Goal: Task Accomplishment & Management: Complete application form

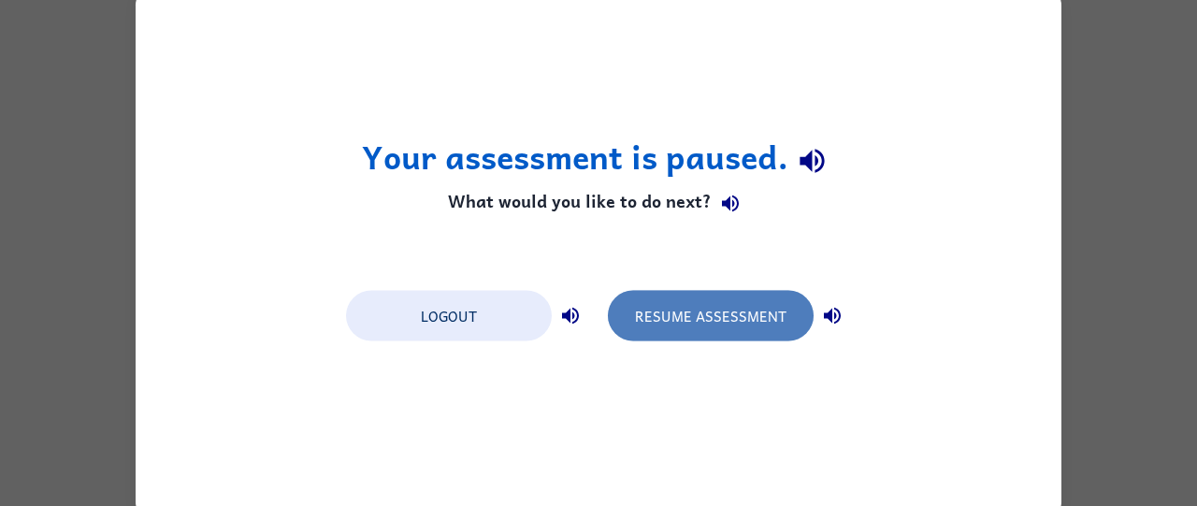
click at [737, 332] on button "Resume Assessment" at bounding box center [711, 315] width 206 height 51
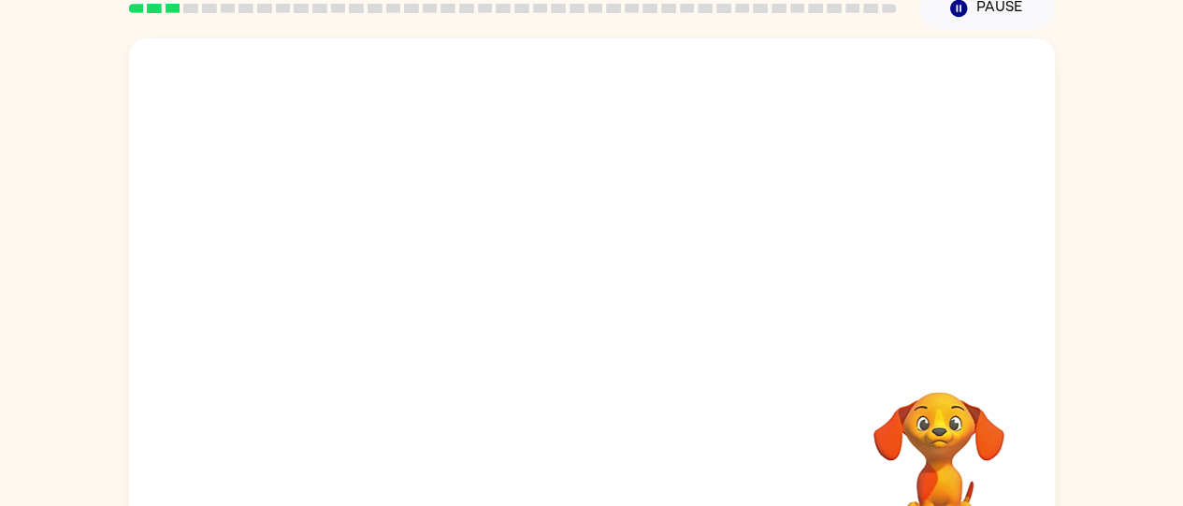
scroll to position [84, 0]
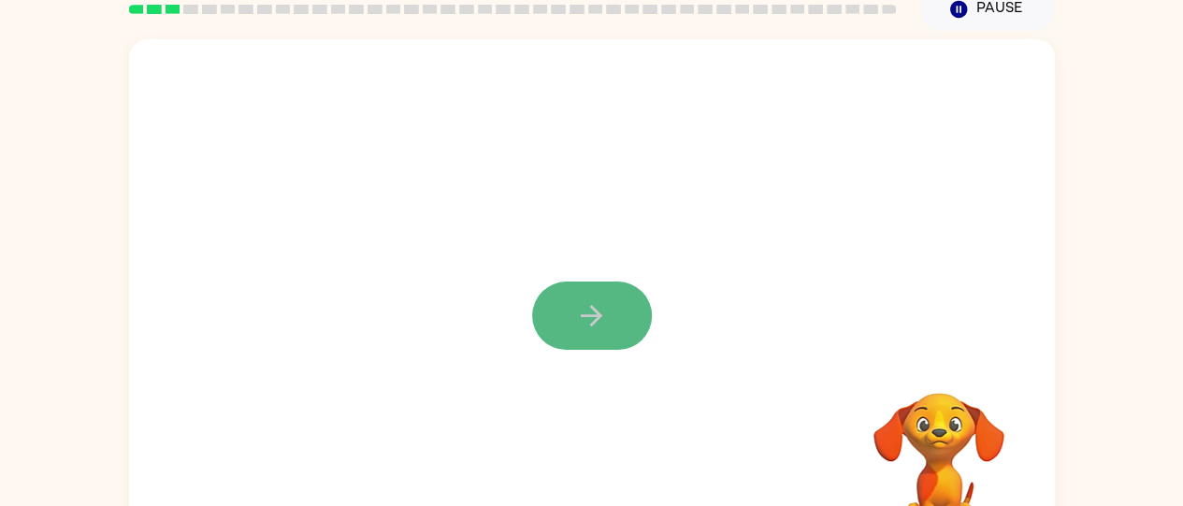
click at [606, 307] on icon "button" at bounding box center [591, 315] width 33 height 33
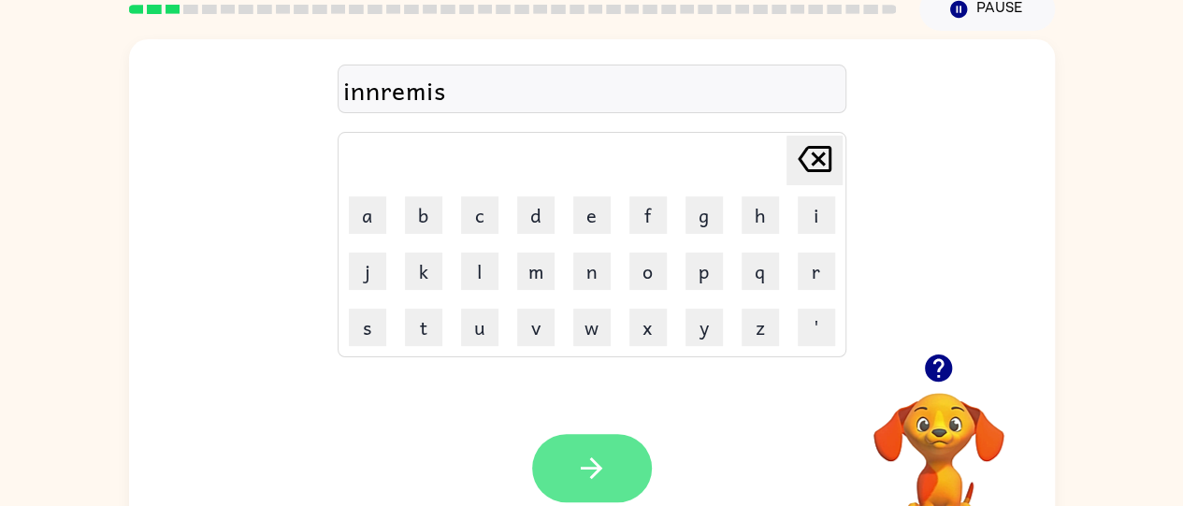
click at [606, 460] on icon "button" at bounding box center [591, 468] width 33 height 33
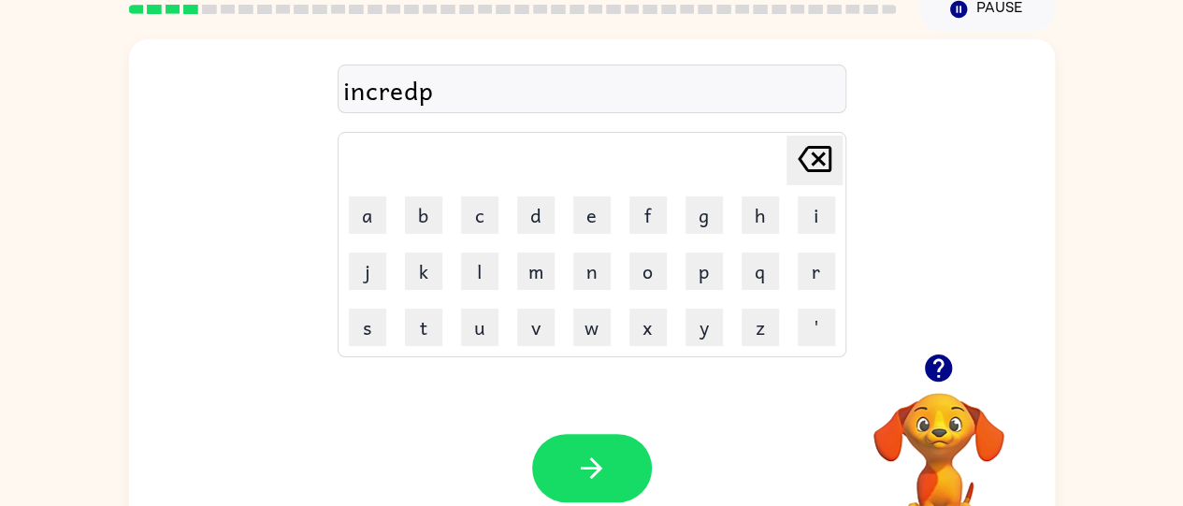
click at [804, 152] on icon at bounding box center [815, 159] width 34 height 26
type button "delete"
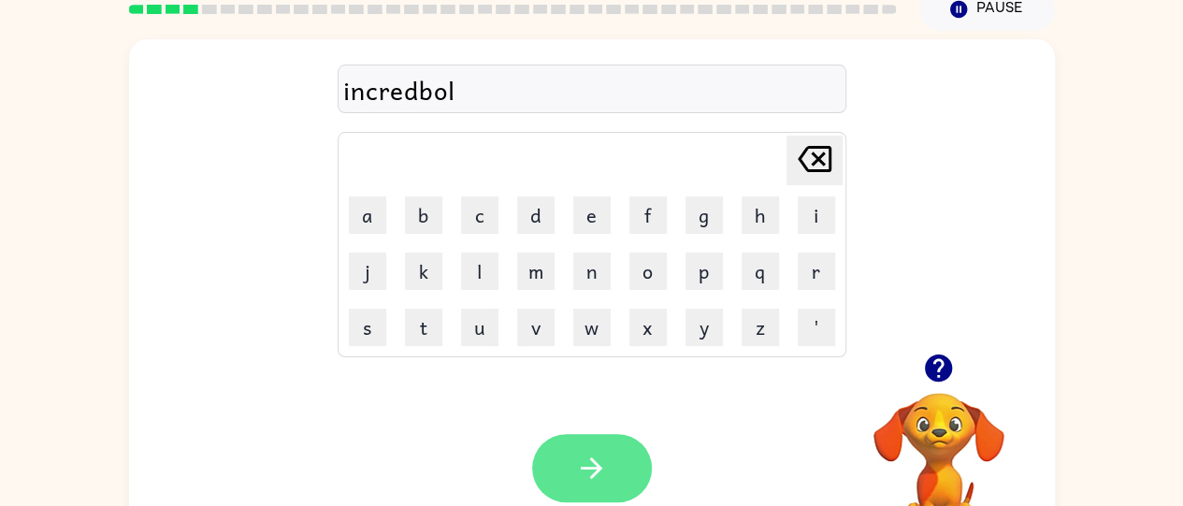
click at [599, 461] on icon "button" at bounding box center [591, 468] width 33 height 33
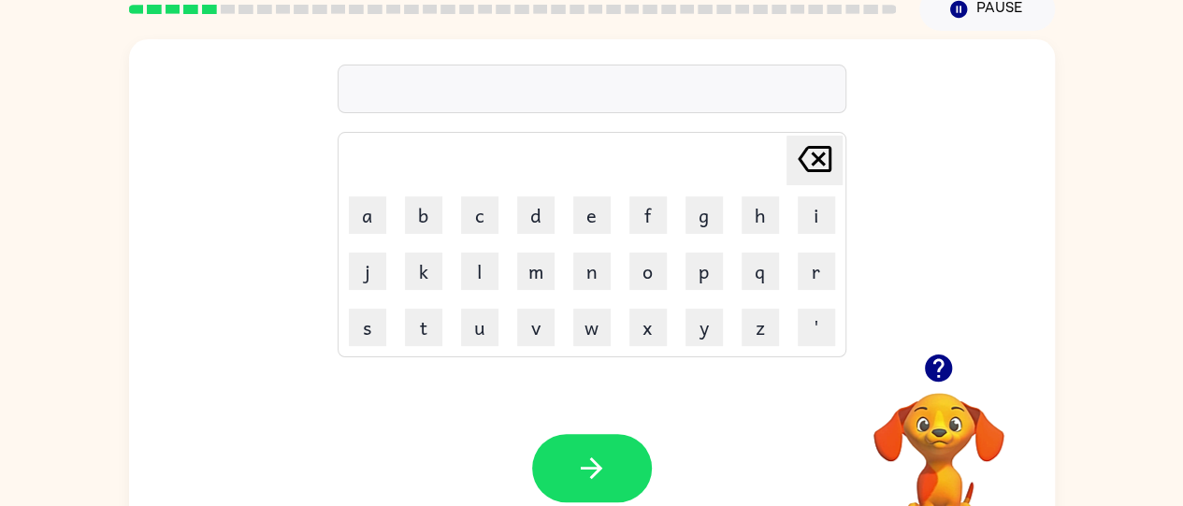
click at [937, 382] on icon "button" at bounding box center [938, 368] width 33 height 33
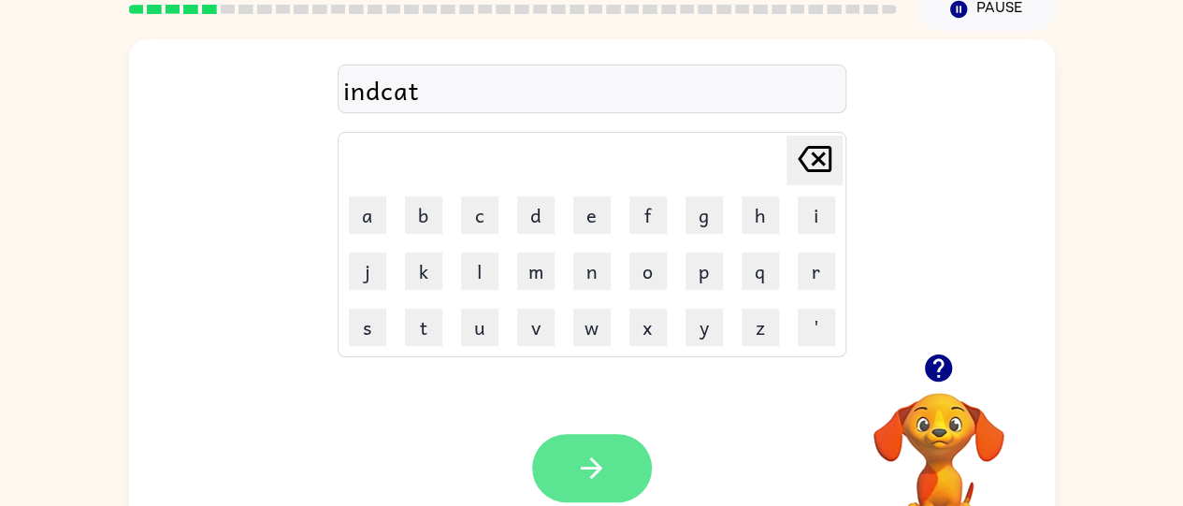
click at [625, 456] on button "button" at bounding box center [592, 468] width 120 height 68
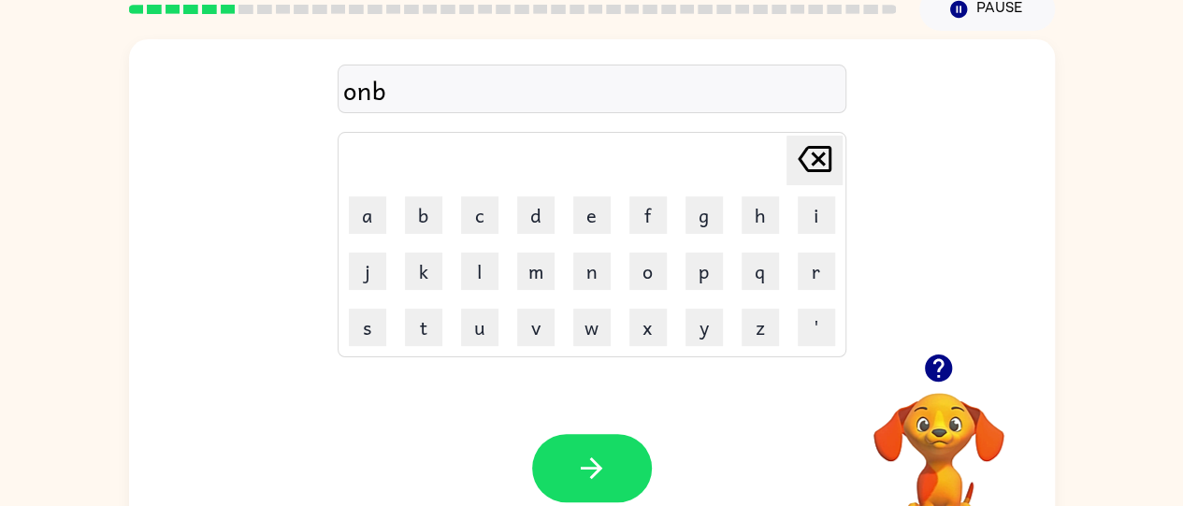
click at [812, 158] on icon "Delete Delete last character input" at bounding box center [814, 159] width 45 height 45
type button "delete"
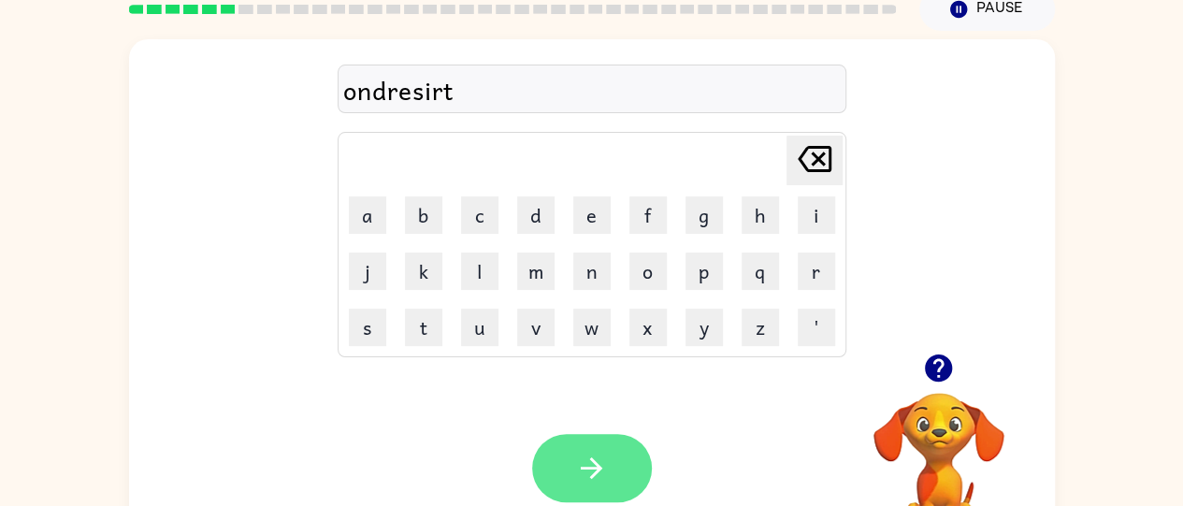
click at [603, 488] on button "button" at bounding box center [592, 468] width 120 height 68
click at [578, 454] on icon "button" at bounding box center [591, 468] width 33 height 33
click at [598, 446] on button "button" at bounding box center [592, 468] width 120 height 68
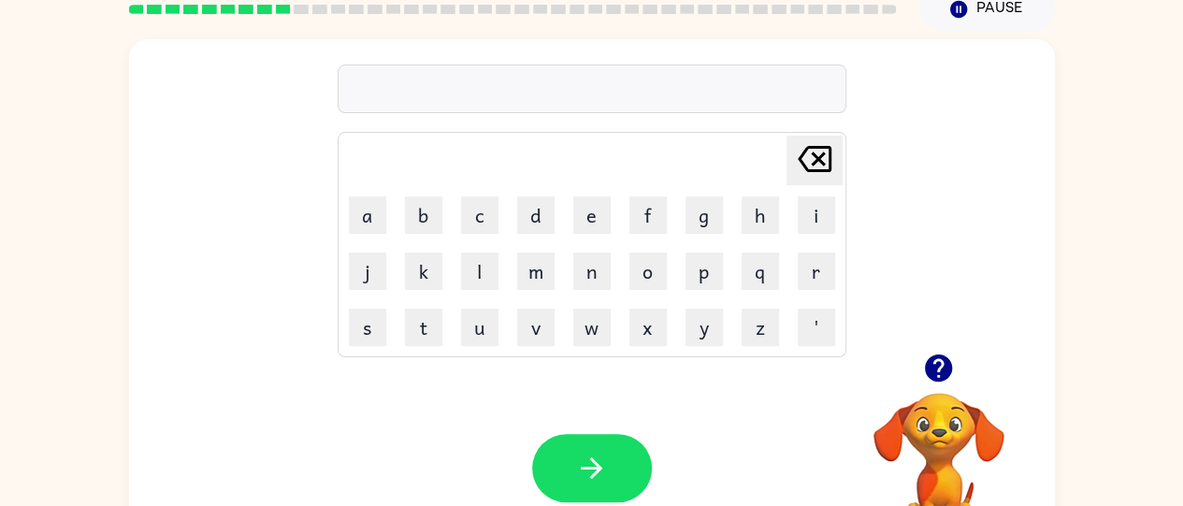
click at [943, 361] on icon "button" at bounding box center [938, 368] width 33 height 33
click at [816, 155] on icon at bounding box center [815, 159] width 34 height 26
click at [814, 174] on icon "Delete Delete last character input" at bounding box center [814, 159] width 45 height 45
click at [812, 165] on icon at bounding box center [815, 159] width 34 height 26
type button "delete"
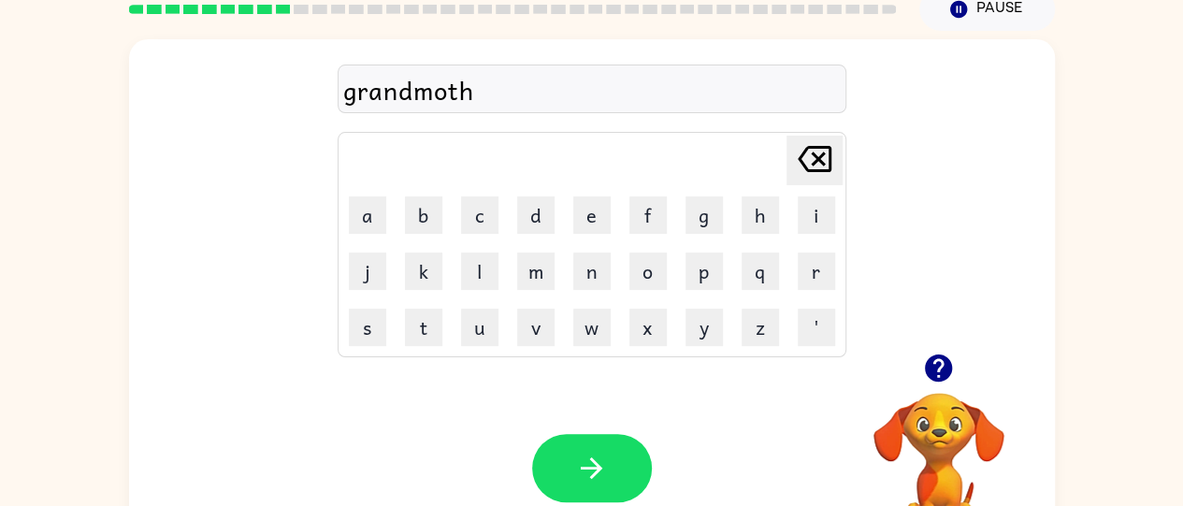
click at [243, 404] on div "Your browser must support playing .mp4 files to use Literably. Please try using…" at bounding box center [592, 468] width 926 height 210
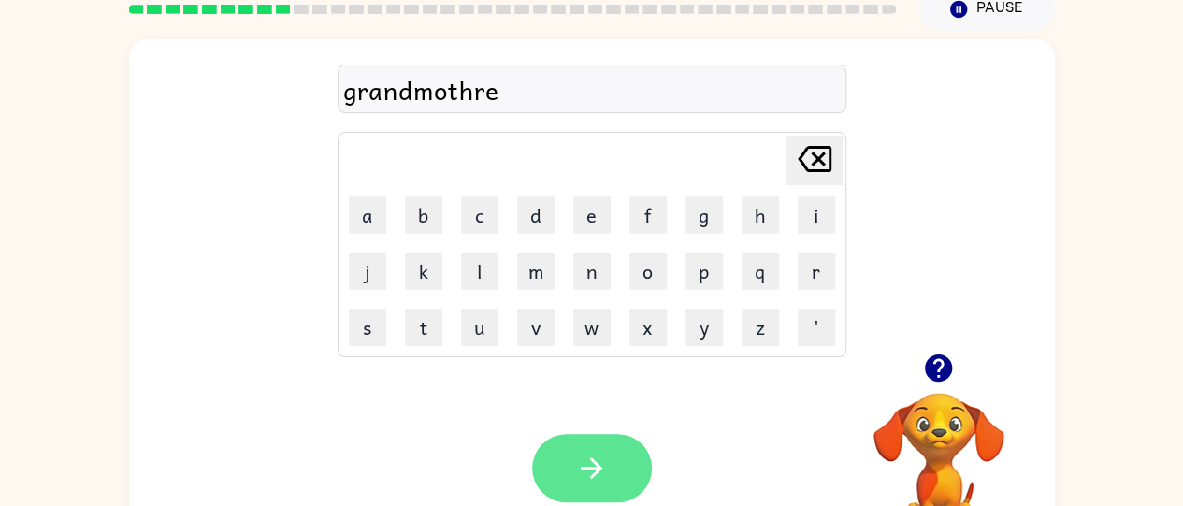
click at [604, 471] on icon "button" at bounding box center [591, 468] width 33 height 33
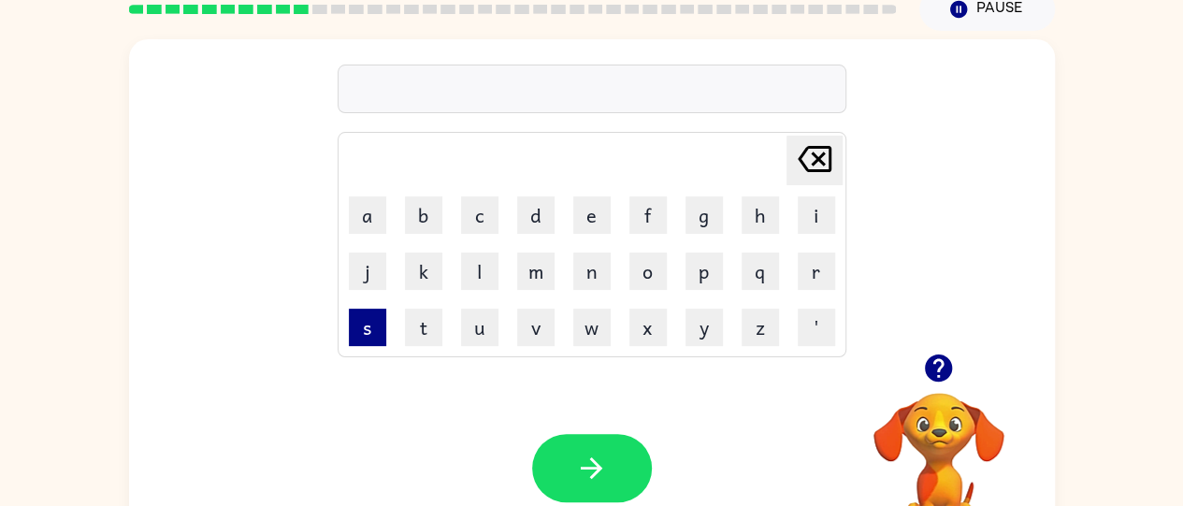
click at [351, 334] on button "s" at bounding box center [367, 327] width 37 height 37
click at [529, 257] on button "m" at bounding box center [535, 271] width 37 height 37
type button "m"
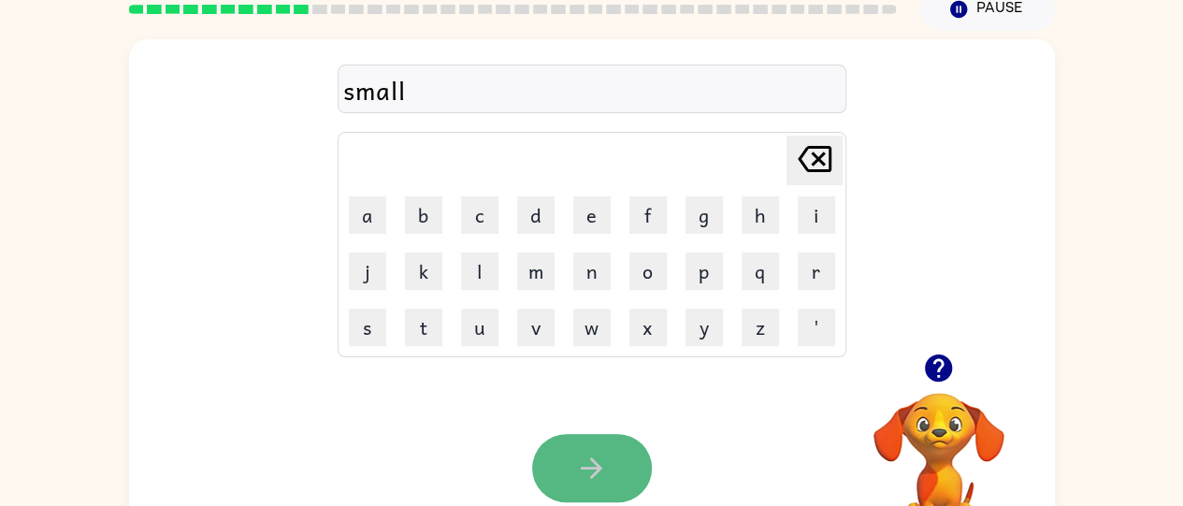
click at [584, 441] on button "button" at bounding box center [592, 468] width 120 height 68
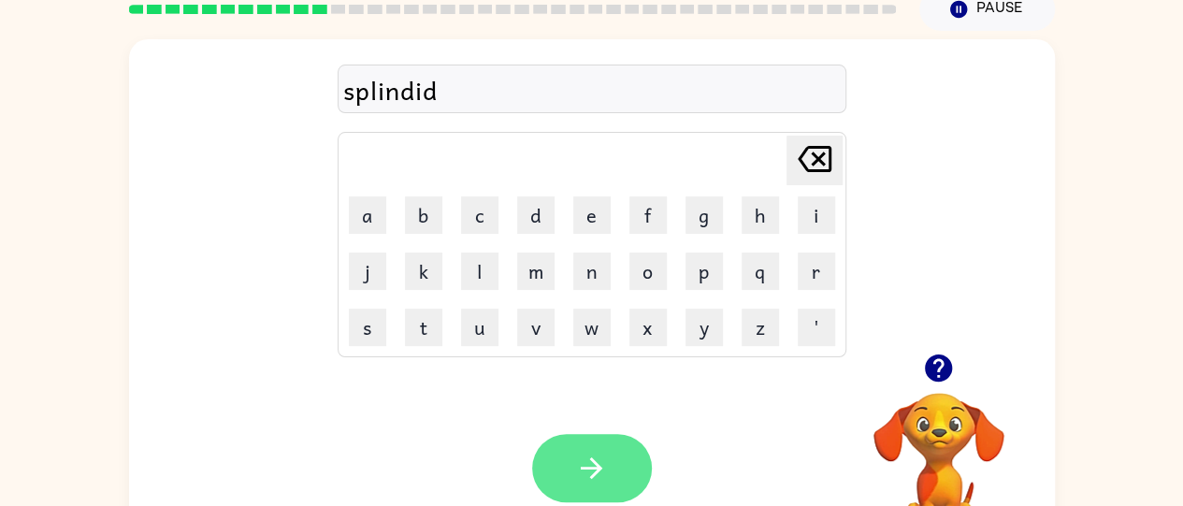
click at [619, 451] on button "button" at bounding box center [592, 468] width 120 height 68
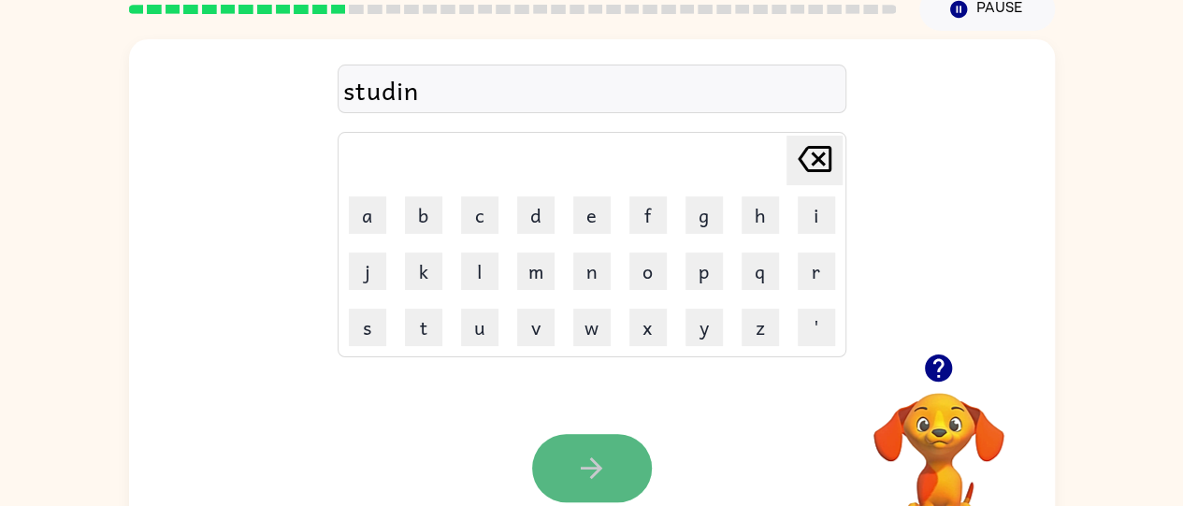
click at [587, 452] on icon "button" at bounding box center [591, 468] width 33 height 33
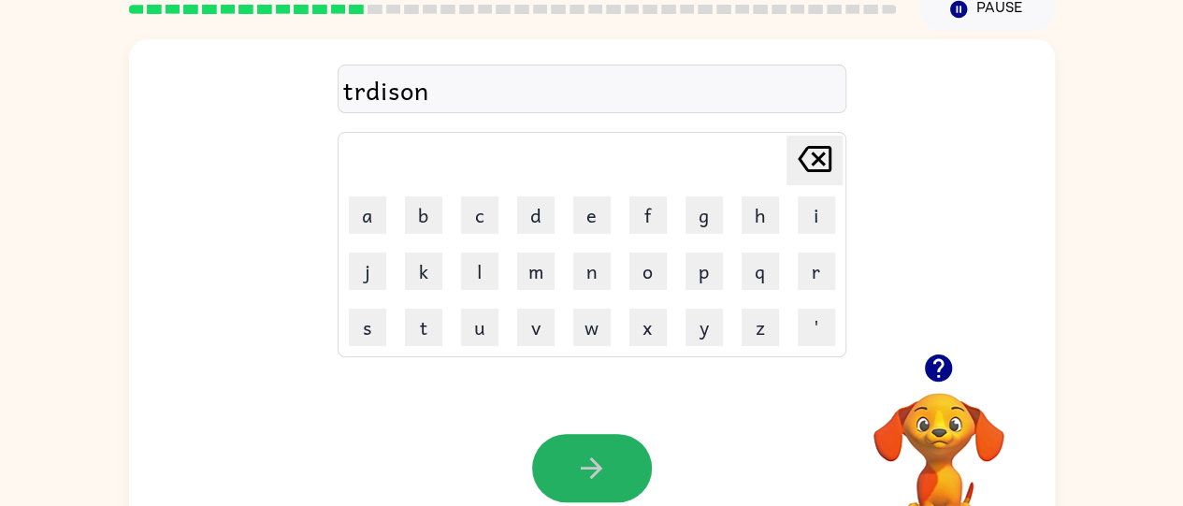
click at [587, 452] on icon "button" at bounding box center [591, 468] width 33 height 33
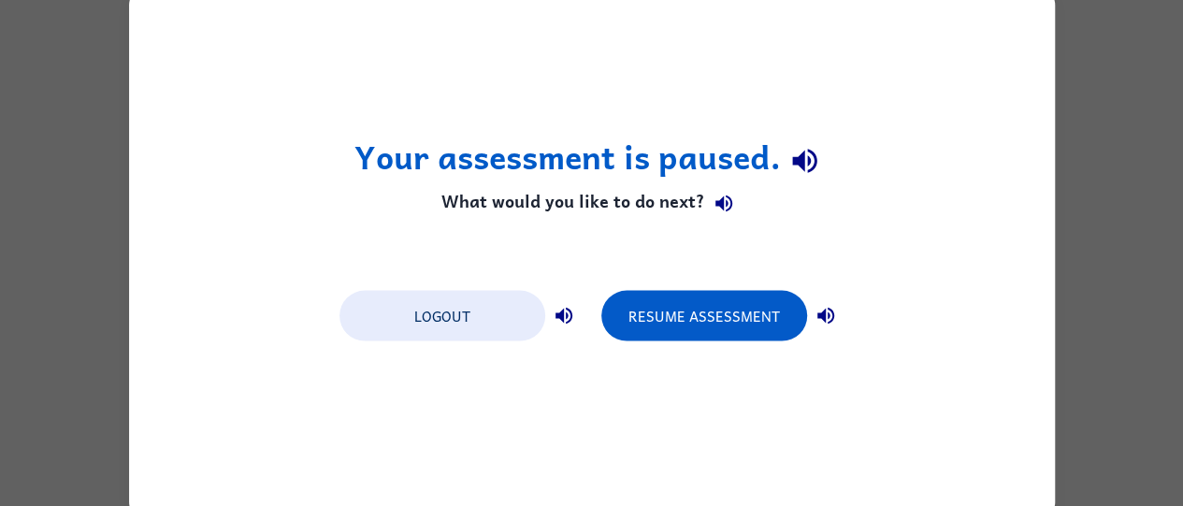
scroll to position [0, 0]
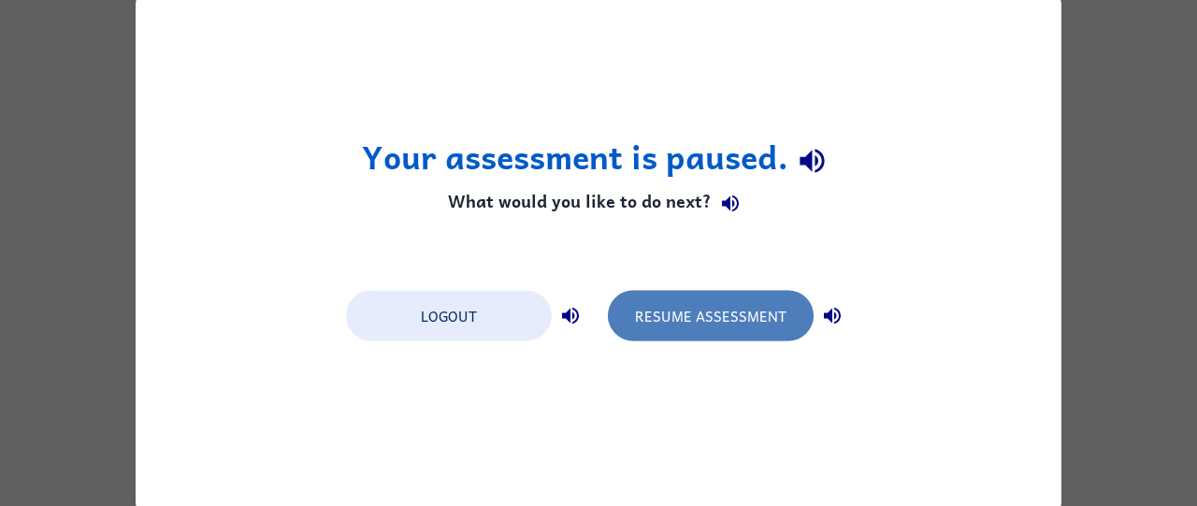
click at [736, 300] on button "Resume Assessment" at bounding box center [711, 315] width 206 height 51
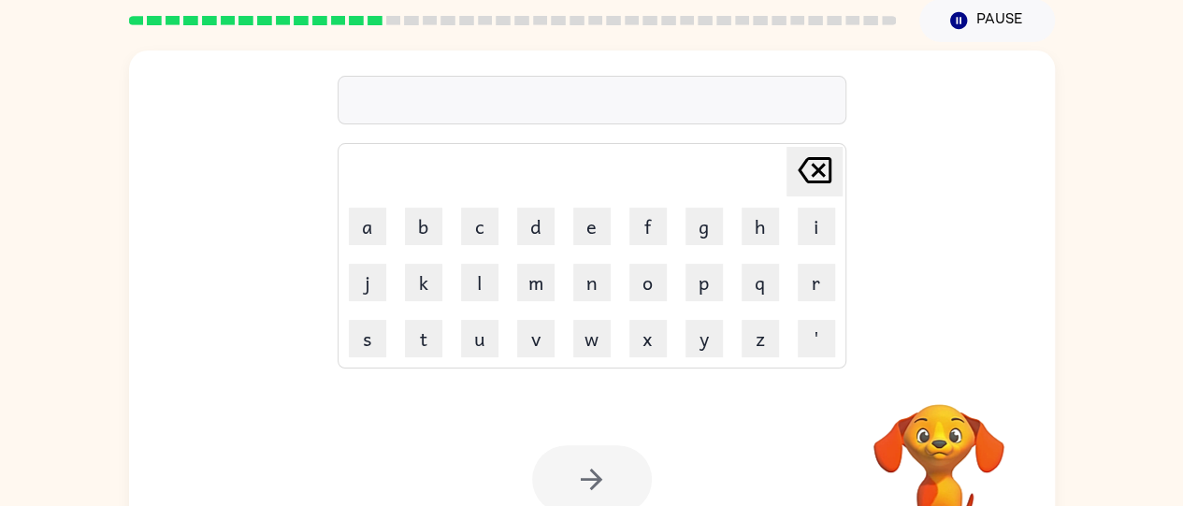
scroll to position [84, 0]
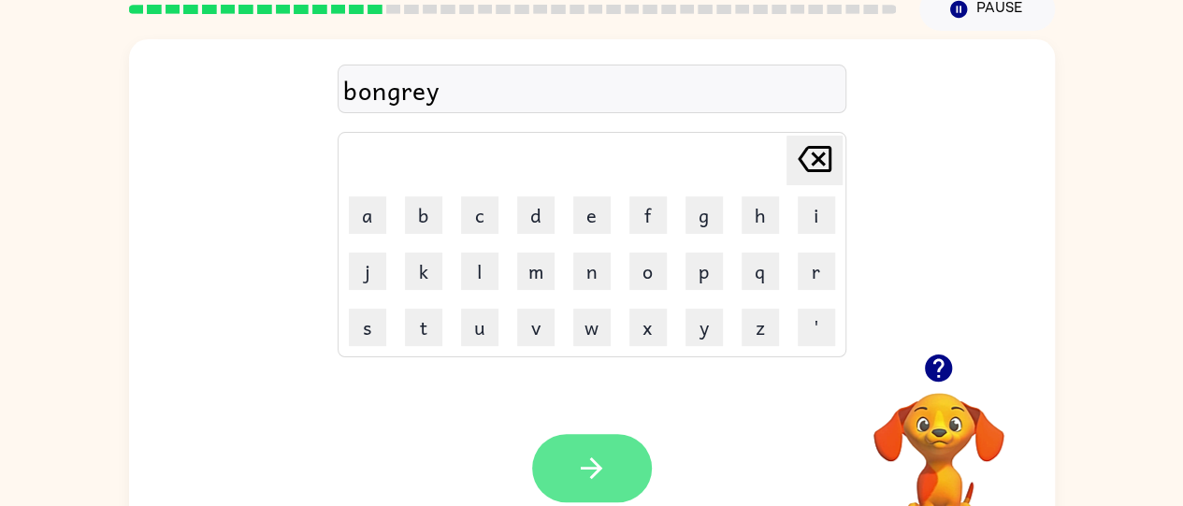
click at [617, 456] on button "button" at bounding box center [592, 468] width 120 height 68
click at [617, 465] on button "button" at bounding box center [592, 468] width 120 height 68
click at [584, 455] on icon "button" at bounding box center [591, 468] width 33 height 33
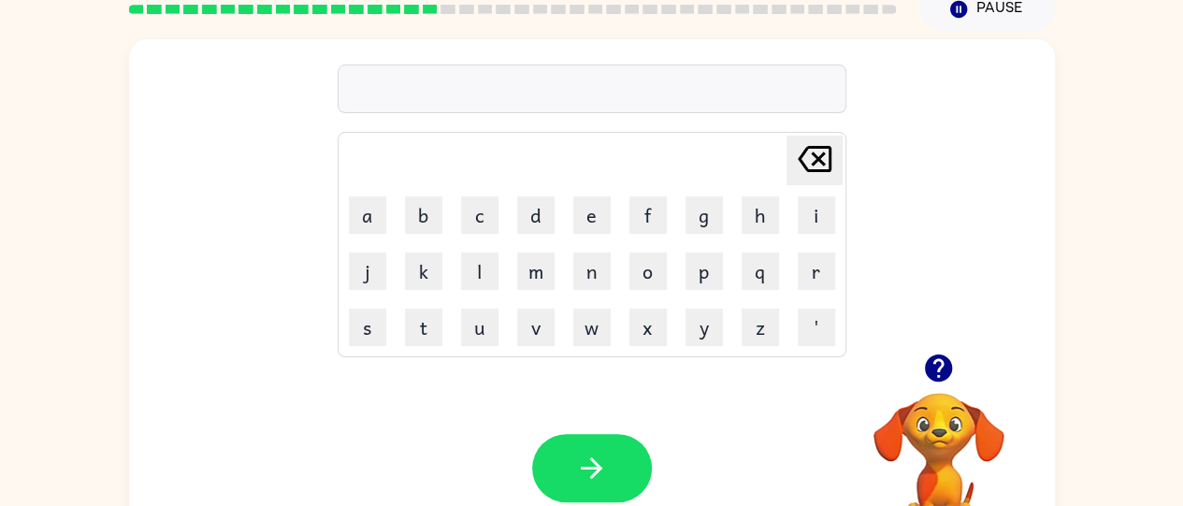
click at [940, 382] on icon "button" at bounding box center [938, 367] width 27 height 27
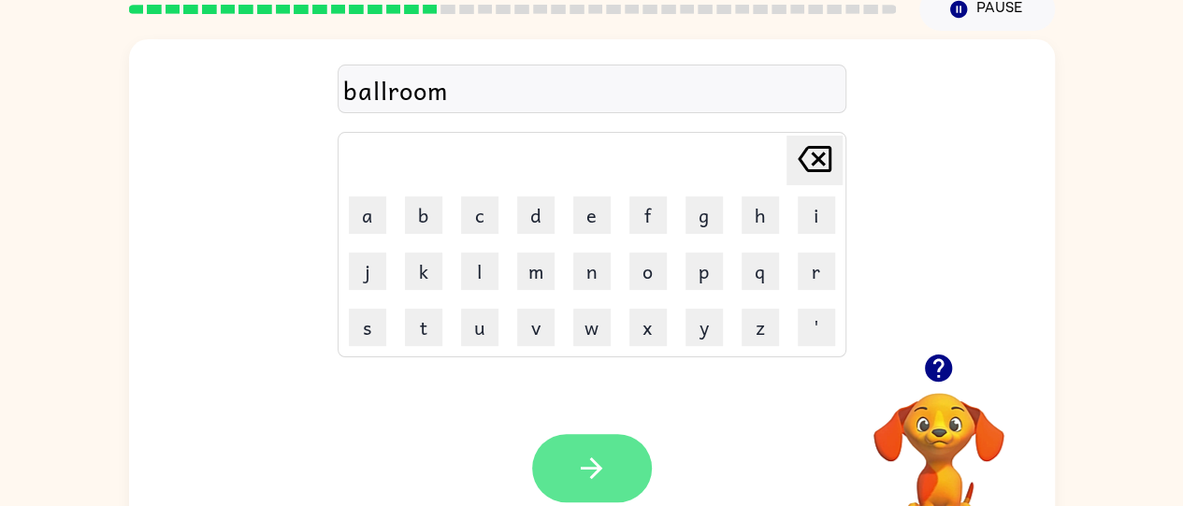
click at [602, 477] on icon "button" at bounding box center [591, 468] width 33 height 33
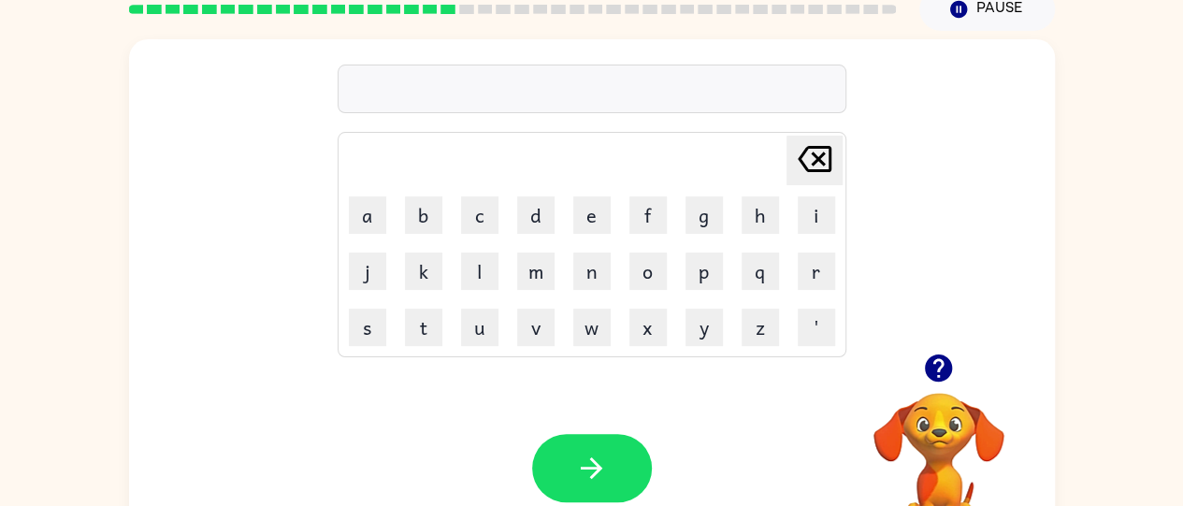
click at [947, 385] on button "button" at bounding box center [939, 368] width 48 height 48
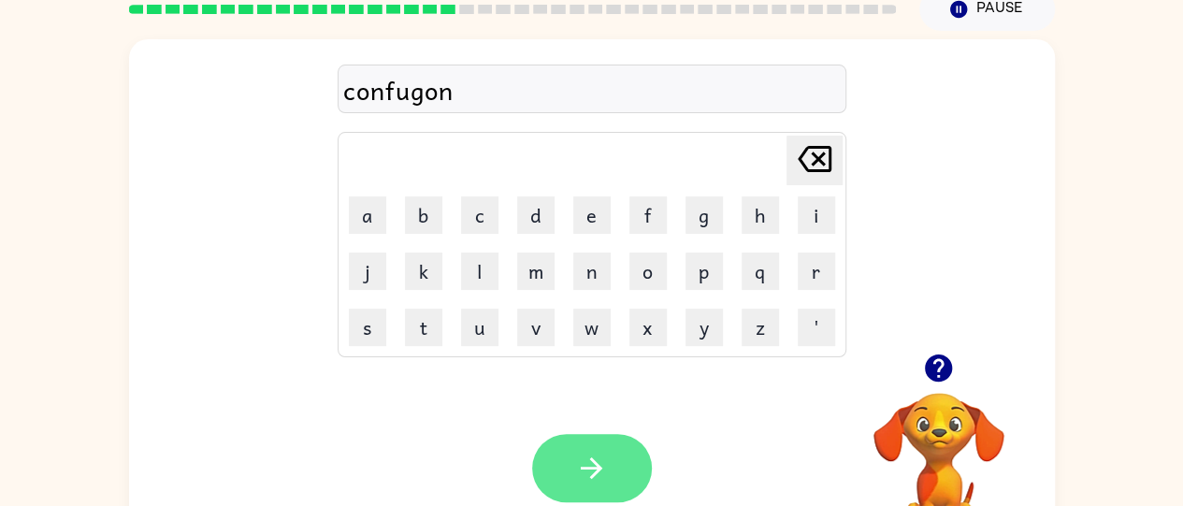
click at [606, 464] on icon "button" at bounding box center [591, 468] width 33 height 33
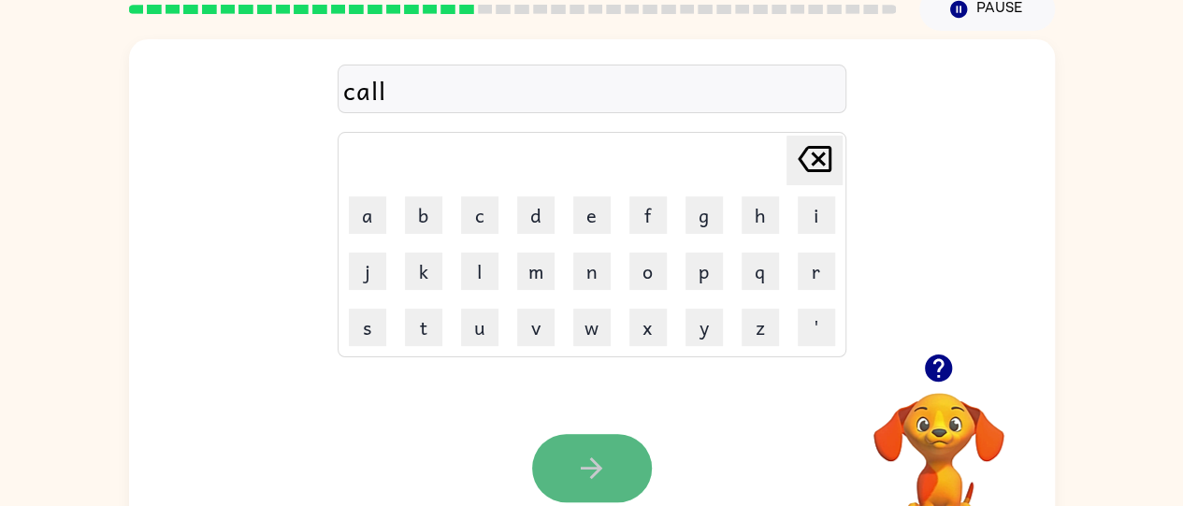
click at [597, 460] on icon "button" at bounding box center [591, 468] width 33 height 33
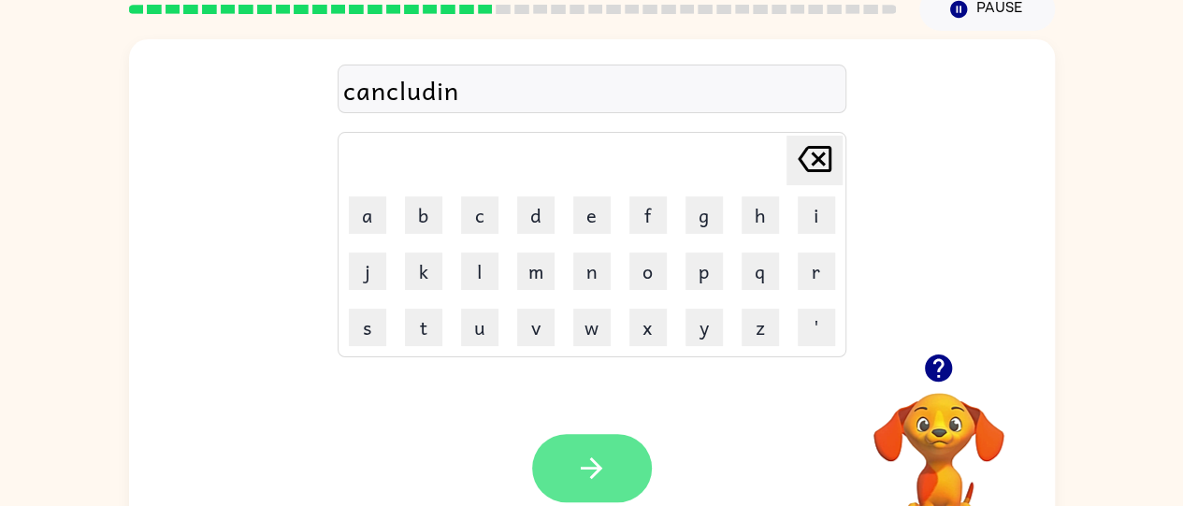
click at [615, 446] on button "button" at bounding box center [592, 468] width 120 height 68
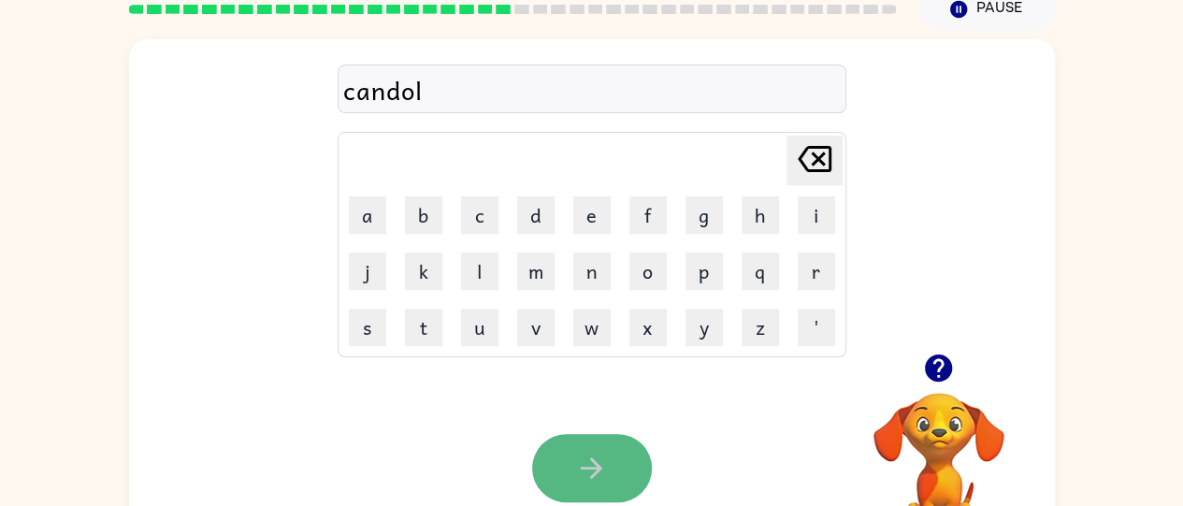
click at [585, 477] on icon "button" at bounding box center [591, 468] width 33 height 33
click at [569, 445] on button "button" at bounding box center [592, 468] width 120 height 68
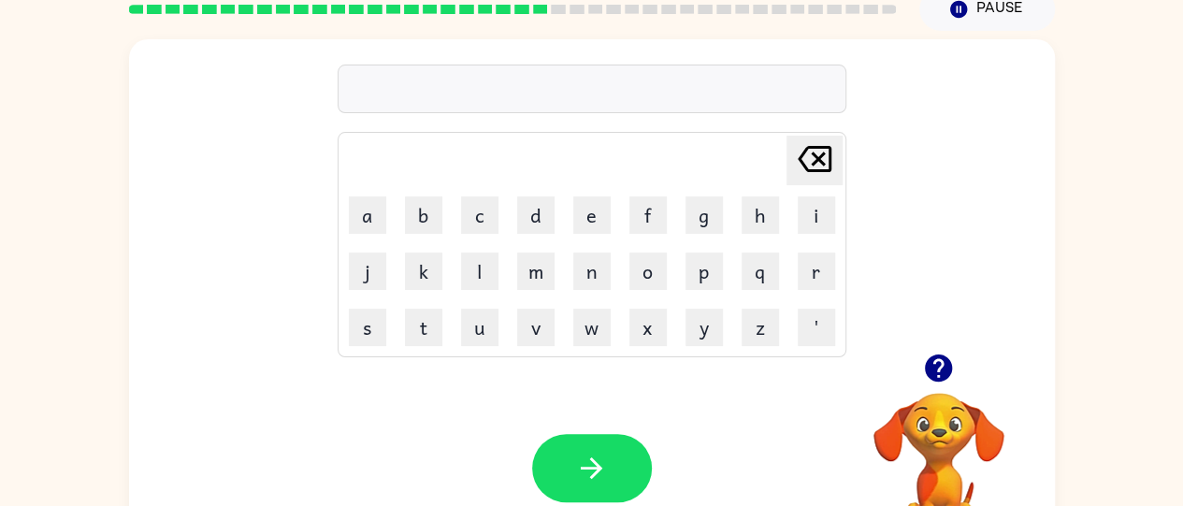
click at [945, 376] on icon "button" at bounding box center [938, 367] width 27 height 27
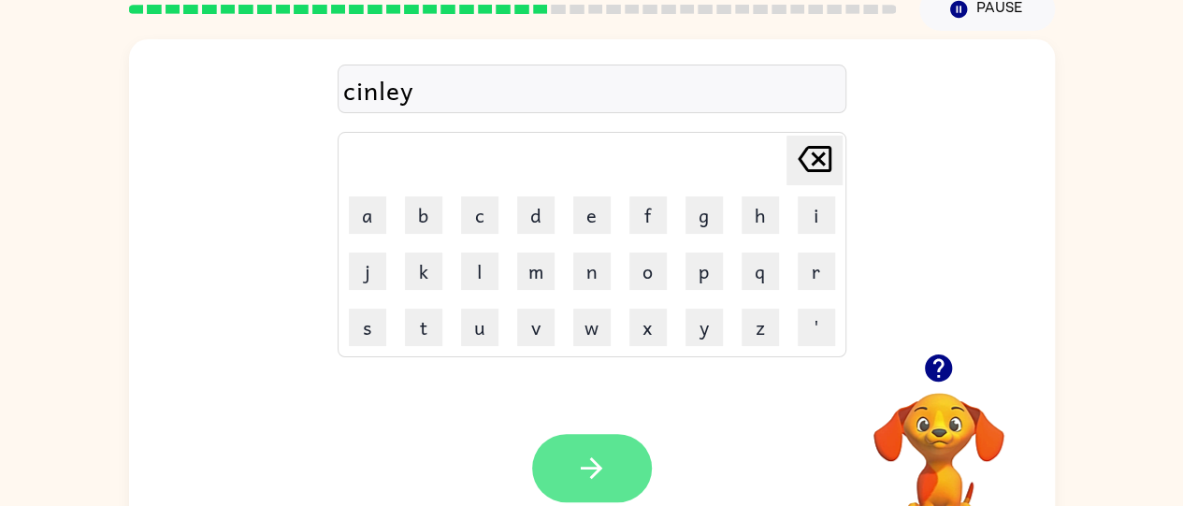
click at [571, 458] on button "button" at bounding box center [592, 468] width 120 height 68
click at [590, 442] on button "button" at bounding box center [592, 468] width 120 height 68
click at [631, 473] on button "button" at bounding box center [592, 468] width 120 height 68
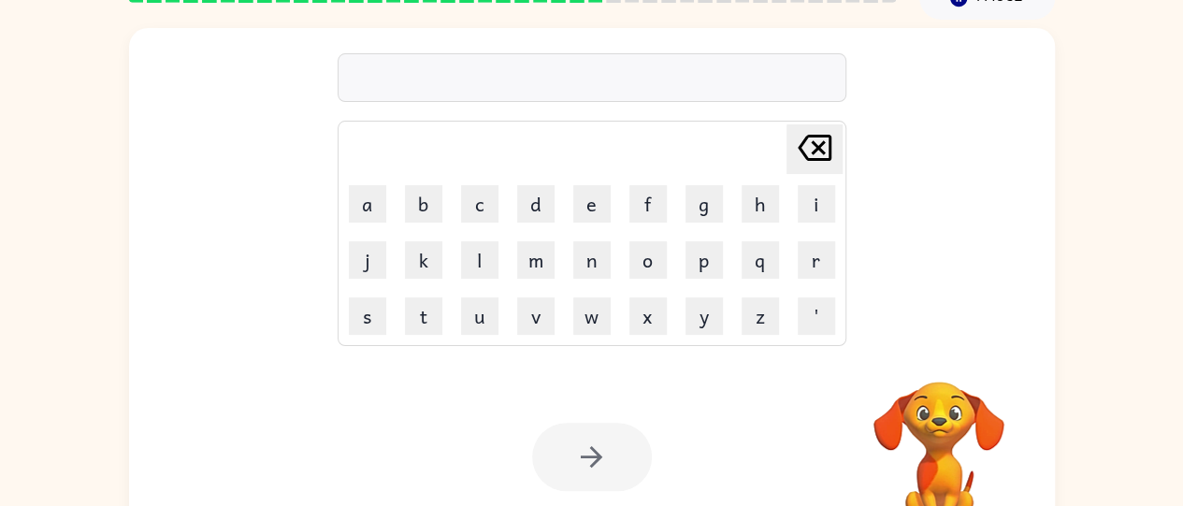
scroll to position [81, 0]
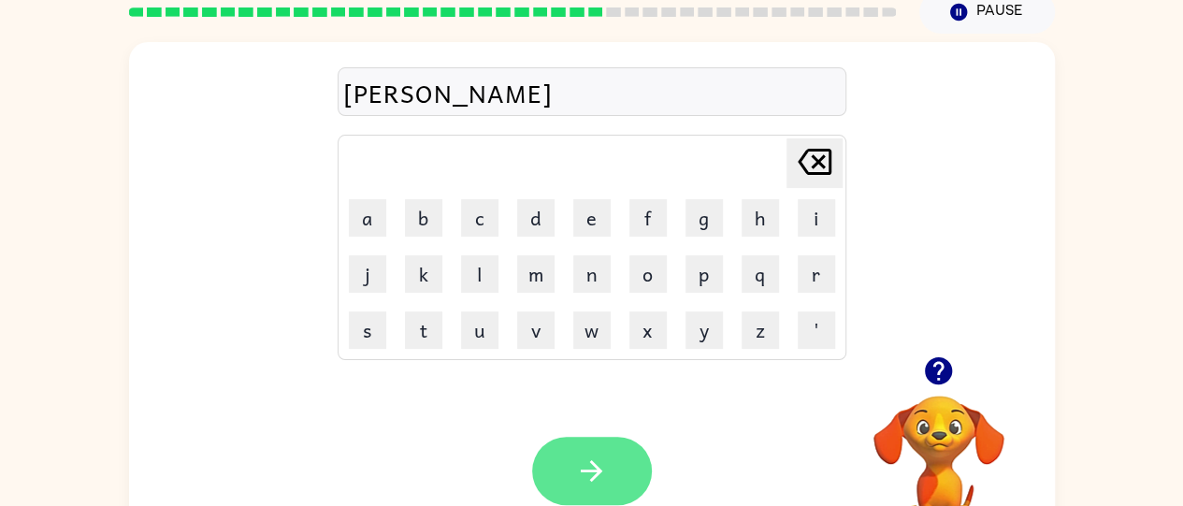
click at [580, 490] on button "button" at bounding box center [592, 471] width 120 height 68
click at [614, 468] on button "button" at bounding box center [592, 471] width 120 height 68
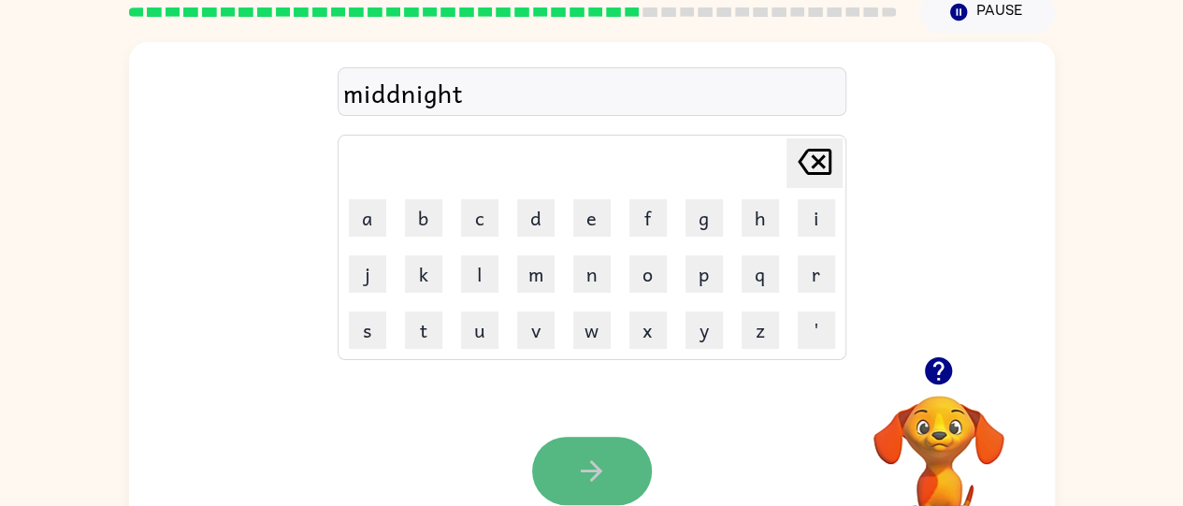
click at [578, 460] on icon "button" at bounding box center [591, 471] width 33 height 33
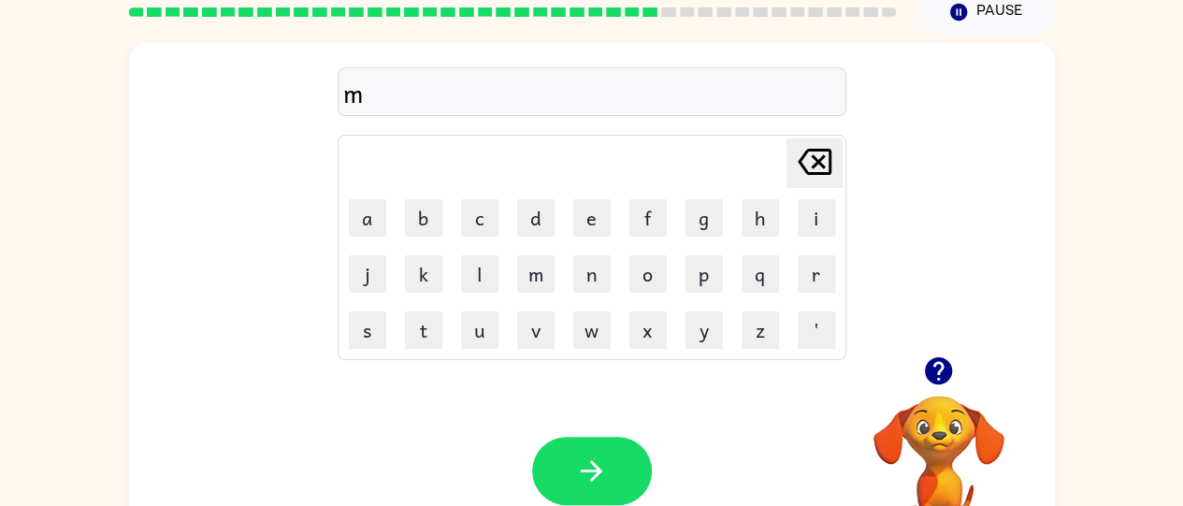
click at [173, 411] on div "Your browser must support playing .mp4 files to use Literably. Please try using…" at bounding box center [592, 471] width 926 height 210
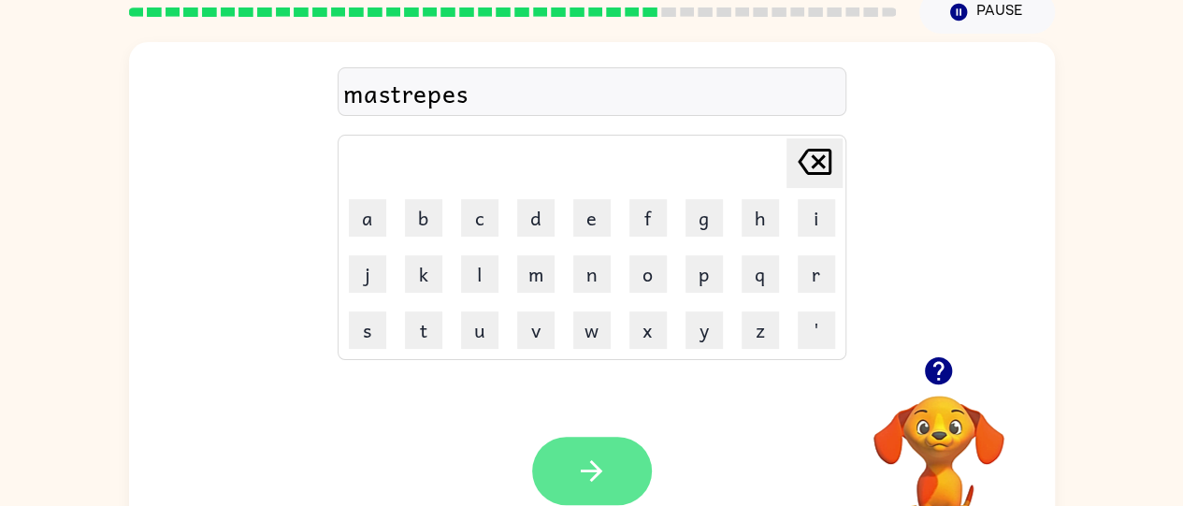
click at [599, 462] on icon "button" at bounding box center [591, 471] width 33 height 33
click at [590, 456] on icon "button" at bounding box center [591, 471] width 33 height 33
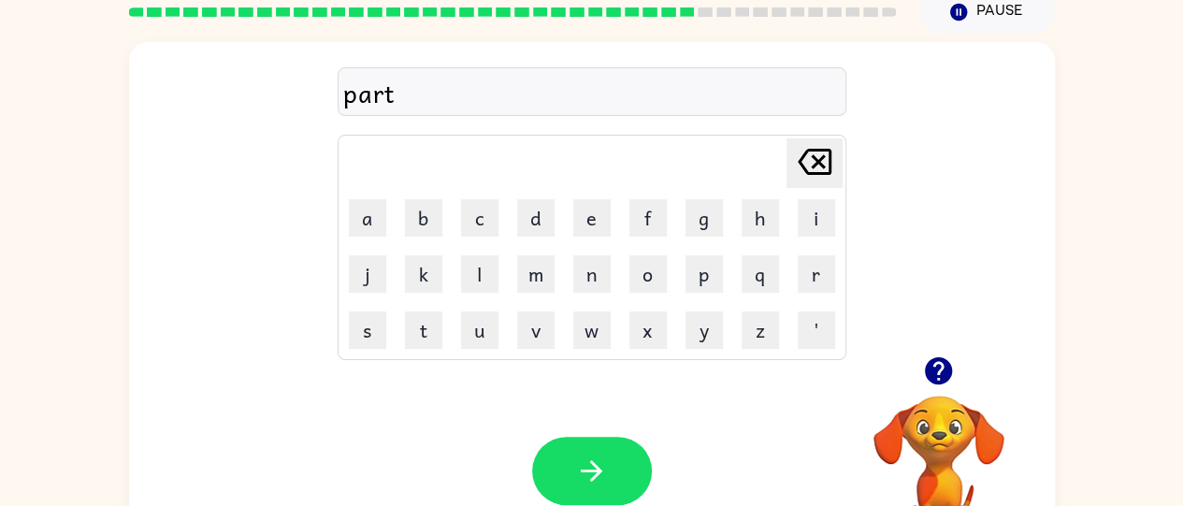
click at [806, 171] on icon at bounding box center [815, 162] width 34 height 26
click at [942, 378] on icon "button" at bounding box center [938, 370] width 27 height 27
click at [806, 146] on icon "Delete Delete last character input" at bounding box center [814, 161] width 45 height 45
type button "delete"
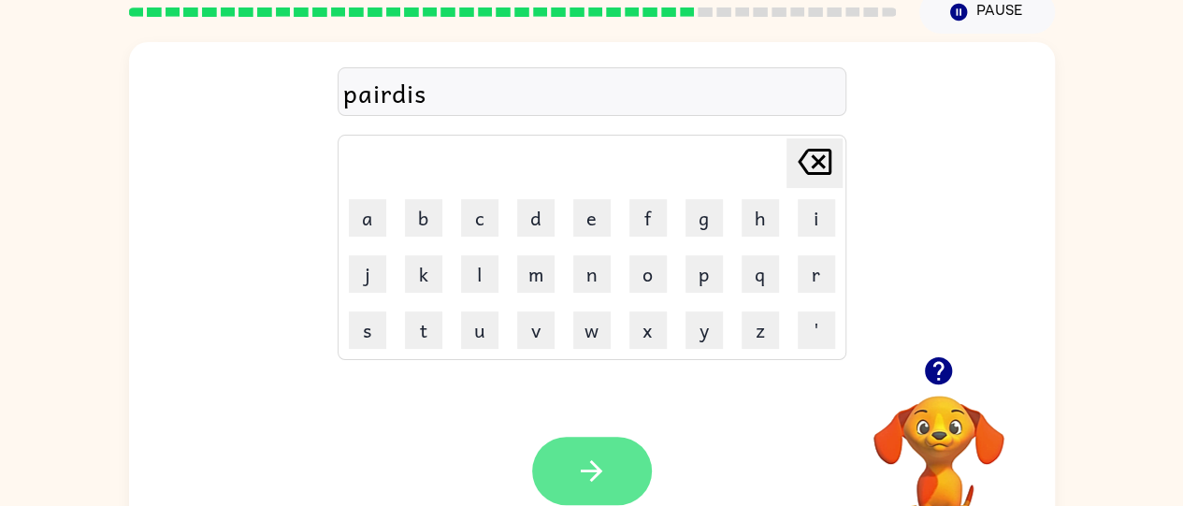
click at [609, 457] on button "button" at bounding box center [592, 471] width 120 height 68
click at [633, 481] on button "button" at bounding box center [592, 471] width 120 height 68
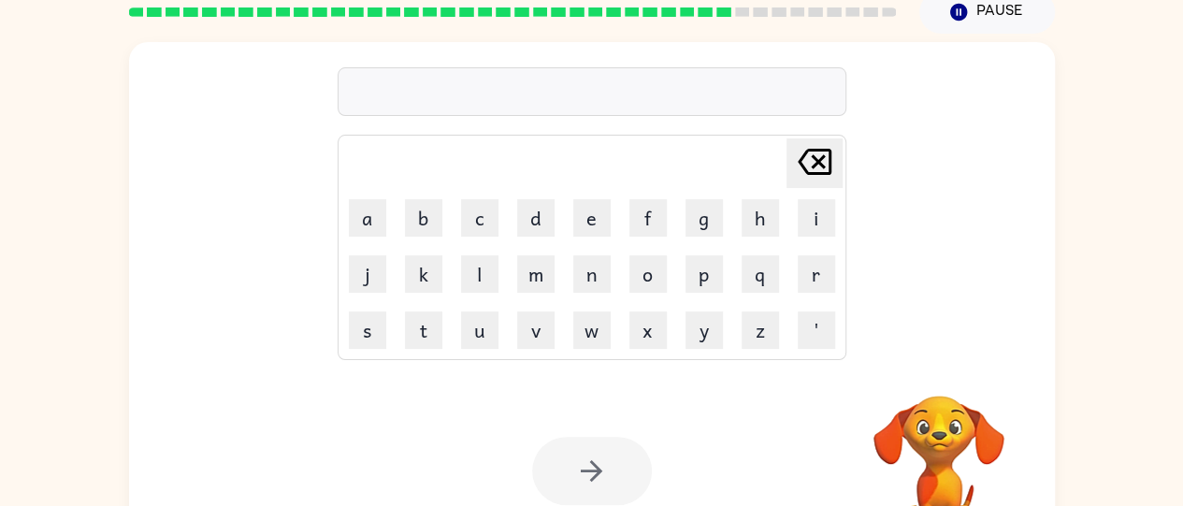
scroll to position [152, 0]
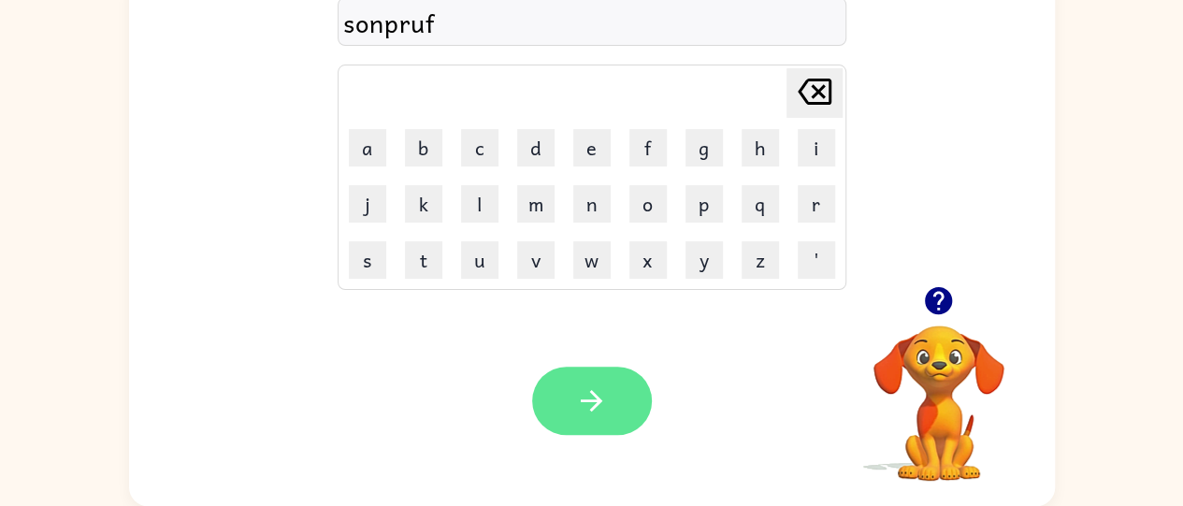
click at [600, 413] on icon "button" at bounding box center [591, 400] width 33 height 33
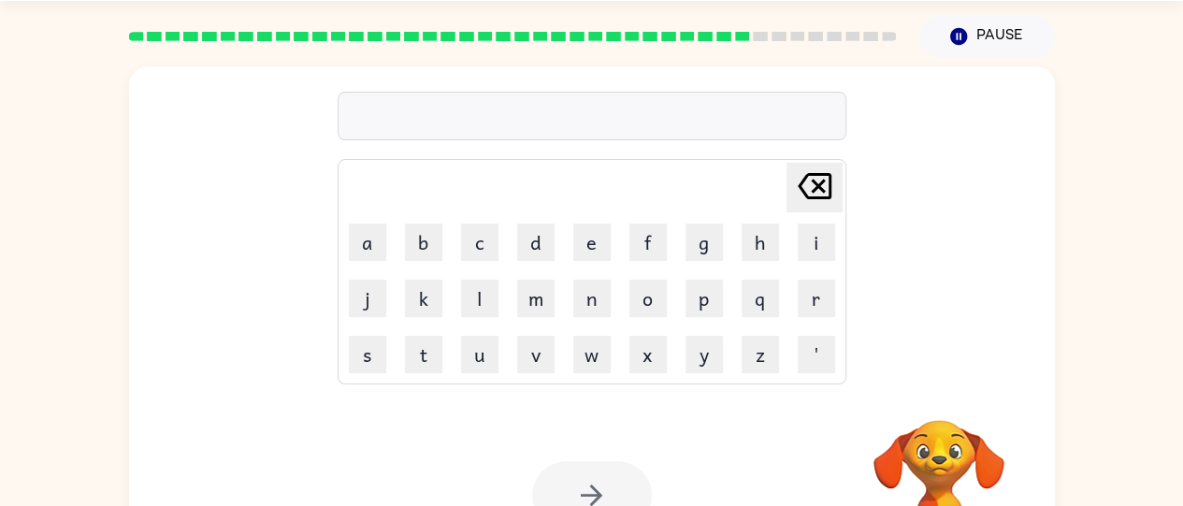
scroll to position [59, 0]
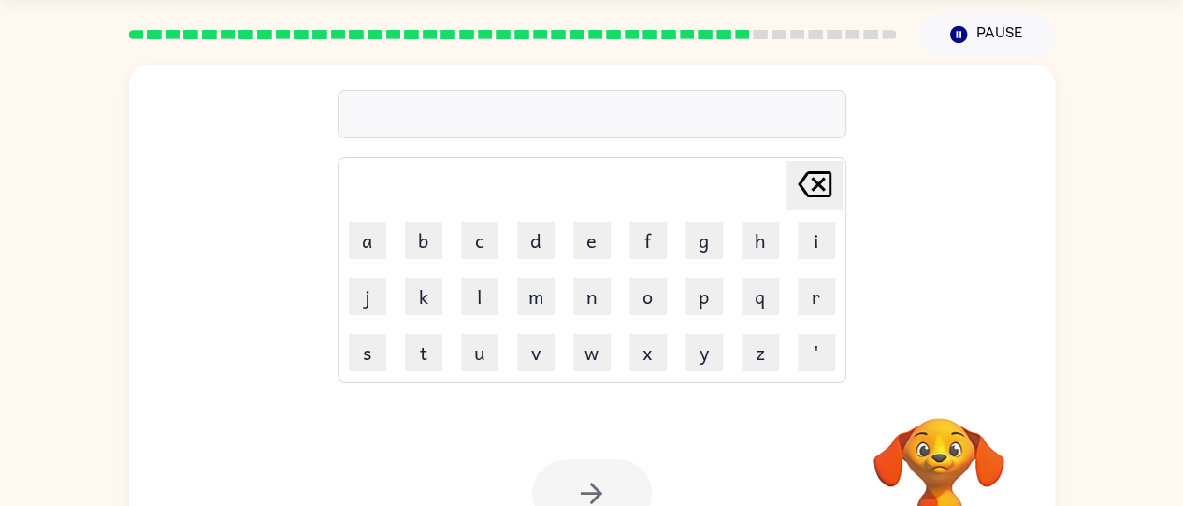
click at [764, 54] on div at bounding box center [513, 34] width 790 height 65
click at [779, 57] on div at bounding box center [513, 34] width 790 height 65
click at [791, 59] on div at bounding box center [513, 34] width 790 height 65
click at [809, 61] on div at bounding box center [513, 34] width 790 height 65
click at [836, 58] on div at bounding box center [513, 34] width 790 height 65
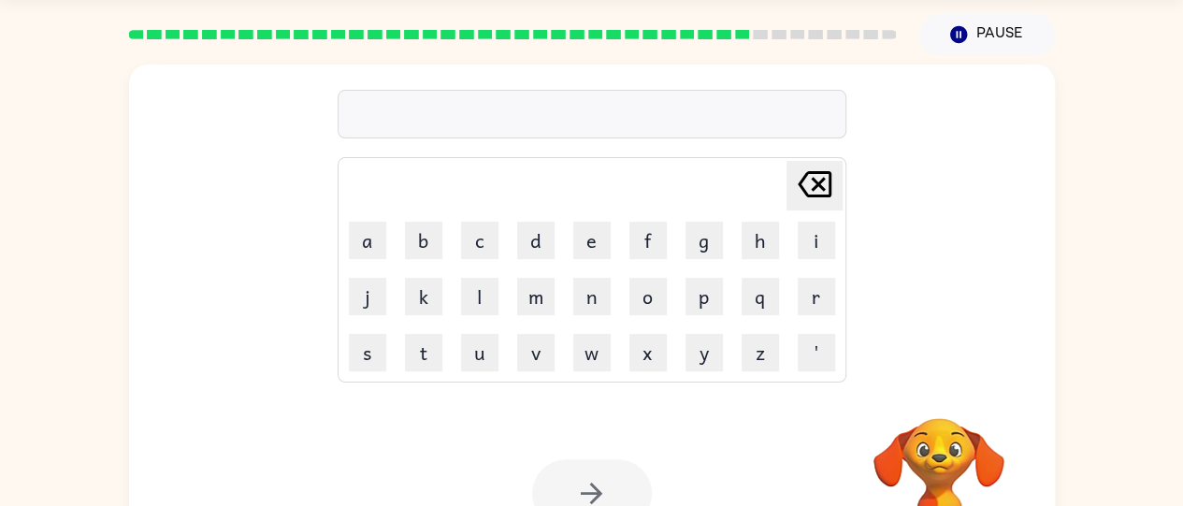
click at [847, 62] on div at bounding box center [513, 34] width 790 height 65
click at [875, 60] on div at bounding box center [513, 34] width 790 height 65
click at [892, 60] on div at bounding box center [513, 34] width 790 height 65
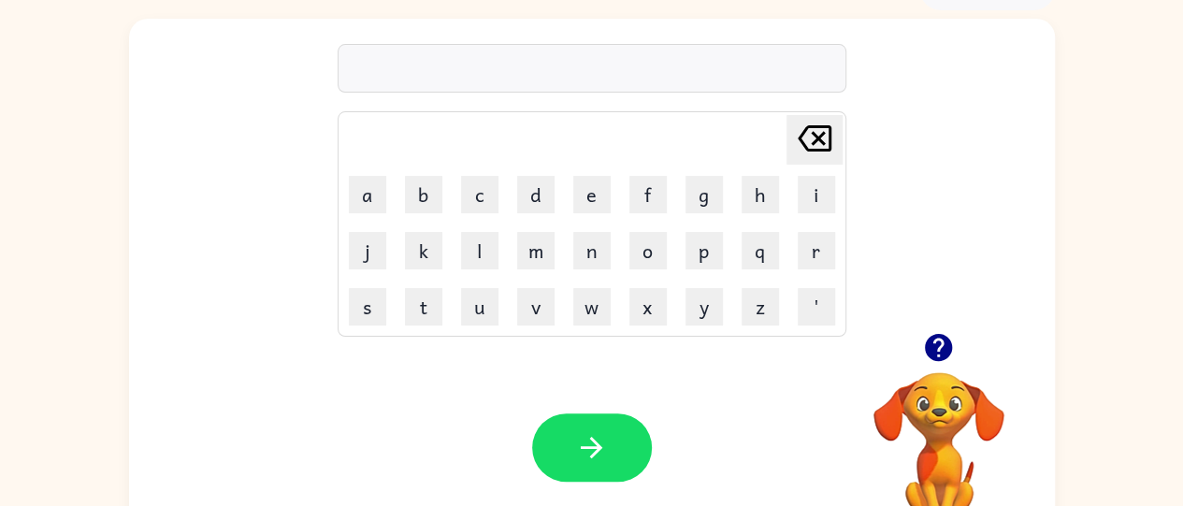
scroll to position [106, 0]
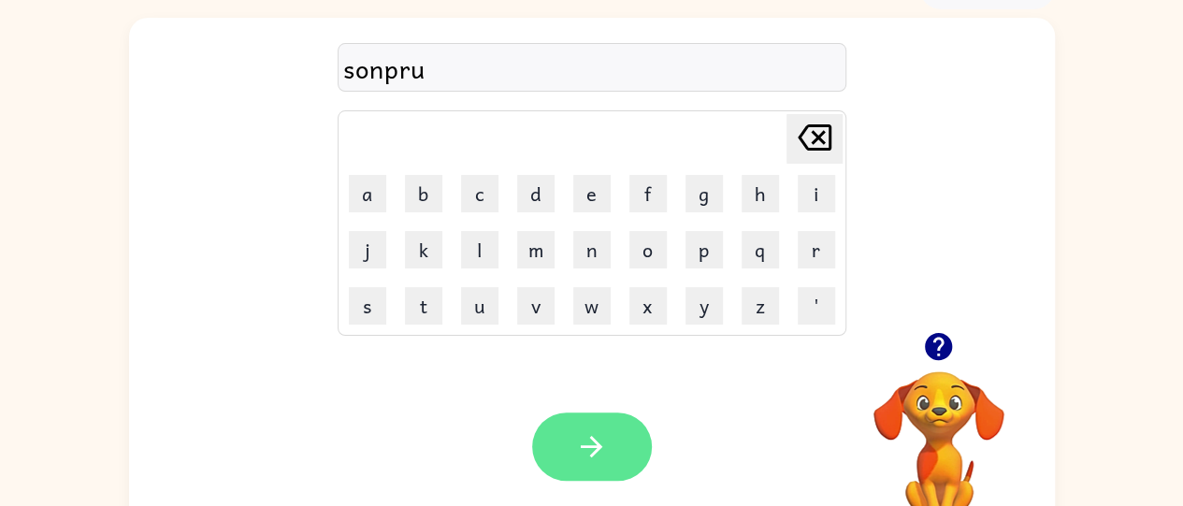
click at [626, 456] on button "button" at bounding box center [592, 446] width 120 height 68
click at [614, 454] on button "button" at bounding box center [592, 446] width 120 height 68
click at [621, 431] on button "button" at bounding box center [592, 446] width 120 height 68
click at [609, 412] on button "button" at bounding box center [592, 446] width 120 height 68
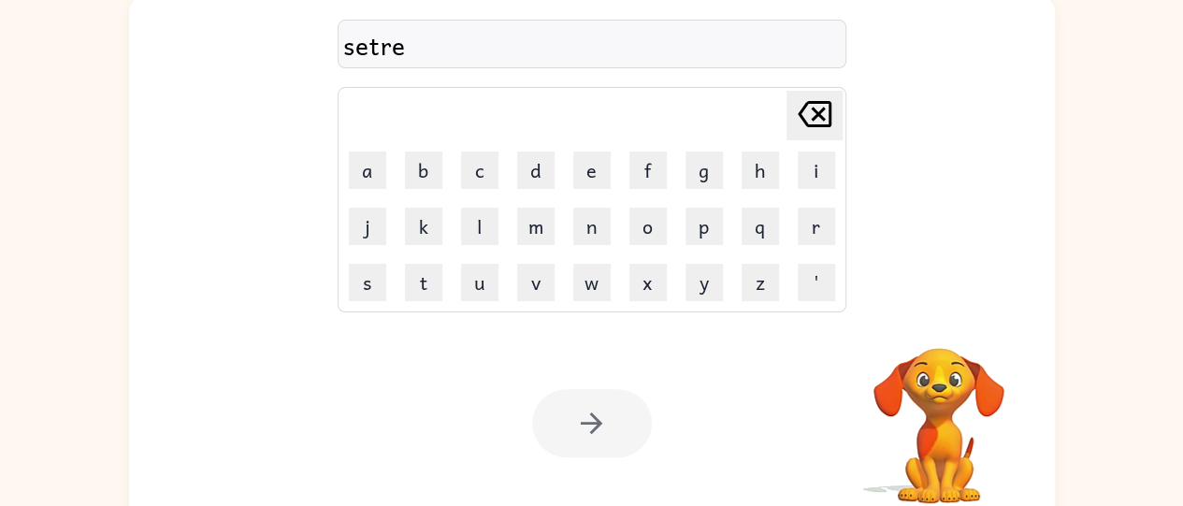
scroll to position [142, 0]
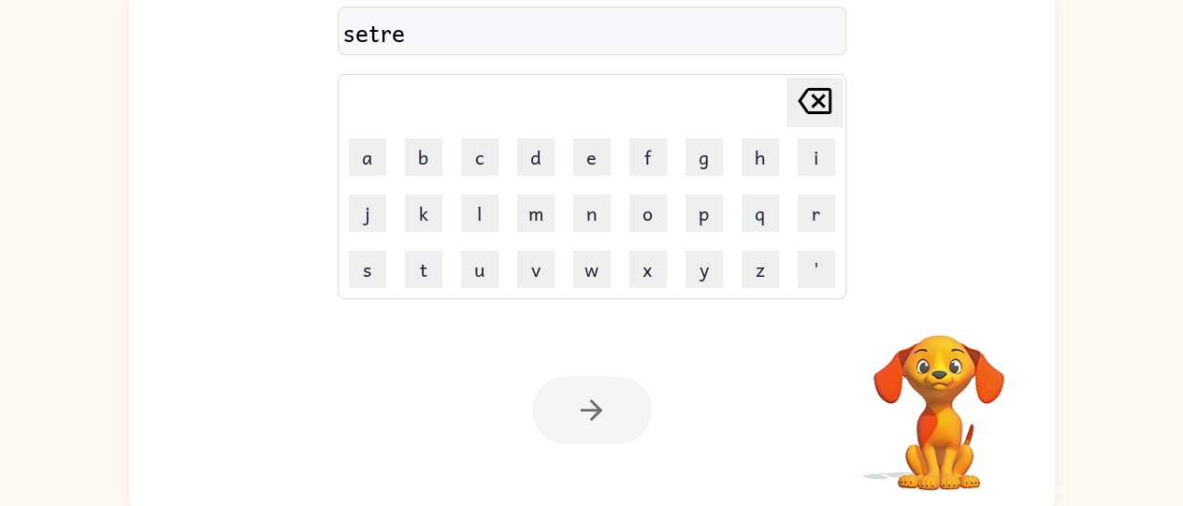
click at [602, 415] on div at bounding box center [592, 410] width 120 height 68
click at [594, 420] on div at bounding box center [592, 410] width 120 height 68
click at [593, 398] on div at bounding box center [592, 410] width 120 height 68
click at [593, 427] on div at bounding box center [592, 410] width 120 height 68
click at [584, 417] on div at bounding box center [592, 410] width 120 height 68
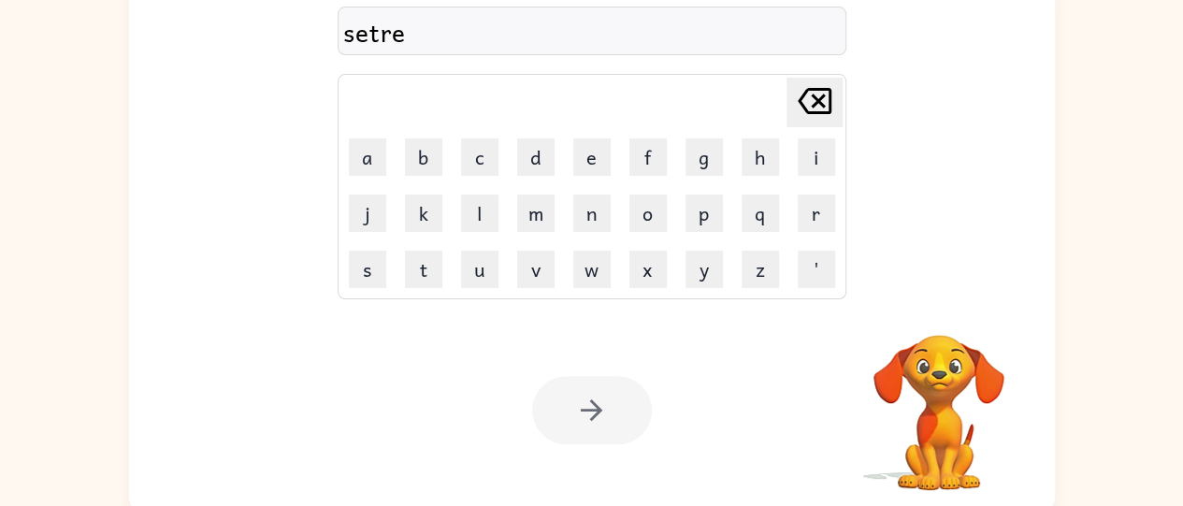
click at [577, 398] on div at bounding box center [592, 410] width 120 height 68
click at [582, 406] on div at bounding box center [592, 410] width 120 height 68
click at [589, 391] on div at bounding box center [592, 410] width 120 height 68
click at [597, 404] on div at bounding box center [592, 410] width 120 height 68
click at [598, 420] on div at bounding box center [592, 410] width 120 height 68
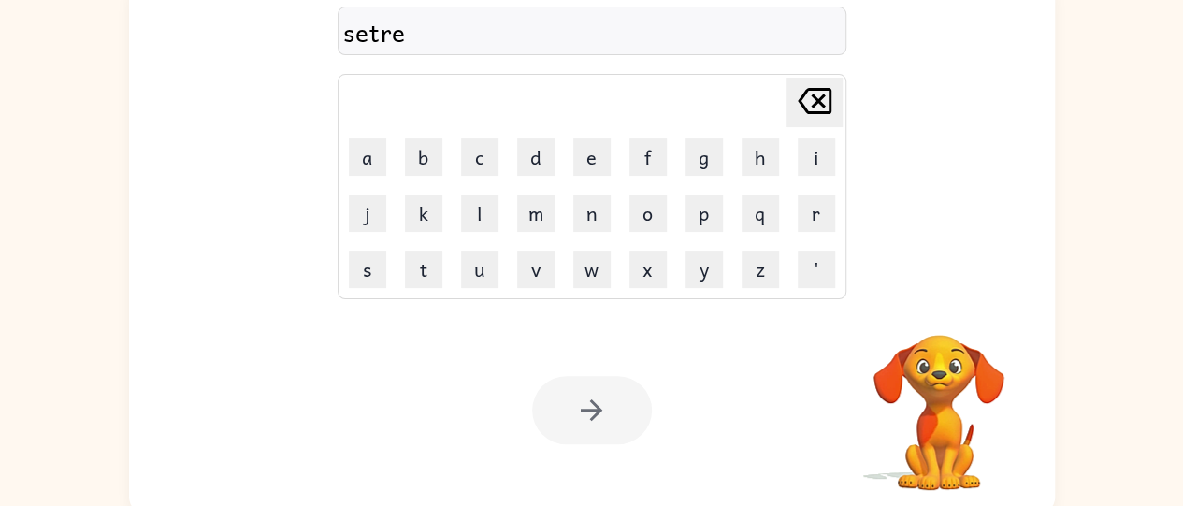
click at [593, 398] on div at bounding box center [592, 410] width 120 height 68
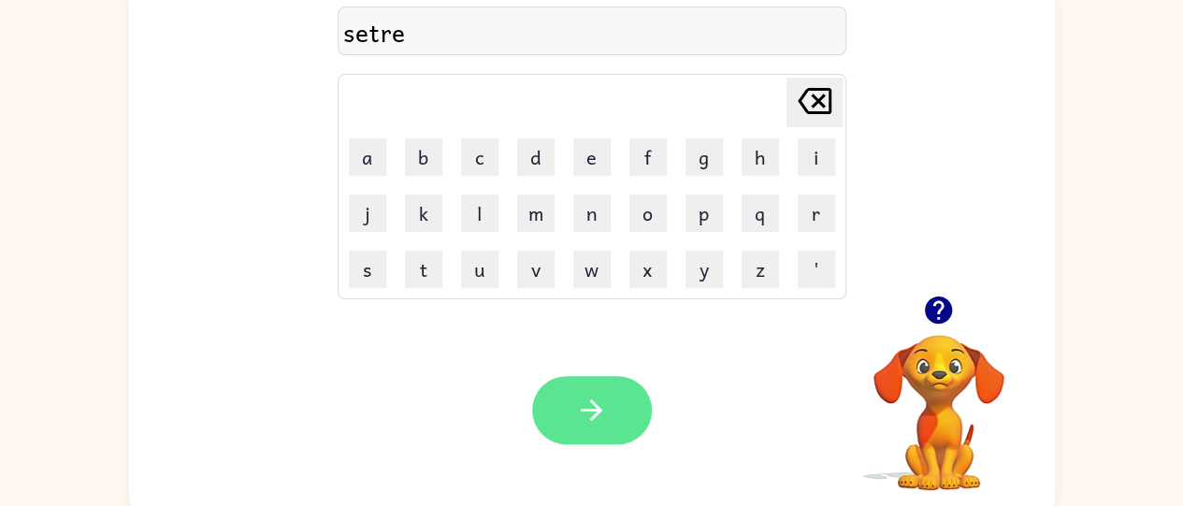
click at [599, 399] on icon "button" at bounding box center [591, 410] width 33 height 33
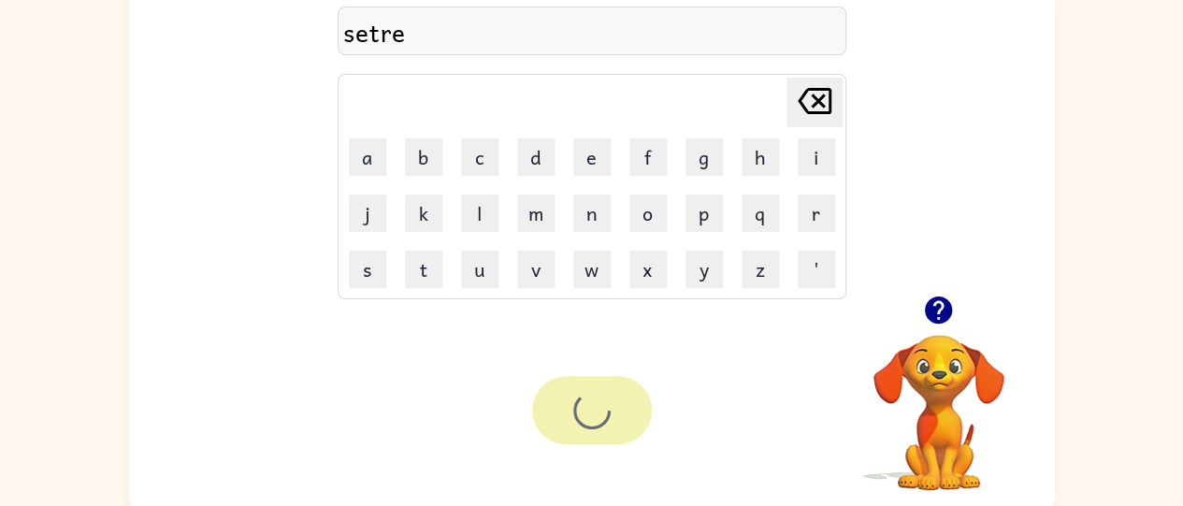
click at [603, 397] on div at bounding box center [592, 410] width 120 height 68
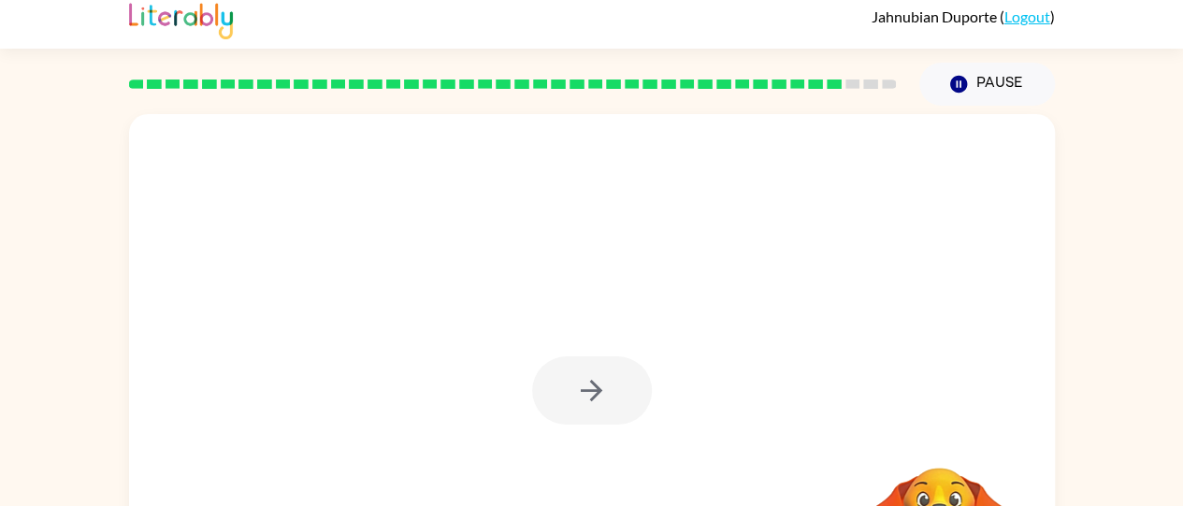
scroll to position [0, 0]
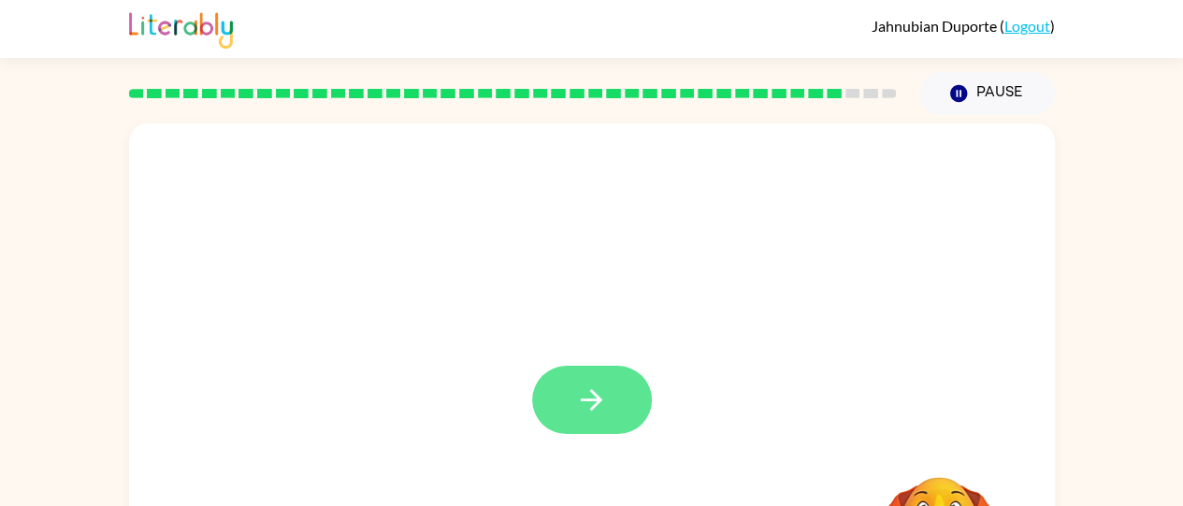
click at [610, 426] on button "button" at bounding box center [592, 400] width 120 height 68
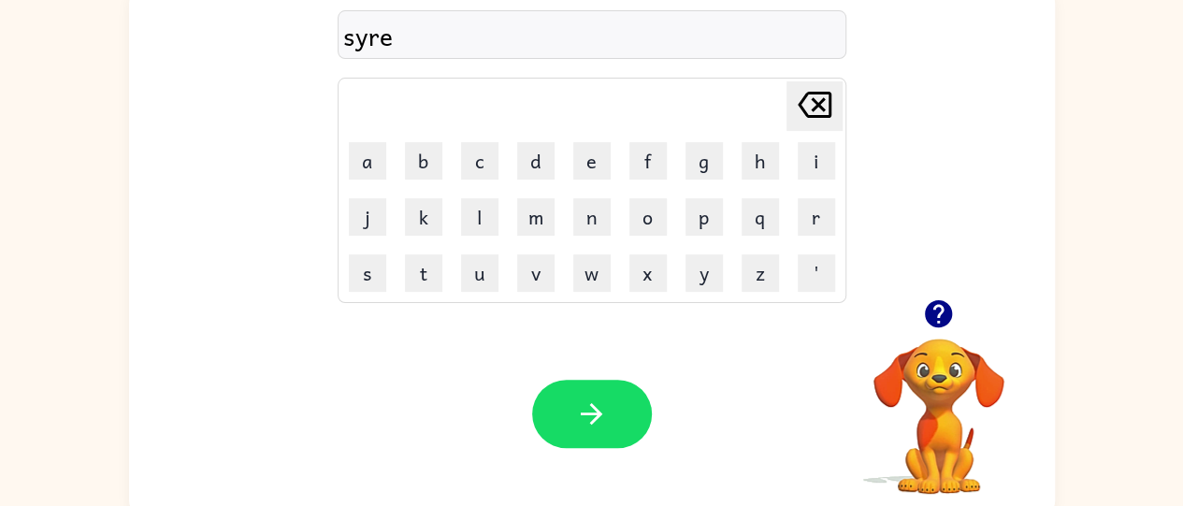
scroll to position [152, 0]
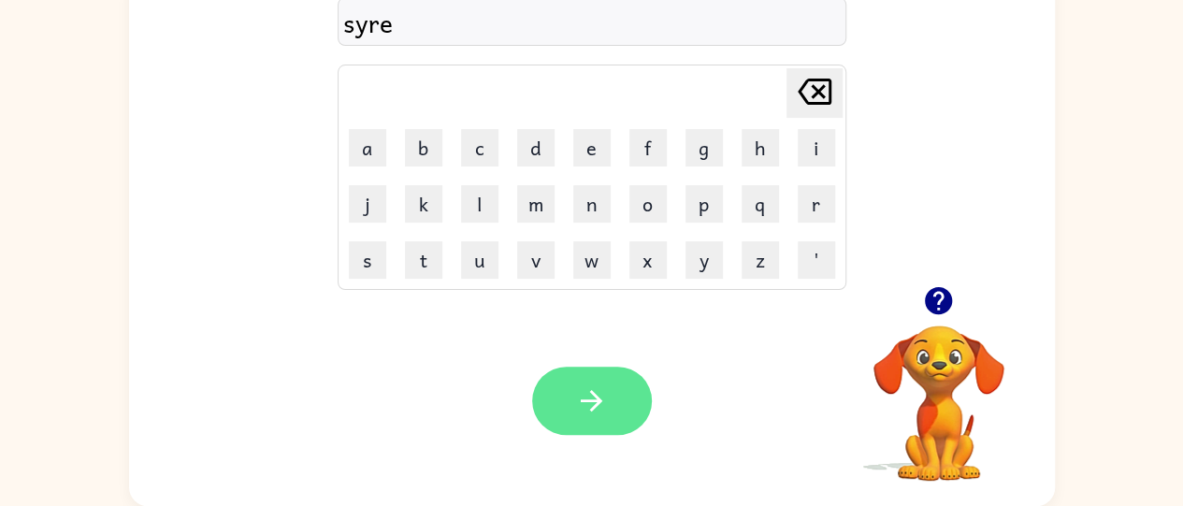
click at [614, 397] on button "button" at bounding box center [592, 401] width 120 height 68
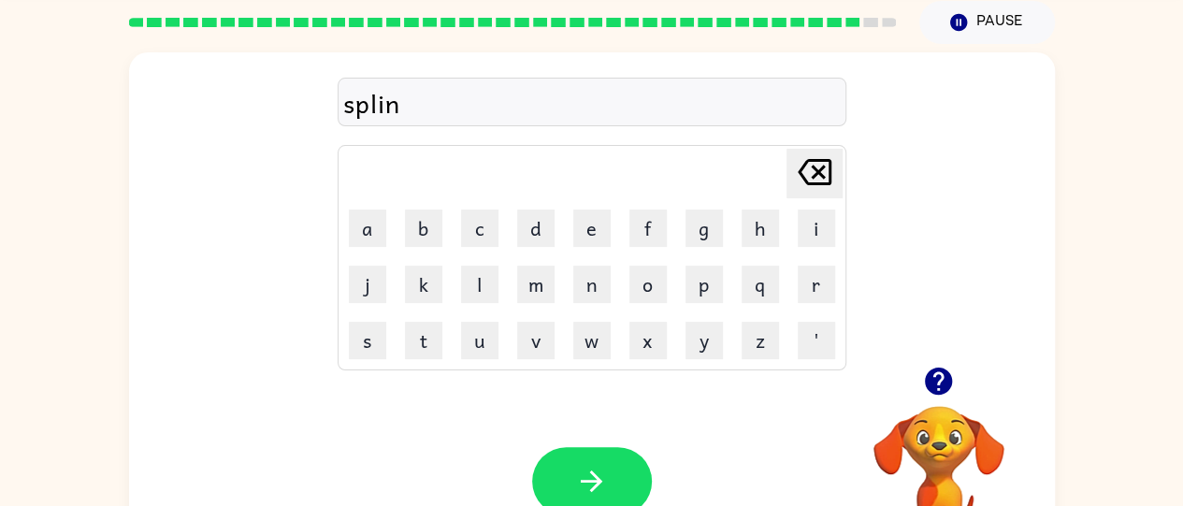
scroll to position [73, 0]
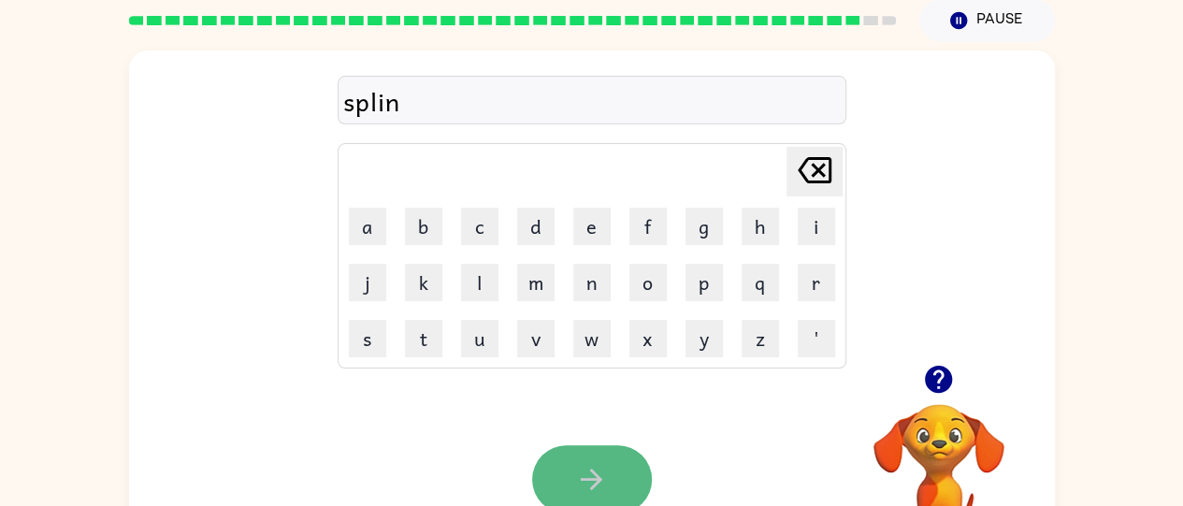
click at [591, 472] on icon "button" at bounding box center [591, 479] width 33 height 33
click at [610, 490] on button "button" at bounding box center [592, 479] width 120 height 68
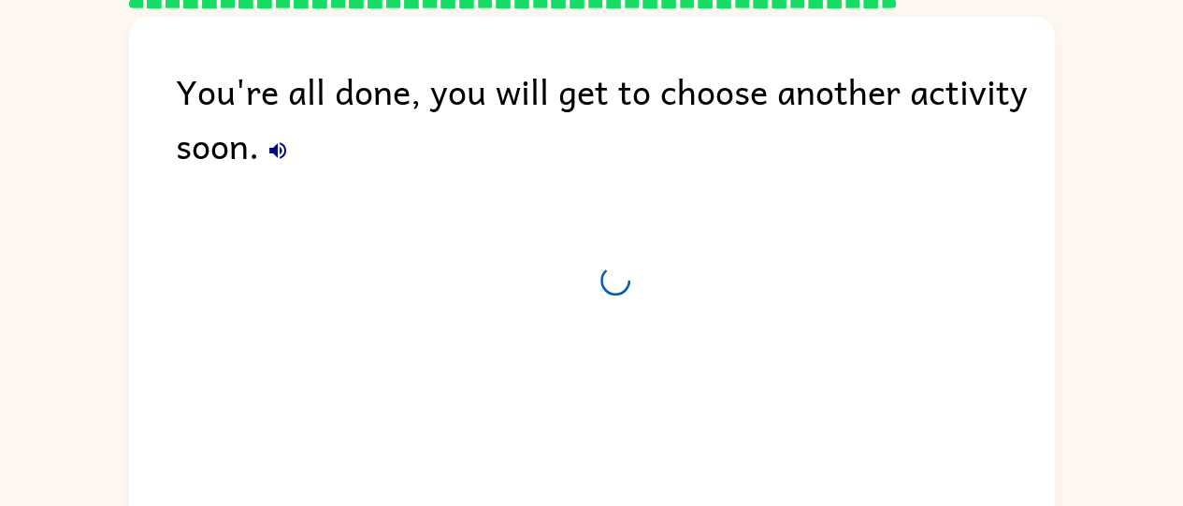
scroll to position [56, 0]
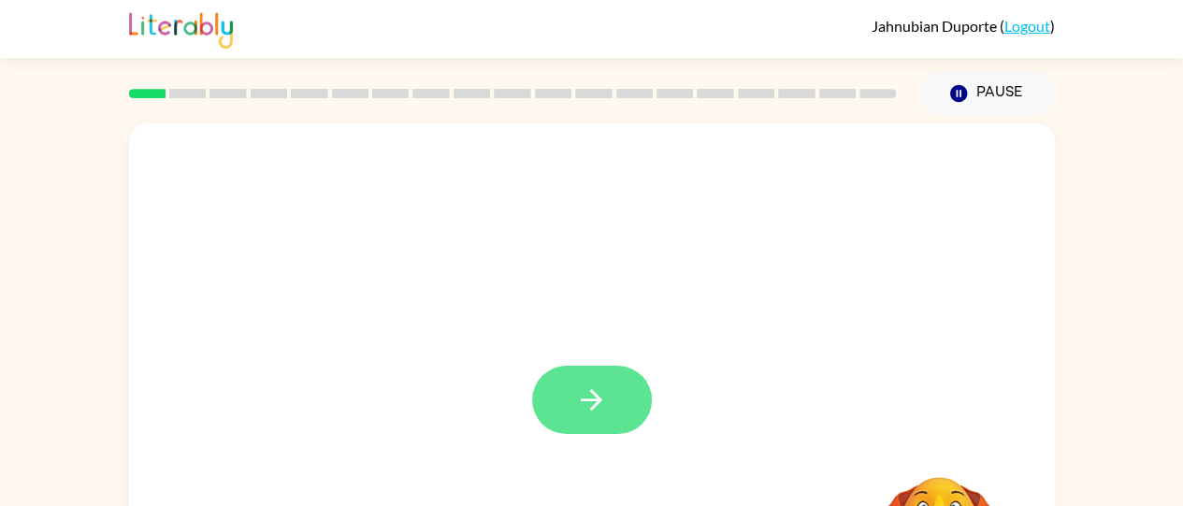
click at [556, 417] on button "button" at bounding box center [592, 400] width 120 height 68
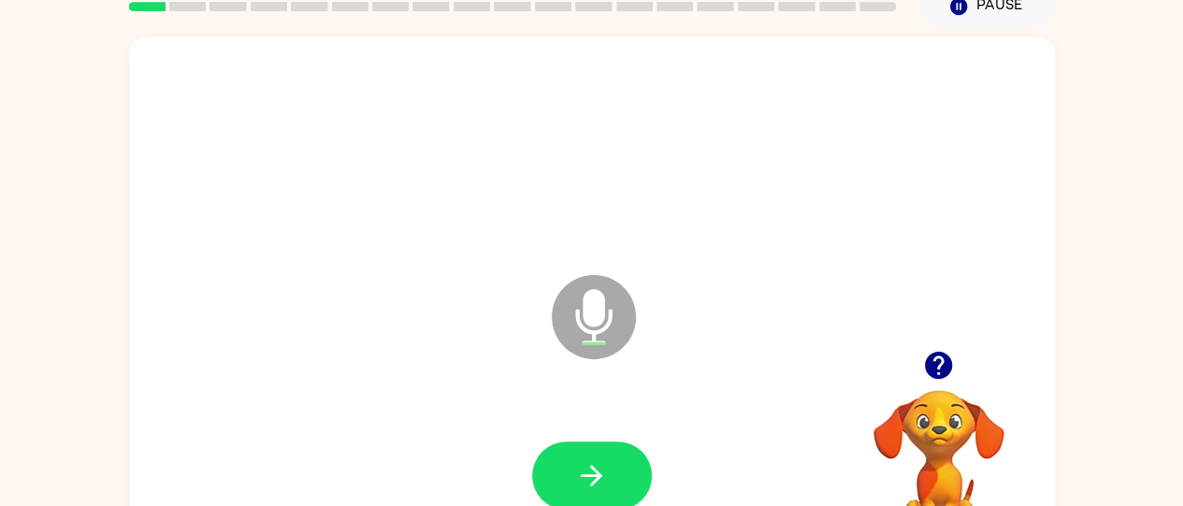
scroll to position [152, 0]
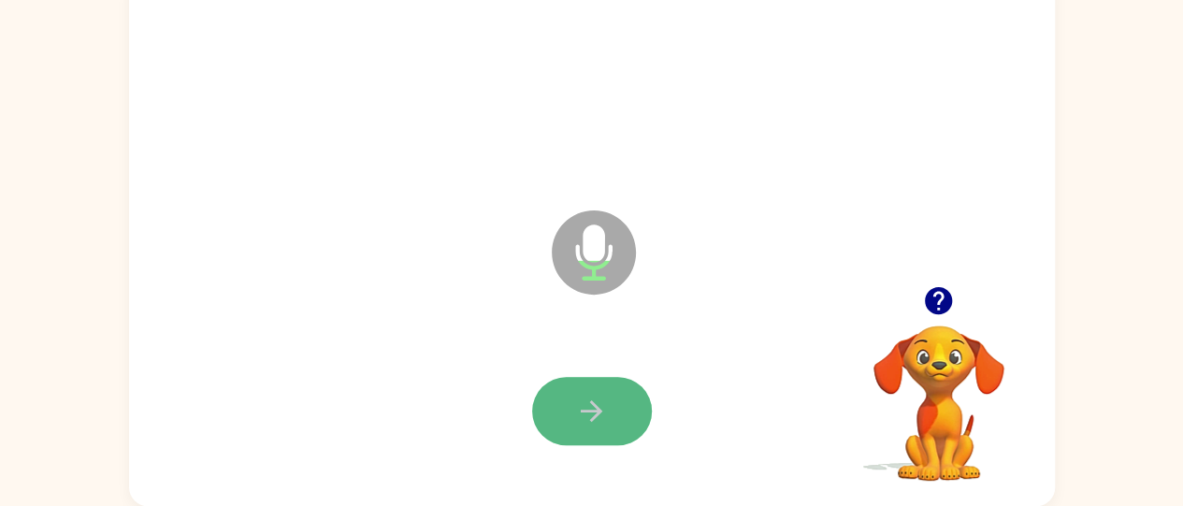
click at [597, 422] on icon "button" at bounding box center [591, 411] width 33 height 33
click at [595, 411] on icon "button" at bounding box center [592, 411] width 22 height 22
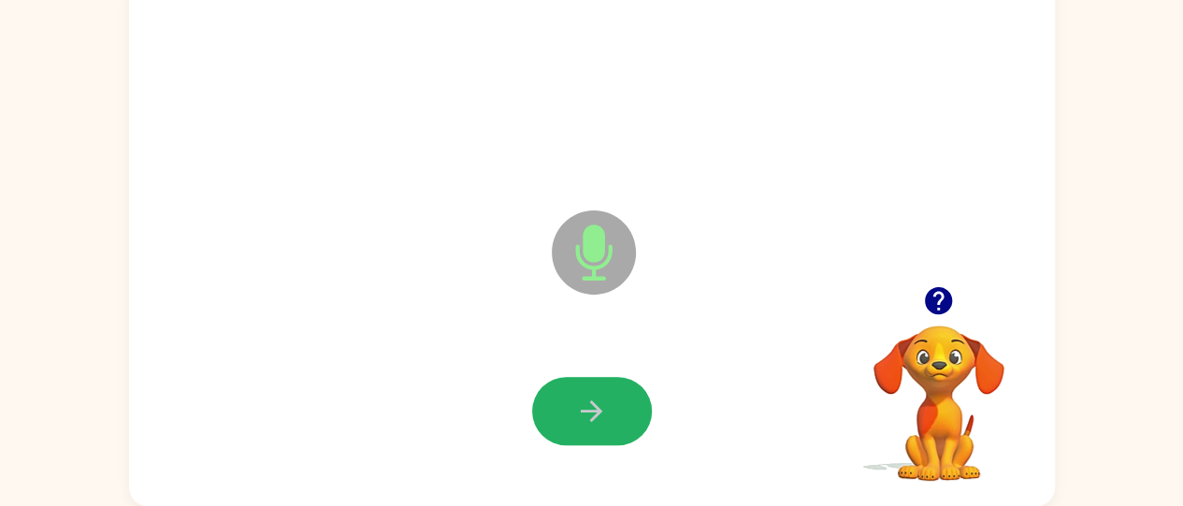
click at [595, 411] on icon "button" at bounding box center [592, 411] width 22 height 22
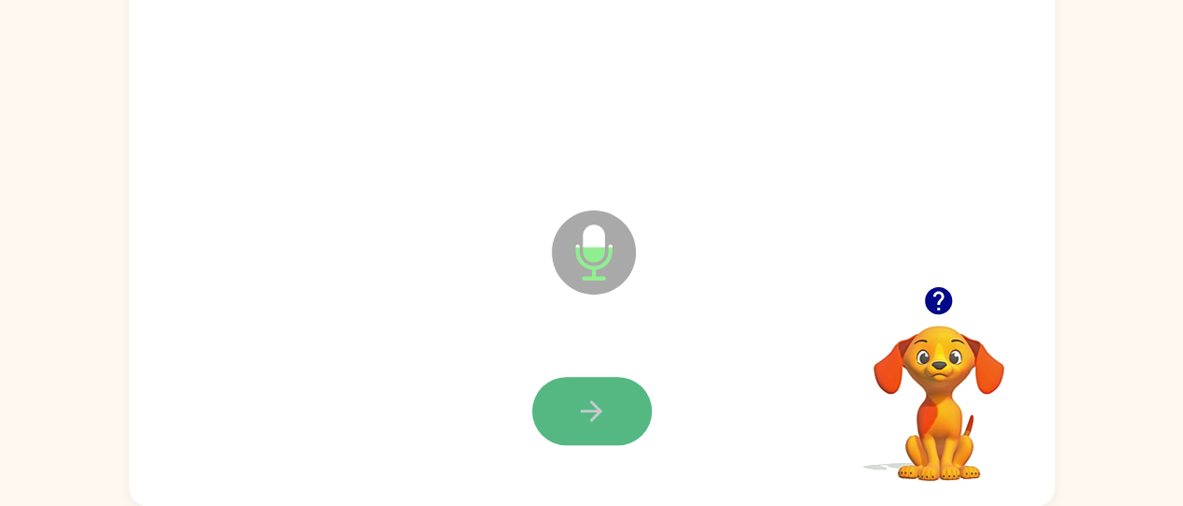
click at [609, 399] on button "button" at bounding box center [592, 411] width 120 height 68
click at [600, 409] on icon "button" at bounding box center [591, 411] width 33 height 33
click at [591, 407] on icon "button" at bounding box center [591, 411] width 33 height 33
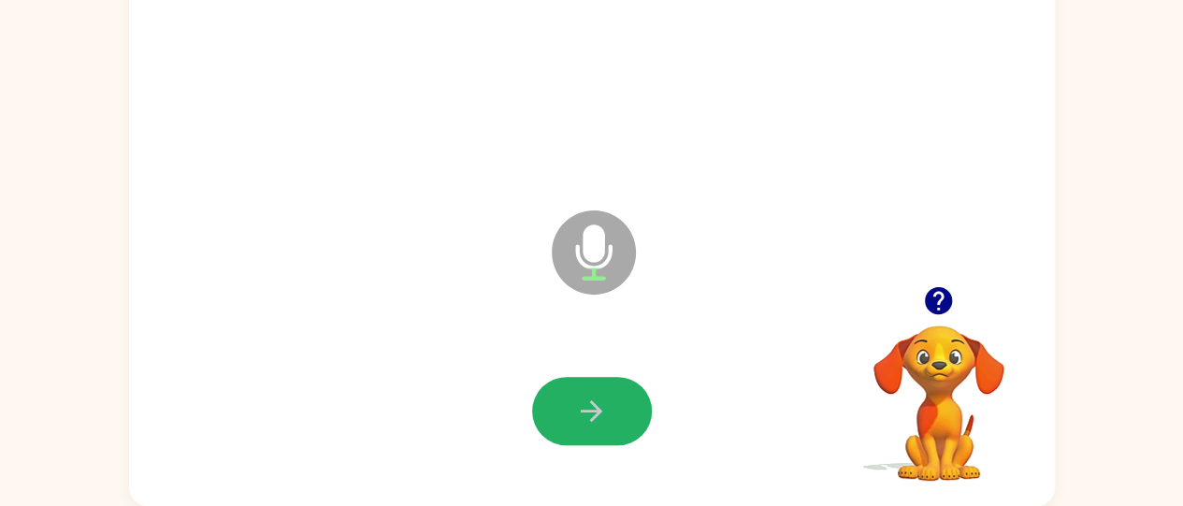
click at [591, 407] on icon "button" at bounding box center [591, 411] width 33 height 33
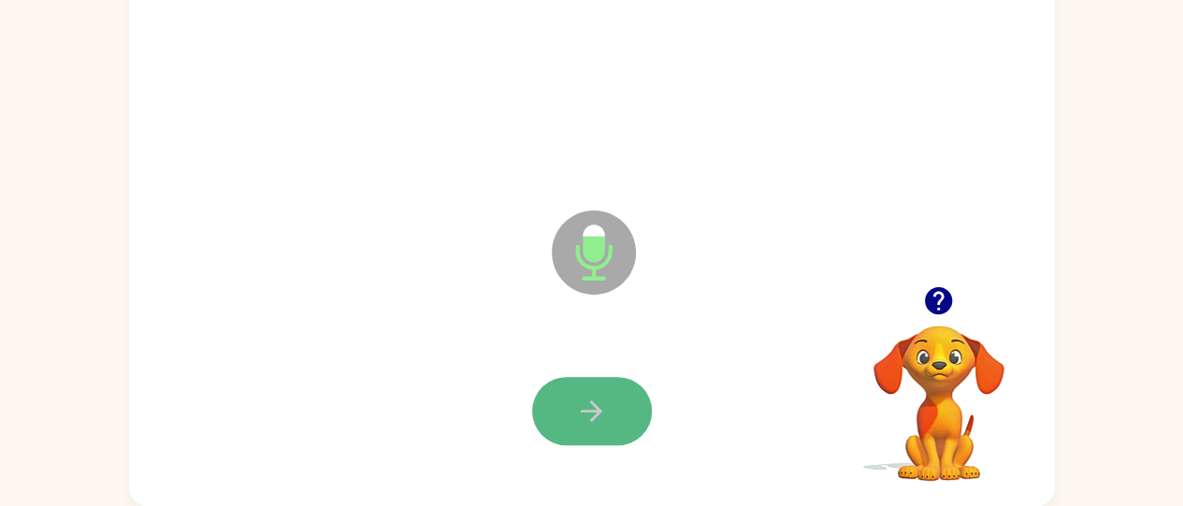
click at [591, 417] on icon "button" at bounding box center [591, 411] width 33 height 33
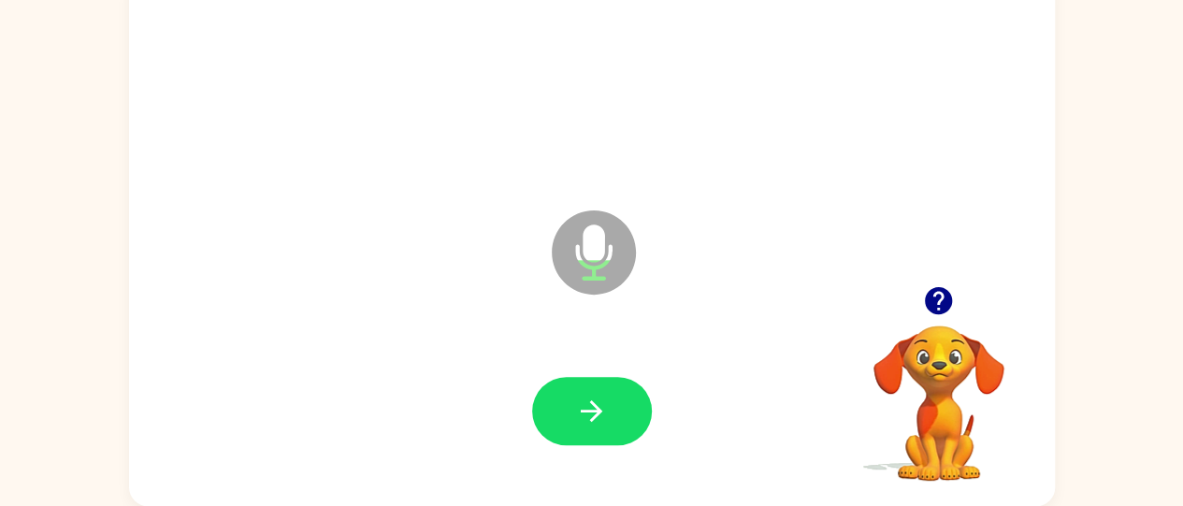
click at [586, 403] on icon "button" at bounding box center [591, 411] width 33 height 33
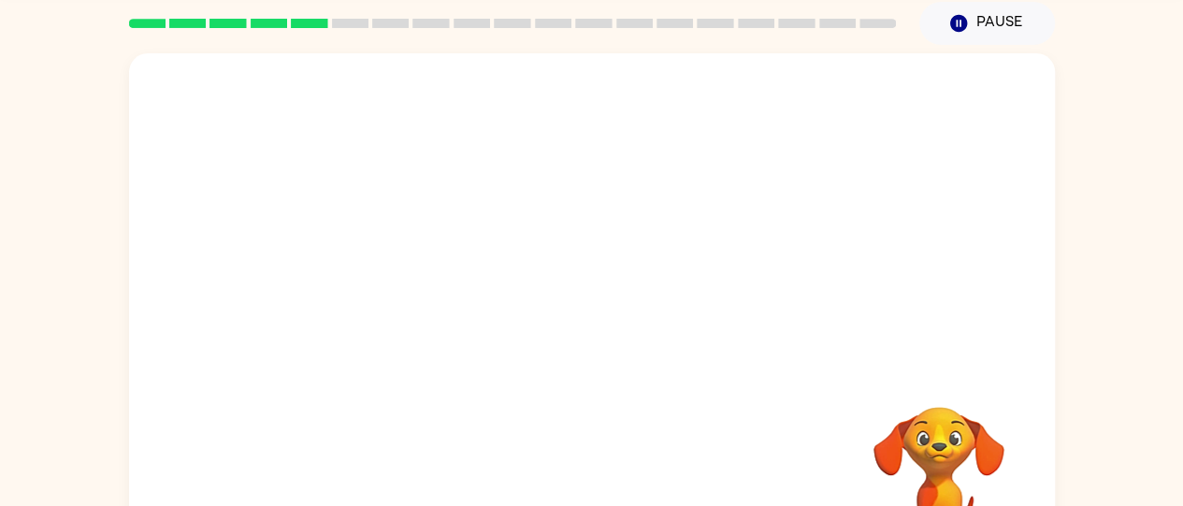
scroll to position [82, 0]
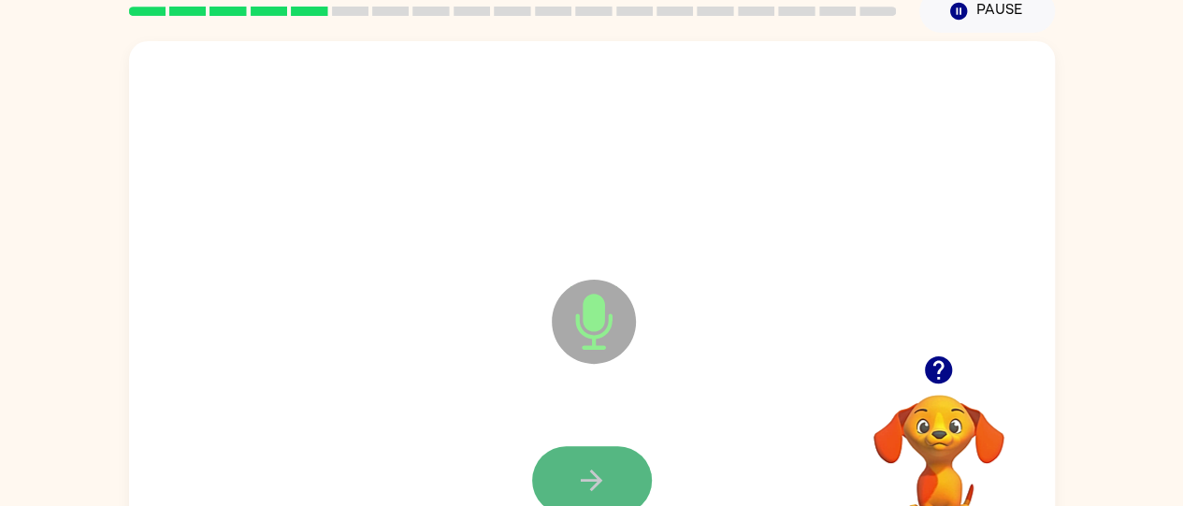
click at [565, 455] on button "button" at bounding box center [592, 480] width 120 height 68
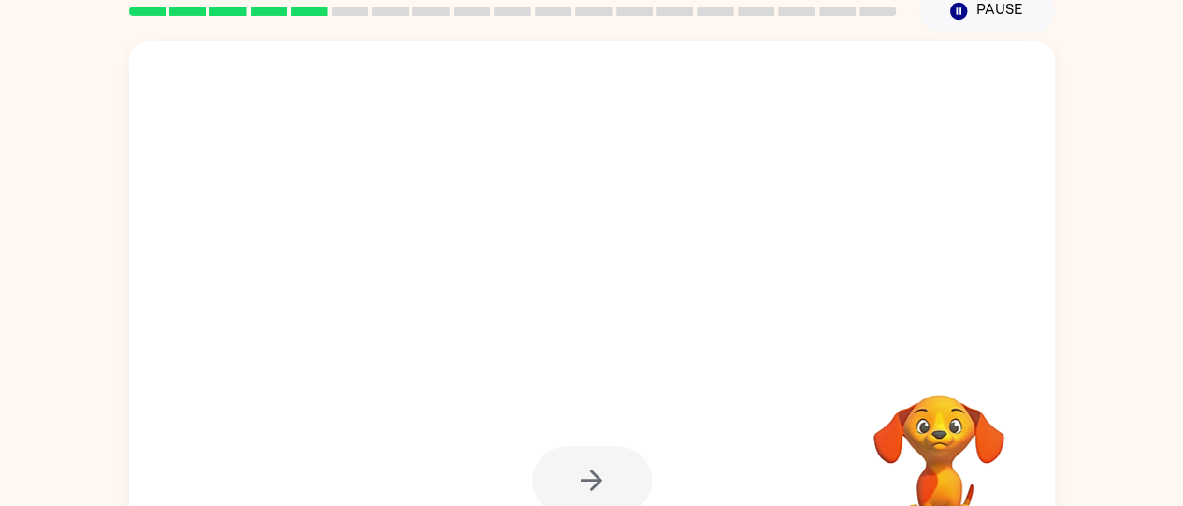
click at [570, 317] on div at bounding box center [592, 308] width 926 height 534
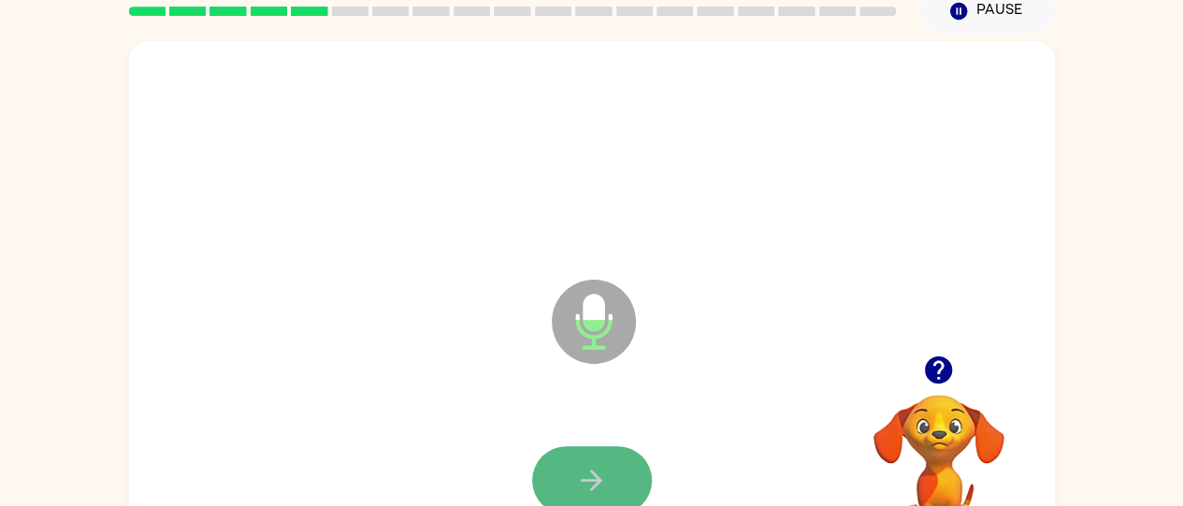
click at [569, 464] on button "button" at bounding box center [592, 480] width 120 height 68
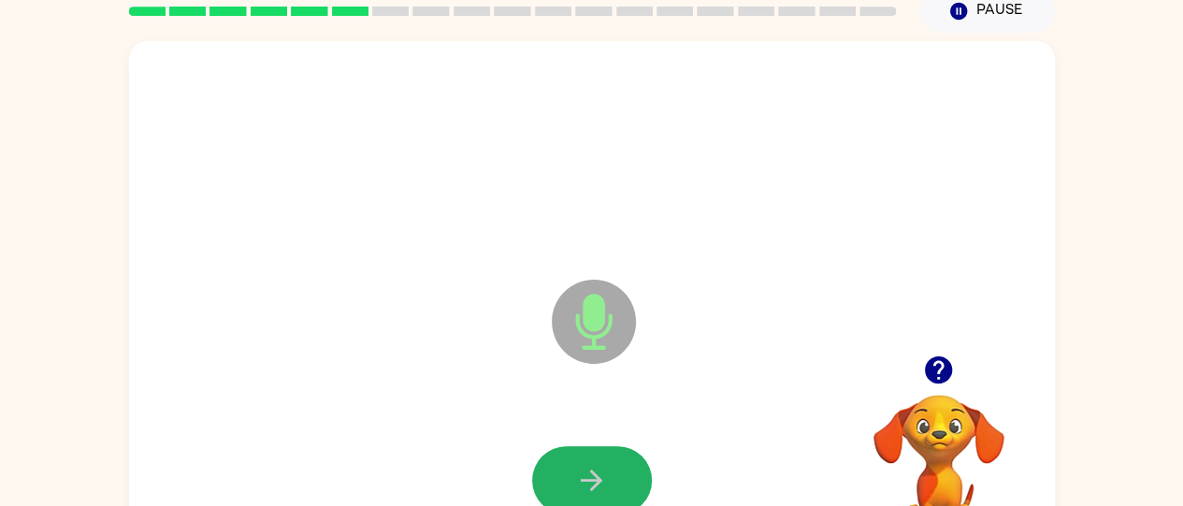
click at [569, 464] on button "button" at bounding box center [592, 480] width 120 height 68
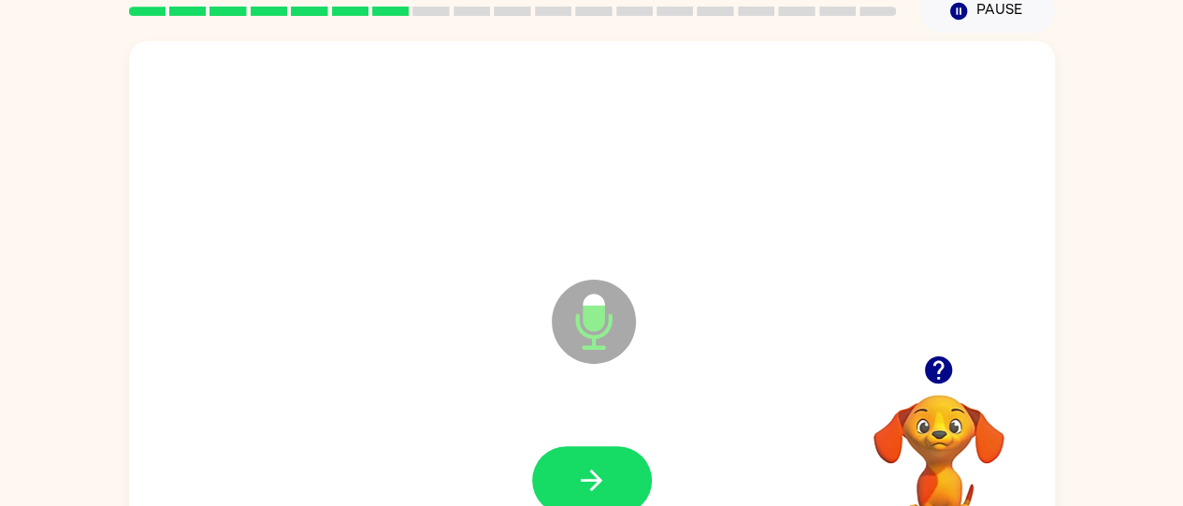
click at [958, 361] on button "button" at bounding box center [939, 370] width 48 height 48
click at [940, 367] on video "Your browser must support playing .mp4 files to use Literably. Please try using…" at bounding box center [939, 459] width 187 height 187
click at [575, 457] on button "button" at bounding box center [592, 480] width 120 height 68
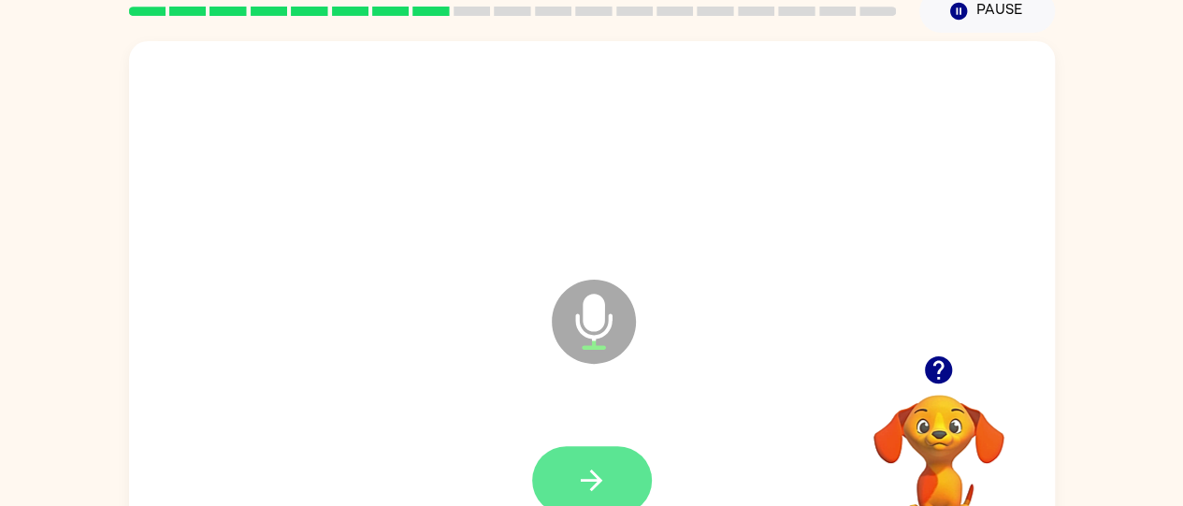
click at [605, 465] on icon "button" at bounding box center [591, 480] width 33 height 33
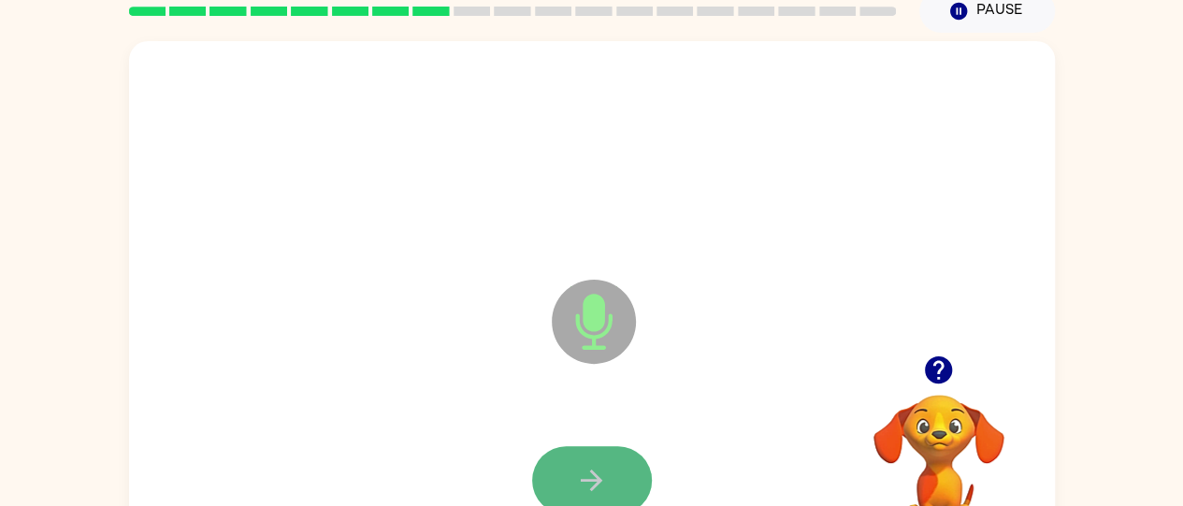
click at [589, 464] on icon "button" at bounding box center [591, 480] width 33 height 33
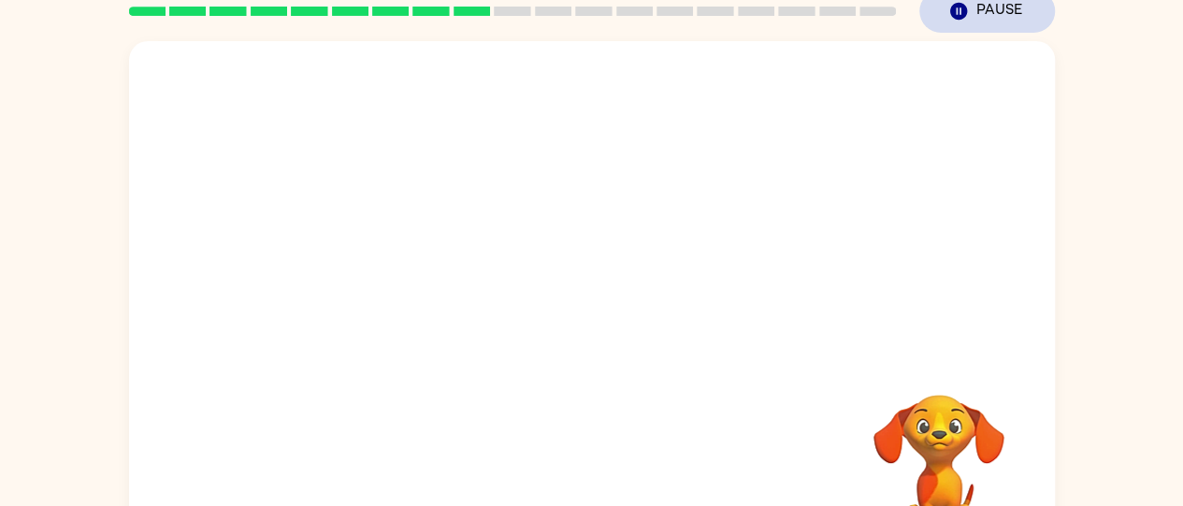
click at [1001, 13] on button "Pause Pause" at bounding box center [987, 11] width 136 height 43
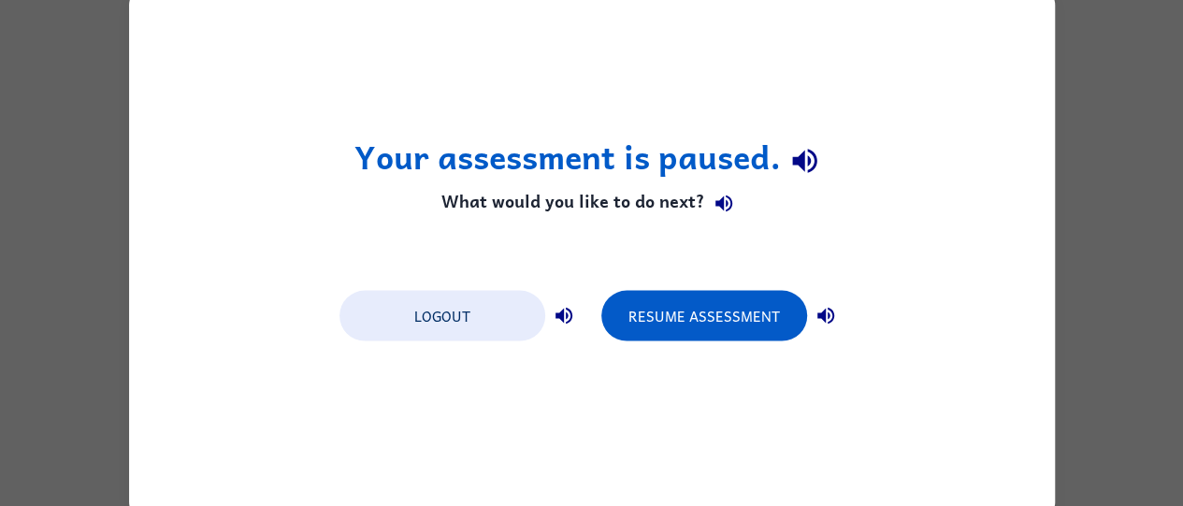
scroll to position [0, 0]
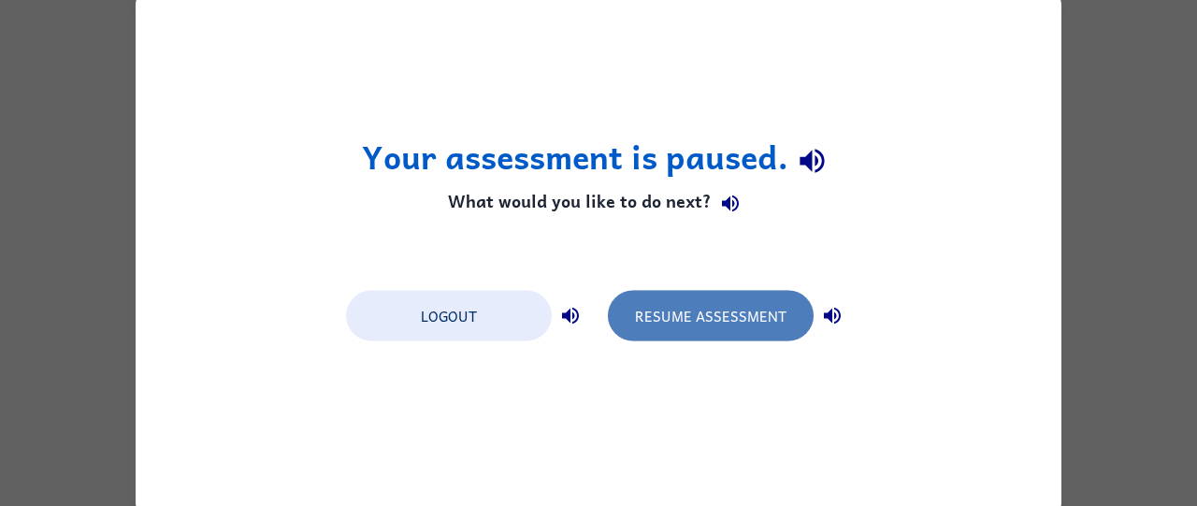
click at [738, 319] on button "Resume Assessment" at bounding box center [711, 315] width 206 height 51
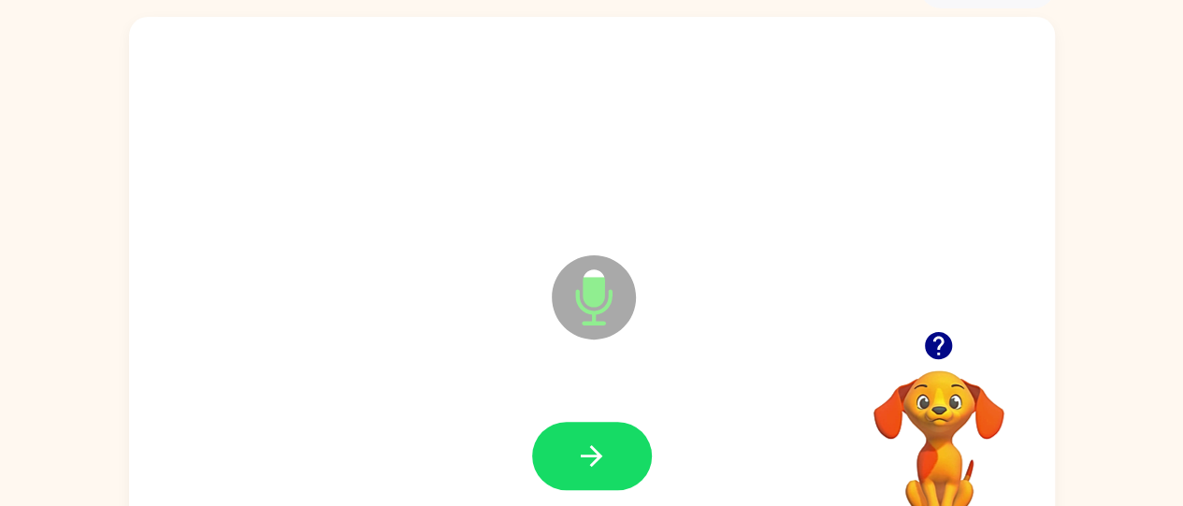
scroll to position [118, 0]
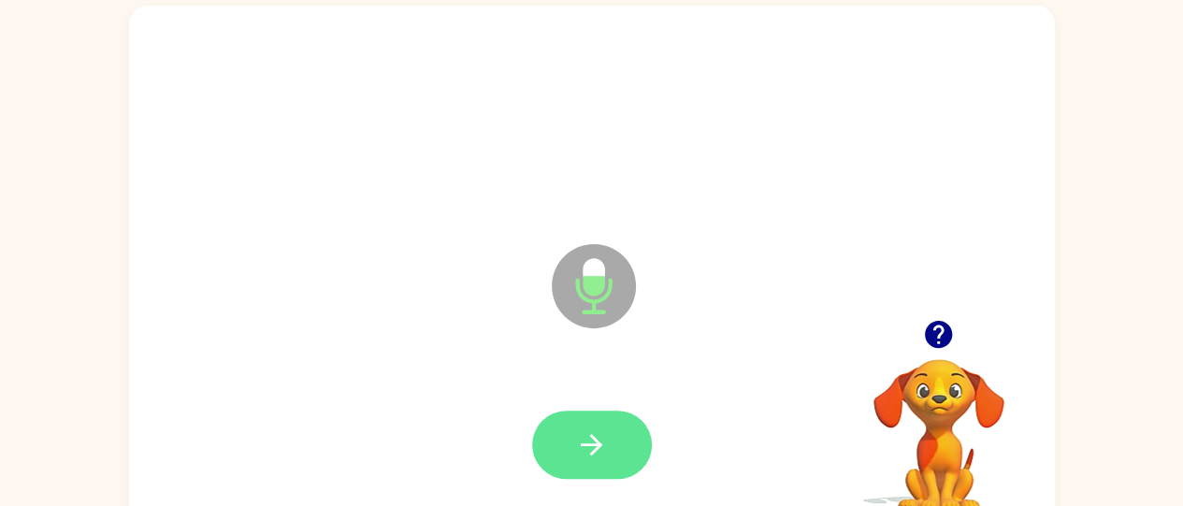
click at [578, 441] on icon "button" at bounding box center [591, 444] width 33 height 33
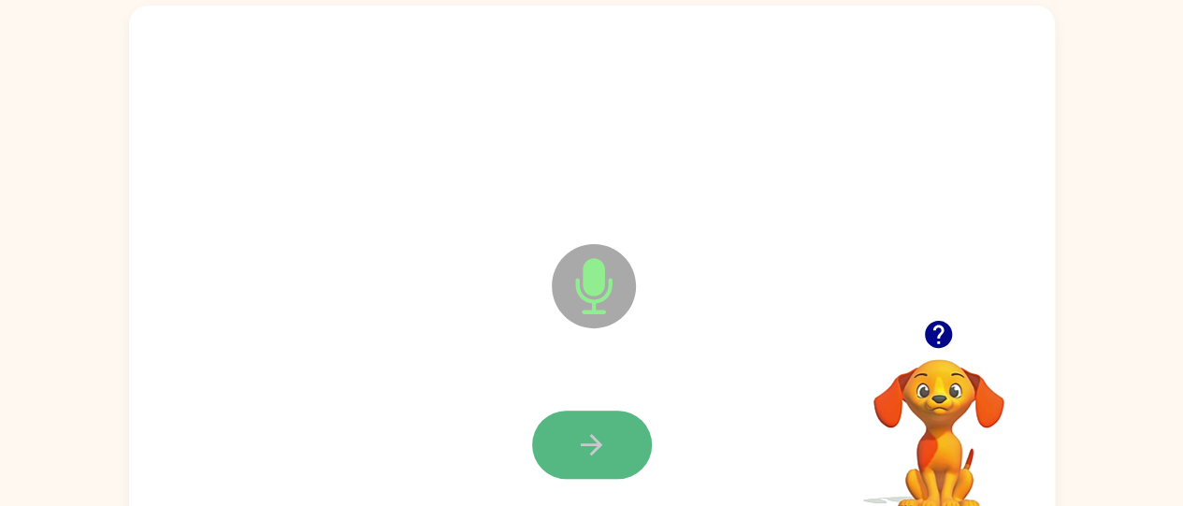
click at [595, 448] on icon "button" at bounding box center [592, 445] width 22 height 22
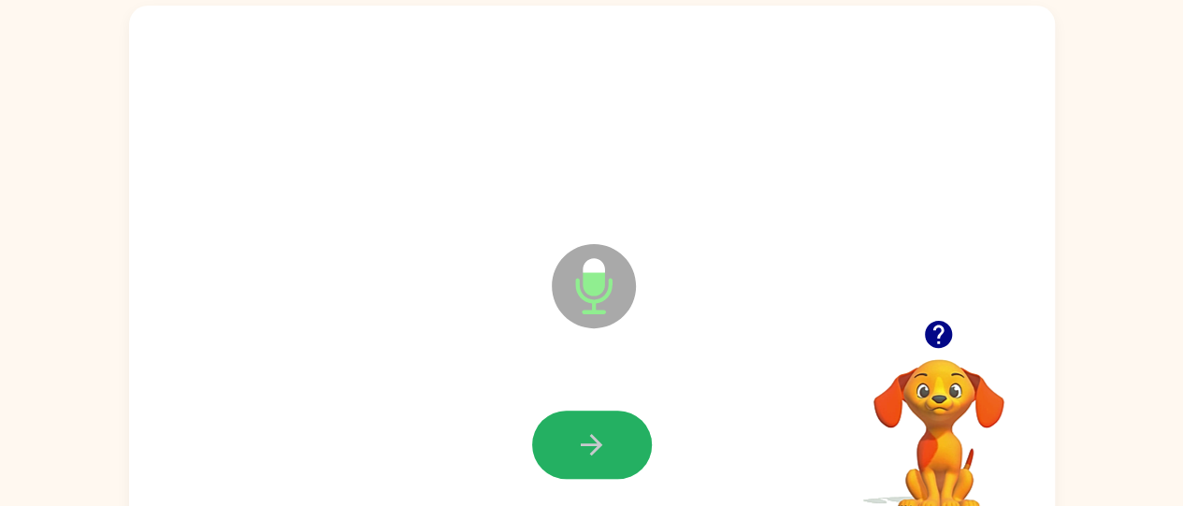
drag, startPoint x: 595, startPoint y: 448, endPoint x: 594, endPoint y: 438, distance: 10.3
click at [594, 438] on icon "button" at bounding box center [592, 445] width 22 height 22
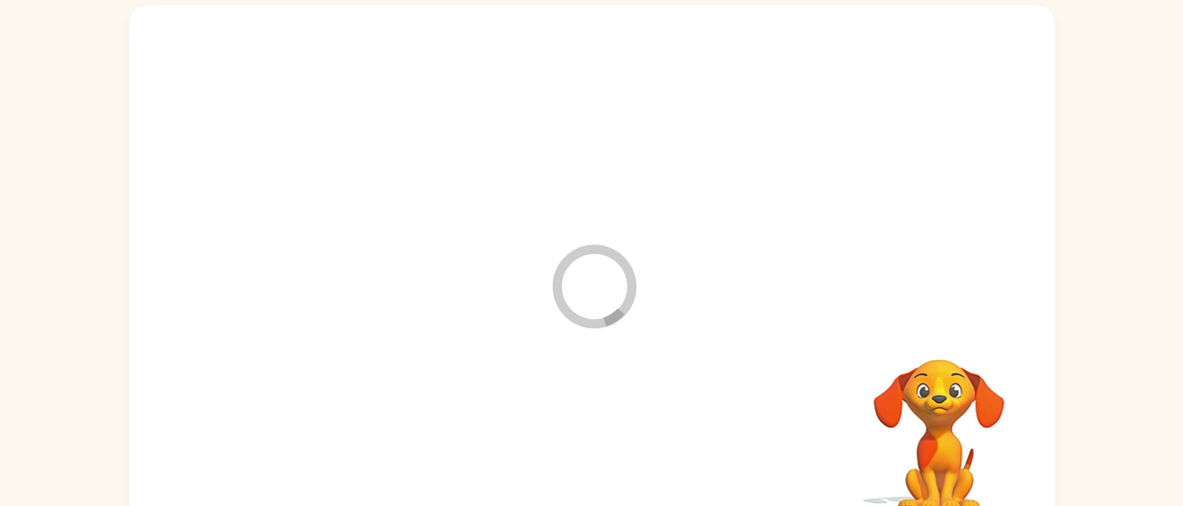
click at [594, 438] on div at bounding box center [592, 445] width 889 height 153
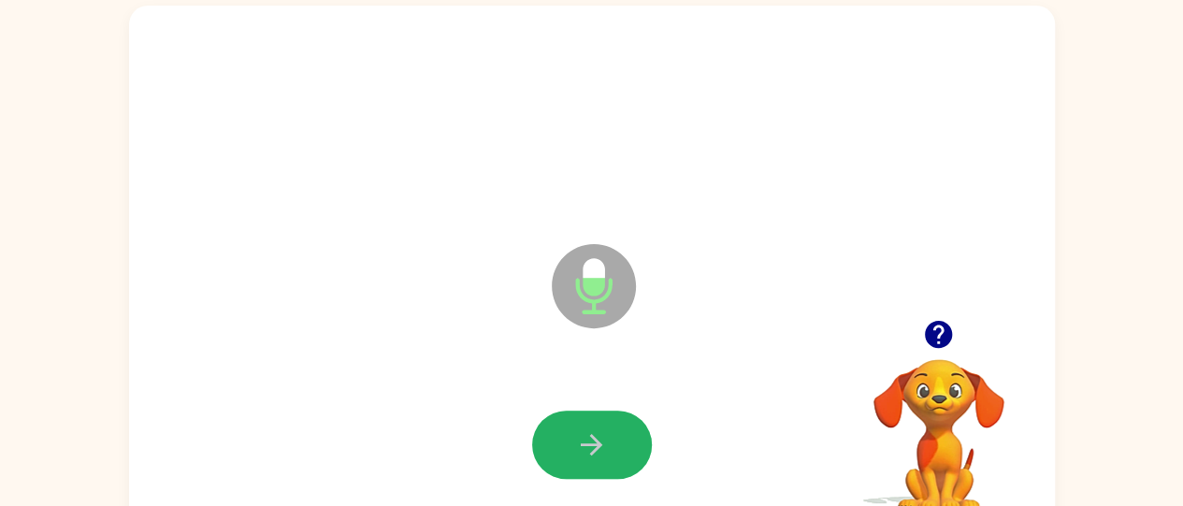
click at [594, 438] on icon "button" at bounding box center [592, 445] width 22 height 22
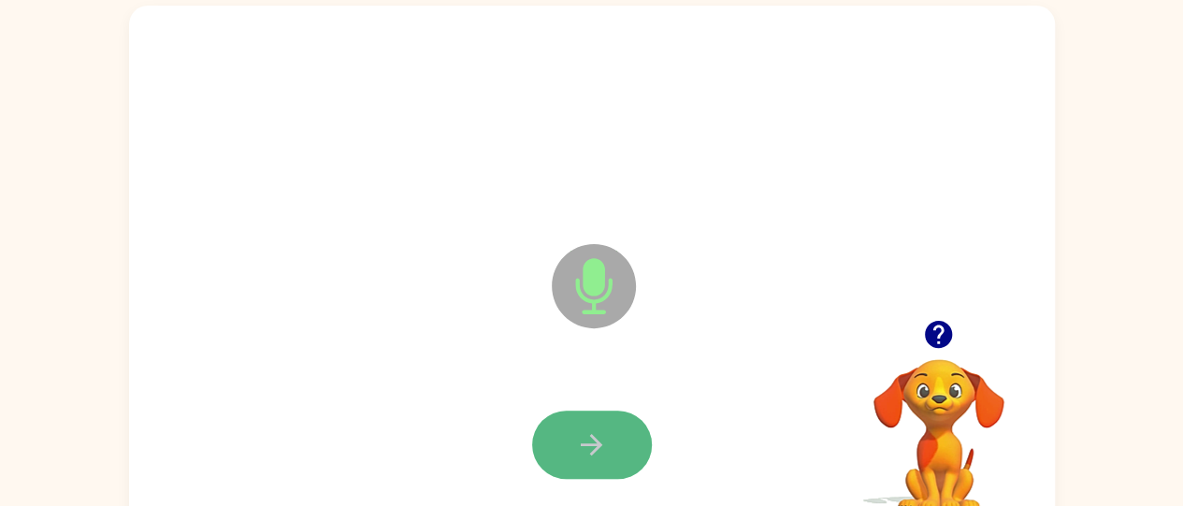
click at [591, 416] on button "button" at bounding box center [592, 445] width 120 height 68
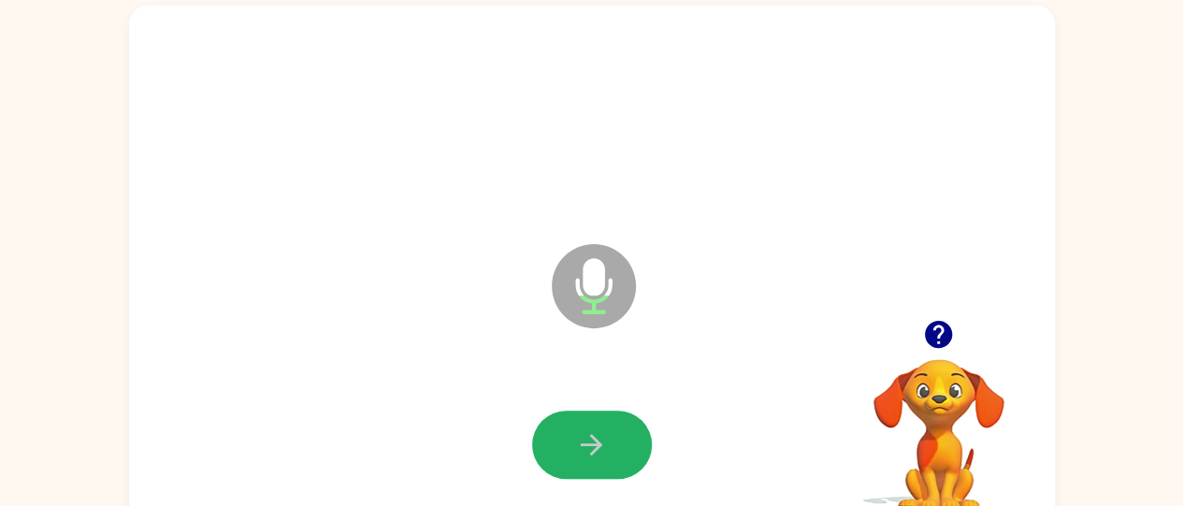
click at [591, 416] on button "button" at bounding box center [592, 445] width 120 height 68
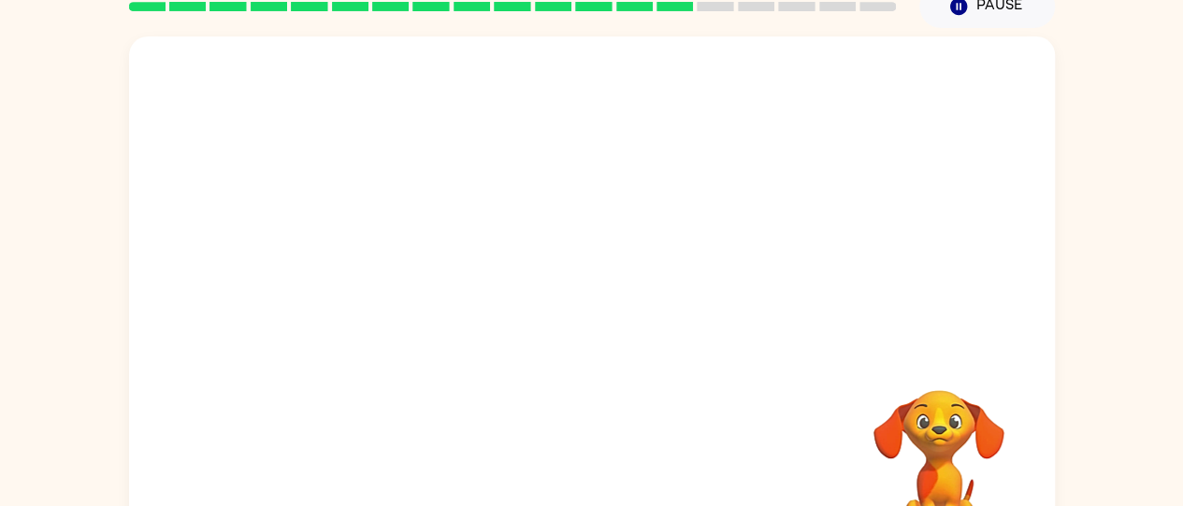
scroll to position [85, 0]
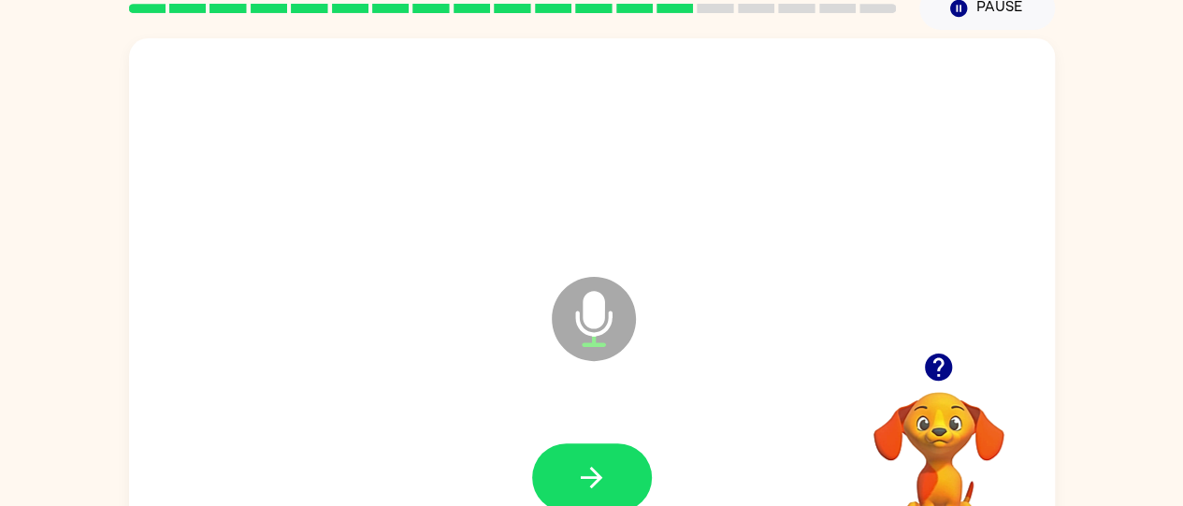
click at [326, 352] on div "Microphone The Microphone is here when it is your turn to talk" at bounding box center [592, 305] width 926 height 534
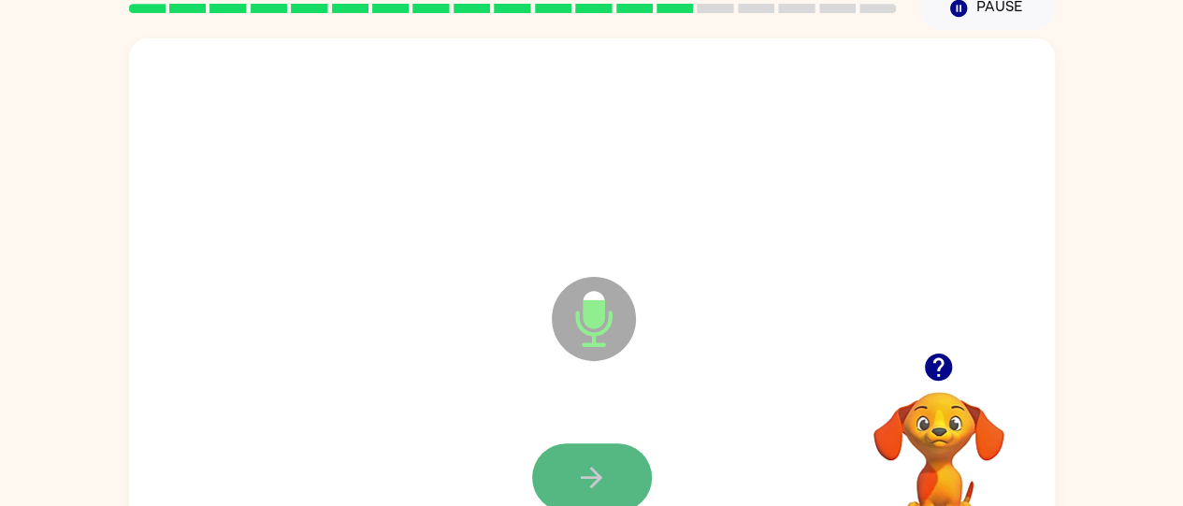
click at [585, 461] on icon "button" at bounding box center [591, 477] width 33 height 33
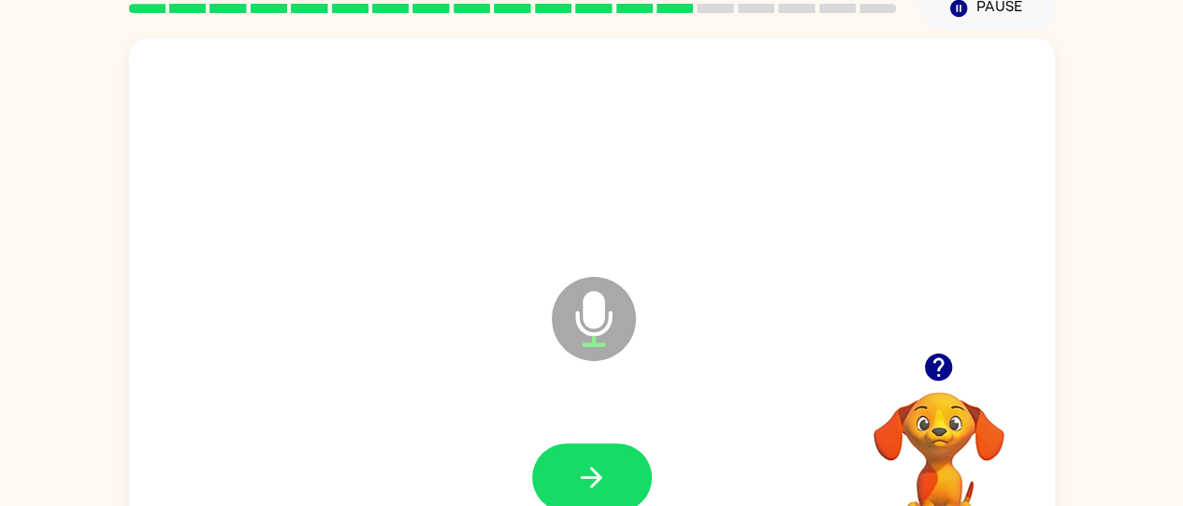
click at [585, 461] on icon "button" at bounding box center [591, 477] width 33 height 33
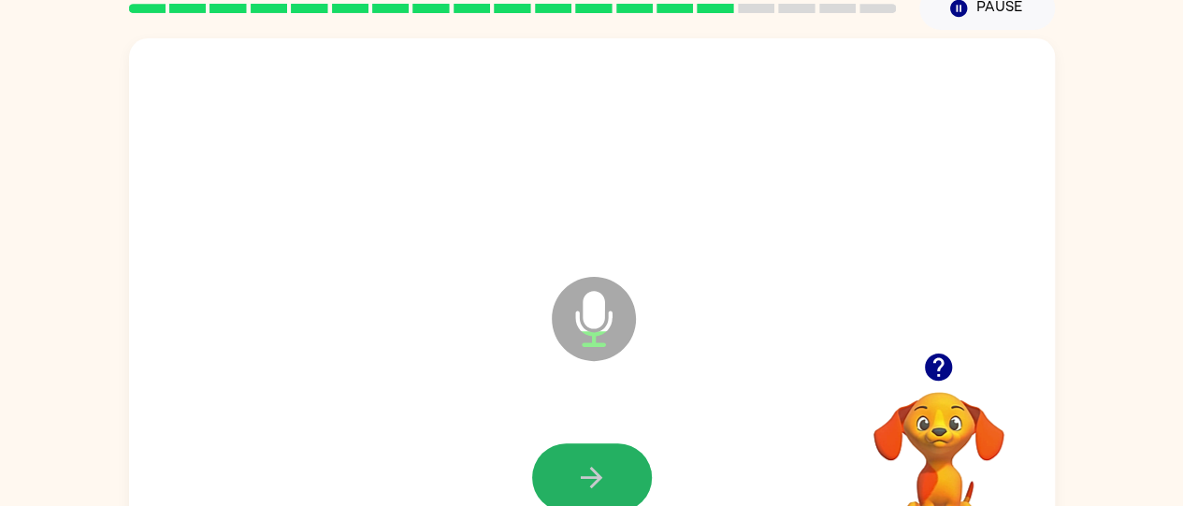
click at [585, 461] on icon "button" at bounding box center [591, 477] width 33 height 33
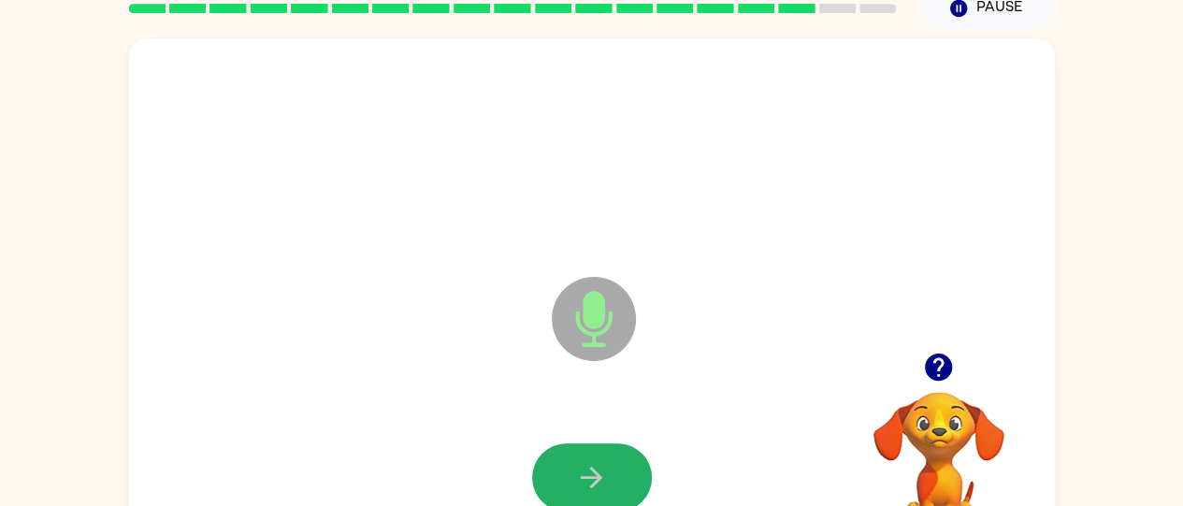
click at [585, 461] on icon "button" at bounding box center [591, 477] width 33 height 33
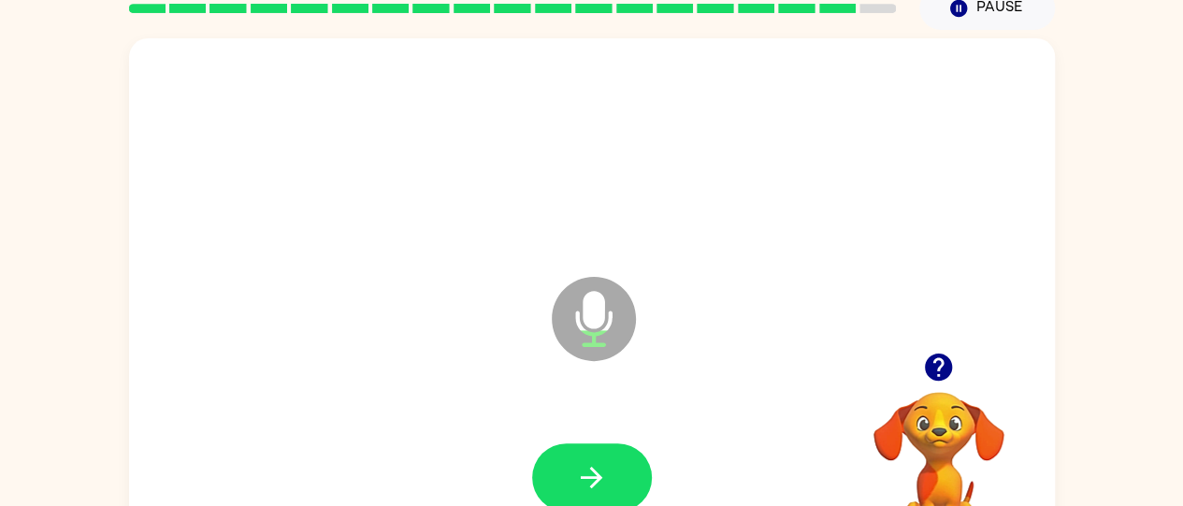
click at [585, 461] on icon "button" at bounding box center [591, 477] width 33 height 33
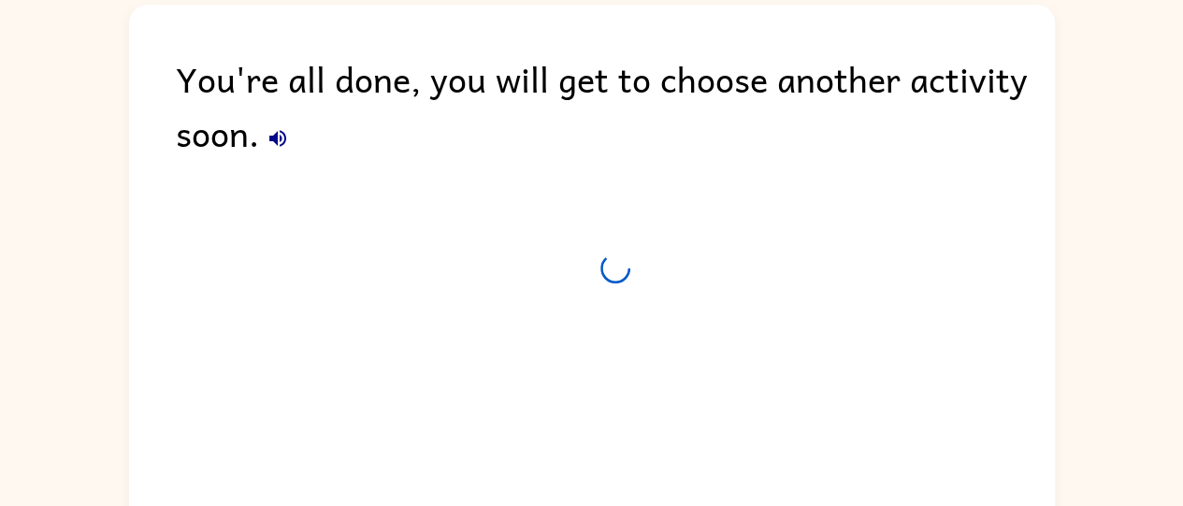
scroll to position [68, 0]
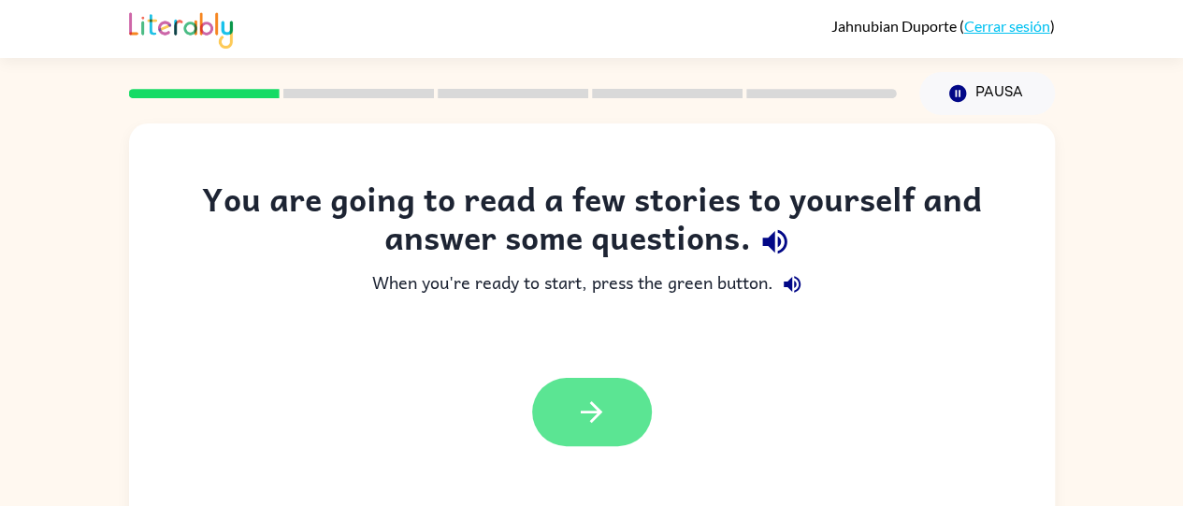
click at [602, 420] on icon "button" at bounding box center [591, 412] width 33 height 33
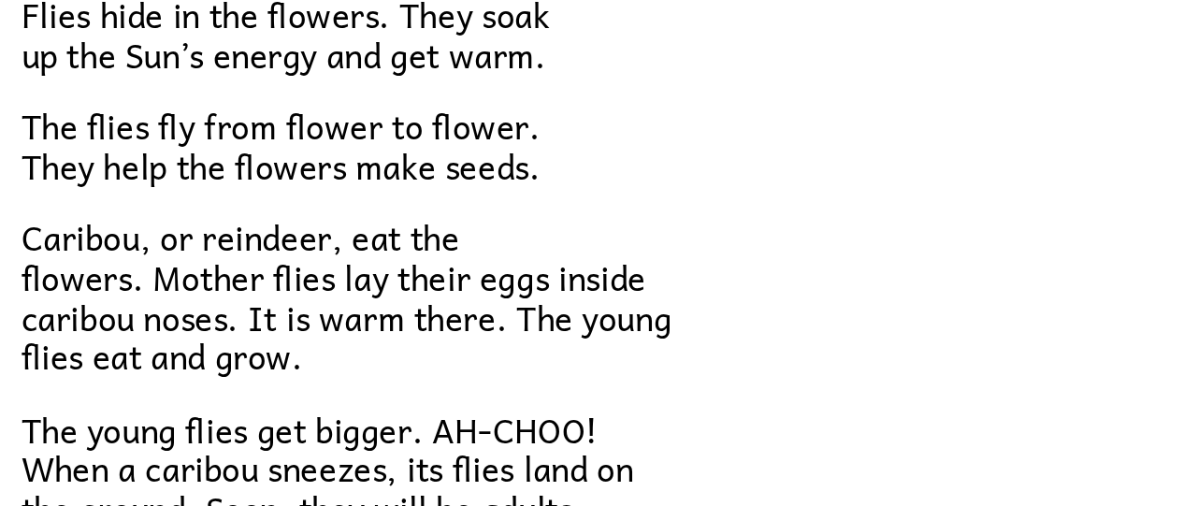
scroll to position [384, 0]
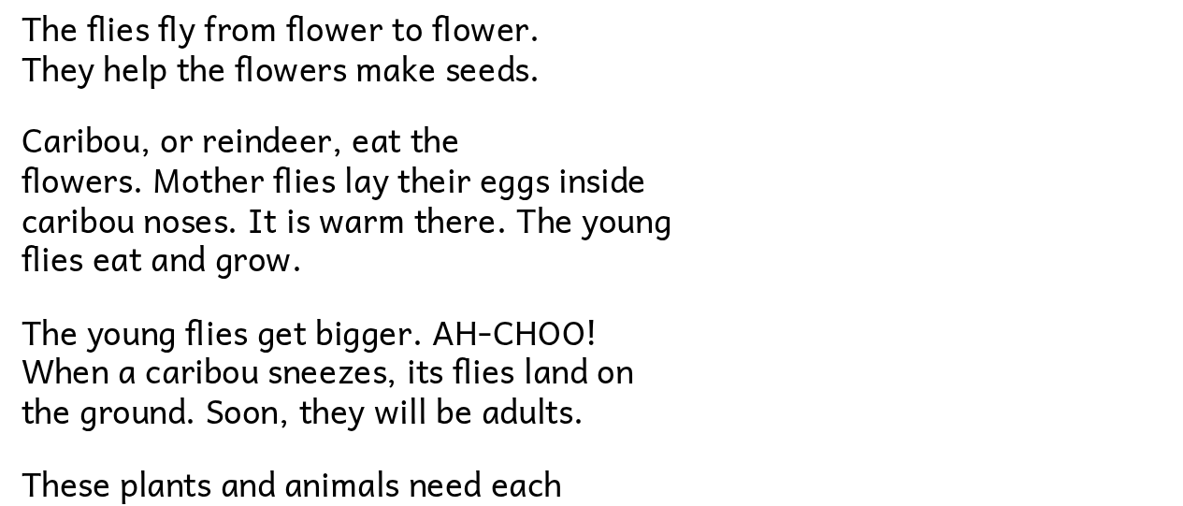
click at [242, 355] on span "The young flies get bigger. AH-CHOO! When a caribou sneezes, its flies land on …" at bounding box center [355, 385] width 313 height 67
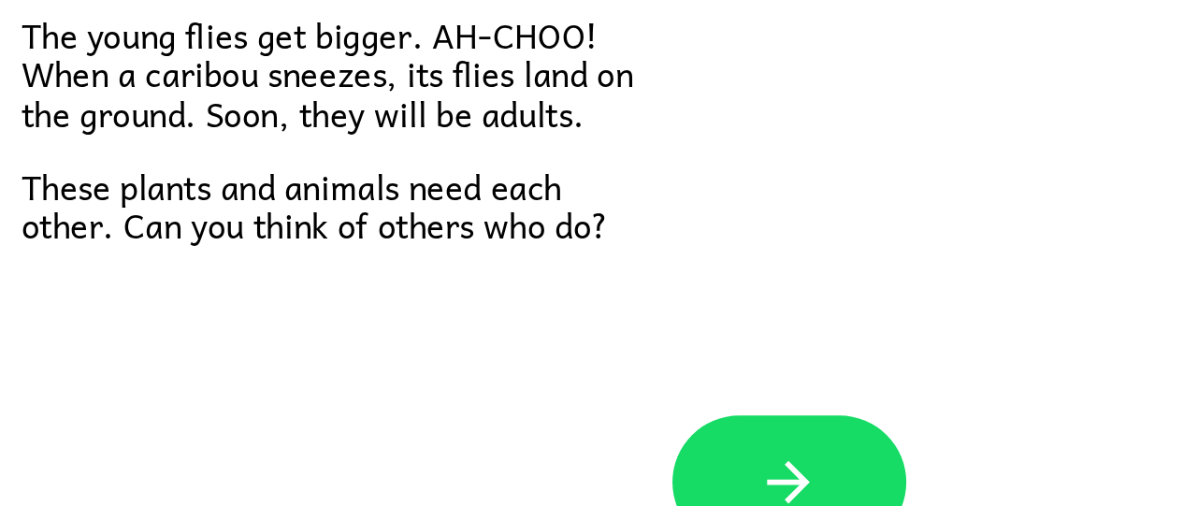
scroll to position [134, 0]
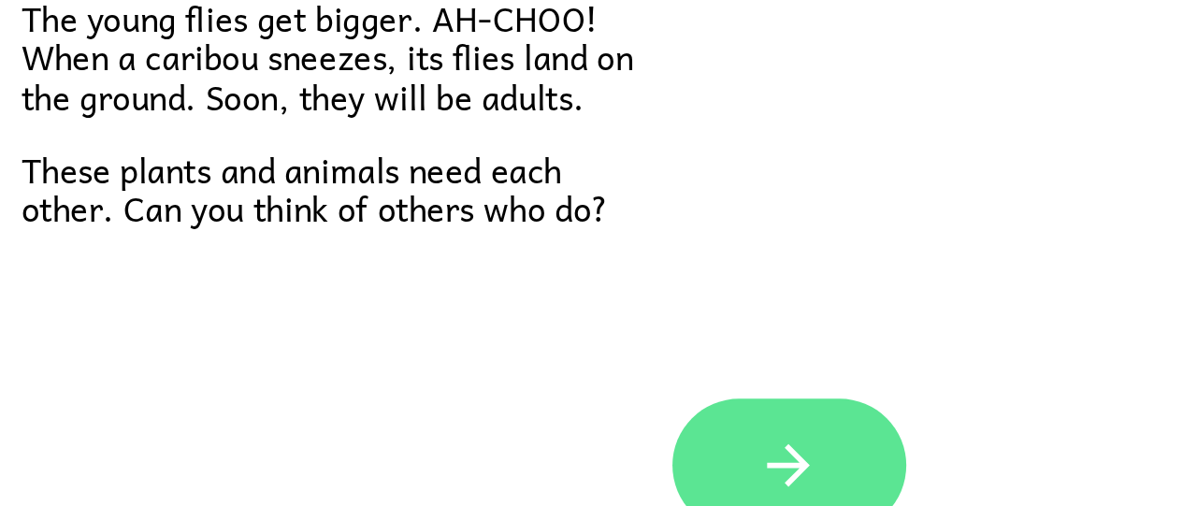
click at [593, 441] on button "button" at bounding box center [592, 462] width 120 height 68
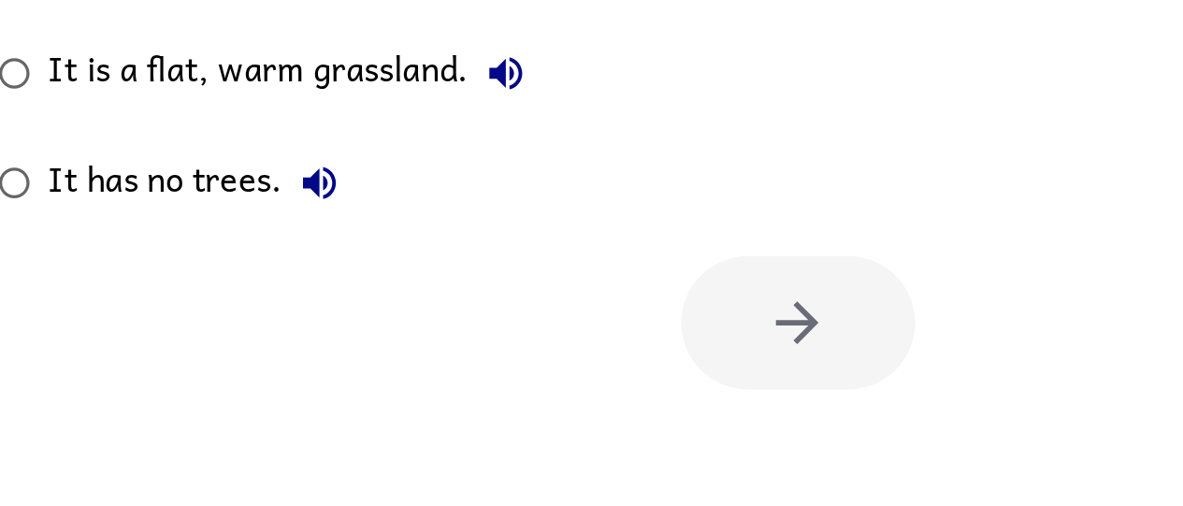
scroll to position [0, 0]
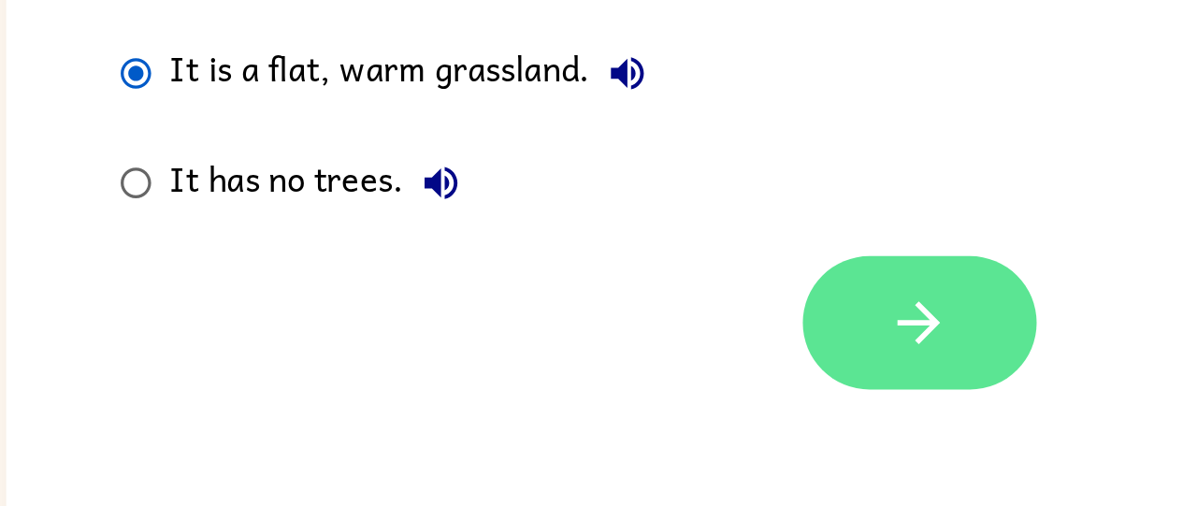
click at [571, 381] on button "button" at bounding box center [597, 389] width 120 height 68
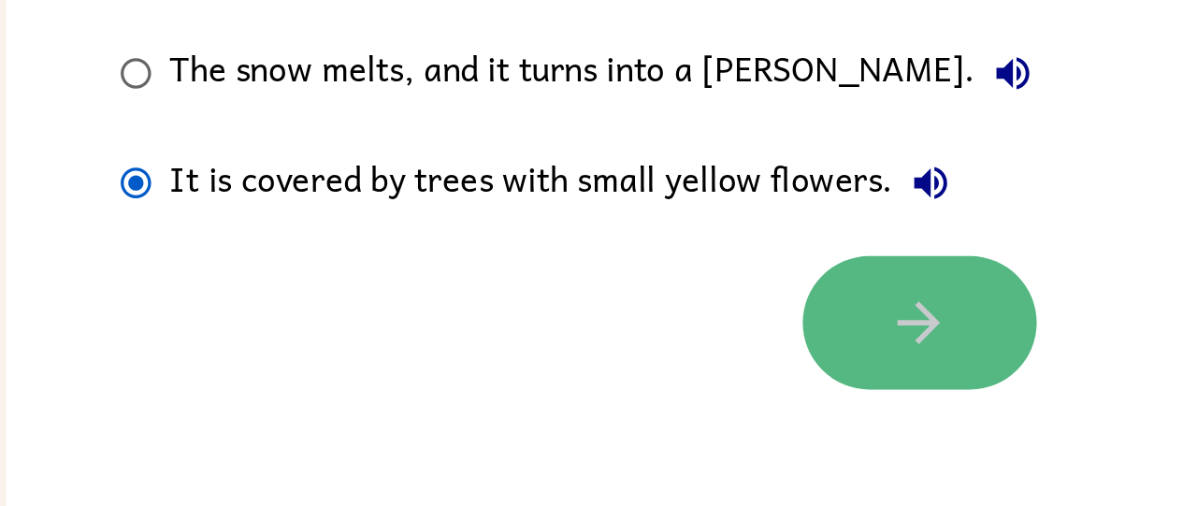
click at [600, 383] on icon "button" at bounding box center [597, 390] width 22 height 22
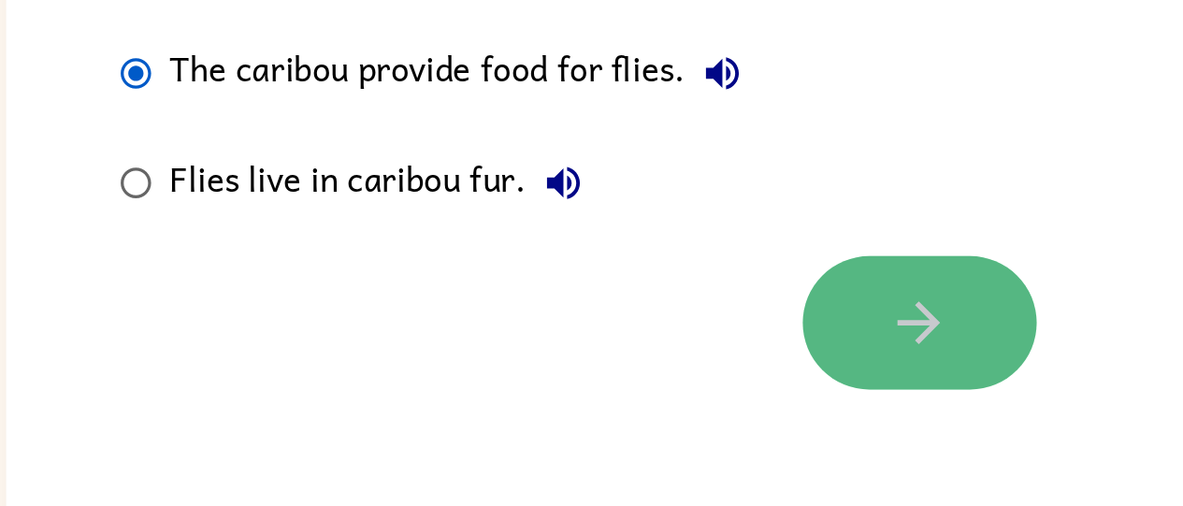
click at [584, 382] on icon "button" at bounding box center [596, 389] width 33 height 33
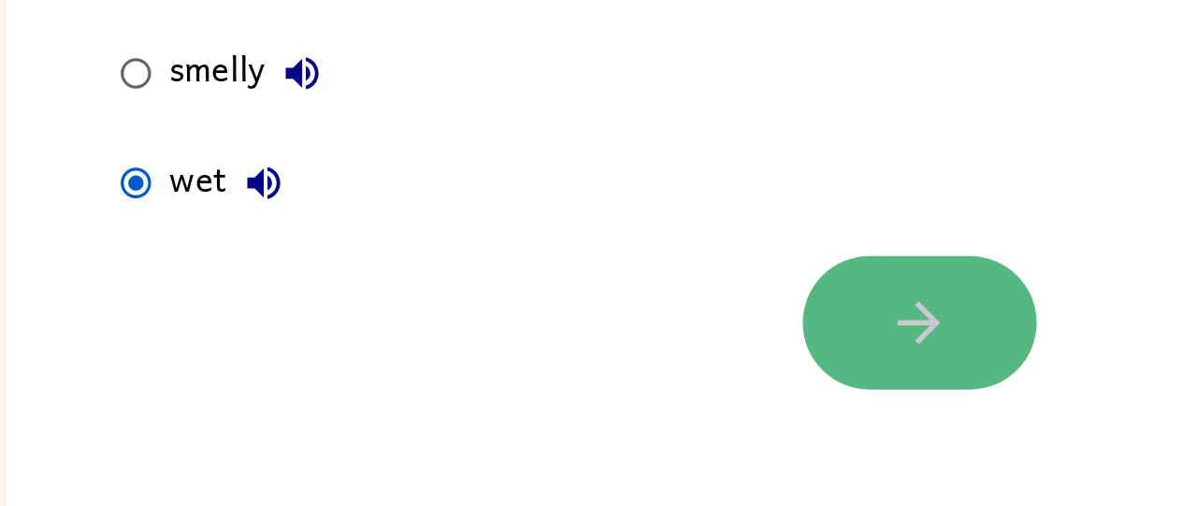
click at [577, 385] on button "button" at bounding box center [597, 389] width 120 height 68
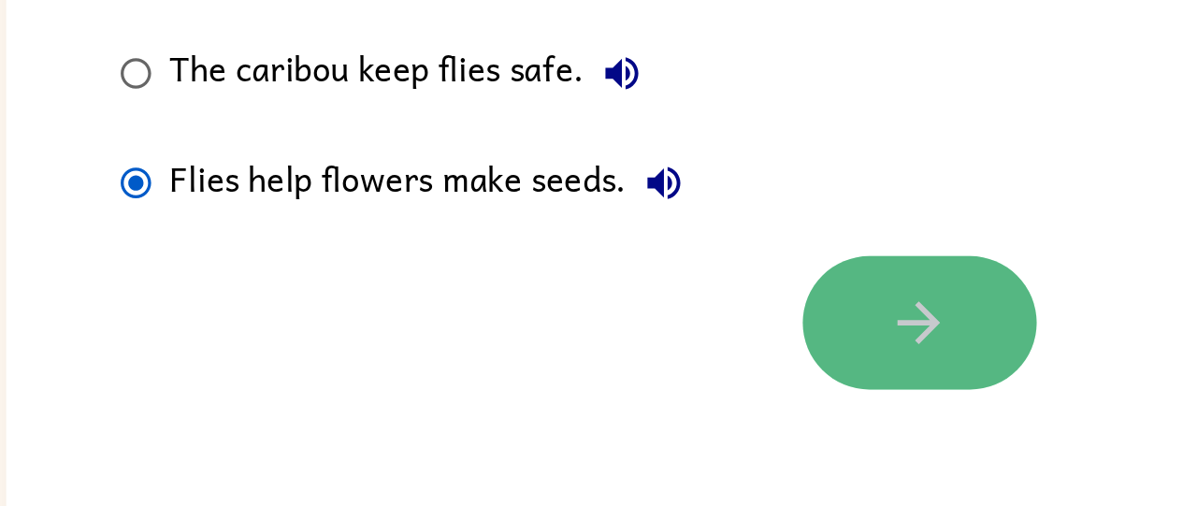
click at [576, 386] on button "button" at bounding box center [597, 389] width 120 height 68
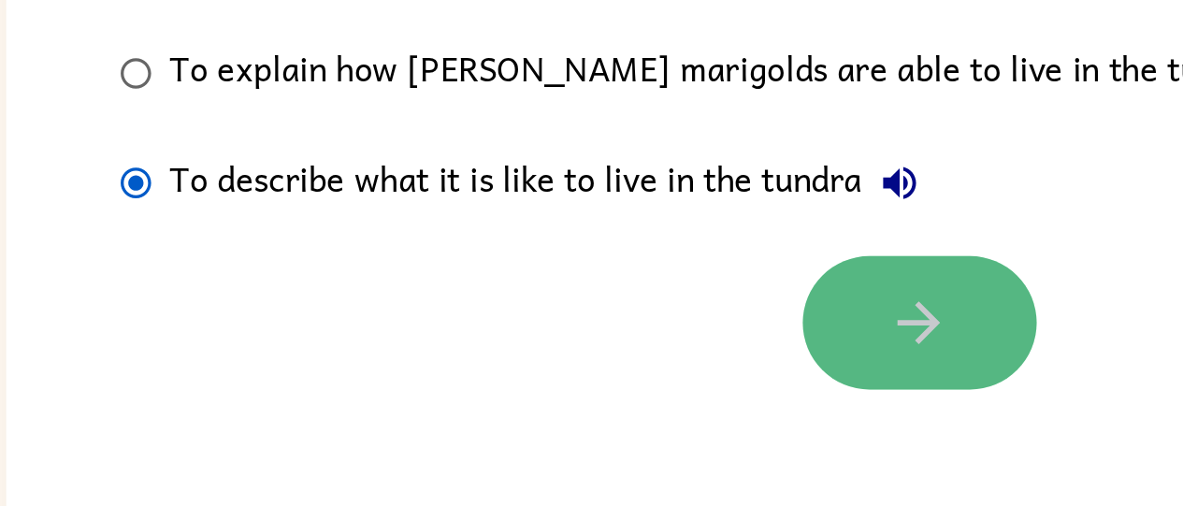
click at [614, 380] on button "button" at bounding box center [597, 389] width 120 height 68
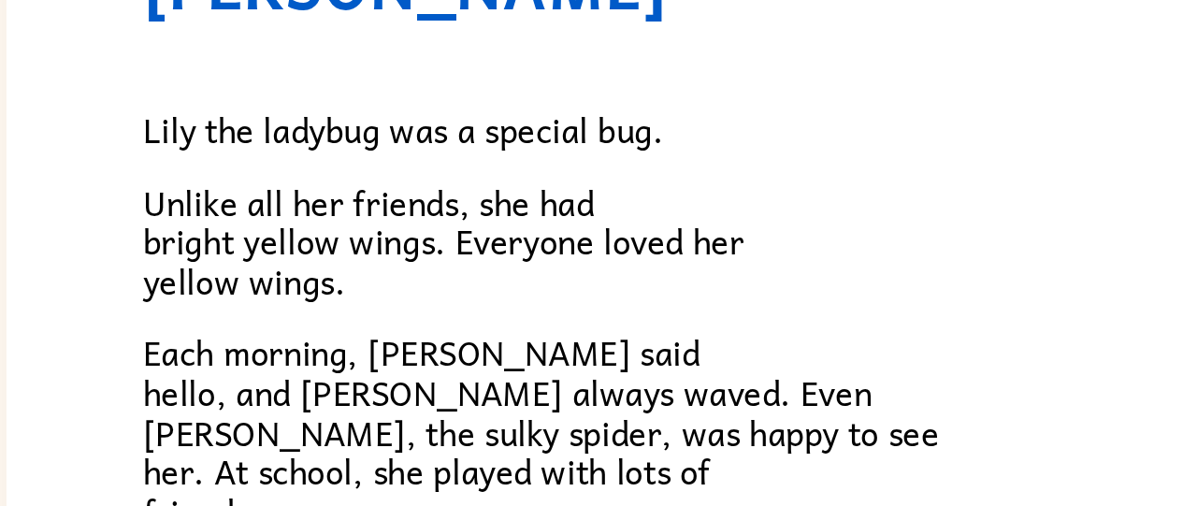
scroll to position [13, 0]
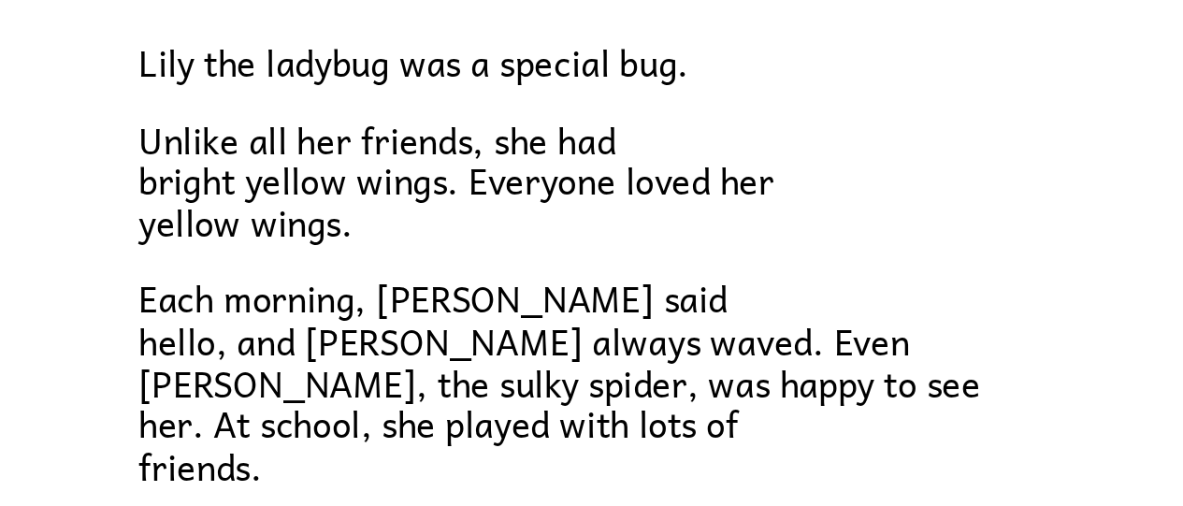
scroll to position [117, 0]
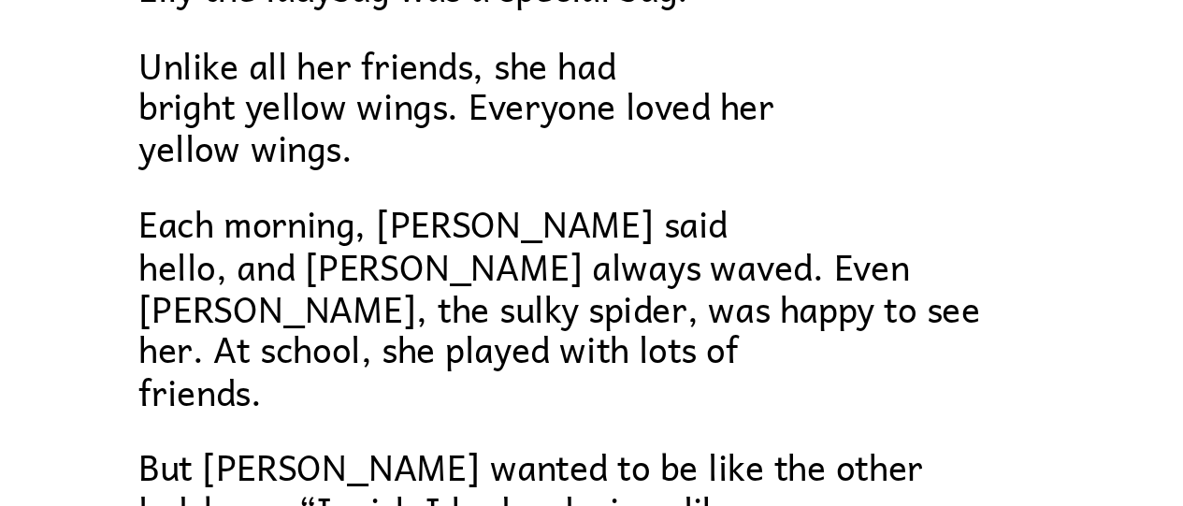
click at [181, 324] on div "Lily Ladybug Lily the ladybug was a special bug. Unlike all her friends, she ha…" at bounding box center [592, 487] width 926 height 961
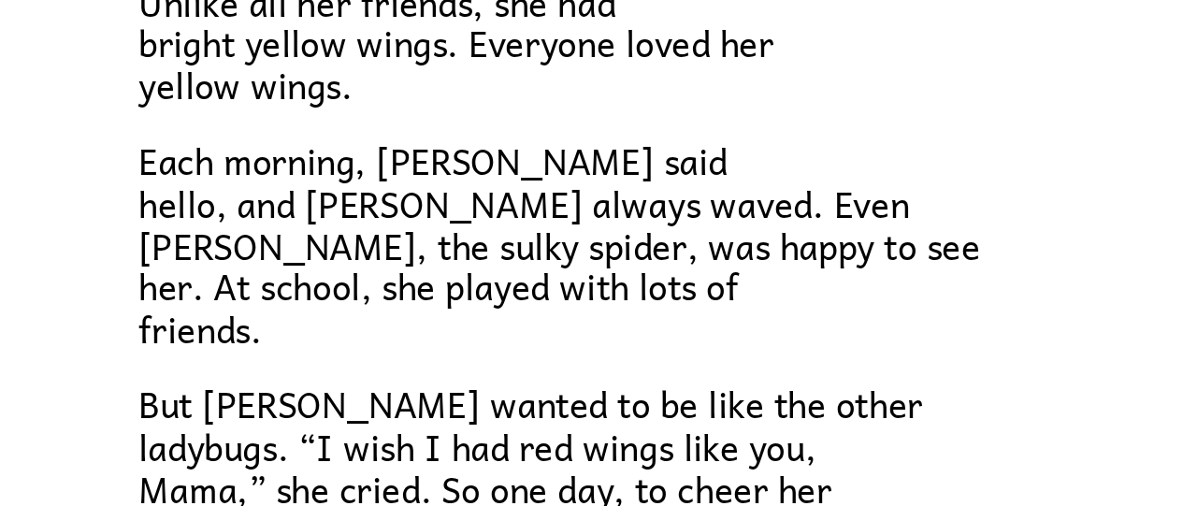
click at [180, 369] on div "Lily Ladybug Lily the ladybug was a special bug. Unlike all her friends, she ha…" at bounding box center [592, 487] width 926 height 961
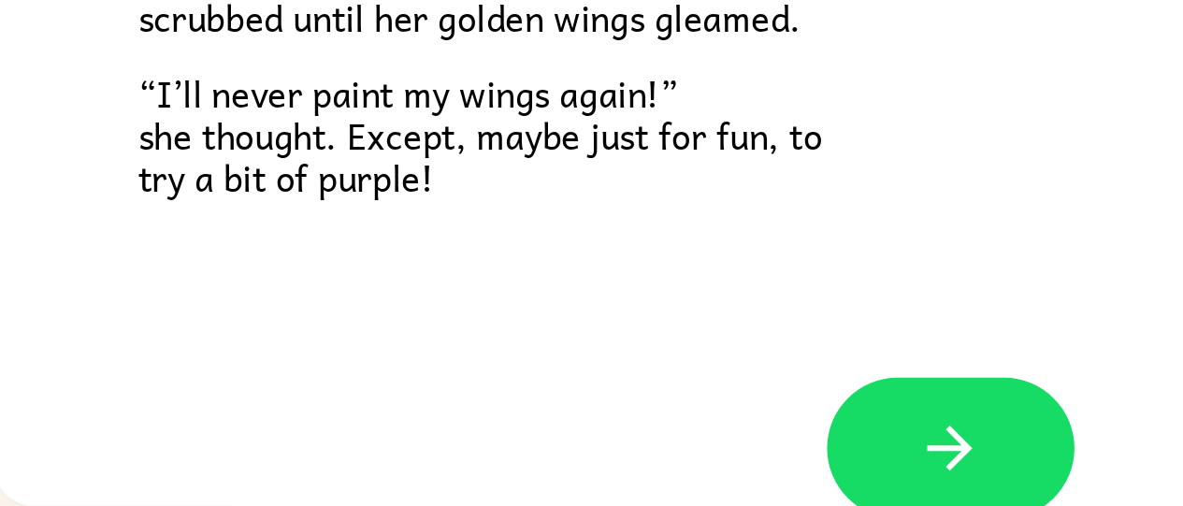
scroll to position [522, 0]
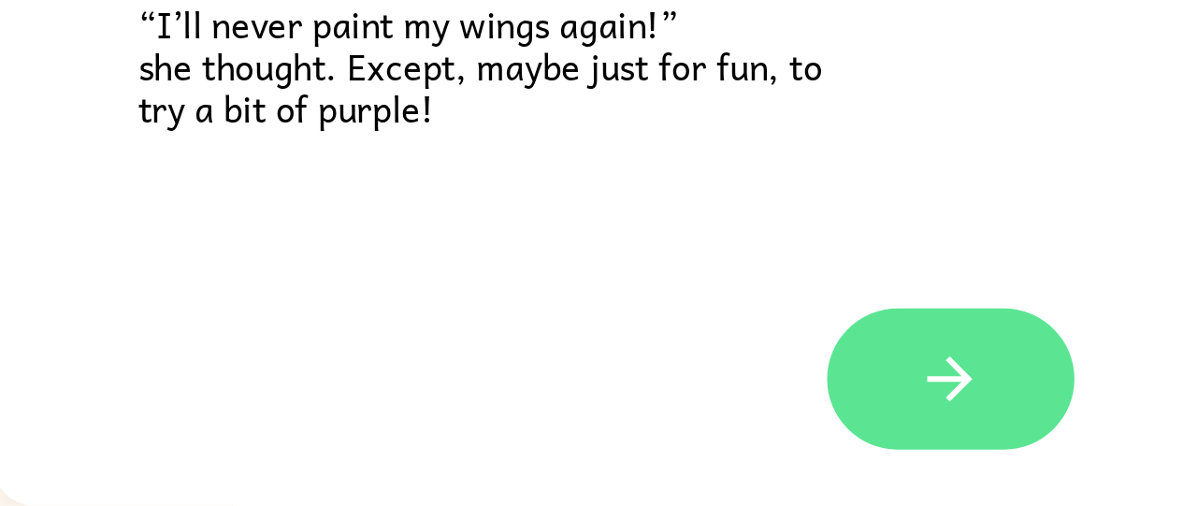
click at [598, 460] on button "button" at bounding box center [592, 445] width 120 height 68
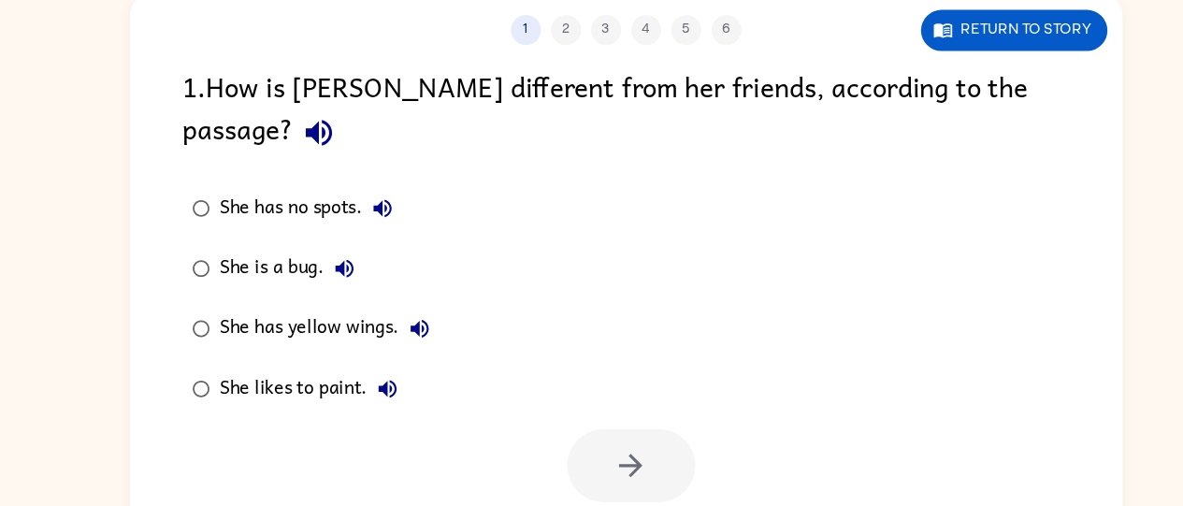
scroll to position [109, 0]
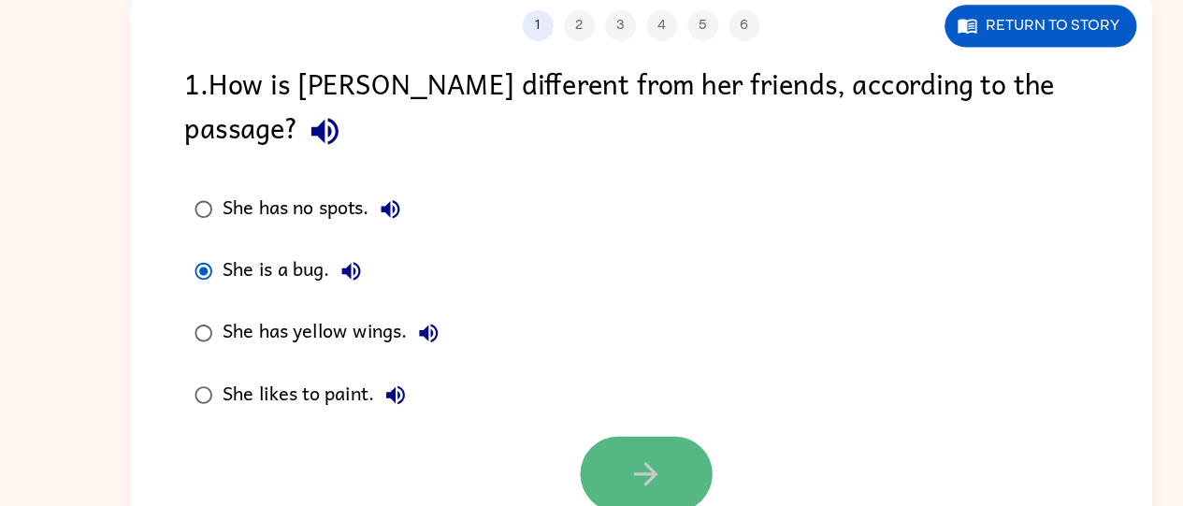
click at [587, 438] on icon "button" at bounding box center [596, 454] width 33 height 33
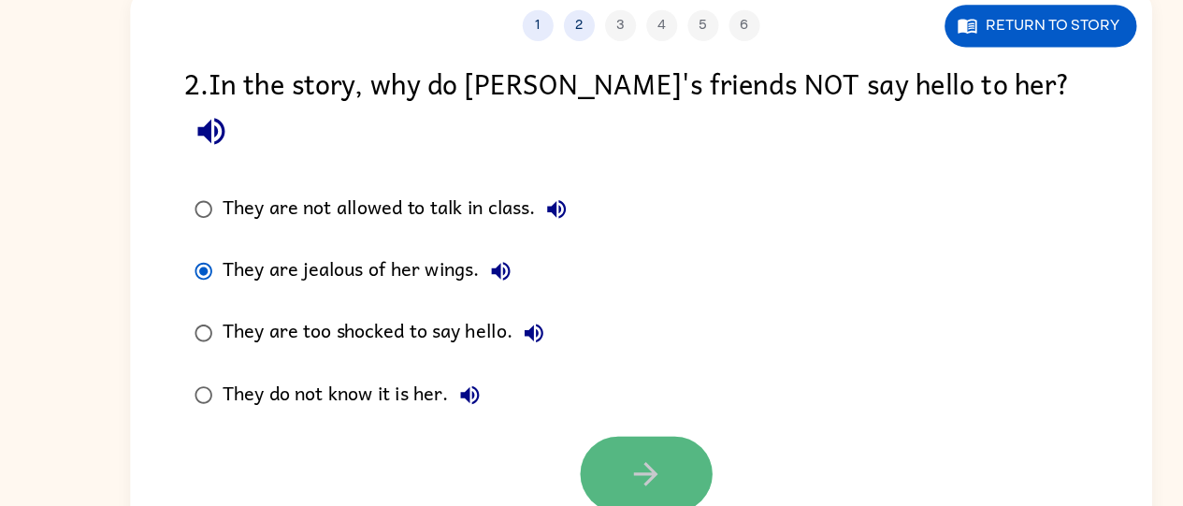
click at [604, 438] on icon "button" at bounding box center [596, 454] width 33 height 33
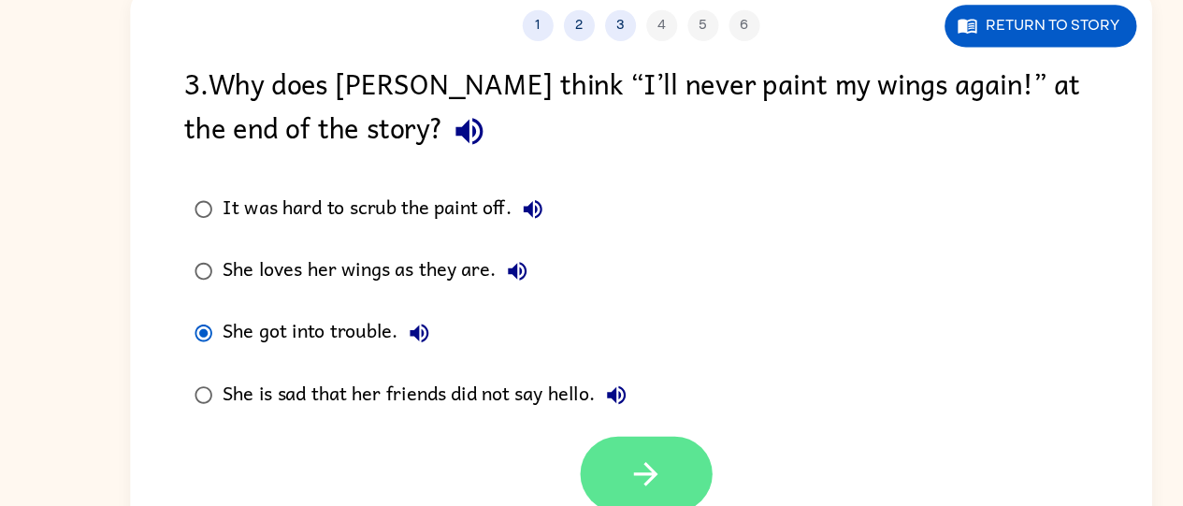
click at [580, 446] on icon "button" at bounding box center [596, 454] width 33 height 33
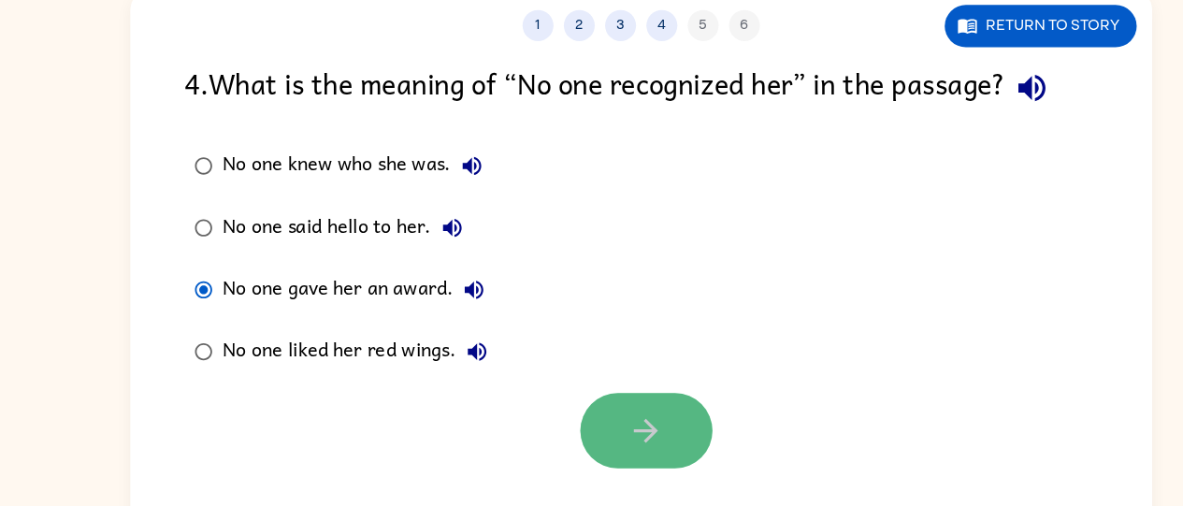
click at [572, 398] on button "button" at bounding box center [597, 415] width 120 height 68
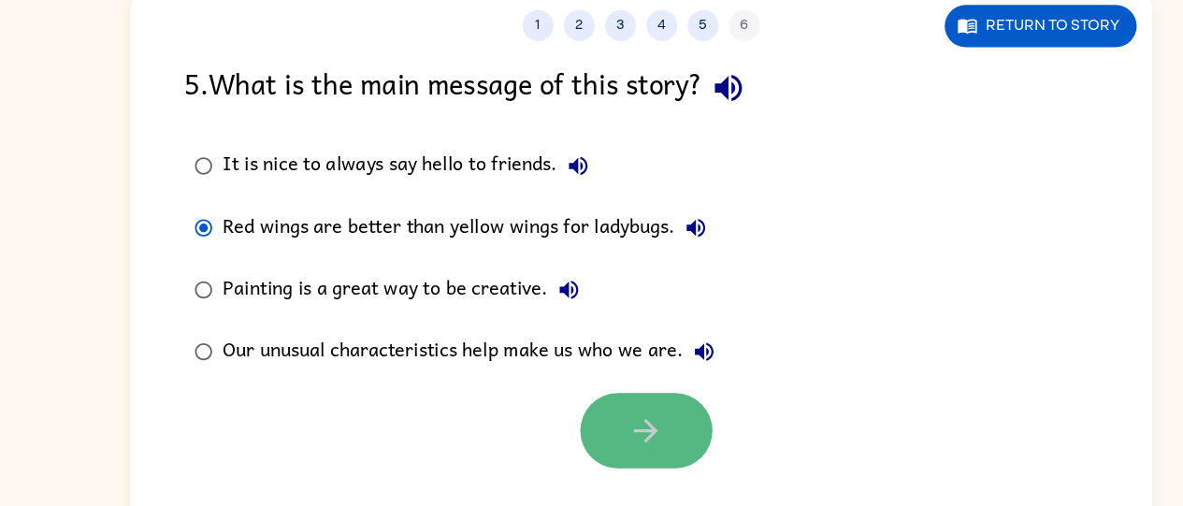
click at [600, 401] on icon "button" at bounding box center [596, 414] width 33 height 33
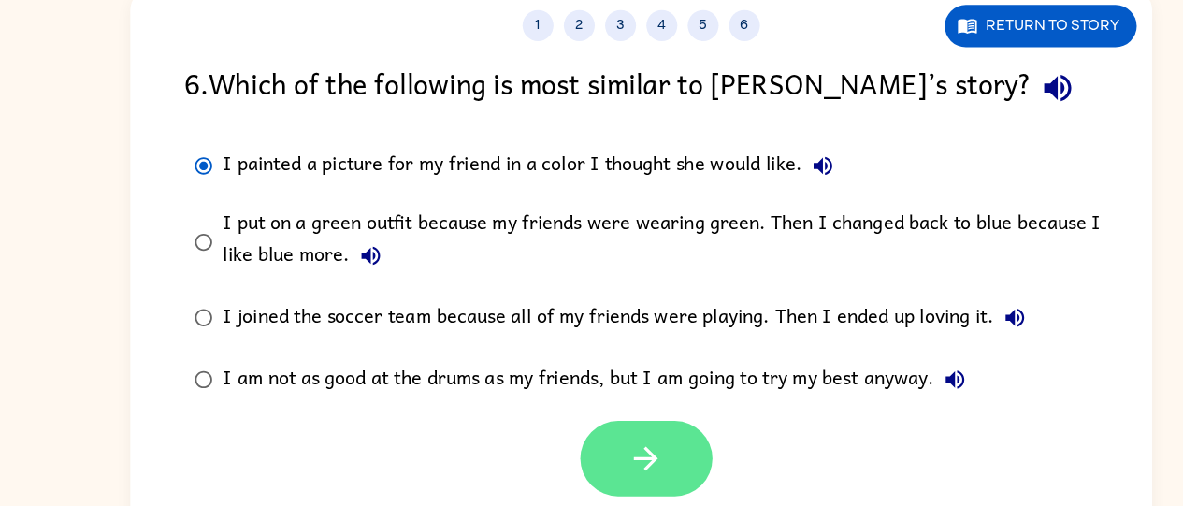
click at [628, 434] on button "button" at bounding box center [597, 440] width 120 height 68
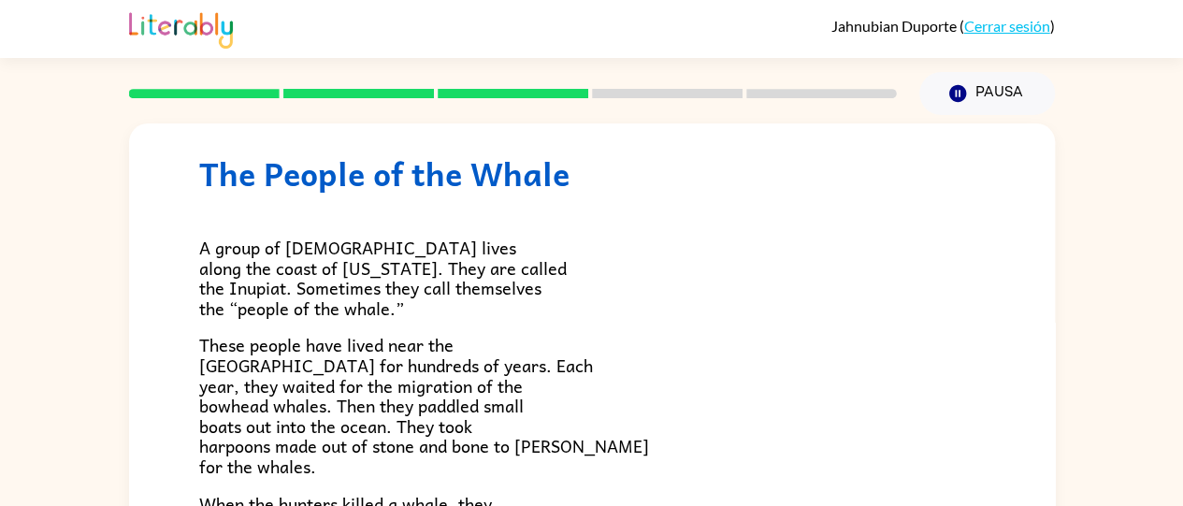
scroll to position [32, 0]
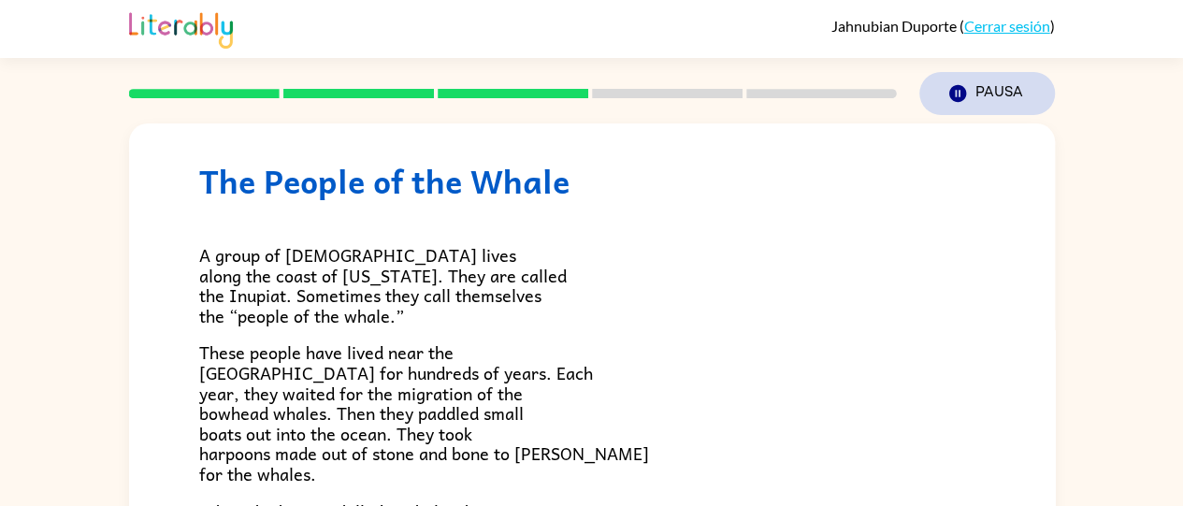
click at [987, 89] on button "Pausa Pausa" at bounding box center [987, 93] width 136 height 43
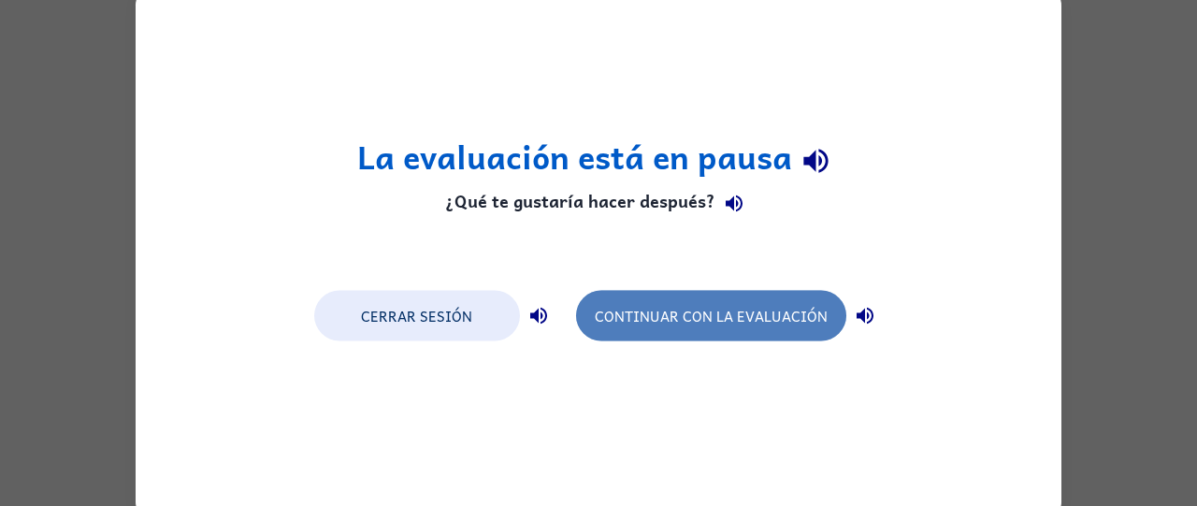
click at [696, 315] on button "Continuar con la evaluación" at bounding box center [711, 315] width 270 height 51
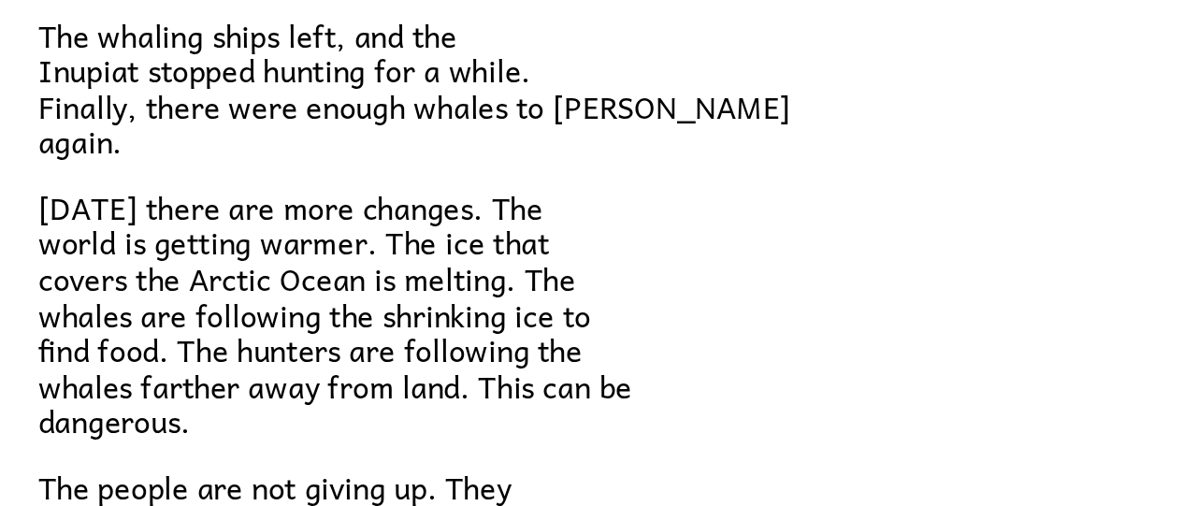
scroll to position [387, 0]
click at [791, 447] on p "Today there are more changes. The world is getting warmer. The ice that covers …" at bounding box center [592, 397] width 786 height 141
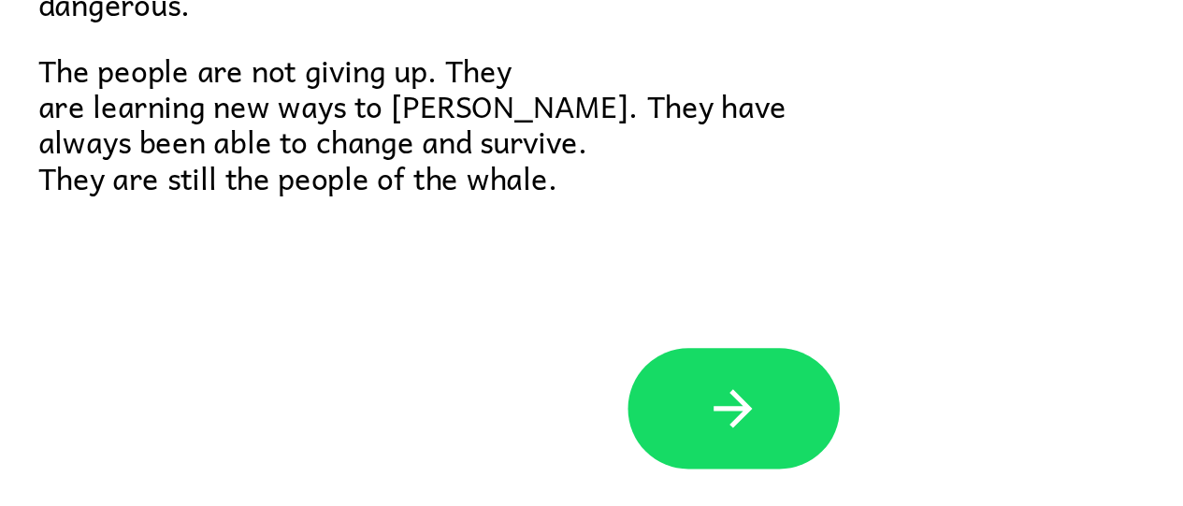
scroll to position [624, 0]
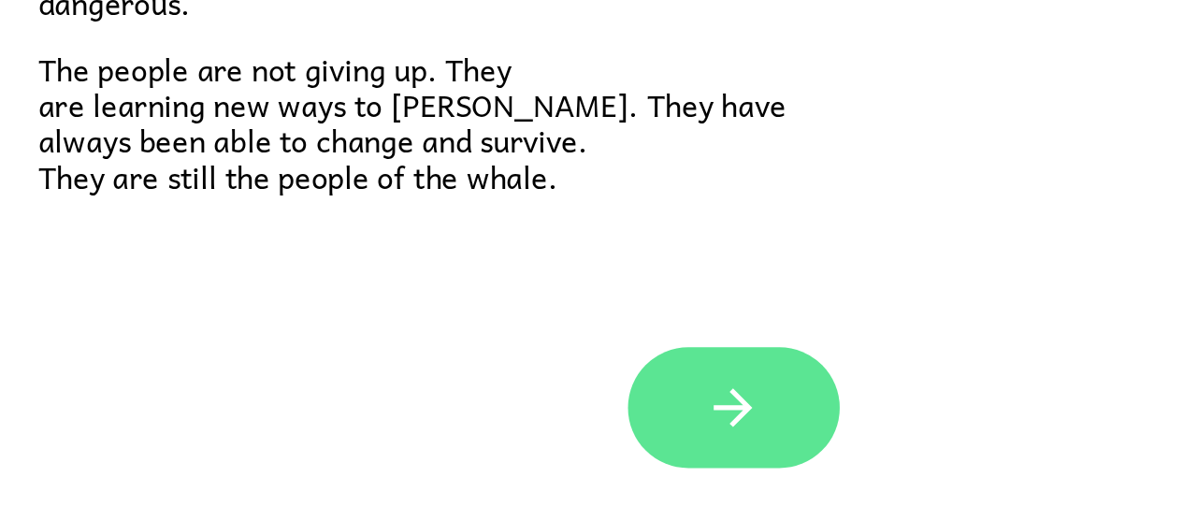
click at [613, 446] on button "button" at bounding box center [592, 450] width 120 height 68
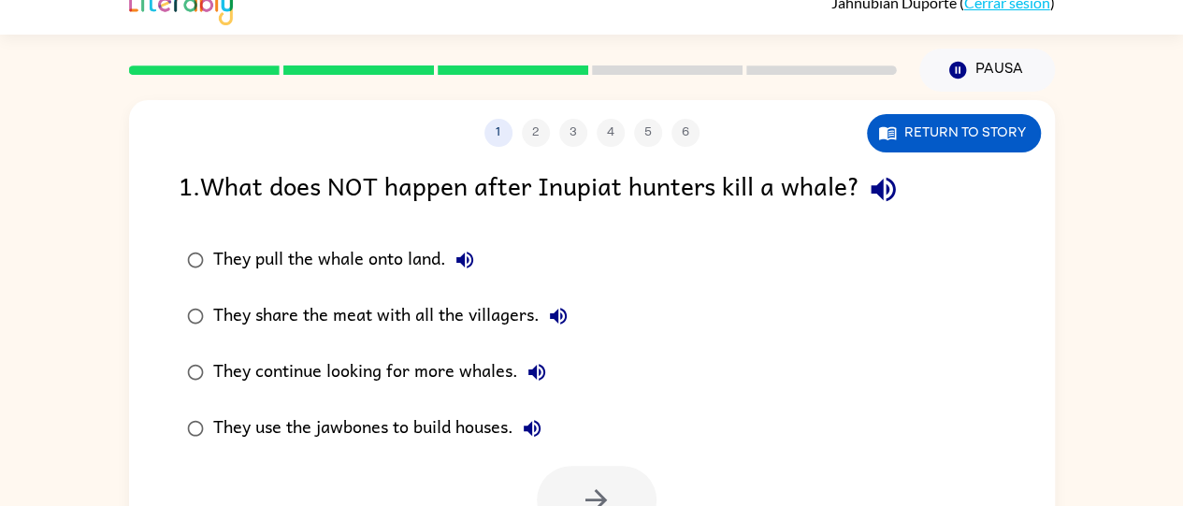
scroll to position [22, 0]
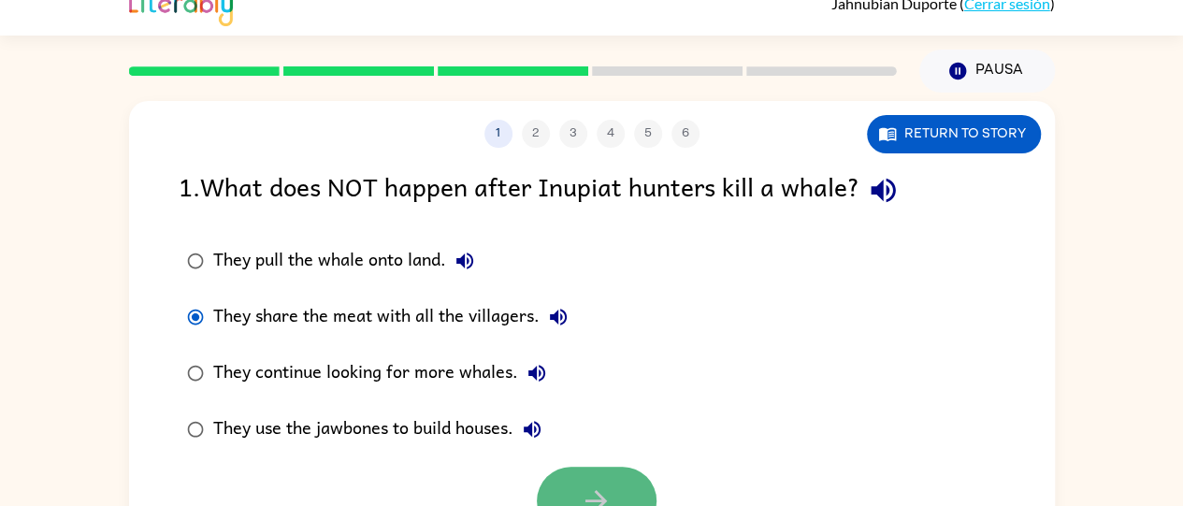
click at [565, 480] on button "button" at bounding box center [597, 501] width 120 height 68
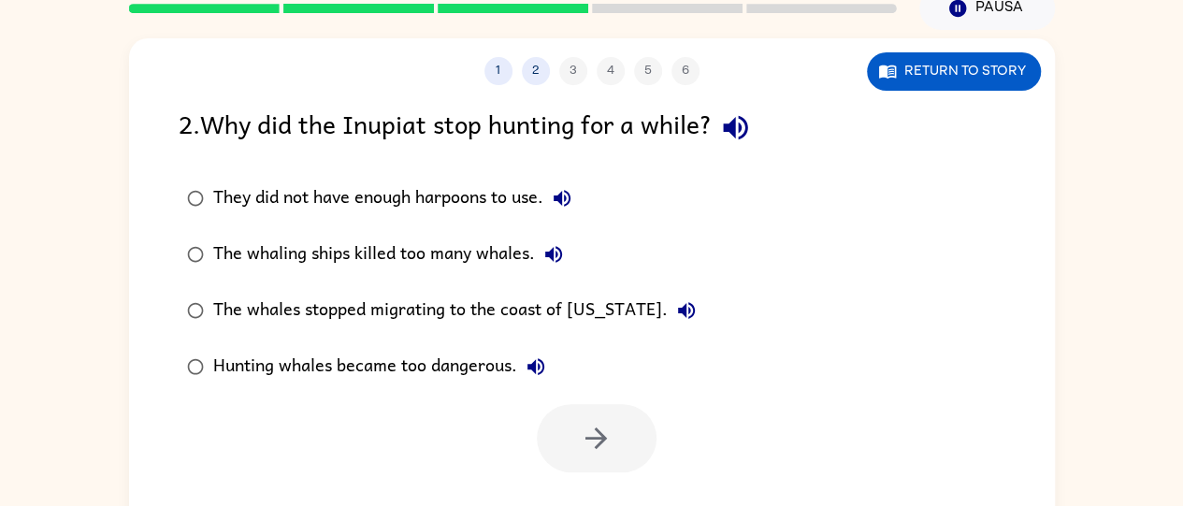
scroll to position [104, 0]
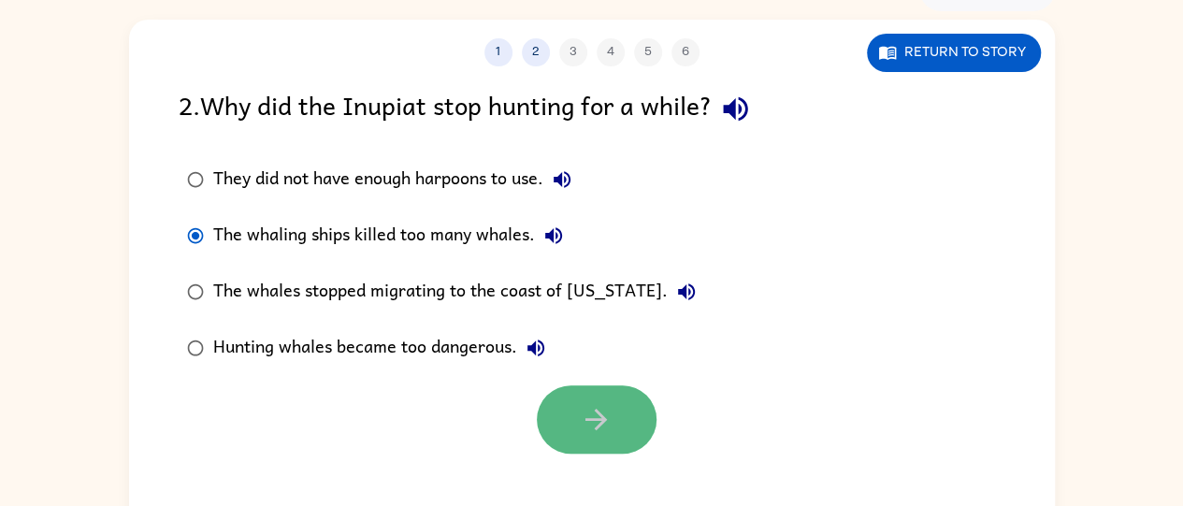
click at [546, 422] on button "button" at bounding box center [597, 419] width 120 height 68
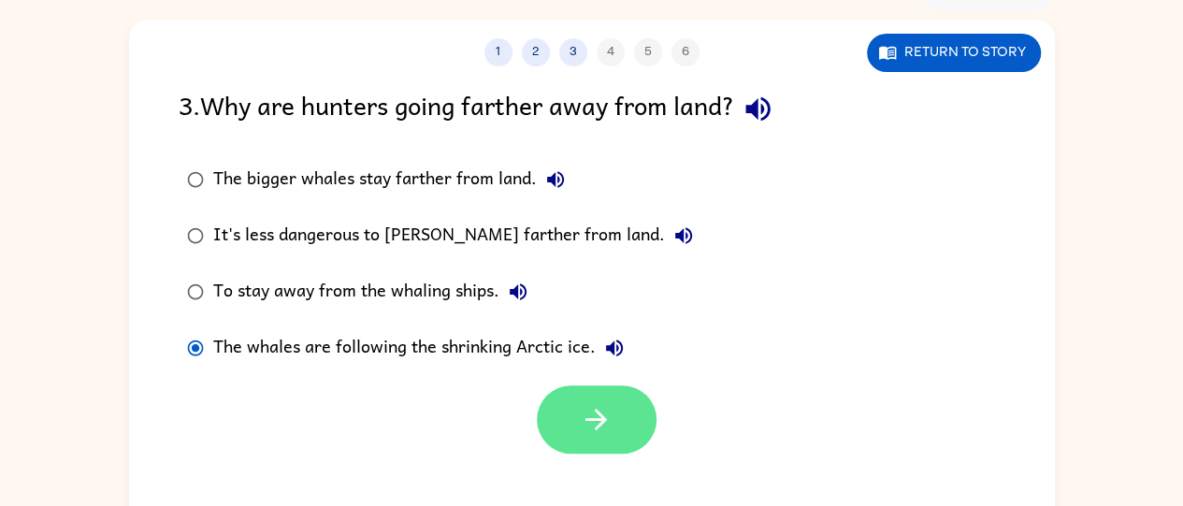
click at [593, 422] on icon "button" at bounding box center [596, 419] width 33 height 33
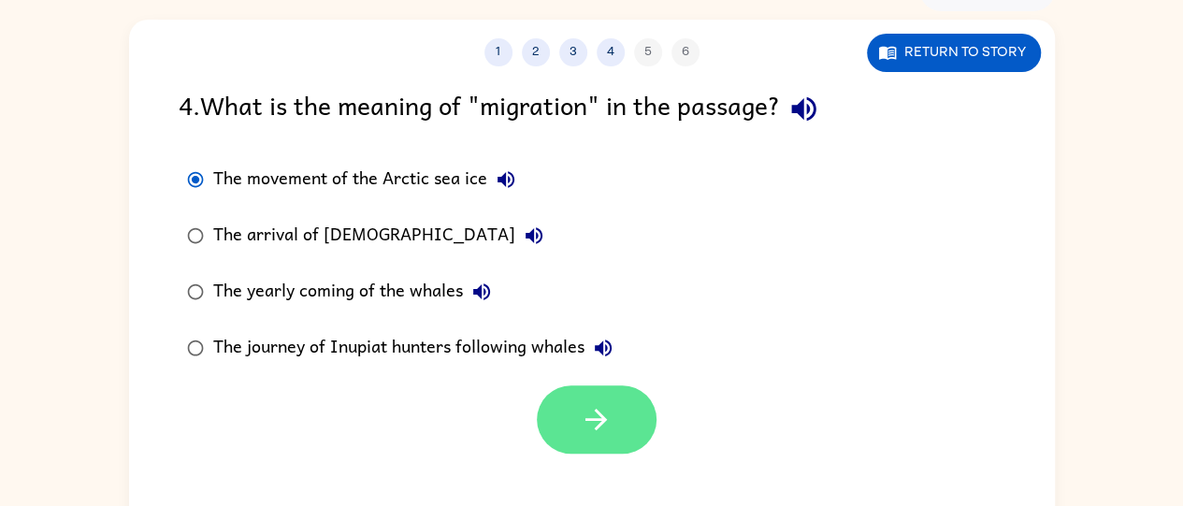
click at [598, 435] on icon "button" at bounding box center [596, 419] width 33 height 33
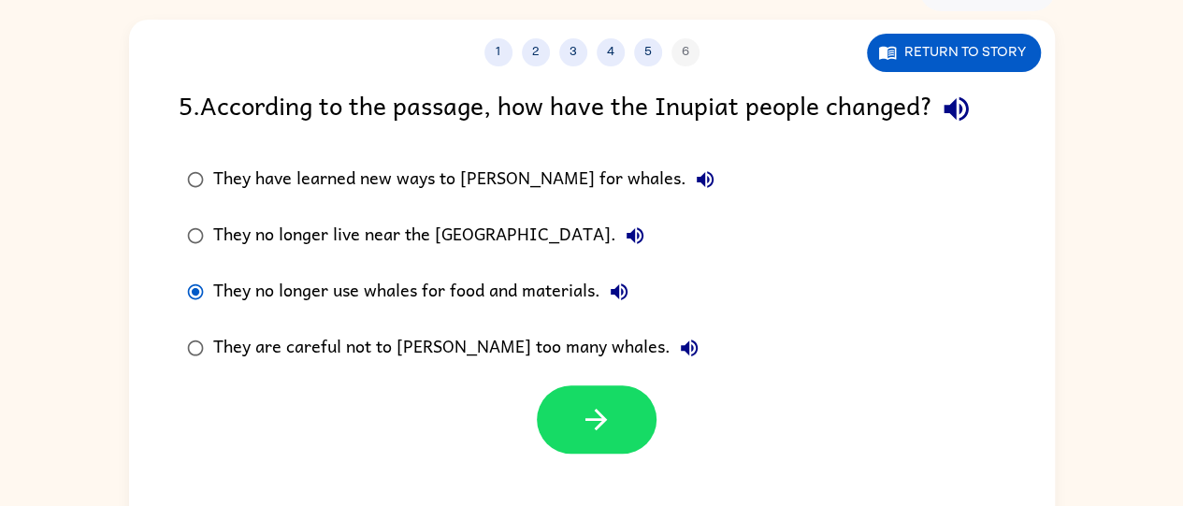
drag, startPoint x: 576, startPoint y: 446, endPoint x: 571, endPoint y: 373, distance: 73.2
click at [571, 373] on div "5 . According to the passage, how have the Inupiat people changed? They have le…" at bounding box center [592, 269] width 926 height 369
click at [577, 396] on button "button" at bounding box center [597, 419] width 120 height 68
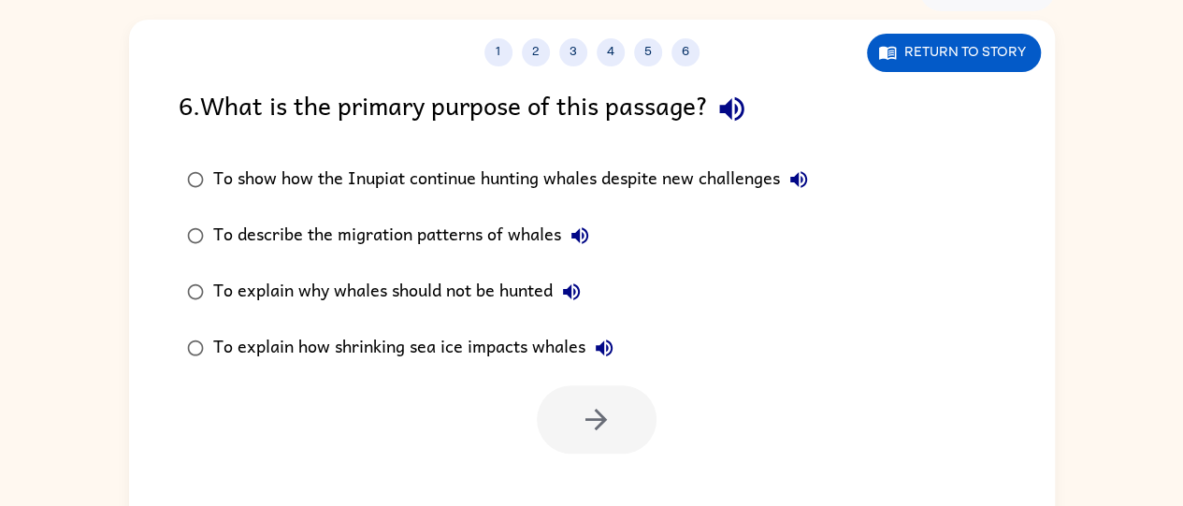
click at [577, 396] on div at bounding box center [597, 419] width 120 height 68
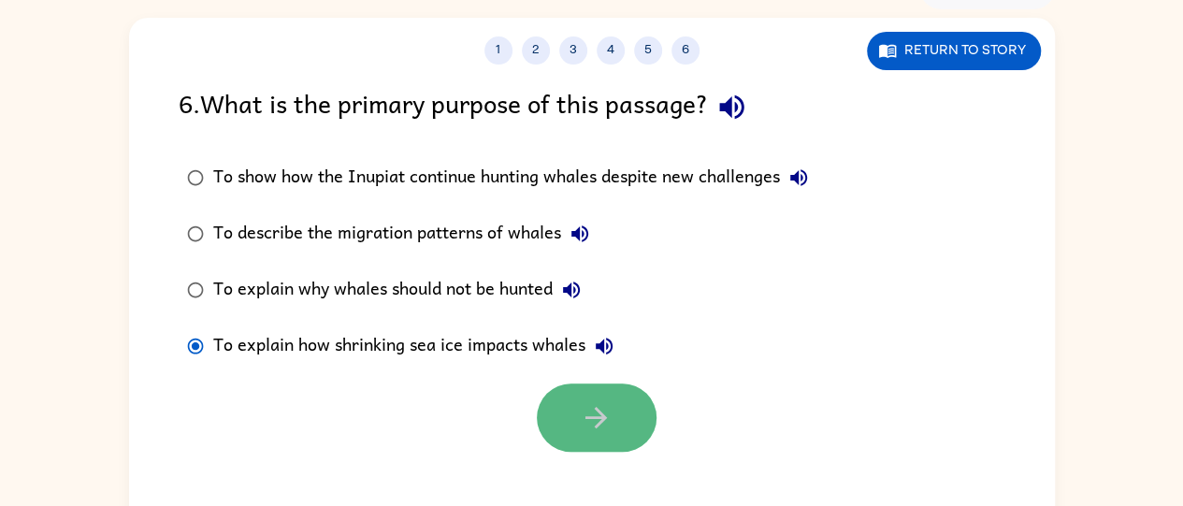
click at [584, 433] on icon "button" at bounding box center [596, 417] width 33 height 33
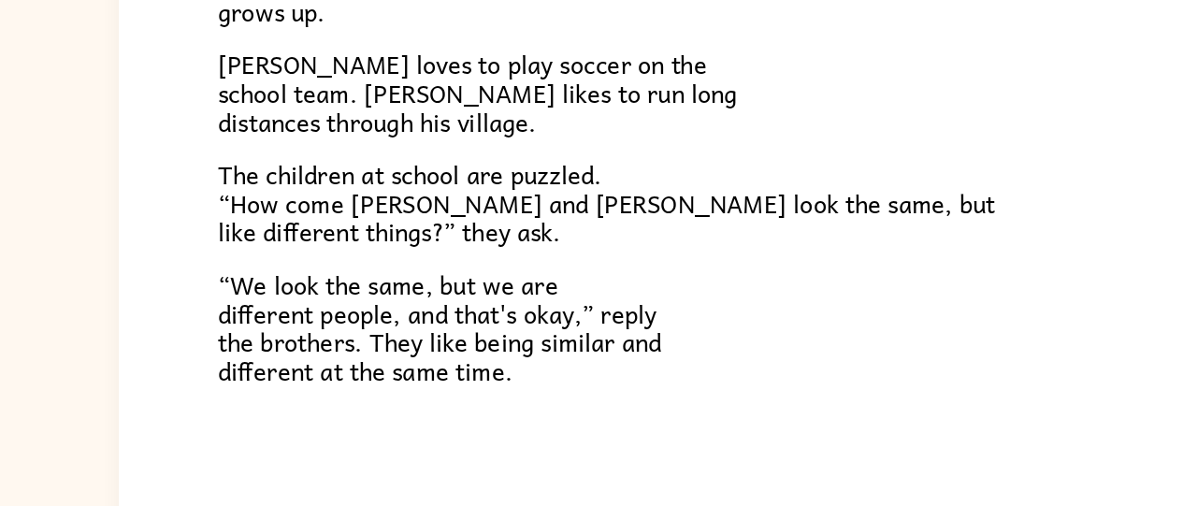
scroll to position [152, 0]
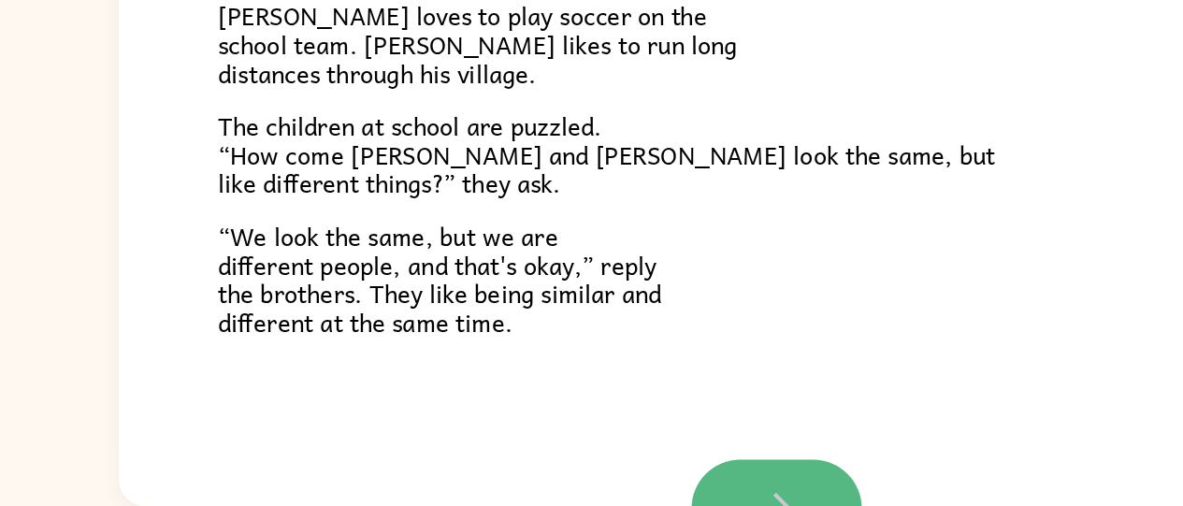
click at [586, 476] on button "button" at bounding box center [592, 507] width 120 height 68
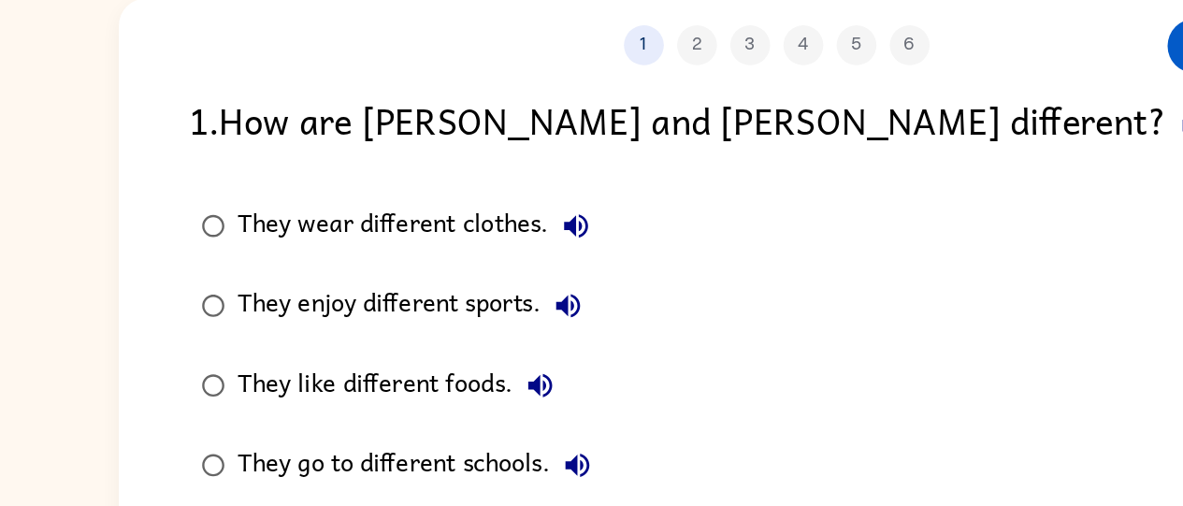
scroll to position [77, 0]
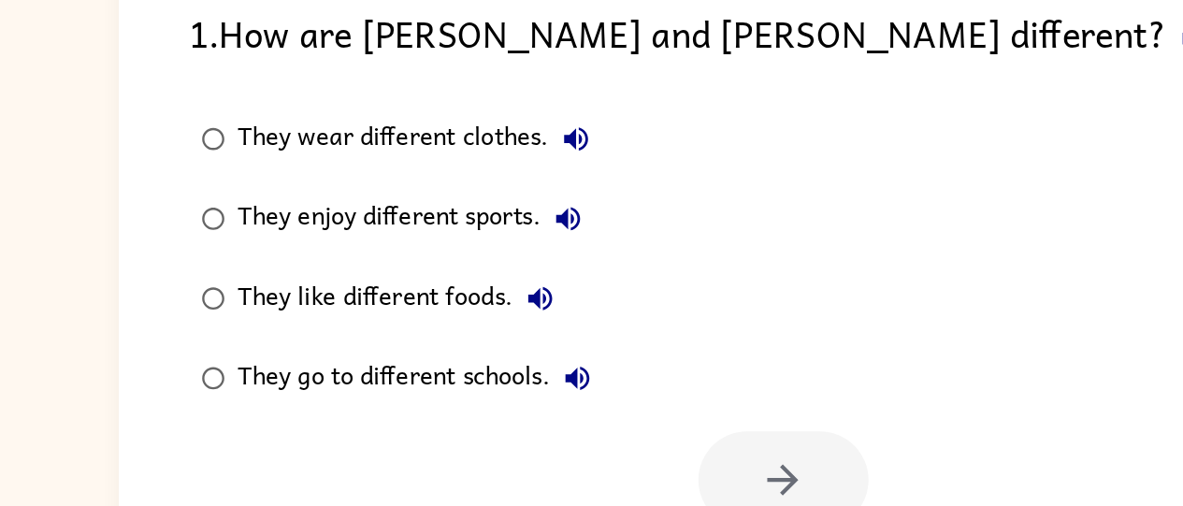
click at [190, 183] on label "They wear different clothes." at bounding box center [323, 207] width 311 height 56
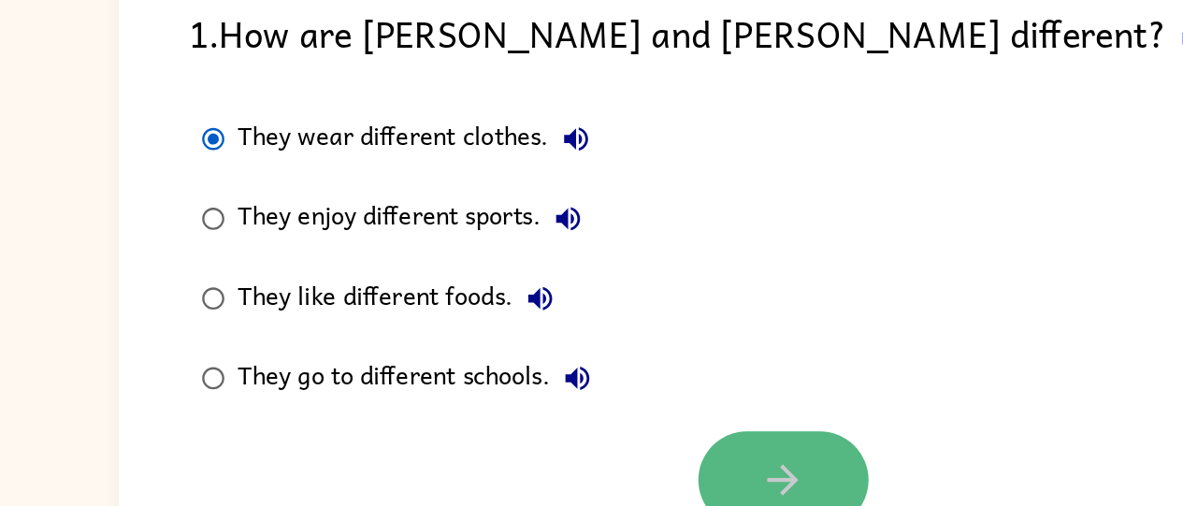
click at [547, 422] on button "button" at bounding box center [597, 446] width 120 height 68
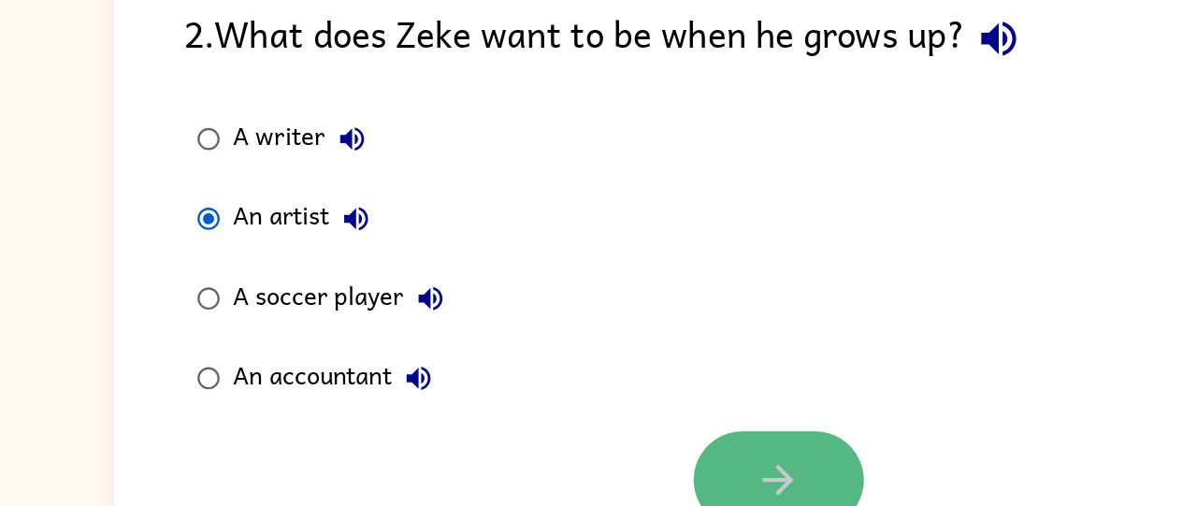
click at [611, 434] on icon "button" at bounding box center [596, 446] width 33 height 33
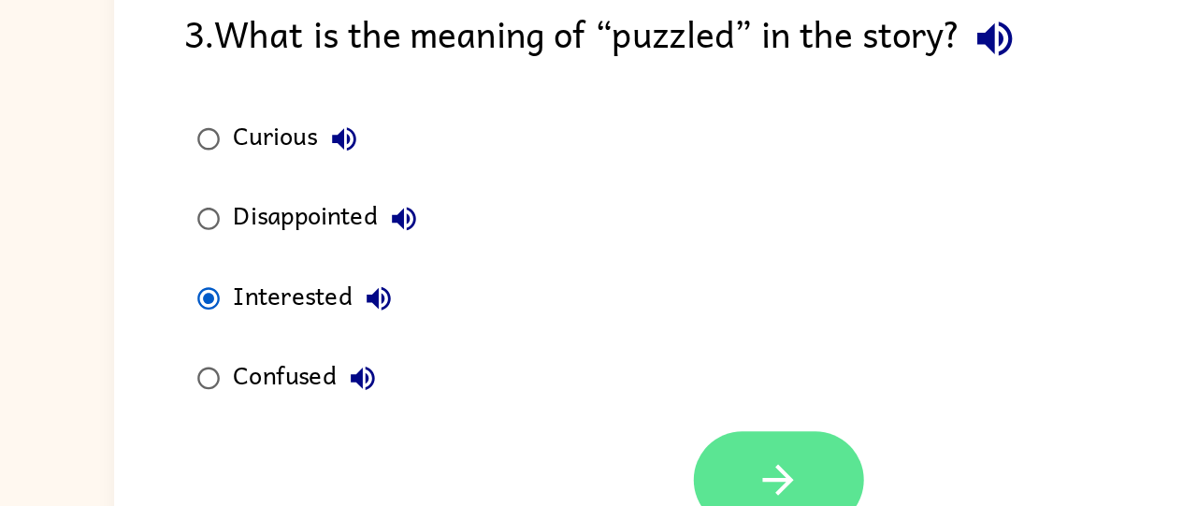
drag, startPoint x: 561, startPoint y: 413, endPoint x: 619, endPoint y: 425, distance: 59.1
click at [619, 425] on button "button" at bounding box center [597, 446] width 120 height 68
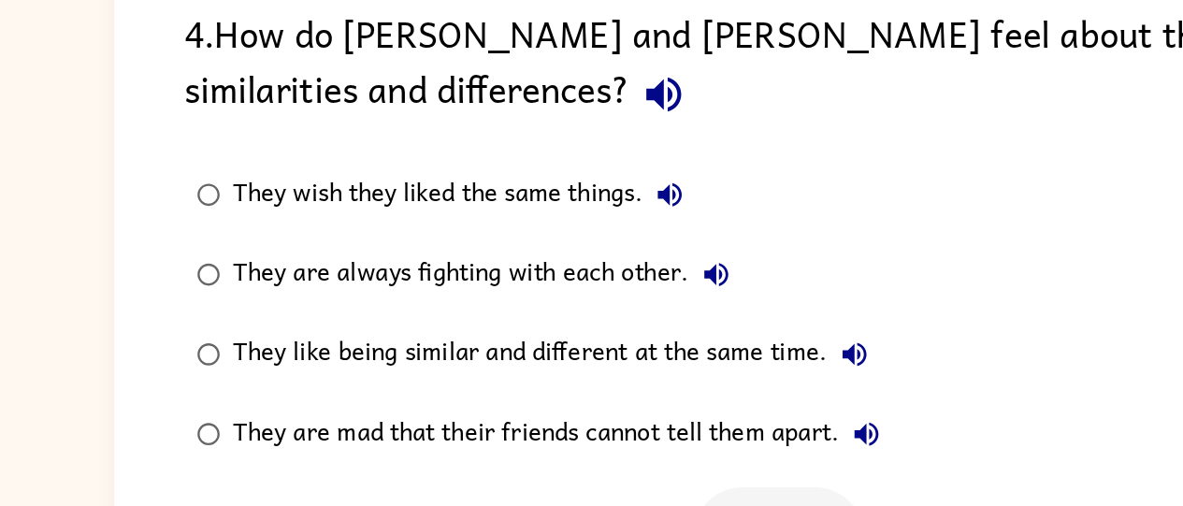
click at [619, 425] on div "They are mad that their friends cannot tell them apart." at bounding box center [445, 414] width 464 height 37
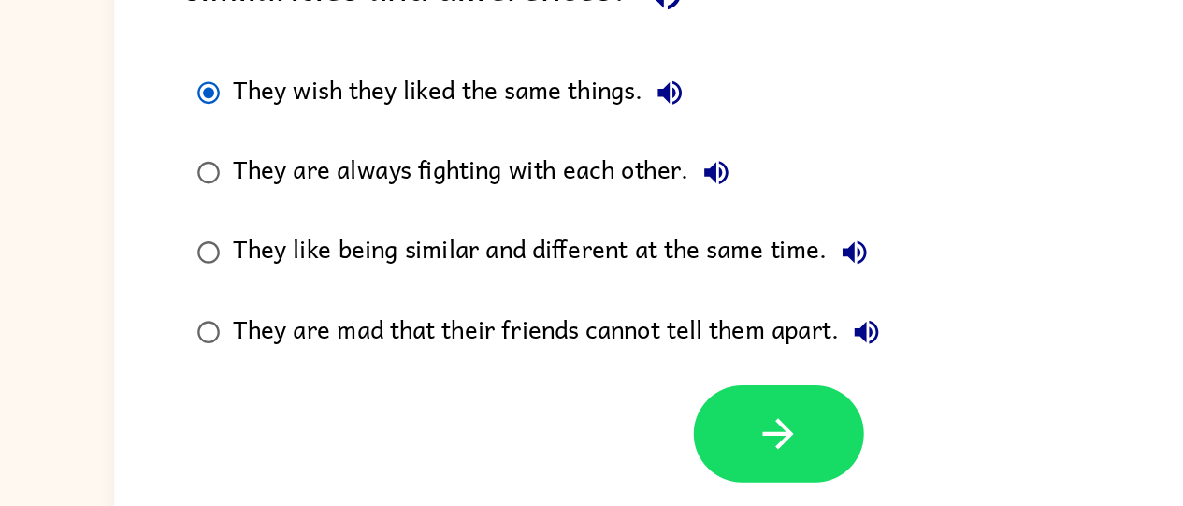
scroll to position [109, 0]
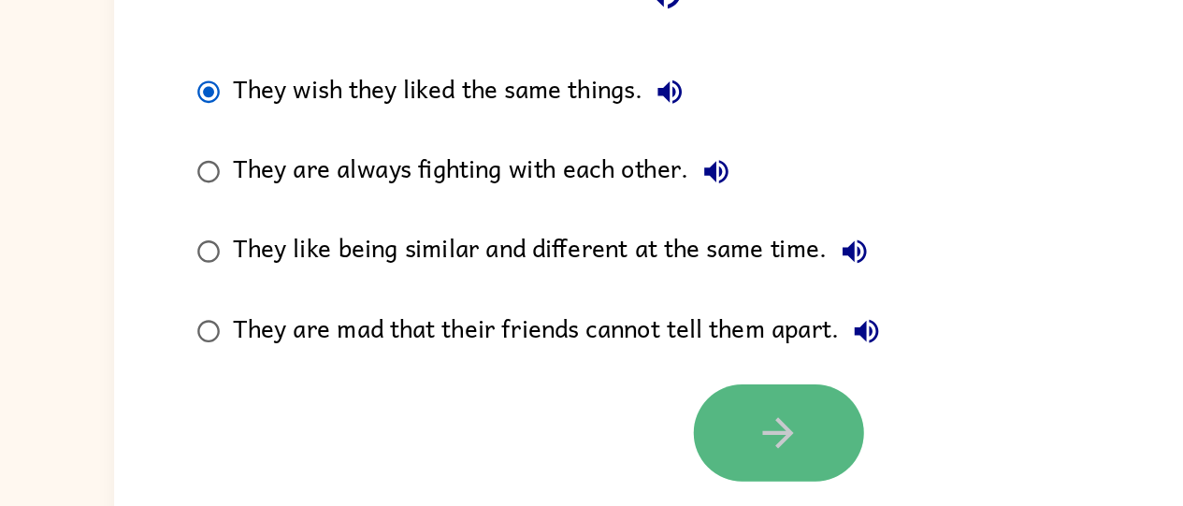
click at [570, 441] on button "button" at bounding box center [597, 454] width 120 height 68
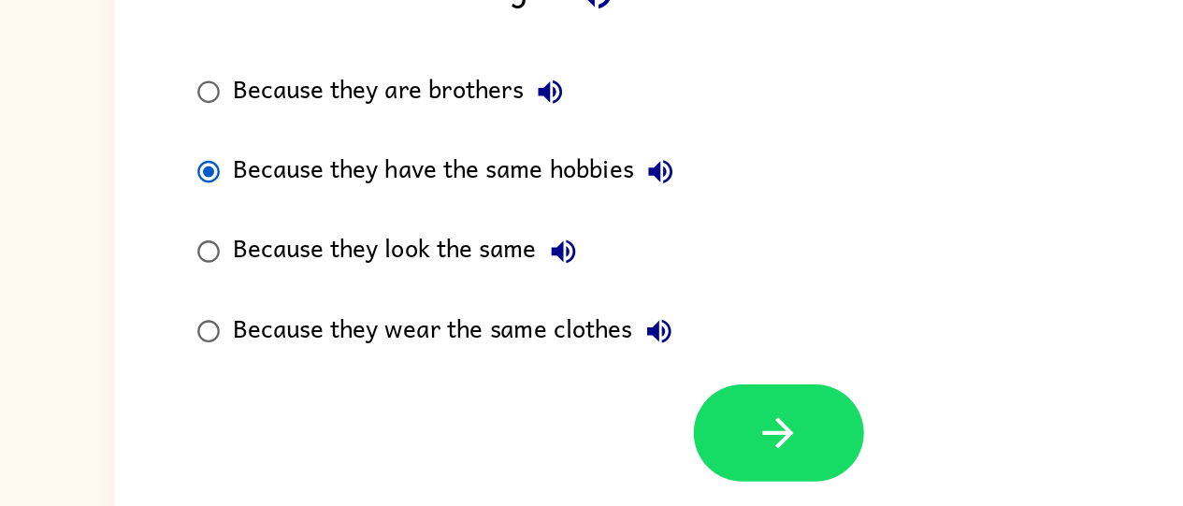
click at [587, 419] on div at bounding box center [592, 450] width 926 height 78
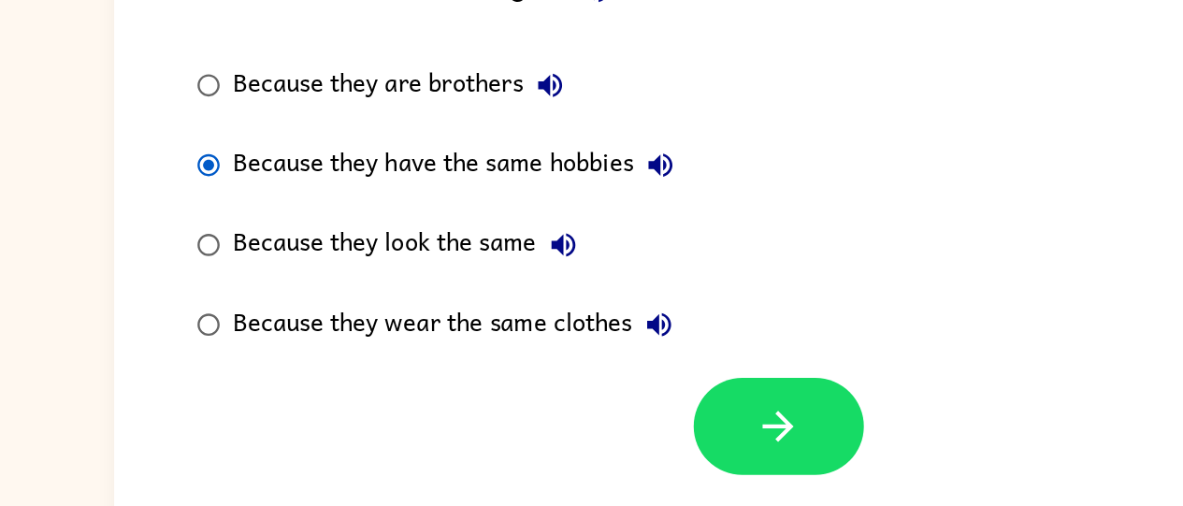
scroll to position [152, 0]
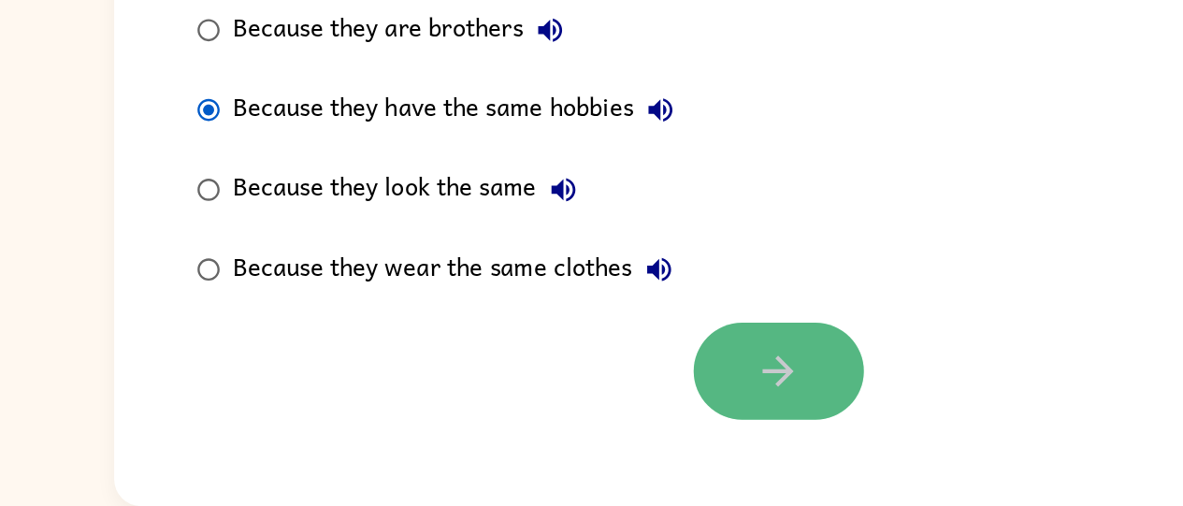
click at [597, 412] on icon "button" at bounding box center [597, 411] width 22 height 22
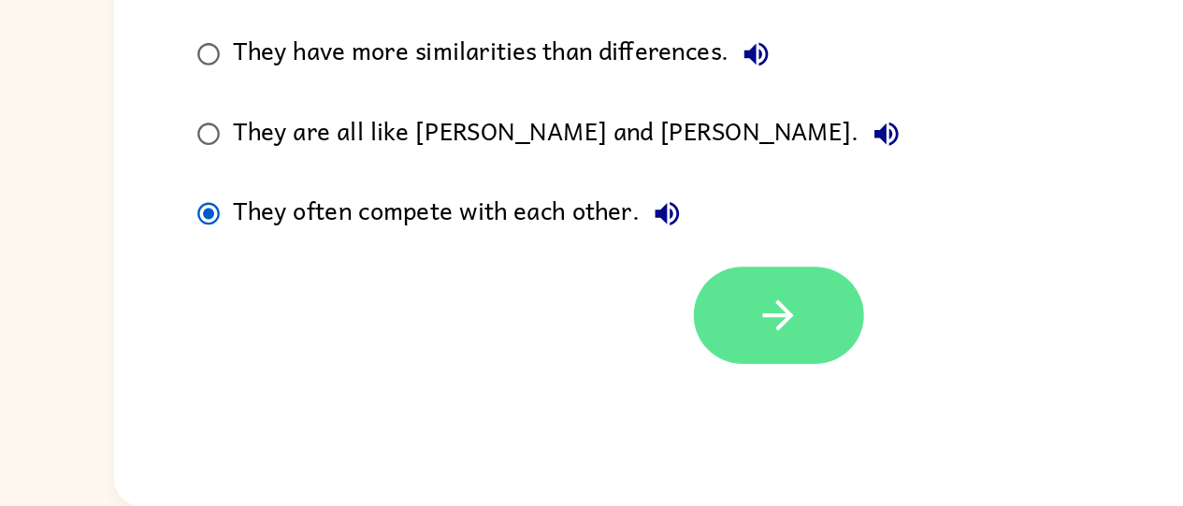
click at [614, 366] on button "button" at bounding box center [597, 372] width 120 height 68
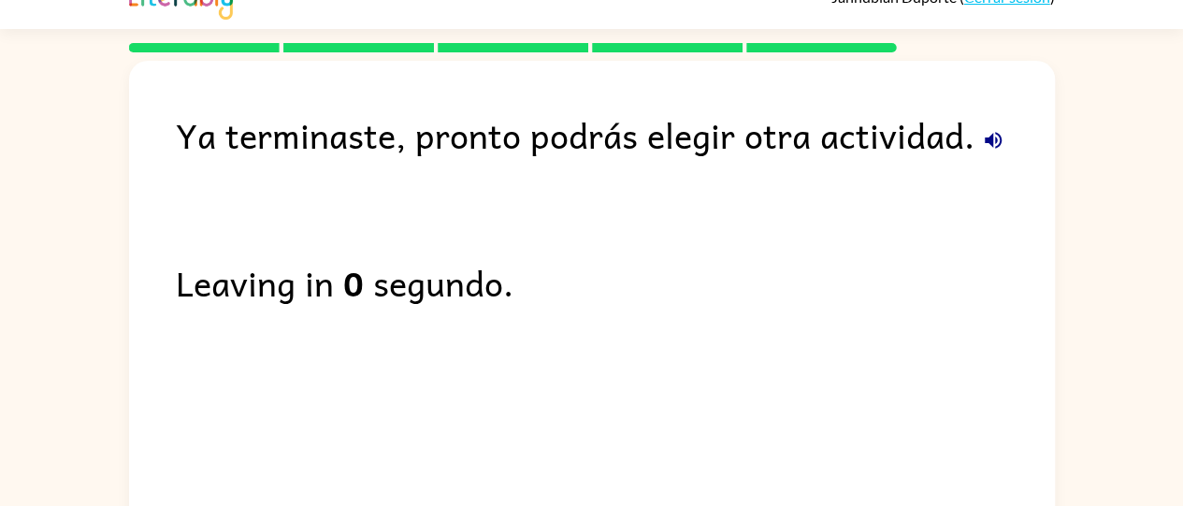
scroll to position [19, 0]
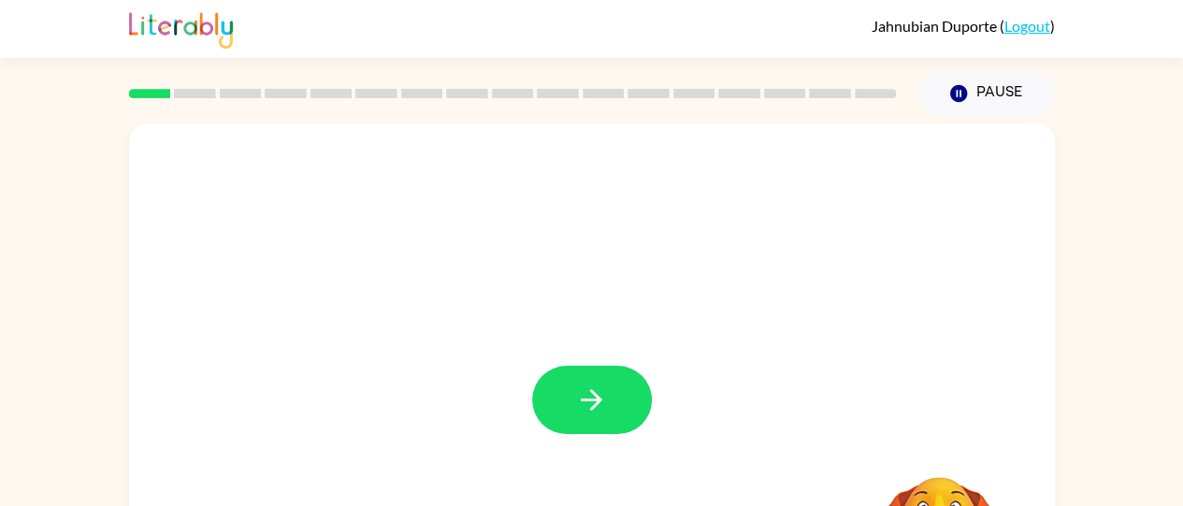
click at [574, 362] on div at bounding box center [592, 390] width 926 height 534
drag, startPoint x: 574, startPoint y: 362, endPoint x: 583, endPoint y: 439, distance: 77.2
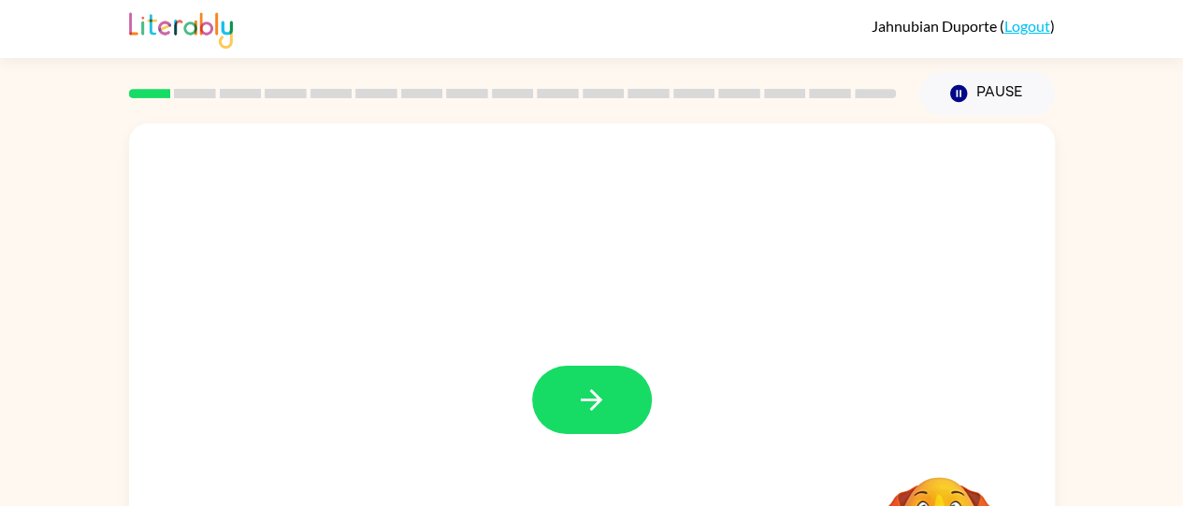
click at [583, 439] on div at bounding box center [592, 390] width 926 height 534
drag, startPoint x: 583, startPoint y: 439, endPoint x: 596, endPoint y: 350, distance: 89.8
click at [596, 350] on div at bounding box center [592, 390] width 926 height 534
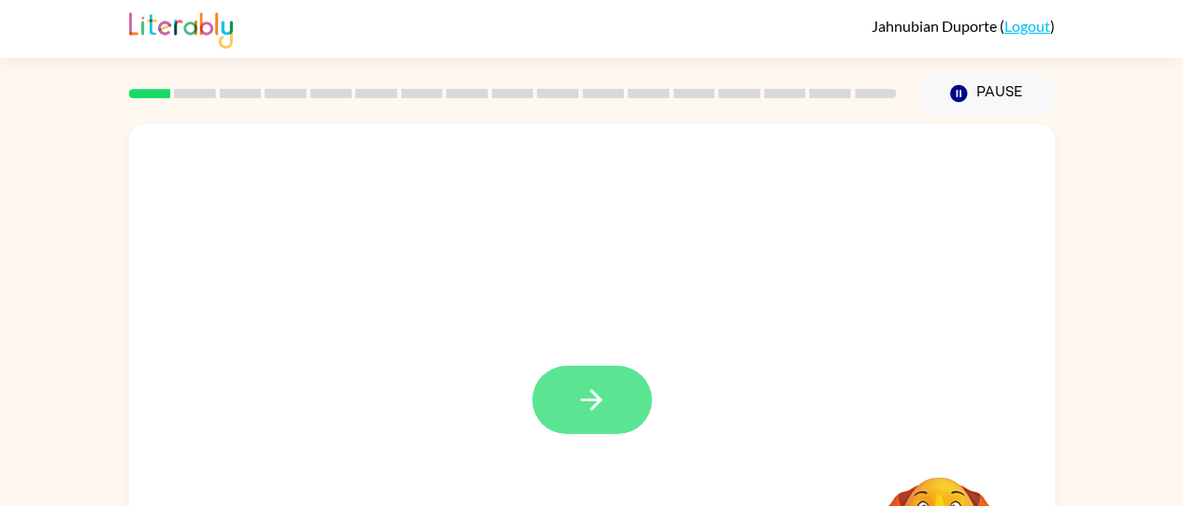
drag, startPoint x: 596, startPoint y: 350, endPoint x: 600, endPoint y: 384, distance: 34.9
click at [600, 384] on div at bounding box center [592, 390] width 926 height 534
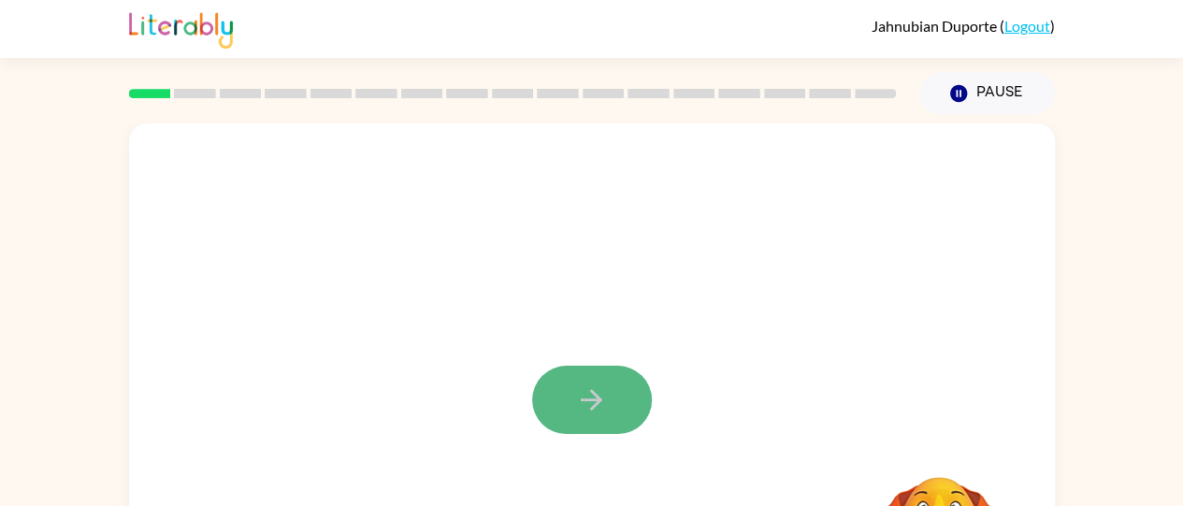
click at [600, 384] on icon "button" at bounding box center [591, 399] width 33 height 33
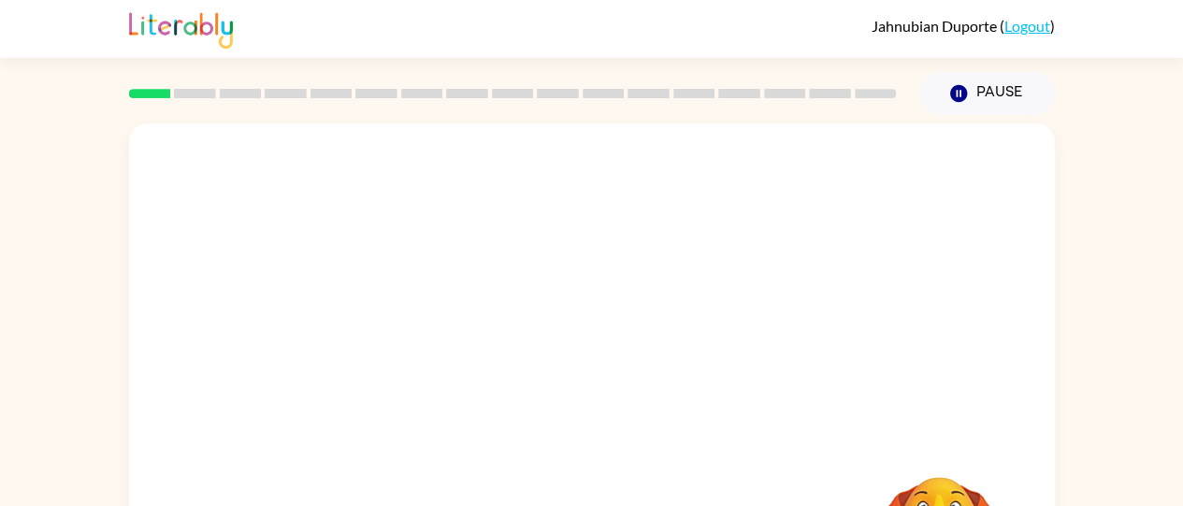
click at [600, 384] on div at bounding box center [547, 357] width 799 height 67
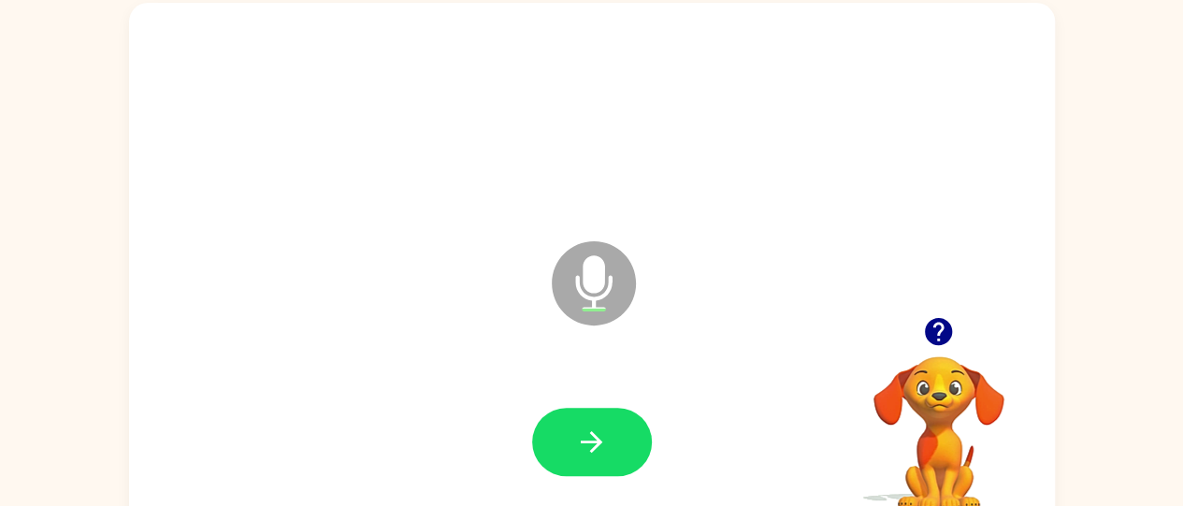
scroll to position [152, 0]
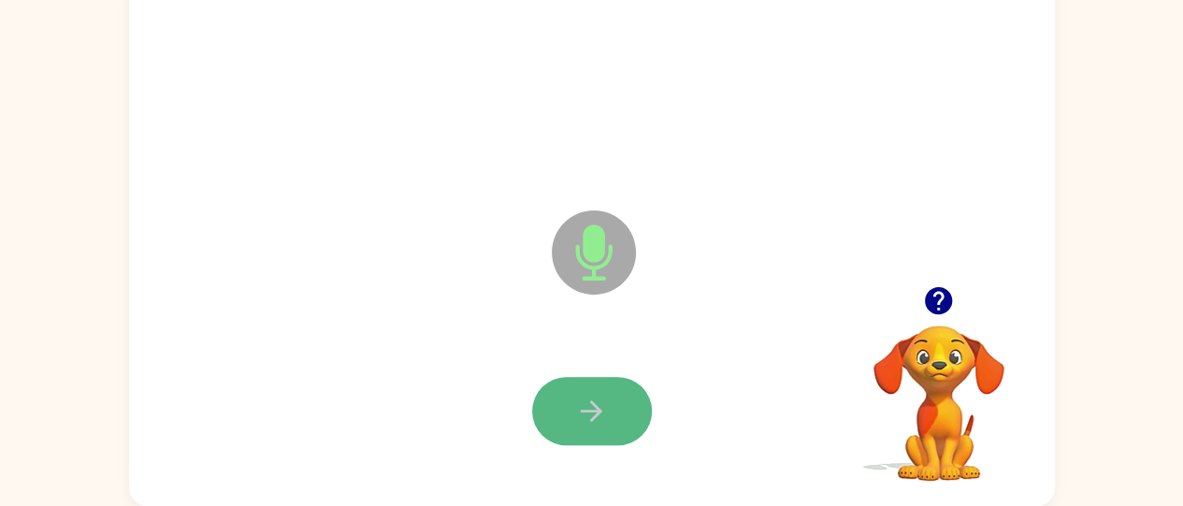
click at [567, 409] on button "button" at bounding box center [592, 411] width 120 height 68
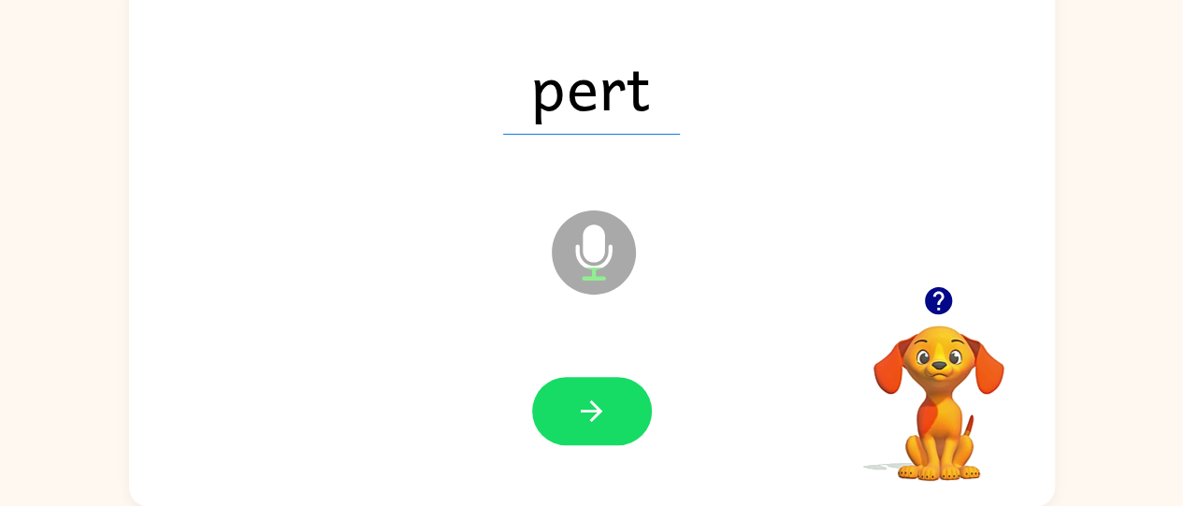
click at [567, 409] on button "button" at bounding box center [592, 411] width 120 height 68
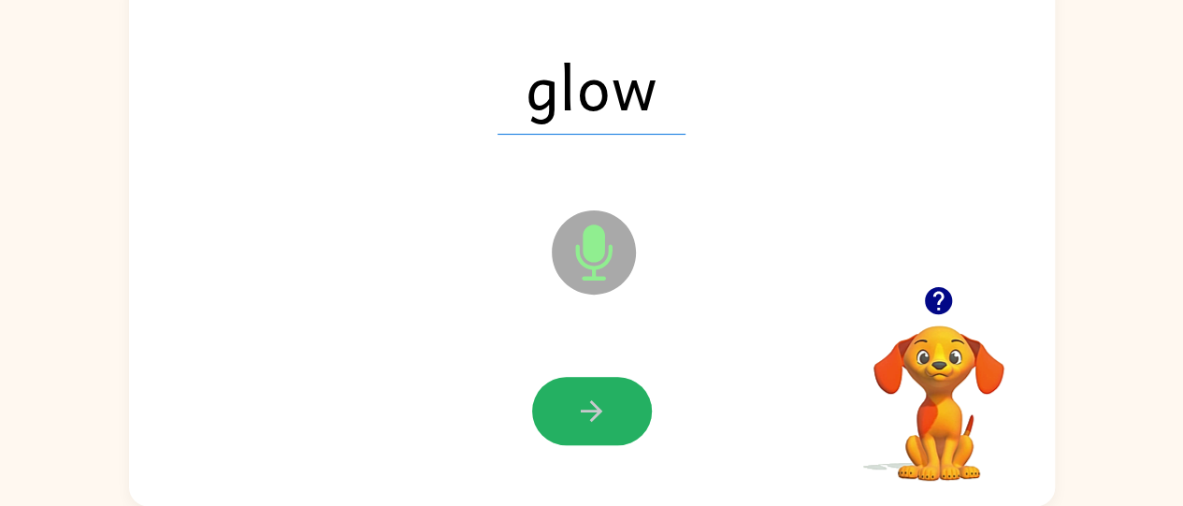
click at [567, 409] on button "button" at bounding box center [592, 411] width 120 height 68
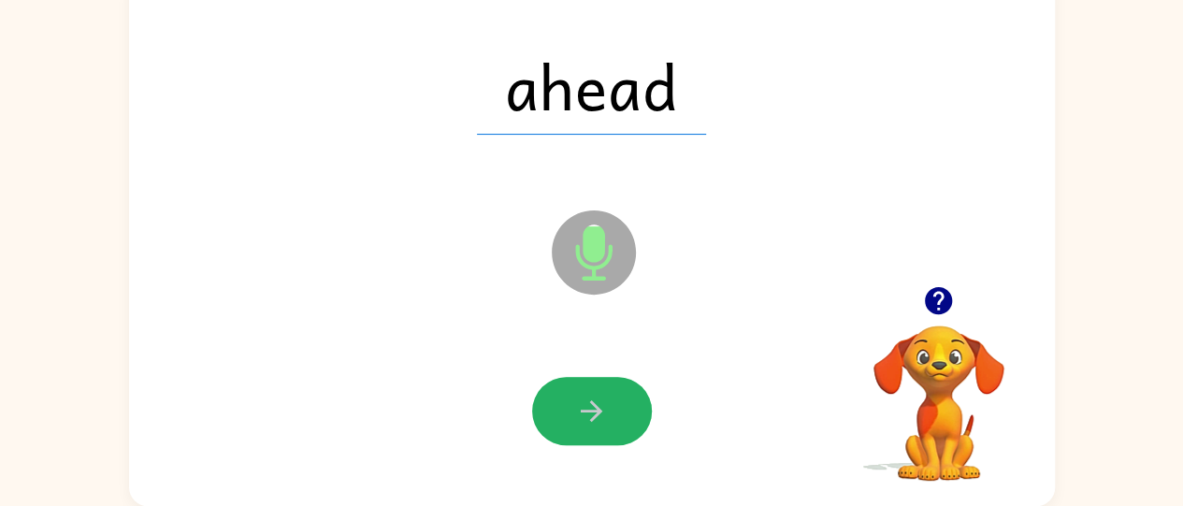
click at [567, 409] on button "button" at bounding box center [592, 411] width 120 height 68
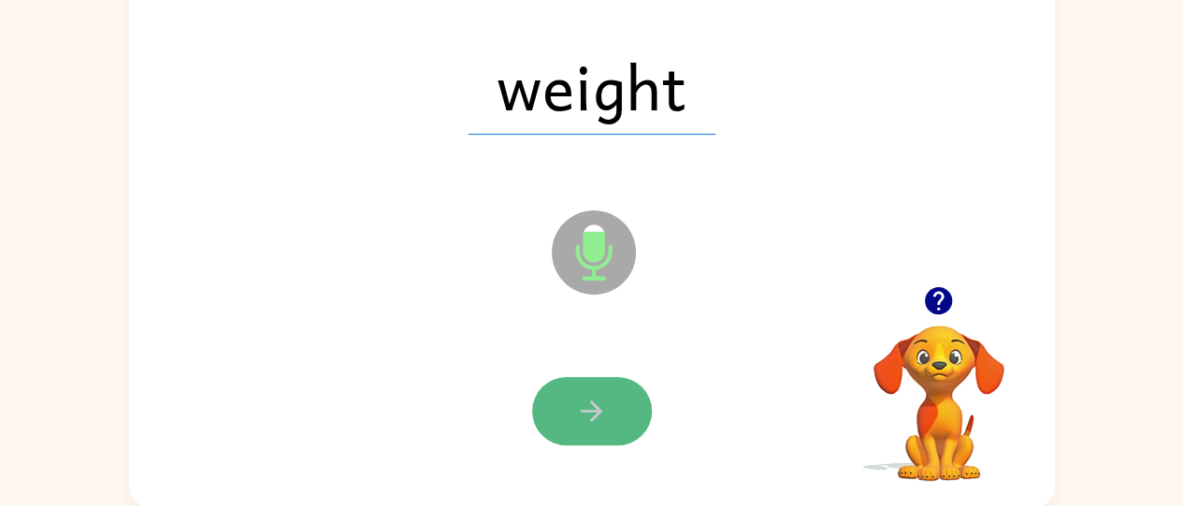
click at [586, 400] on icon "button" at bounding box center [591, 411] width 33 height 33
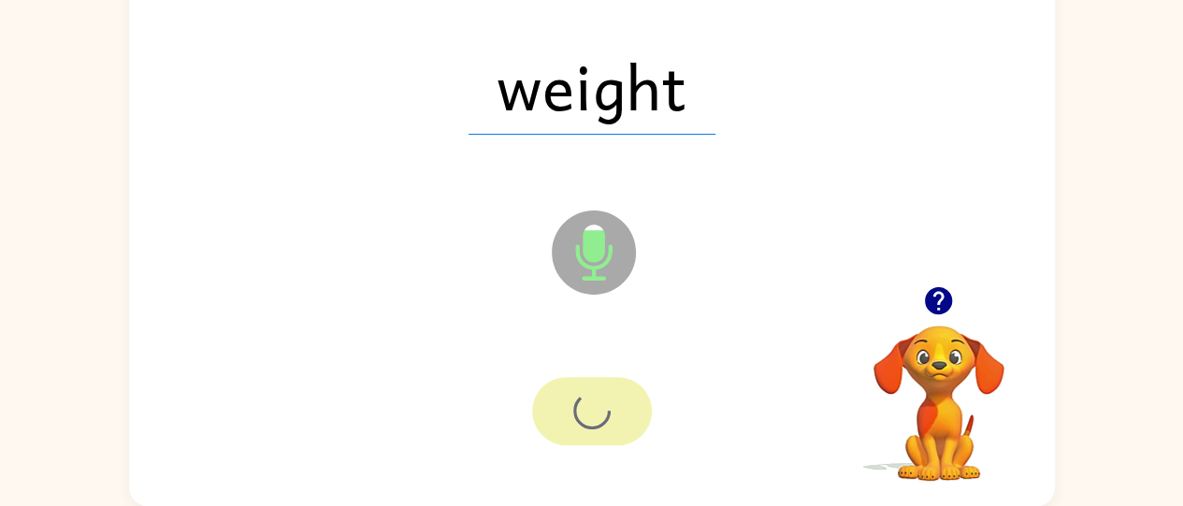
click at [586, 400] on div at bounding box center [592, 411] width 120 height 68
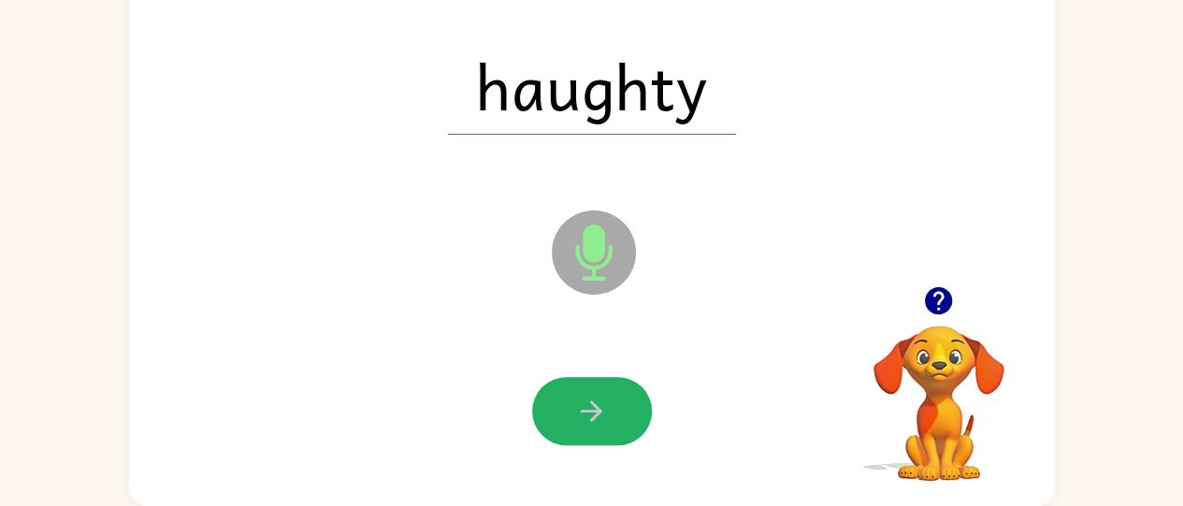
click at [586, 400] on icon "button" at bounding box center [591, 411] width 33 height 33
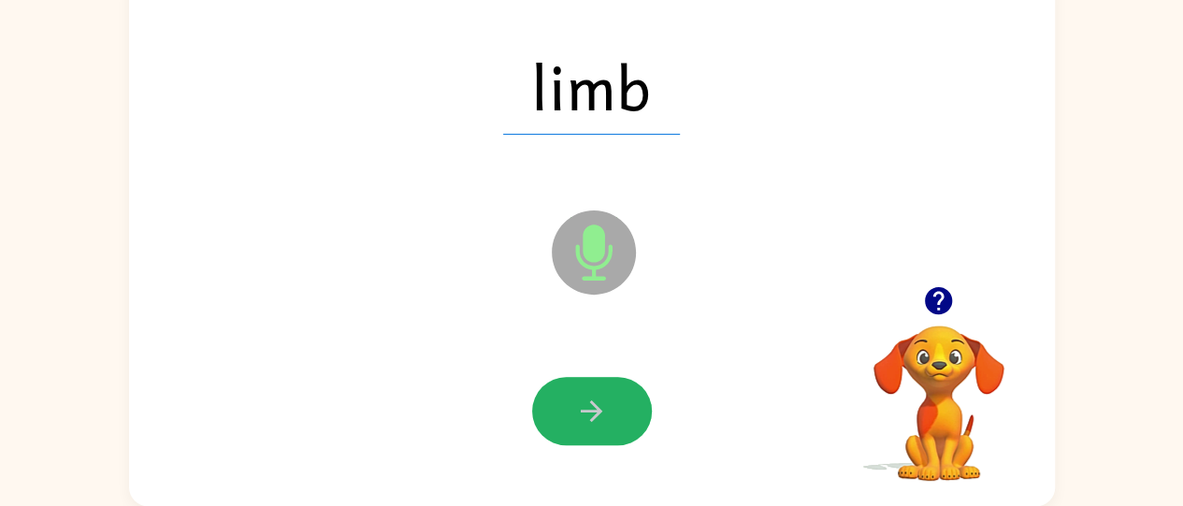
click at [586, 400] on icon "button" at bounding box center [591, 411] width 33 height 33
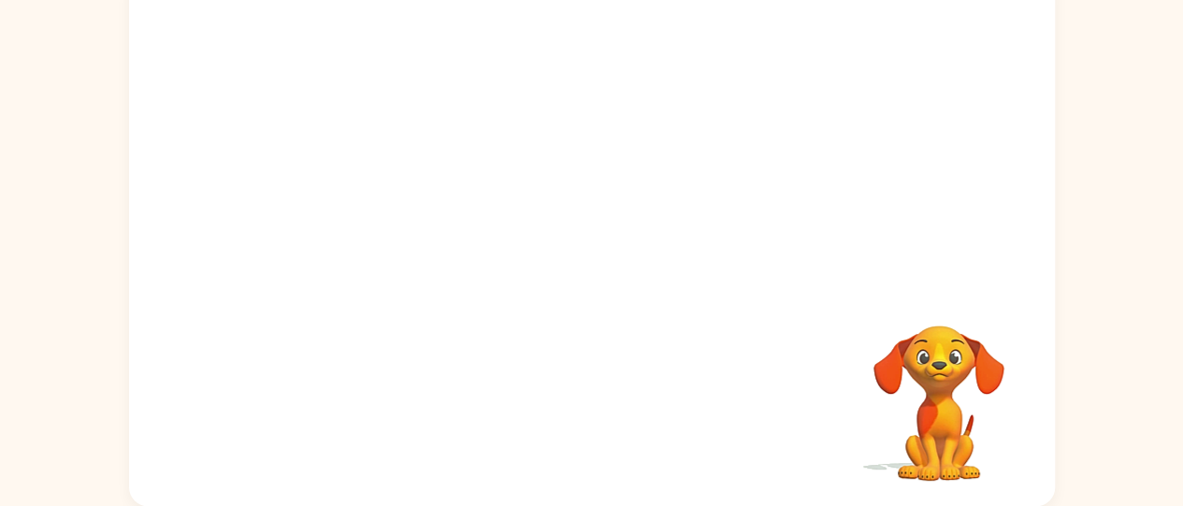
click at [586, 400] on div "Your browser must support playing .mp4 files to use Literably. Please try using…" at bounding box center [592, 239] width 926 height 534
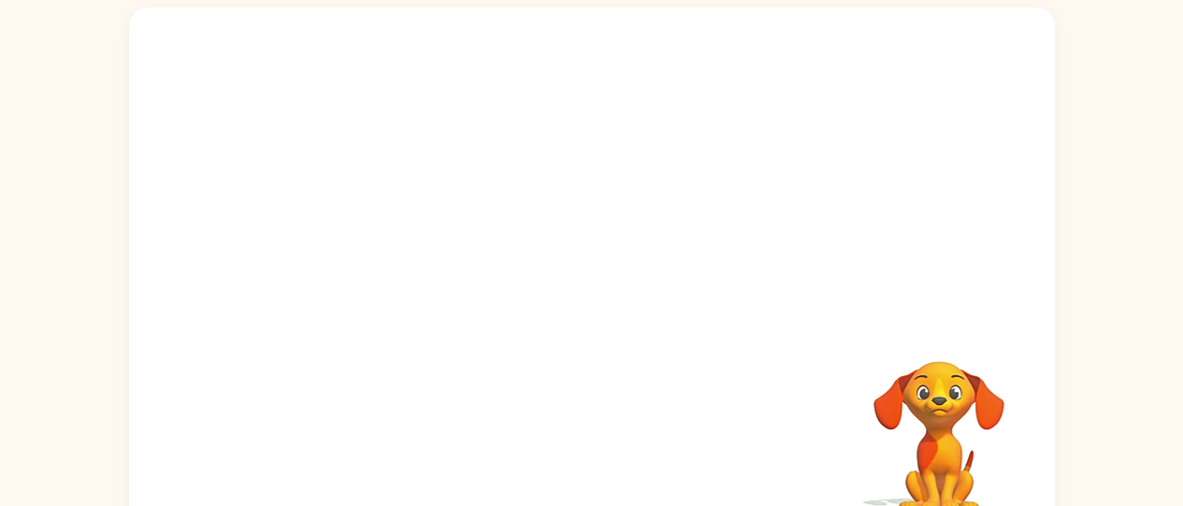
scroll to position [123, 0]
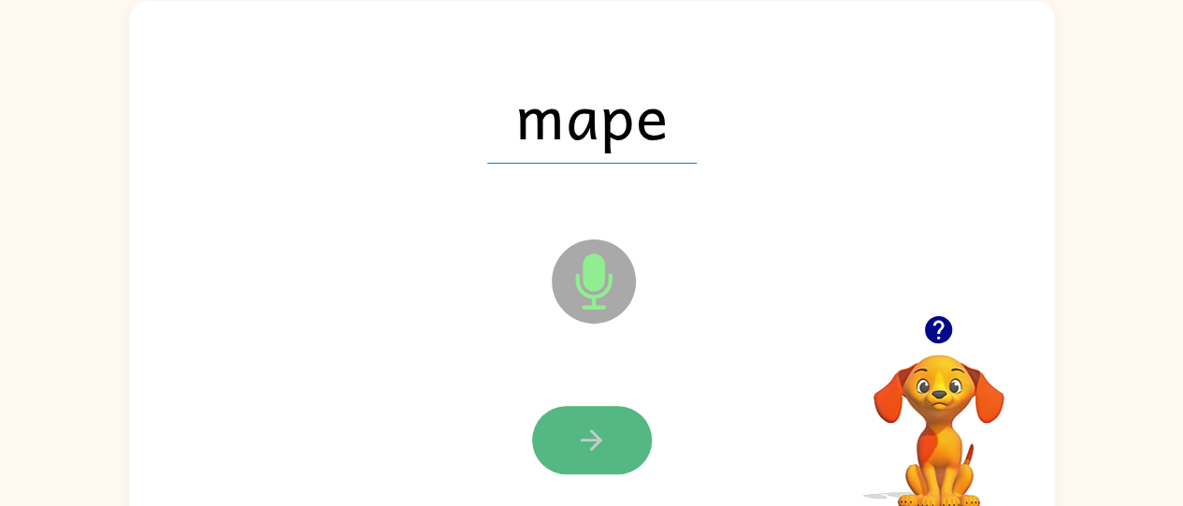
click at [615, 451] on button "button" at bounding box center [592, 440] width 120 height 68
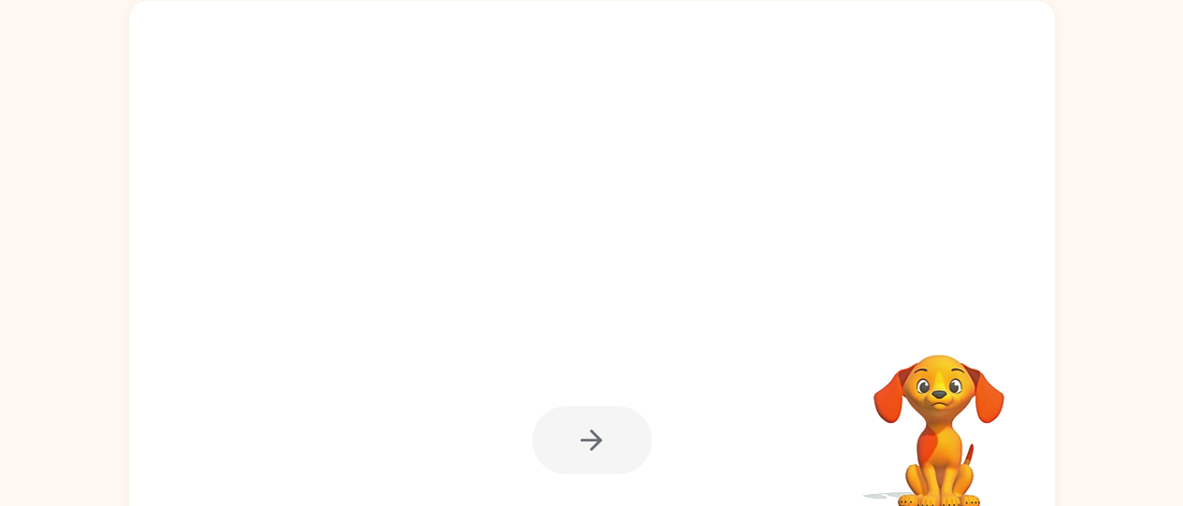
click at [615, 451] on div at bounding box center [592, 440] width 120 height 68
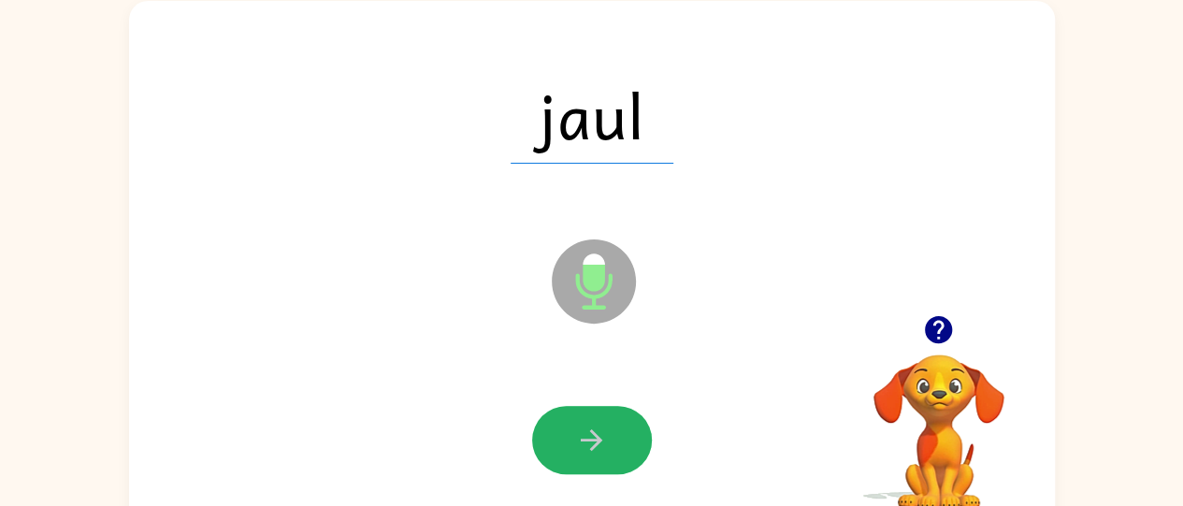
click at [615, 451] on button "button" at bounding box center [592, 440] width 120 height 68
click at [615, 451] on div at bounding box center [592, 440] width 120 height 68
click at [615, 451] on button "button" at bounding box center [592, 440] width 120 height 68
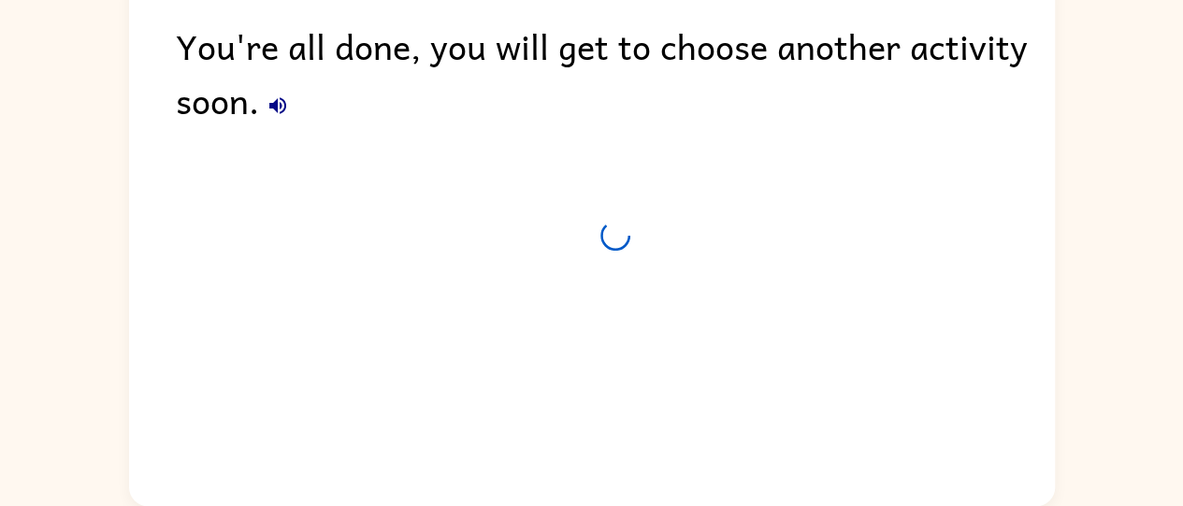
scroll to position [118, 0]
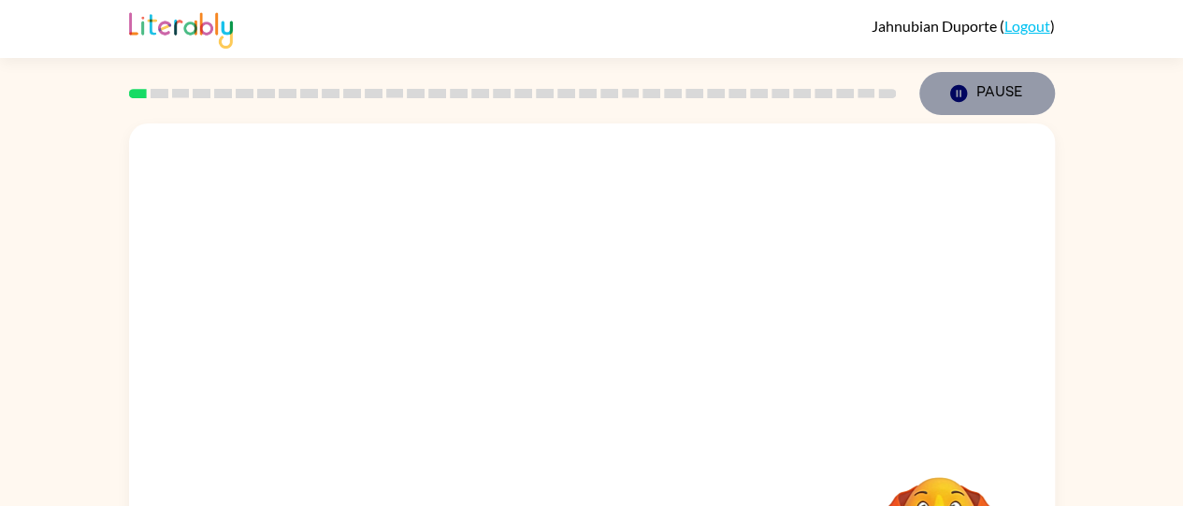
click at [997, 82] on button "Pause Pause" at bounding box center [987, 93] width 136 height 43
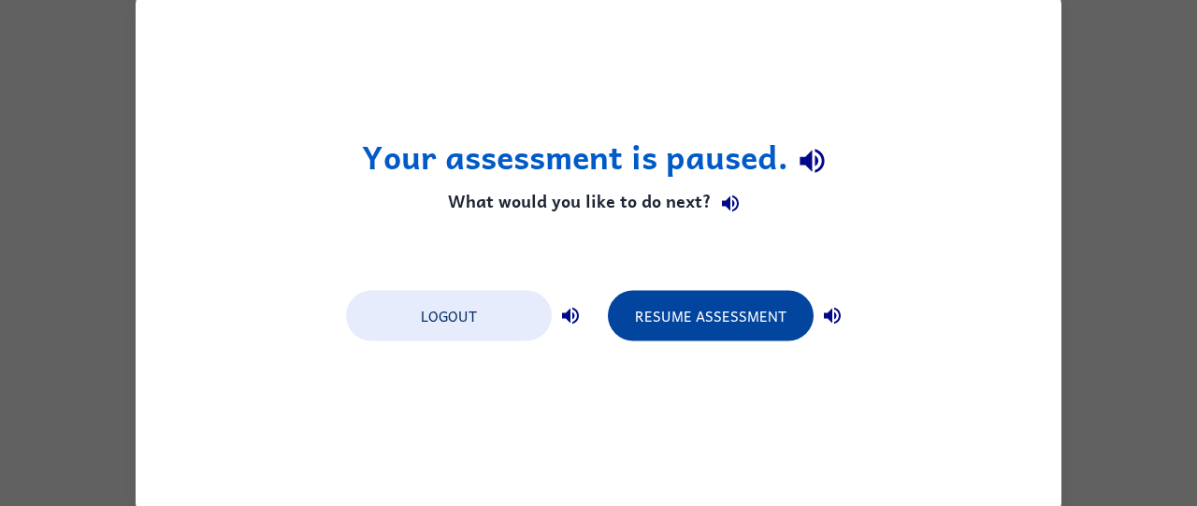
click at [704, 305] on button "Resume Assessment" at bounding box center [711, 315] width 206 height 51
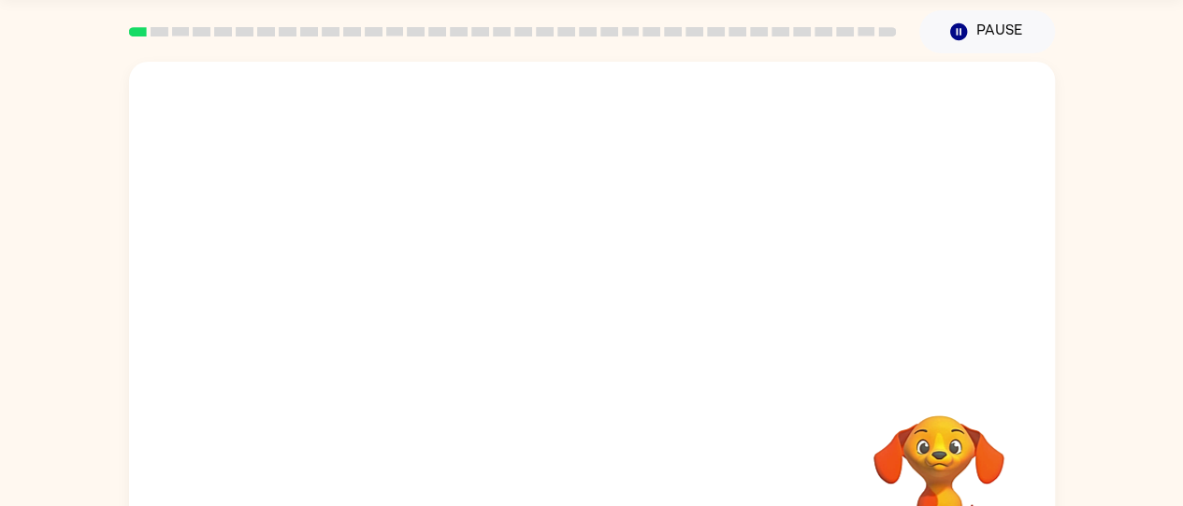
scroll to position [152, 0]
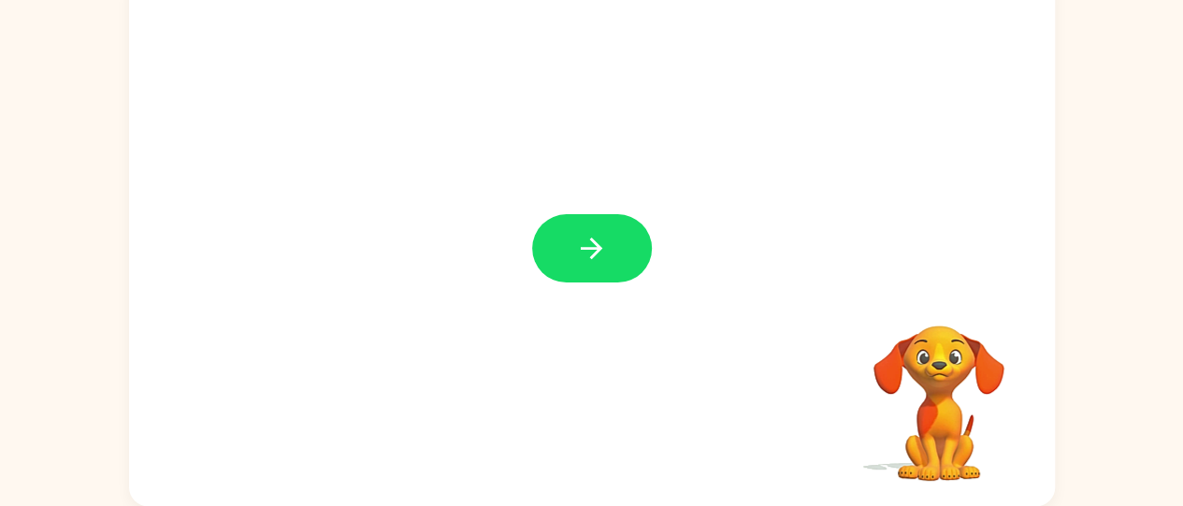
click at [704, 305] on div at bounding box center [592, 239] width 926 height 534
click at [574, 255] on button "button" at bounding box center [592, 248] width 120 height 68
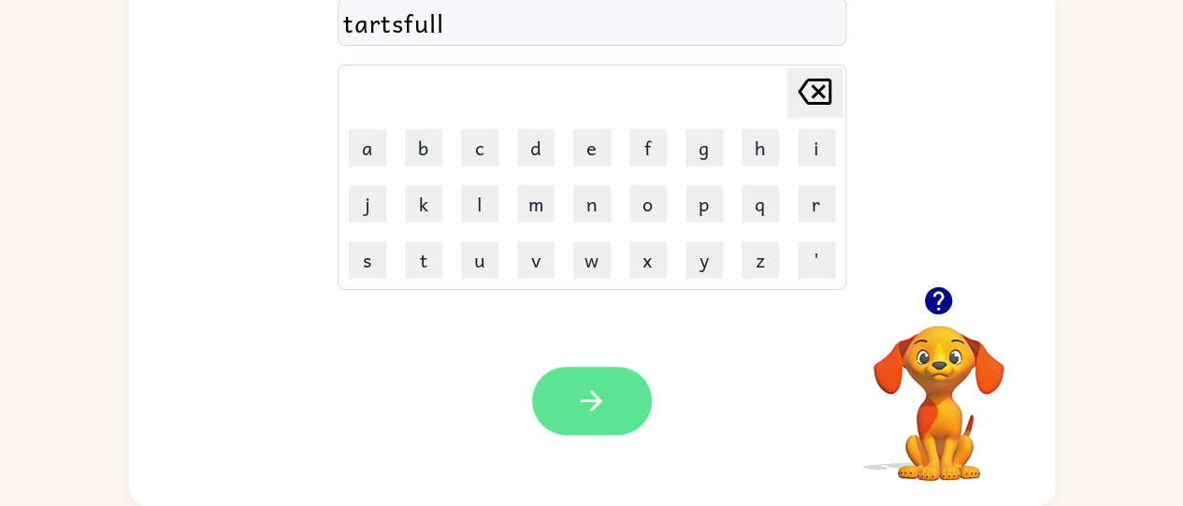
click at [589, 386] on icon "button" at bounding box center [591, 400] width 33 height 33
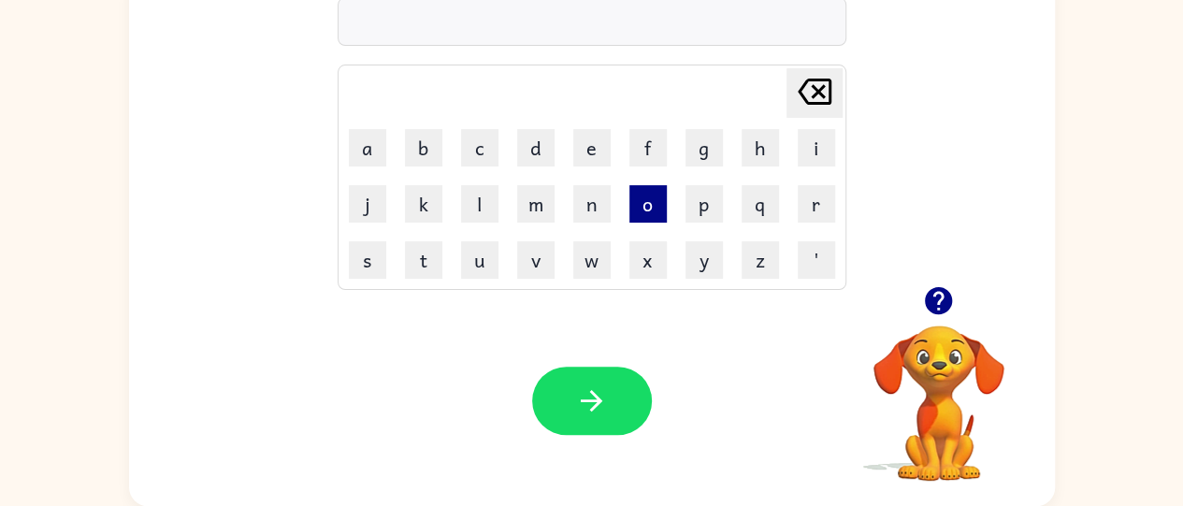
click at [649, 210] on button "o" at bounding box center [647, 203] width 37 height 37
click at [547, 264] on button "v" at bounding box center [535, 259] width 37 height 37
click at [592, 152] on button "e" at bounding box center [591, 147] width 37 height 37
click at [598, 214] on button "n" at bounding box center [591, 203] width 37 height 37
click at [432, 260] on button "t" at bounding box center [423, 259] width 37 height 37
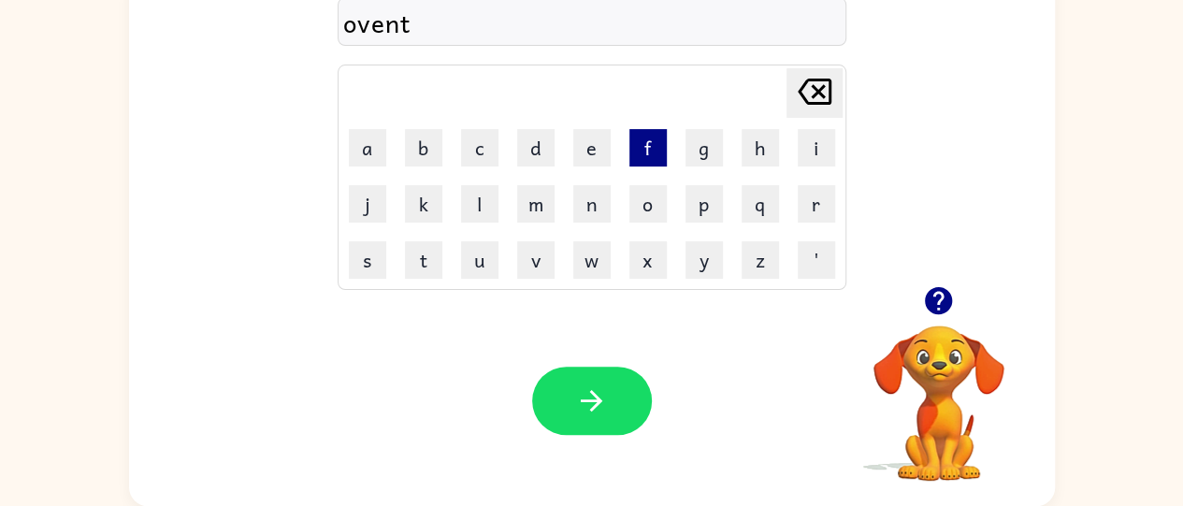
click at [648, 159] on button "f" at bounding box center [647, 147] width 37 height 37
click at [492, 260] on button "u" at bounding box center [479, 259] width 37 height 37
click at [489, 198] on button "l" at bounding box center [479, 203] width 37 height 37
click at [479, 221] on button "l" at bounding box center [479, 203] width 37 height 37
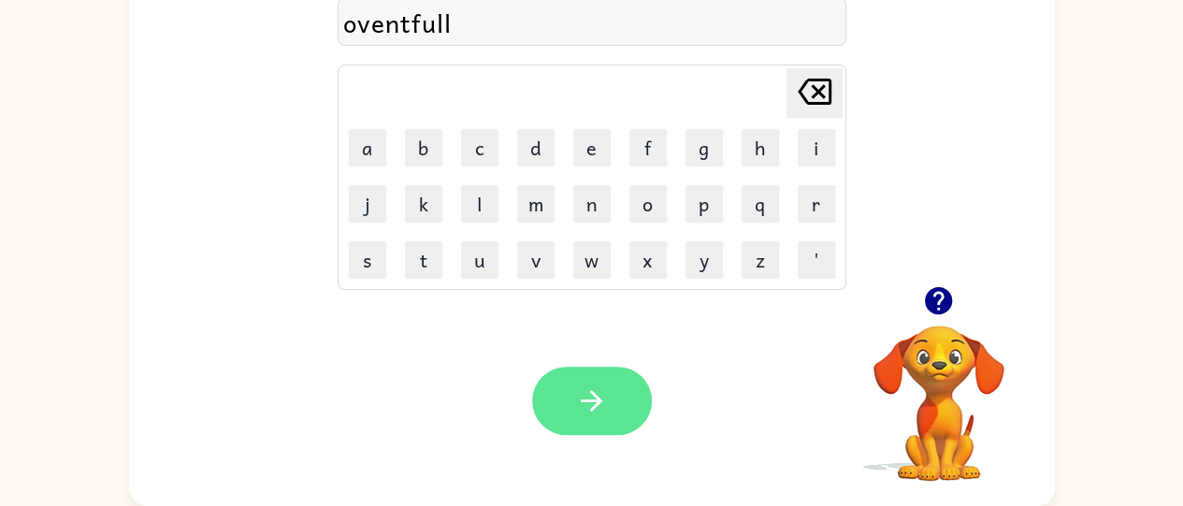
click at [586, 369] on button "button" at bounding box center [592, 401] width 120 height 68
click at [580, 391] on icon "button" at bounding box center [591, 400] width 33 height 33
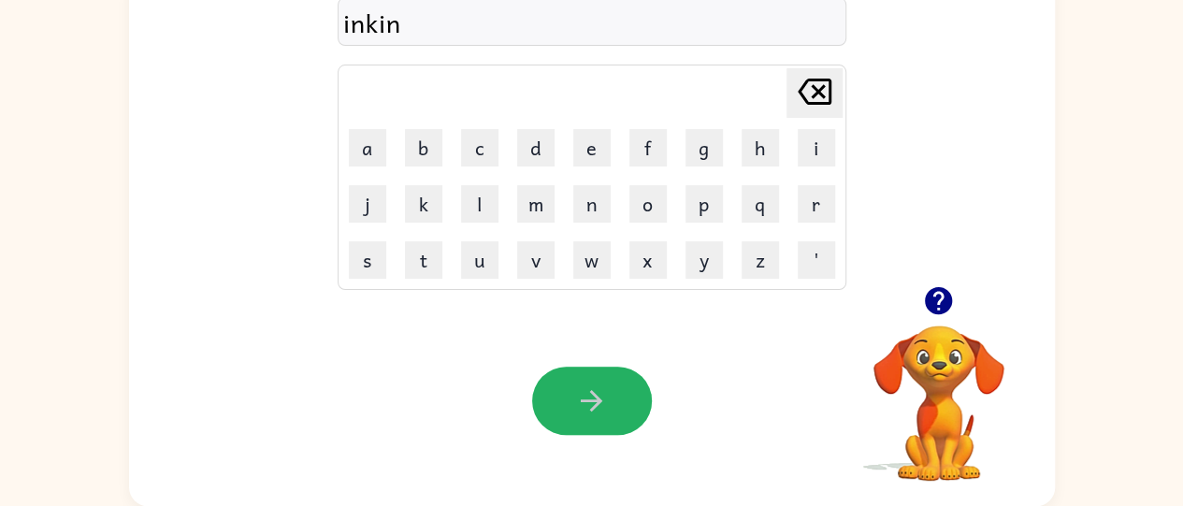
click at [580, 391] on icon "button" at bounding box center [591, 400] width 33 height 33
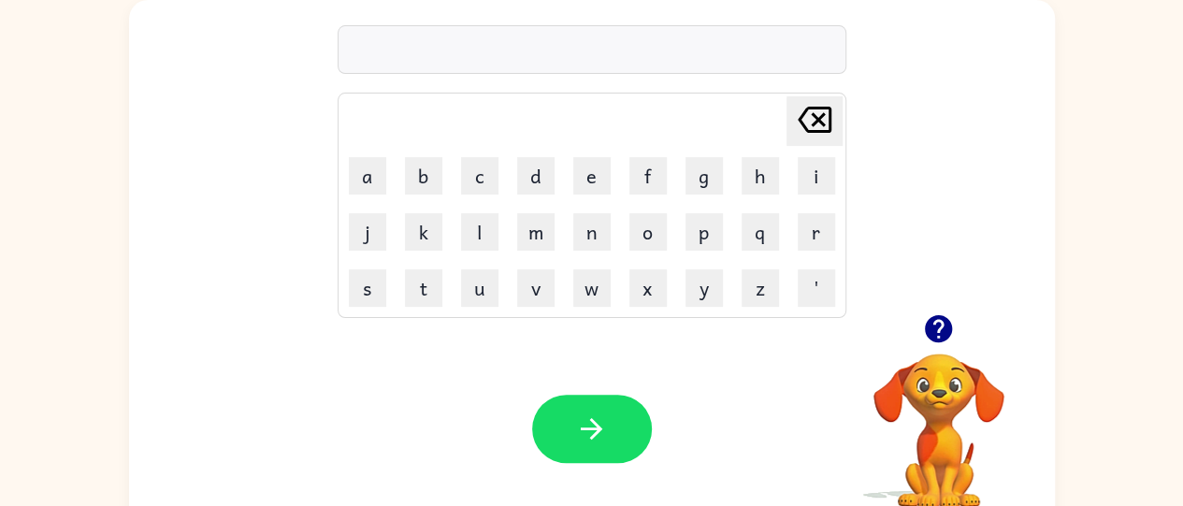
scroll to position [131, 0]
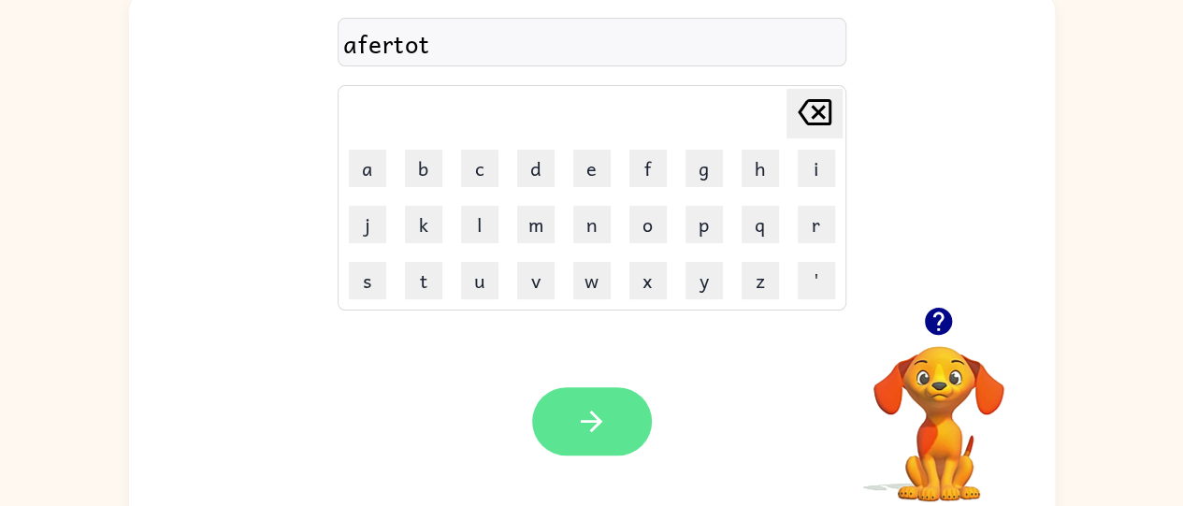
click at [624, 437] on button "button" at bounding box center [592, 421] width 120 height 68
click at [580, 412] on icon "button" at bounding box center [591, 421] width 33 height 33
click at [608, 420] on button "button" at bounding box center [592, 421] width 120 height 68
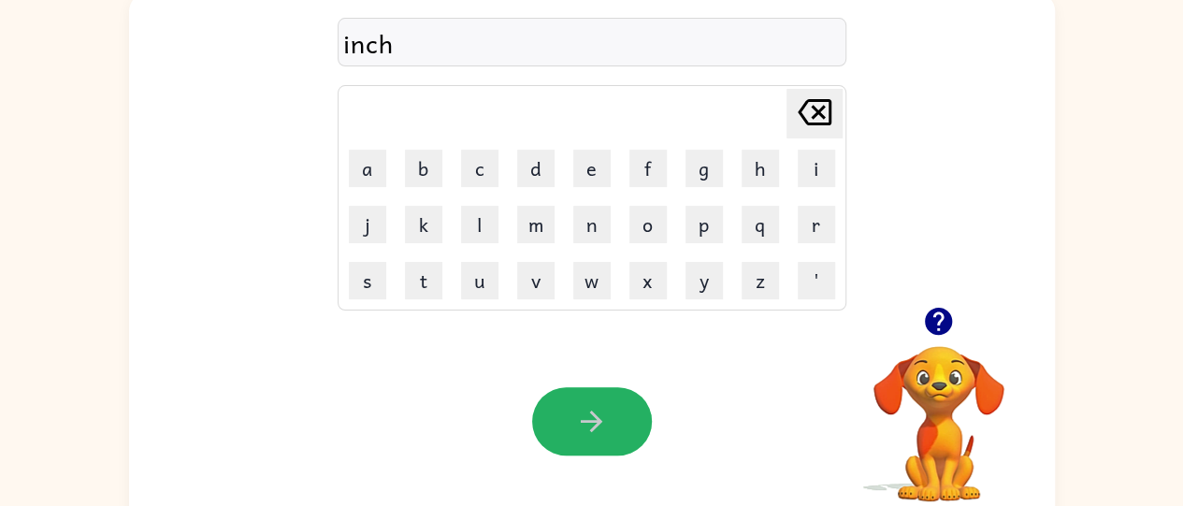
click at [580, 391] on button "button" at bounding box center [592, 421] width 120 height 68
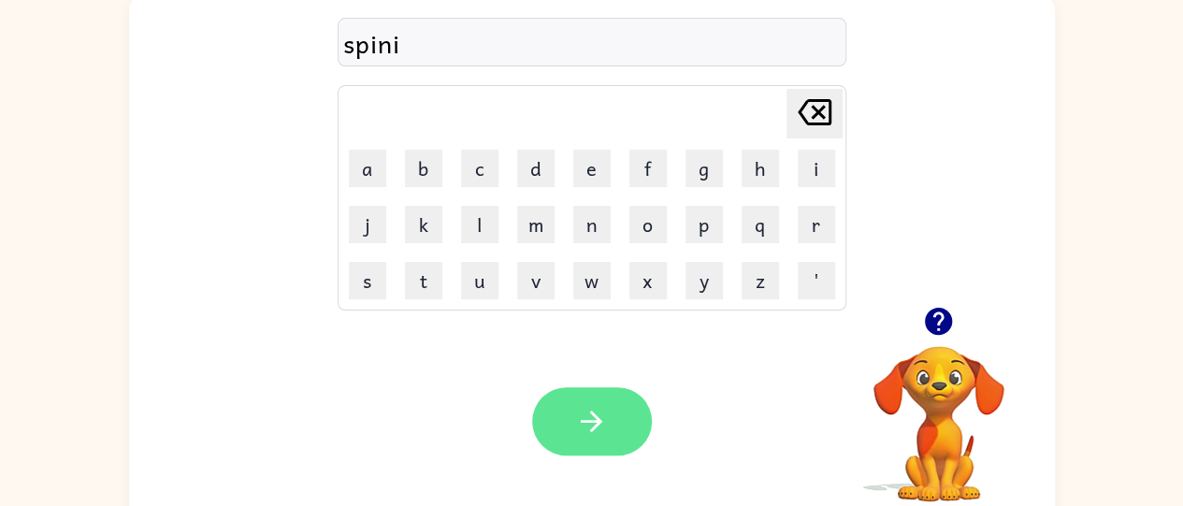
click at [576, 425] on icon "button" at bounding box center [591, 421] width 33 height 33
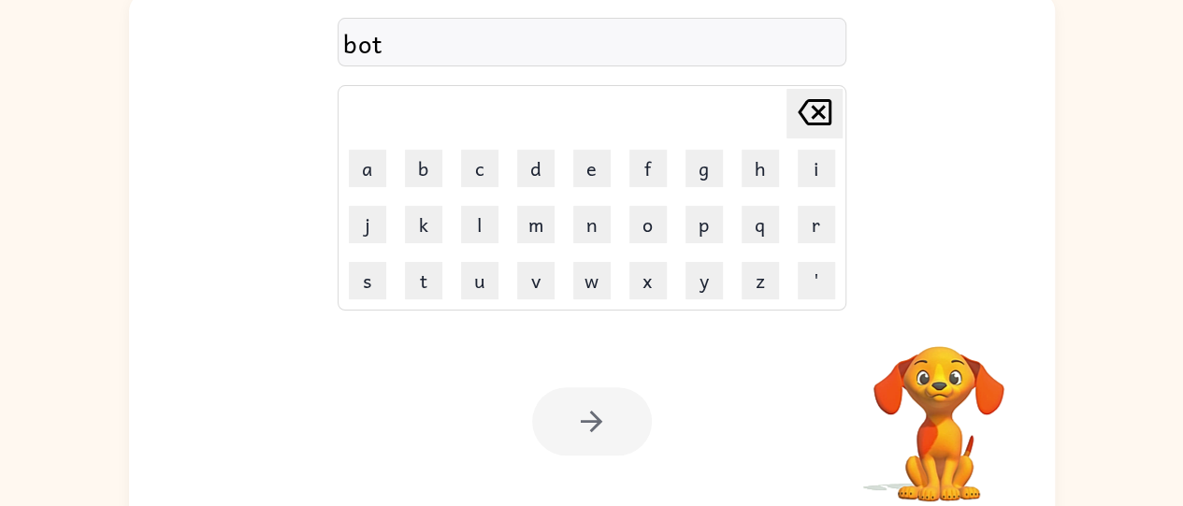
click at [604, 438] on div at bounding box center [592, 421] width 120 height 68
click at [603, 427] on div at bounding box center [592, 421] width 120 height 68
click at [605, 422] on div at bounding box center [592, 421] width 120 height 68
click at [606, 423] on div at bounding box center [592, 421] width 120 height 68
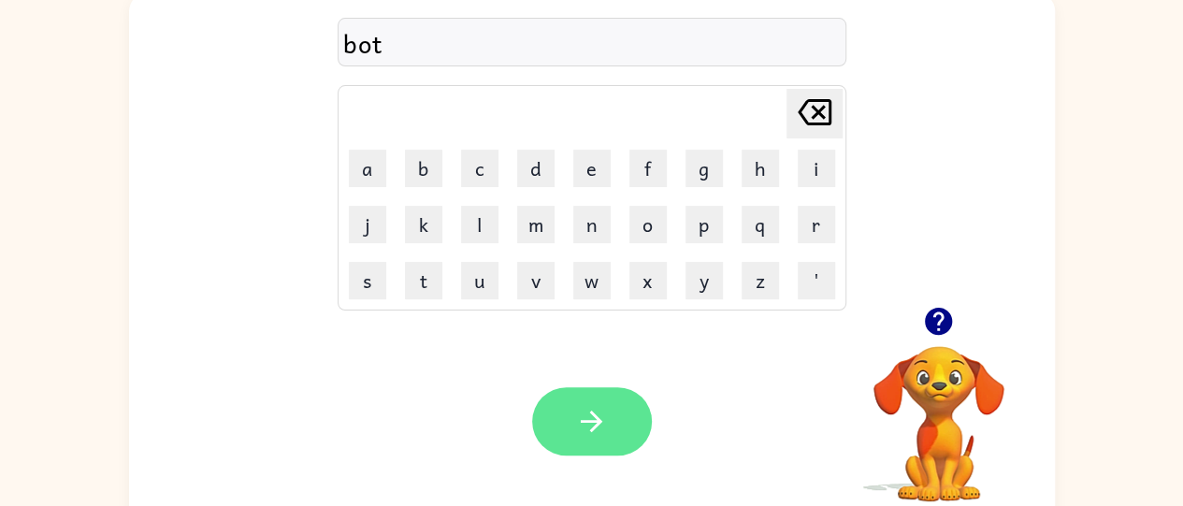
click at [612, 430] on button "button" at bounding box center [592, 421] width 120 height 68
click at [614, 426] on div at bounding box center [592, 421] width 120 height 68
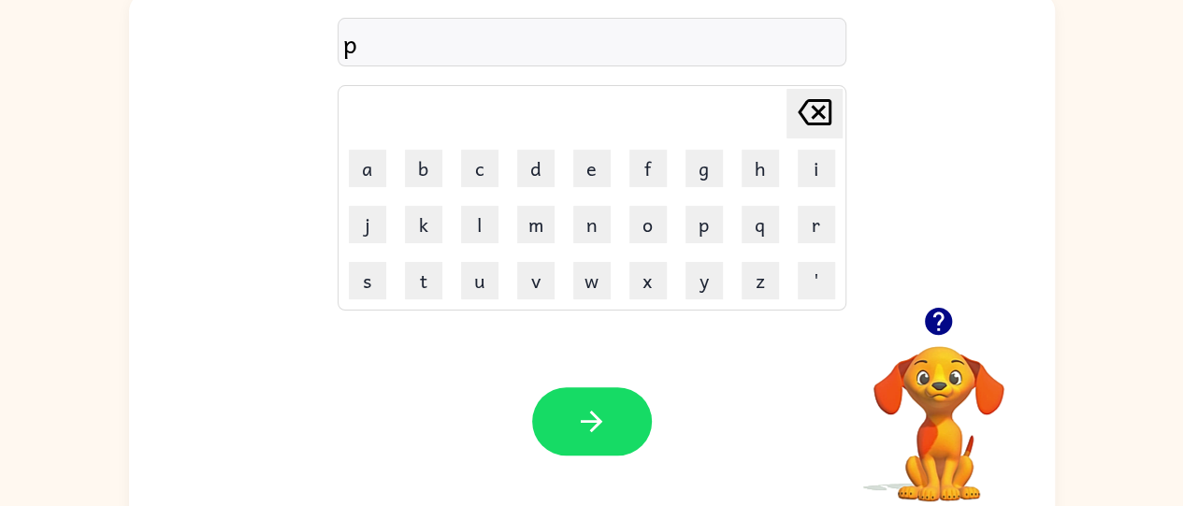
click at [814, 125] on icon "Delete Delete last character input" at bounding box center [814, 112] width 45 height 45
type button "delete"
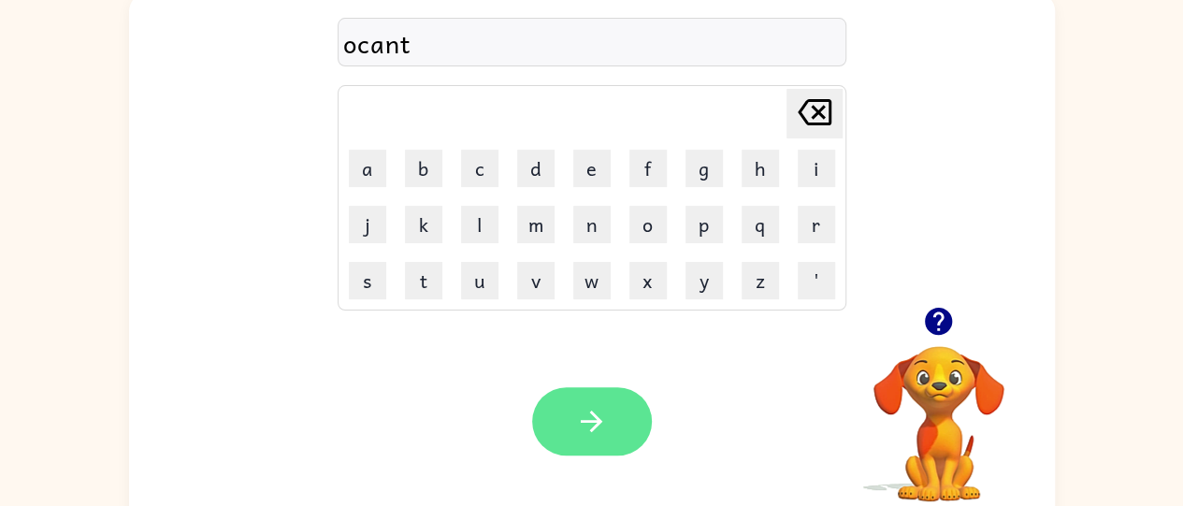
click at [593, 452] on button "button" at bounding box center [592, 421] width 120 height 68
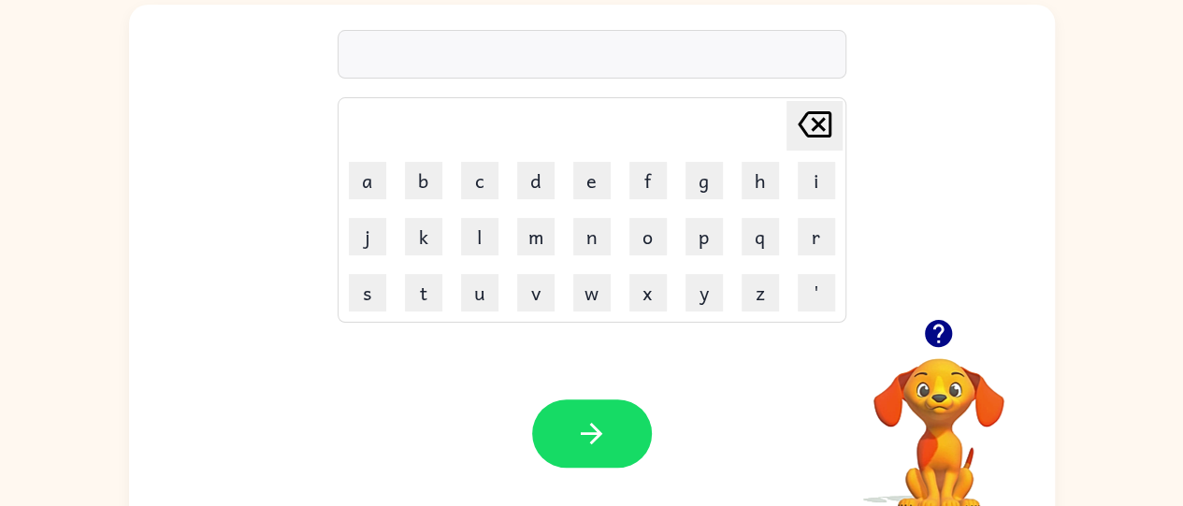
scroll to position [120, 0]
click at [584, 411] on button "button" at bounding box center [592, 432] width 120 height 68
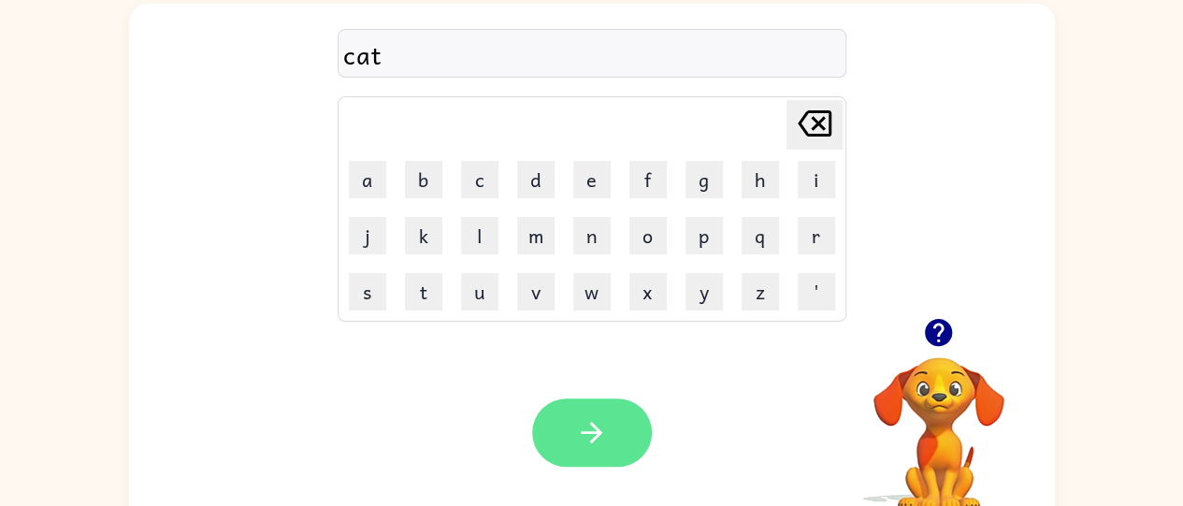
click at [617, 421] on button "button" at bounding box center [592, 432] width 120 height 68
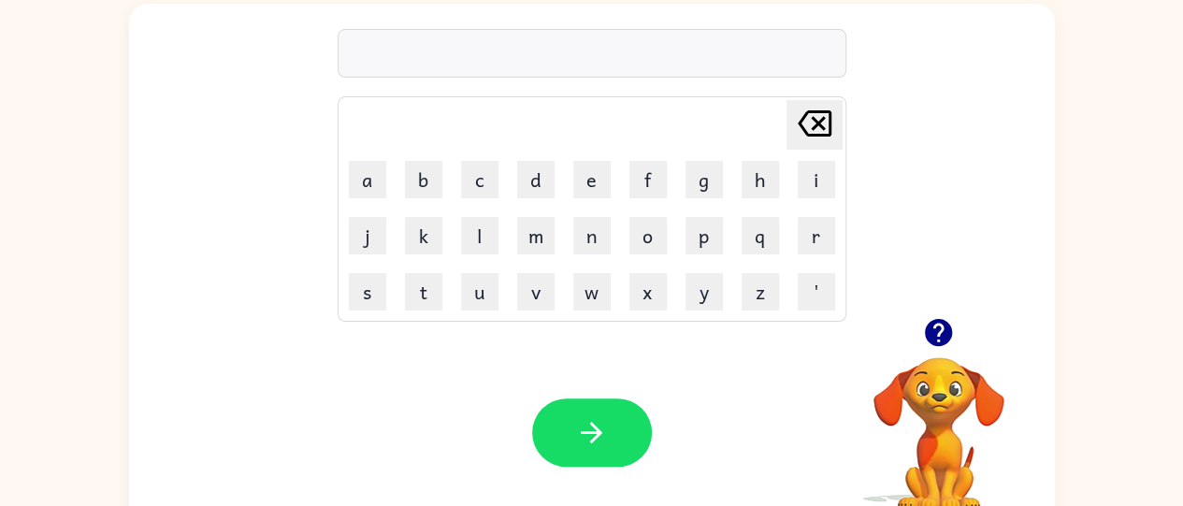
scroll to position [0, 0]
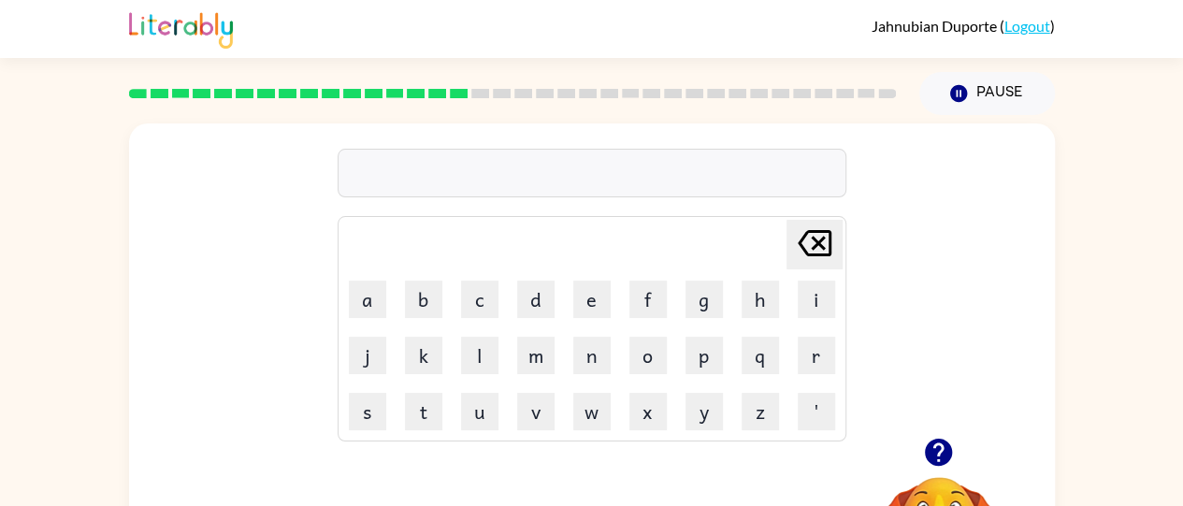
click at [933, 451] on icon "button" at bounding box center [938, 452] width 27 height 27
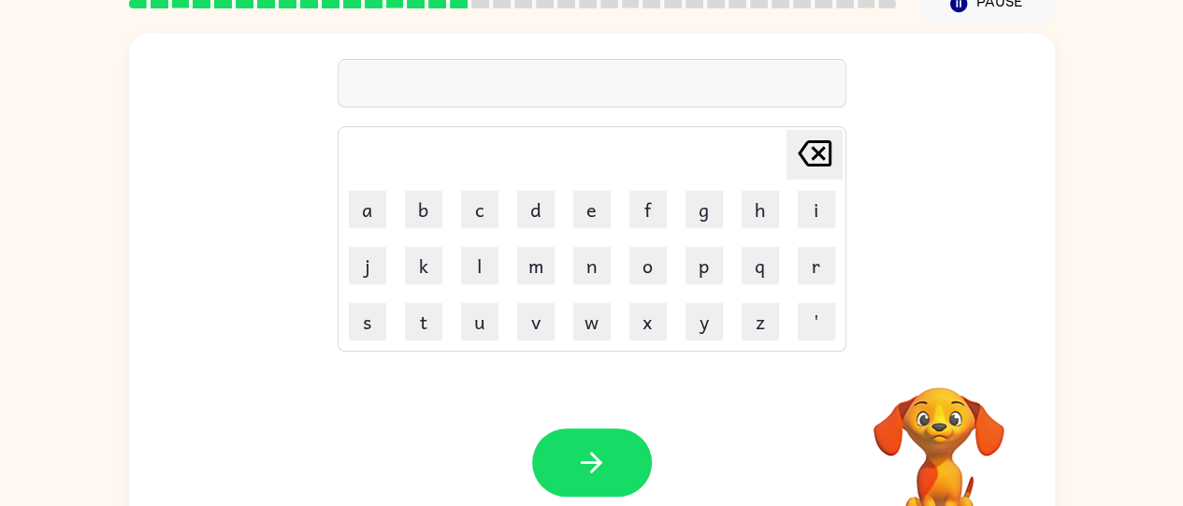
scroll to position [94, 0]
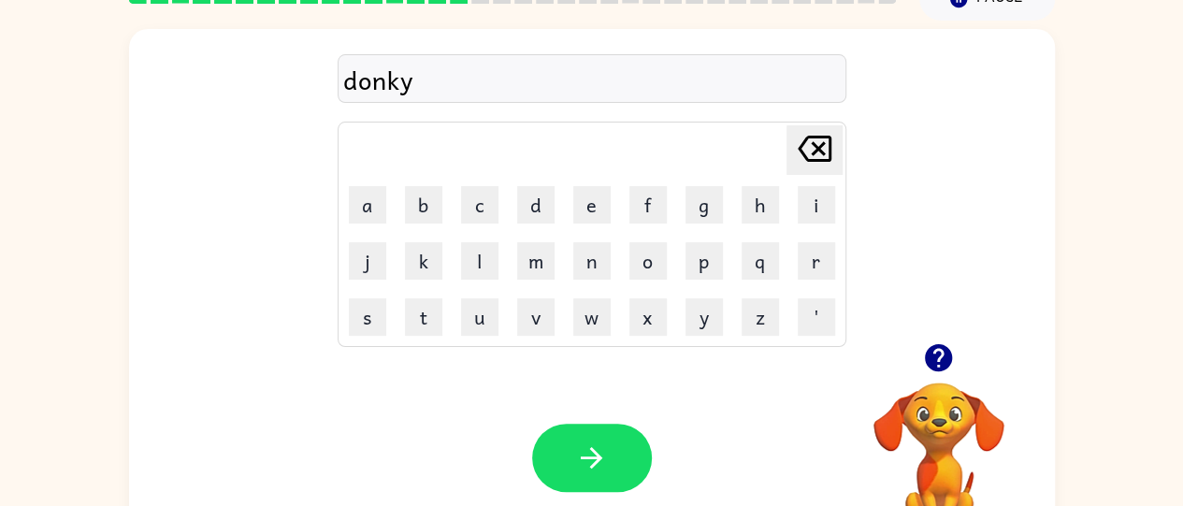
click at [817, 143] on icon "Delete Delete last character input" at bounding box center [814, 148] width 45 height 45
click at [587, 191] on button "e" at bounding box center [591, 204] width 37 height 37
type button "e"
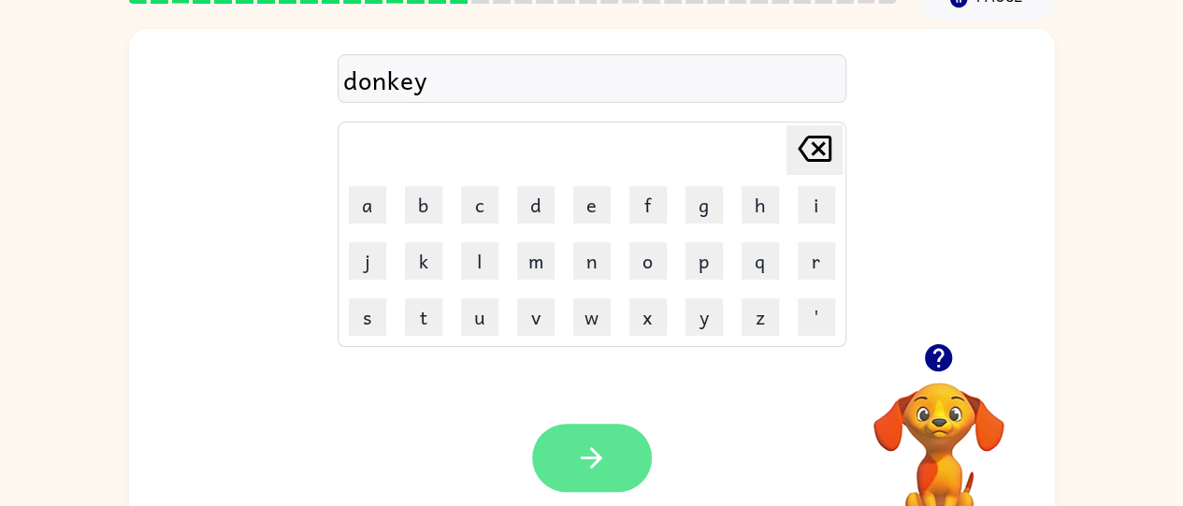
click at [599, 440] on button "button" at bounding box center [592, 458] width 120 height 68
click at [618, 457] on button "button" at bounding box center [592, 458] width 120 height 68
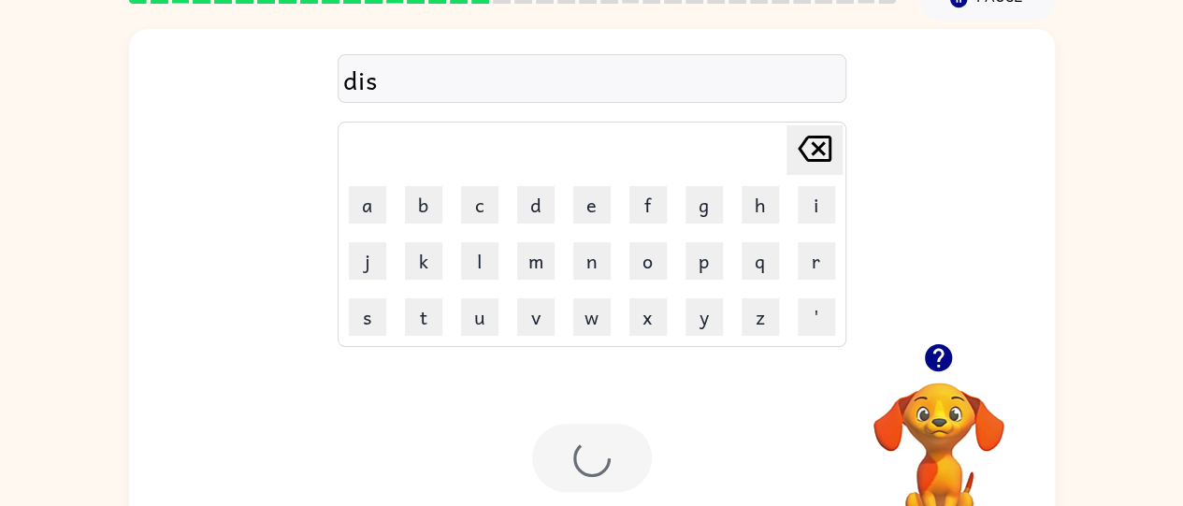
click at [621, 452] on div at bounding box center [592, 458] width 120 height 68
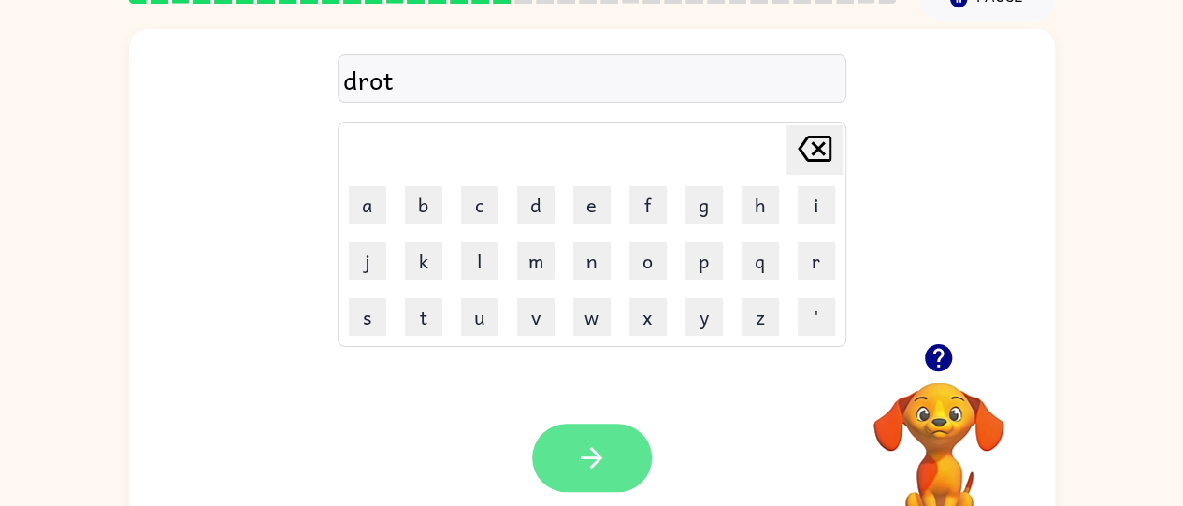
click at [604, 471] on icon "button" at bounding box center [591, 457] width 33 height 33
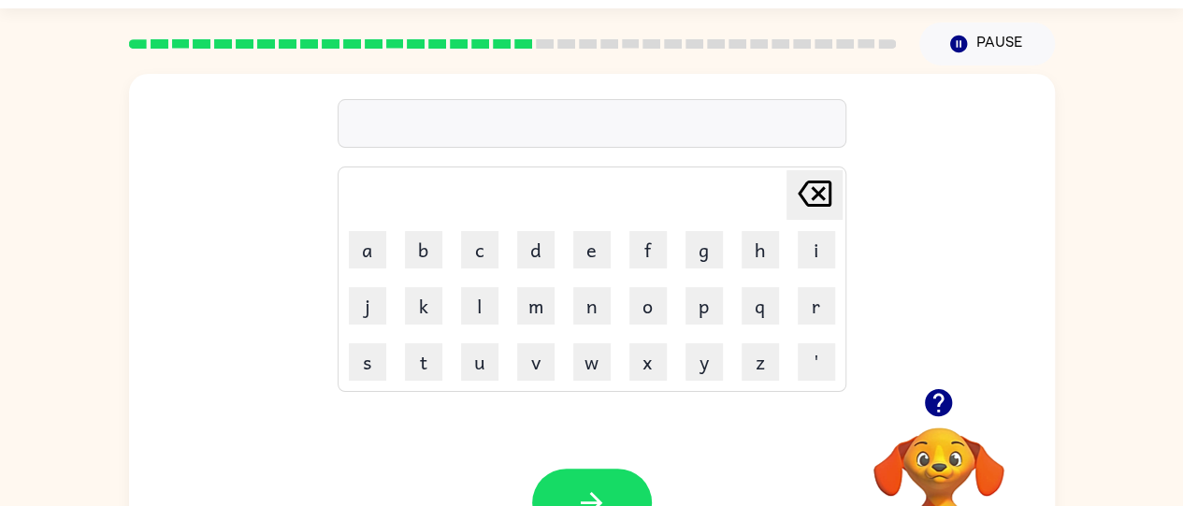
scroll to position [51, 0]
click at [617, 481] on button "button" at bounding box center [592, 502] width 120 height 68
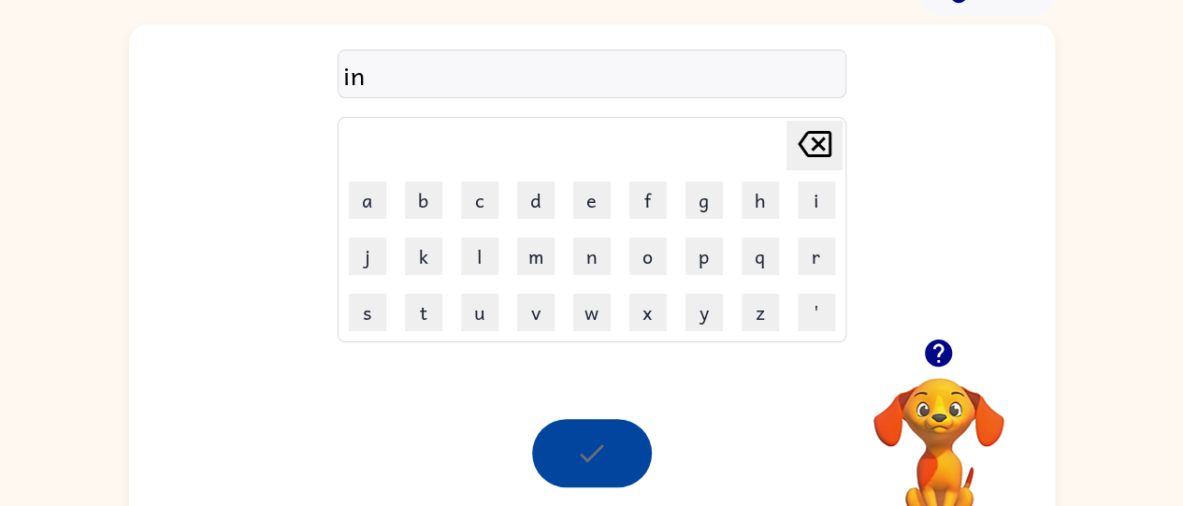
scroll to position [101, 0]
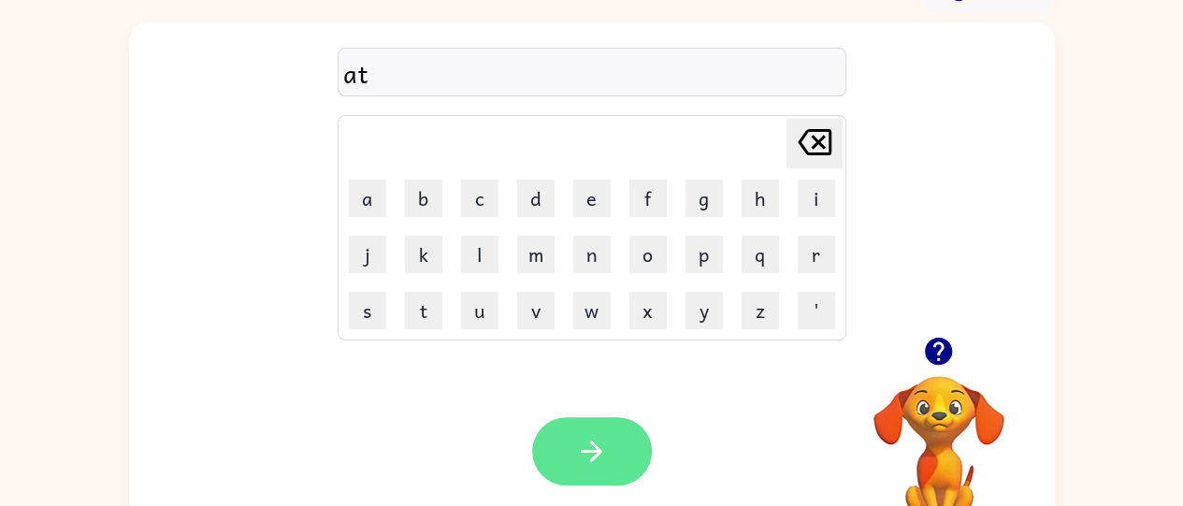
click at [596, 471] on button "button" at bounding box center [592, 451] width 120 height 68
click at [627, 439] on button "button" at bounding box center [592, 451] width 120 height 68
click at [608, 441] on button "button" at bounding box center [592, 451] width 120 height 68
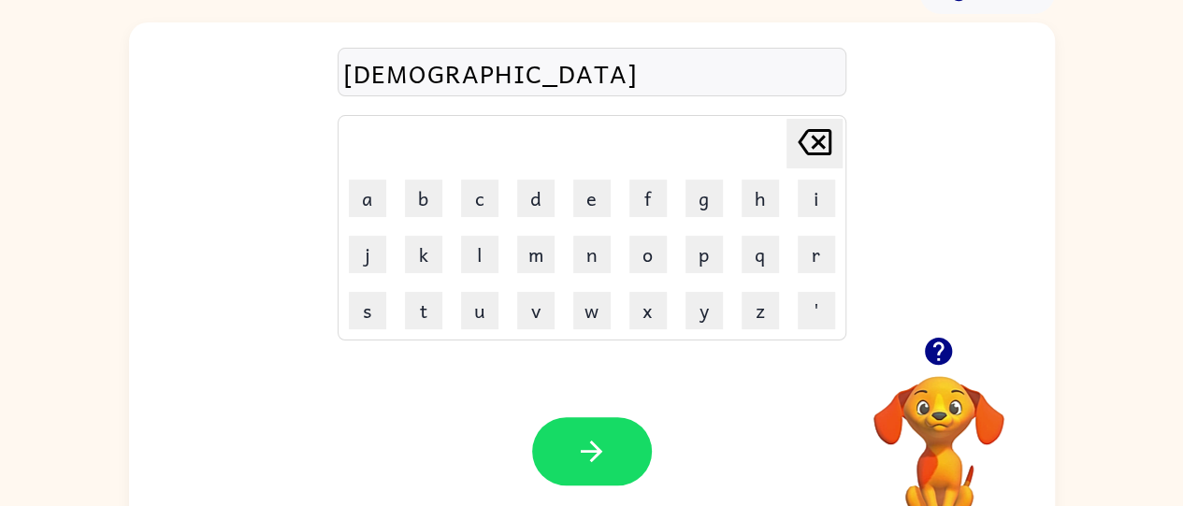
click at [803, 157] on icon "Delete Delete last character input" at bounding box center [814, 142] width 45 height 45
click at [815, 153] on icon at bounding box center [815, 142] width 34 height 26
click at [804, 152] on icon "Delete Delete last character input" at bounding box center [814, 142] width 45 height 45
click at [808, 151] on icon "Delete Delete last character input" at bounding box center [814, 142] width 45 height 45
type button "delete"
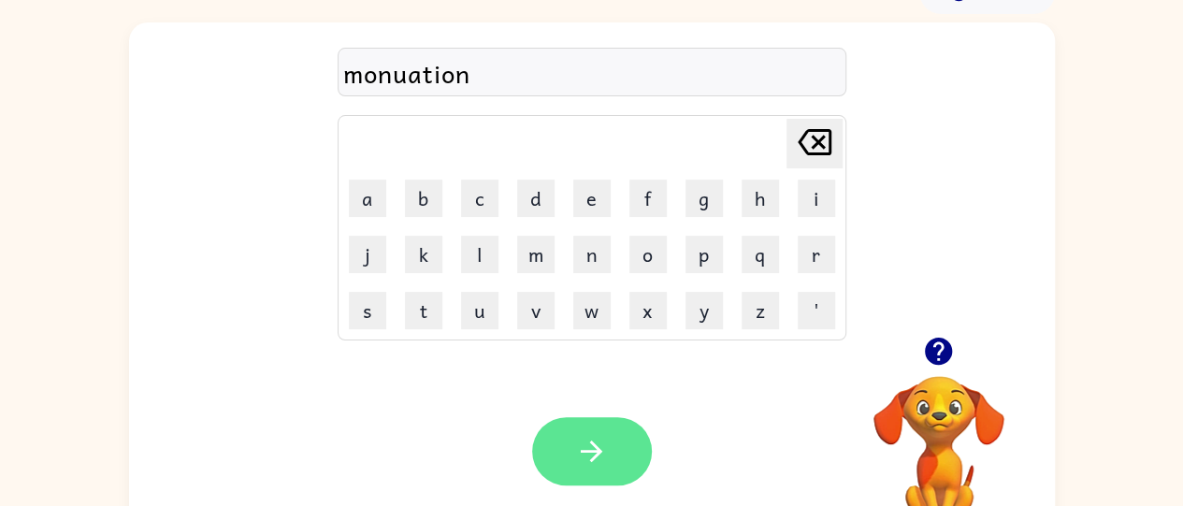
click at [612, 441] on button "button" at bounding box center [592, 451] width 120 height 68
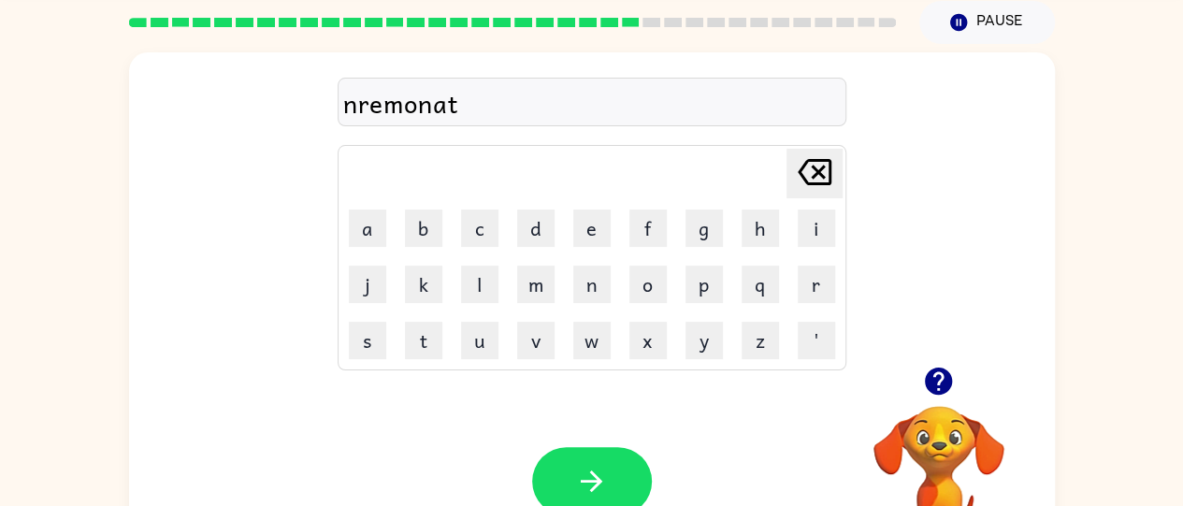
scroll to position [135, 0]
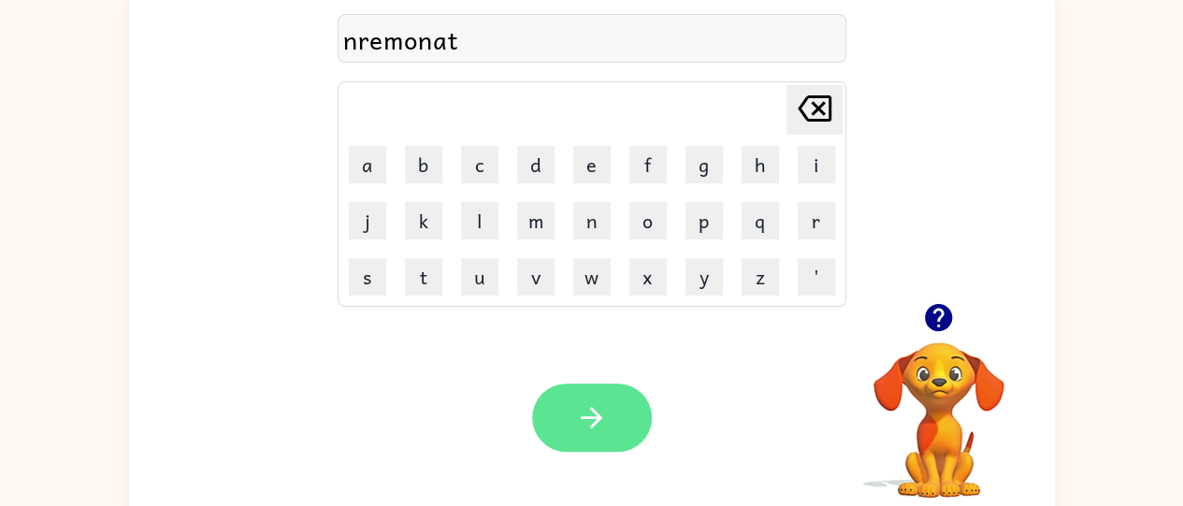
click at [615, 423] on button "button" at bounding box center [592, 417] width 120 height 68
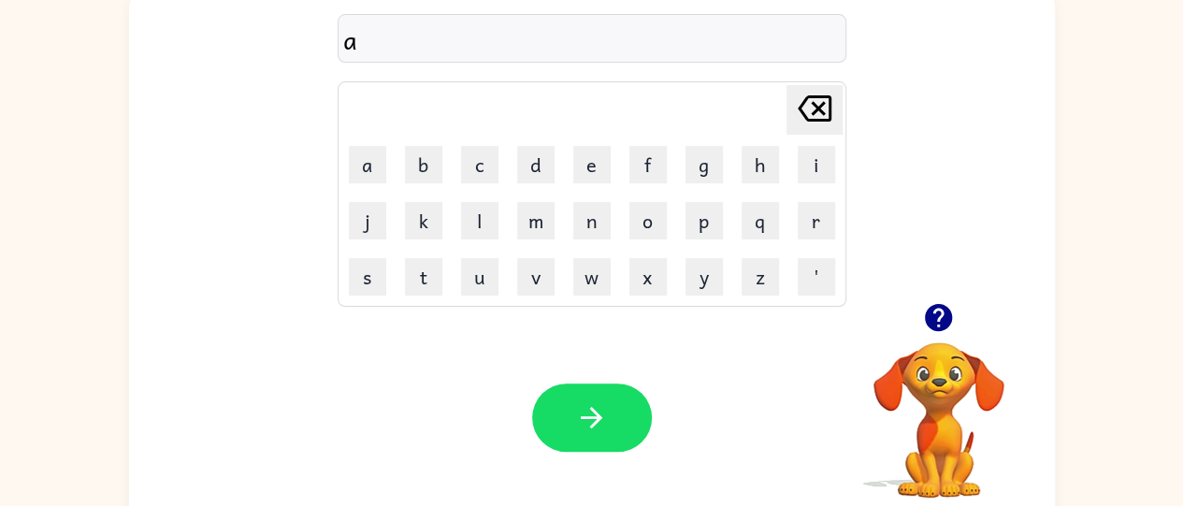
click at [814, 123] on icon "Delete Delete last character input" at bounding box center [814, 108] width 45 height 45
type button "delete"
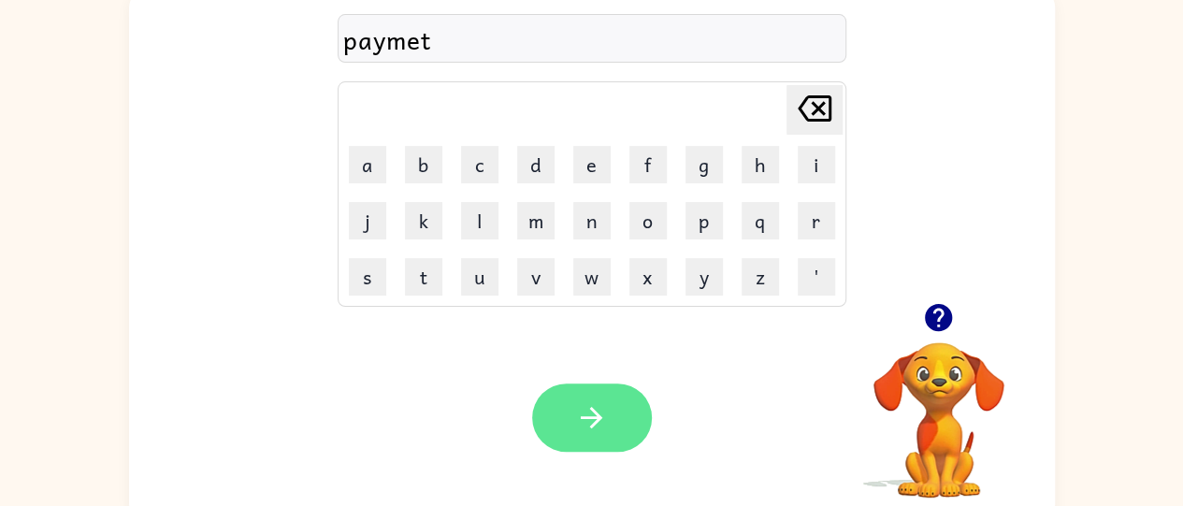
click at [614, 437] on button "button" at bounding box center [592, 417] width 120 height 68
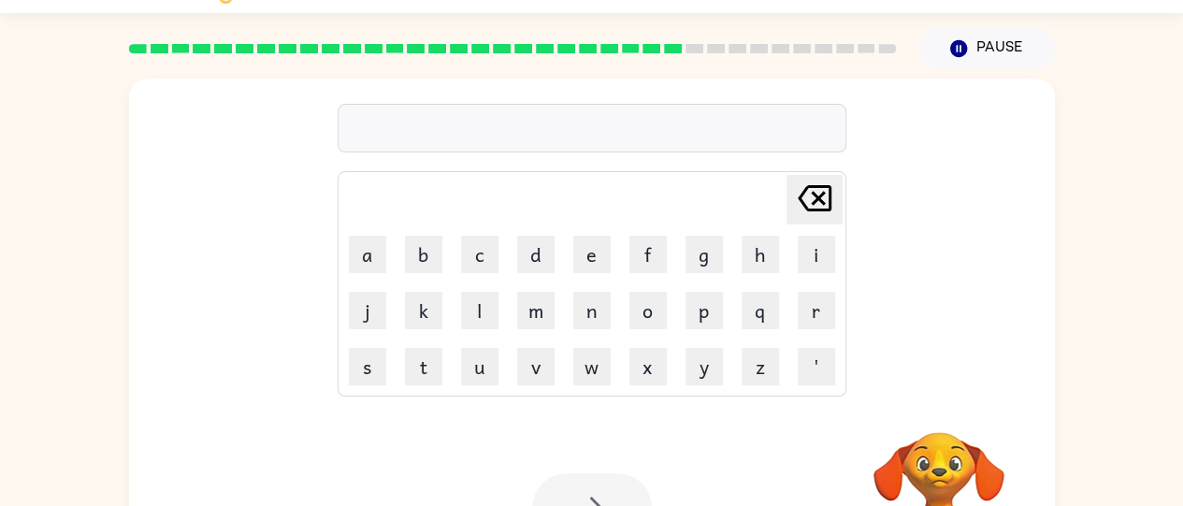
scroll to position [65, 0]
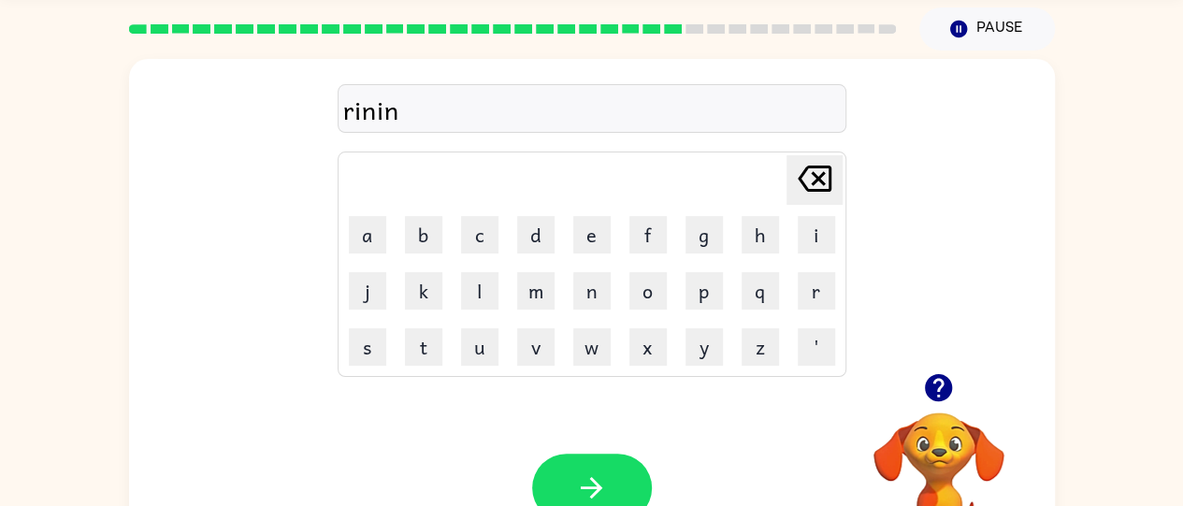
click at [637, 456] on div at bounding box center [592, 488] width 120 height 68
click at [615, 472] on button "button" at bounding box center [592, 488] width 120 height 68
click at [32, 335] on div "rinin Delete Delete last character input a b c d e f g h i j k l m n o p q r s …" at bounding box center [591, 322] width 1183 height 543
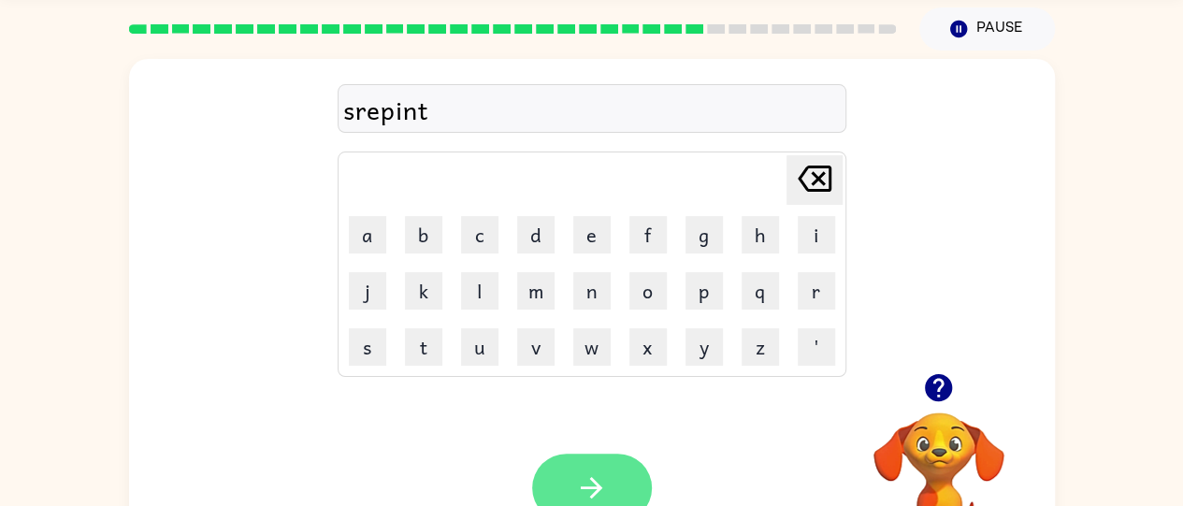
click at [603, 481] on icon "button" at bounding box center [591, 487] width 33 height 33
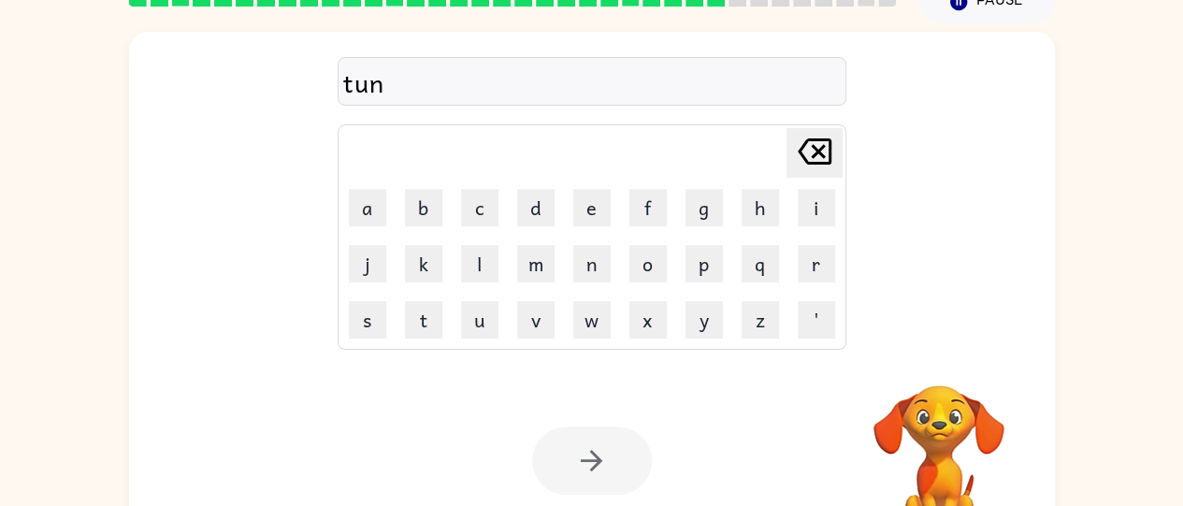
scroll to position [93, 0]
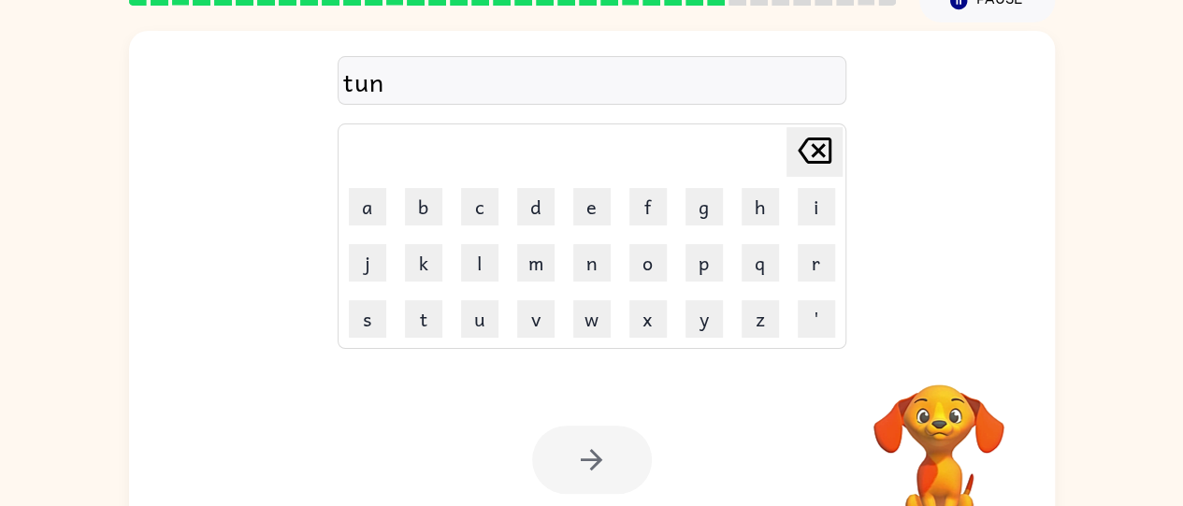
click at [623, 458] on div at bounding box center [592, 460] width 120 height 68
click at [612, 471] on div at bounding box center [592, 460] width 120 height 68
click at [611, 458] on div at bounding box center [592, 460] width 120 height 68
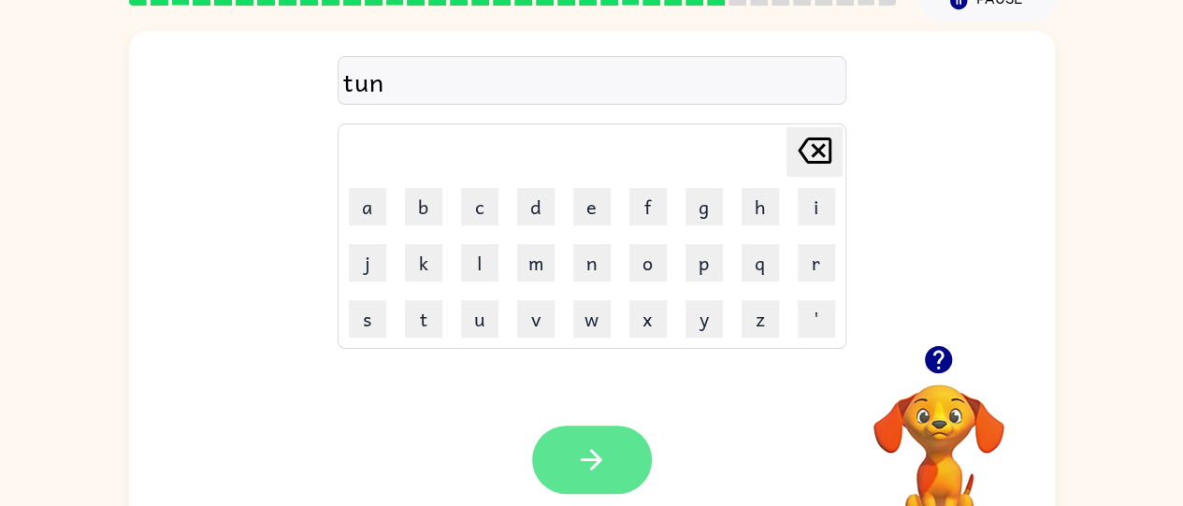
click at [618, 453] on button "button" at bounding box center [592, 460] width 120 height 68
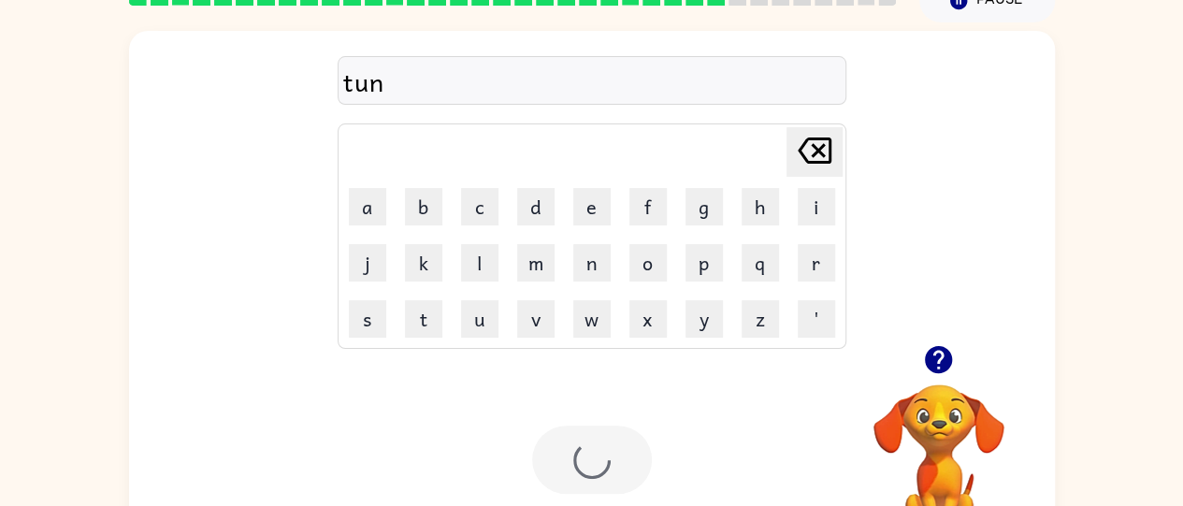
click at [623, 459] on div at bounding box center [592, 460] width 120 height 68
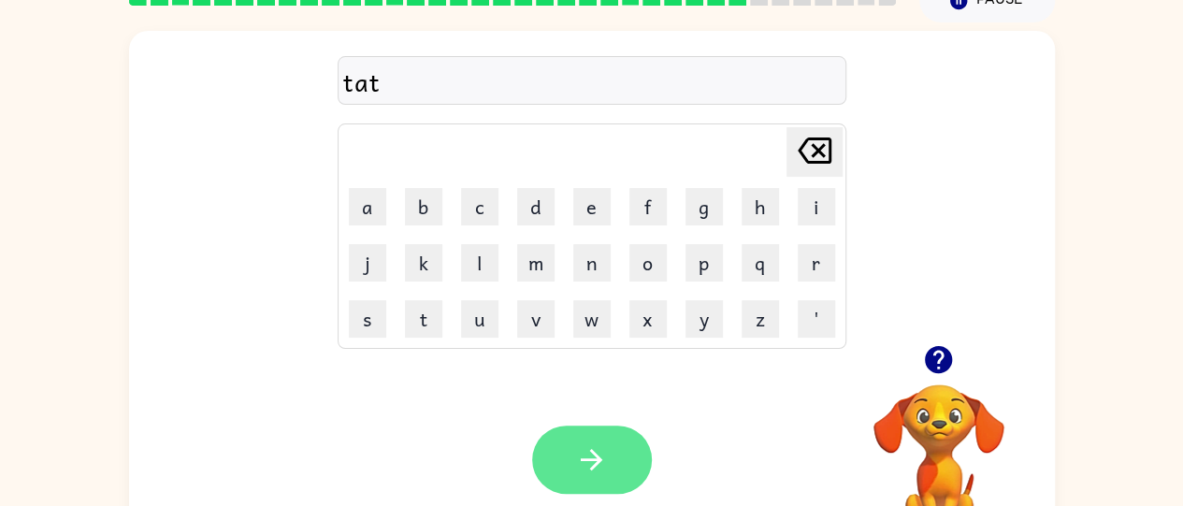
click at [612, 463] on button "button" at bounding box center [592, 460] width 120 height 68
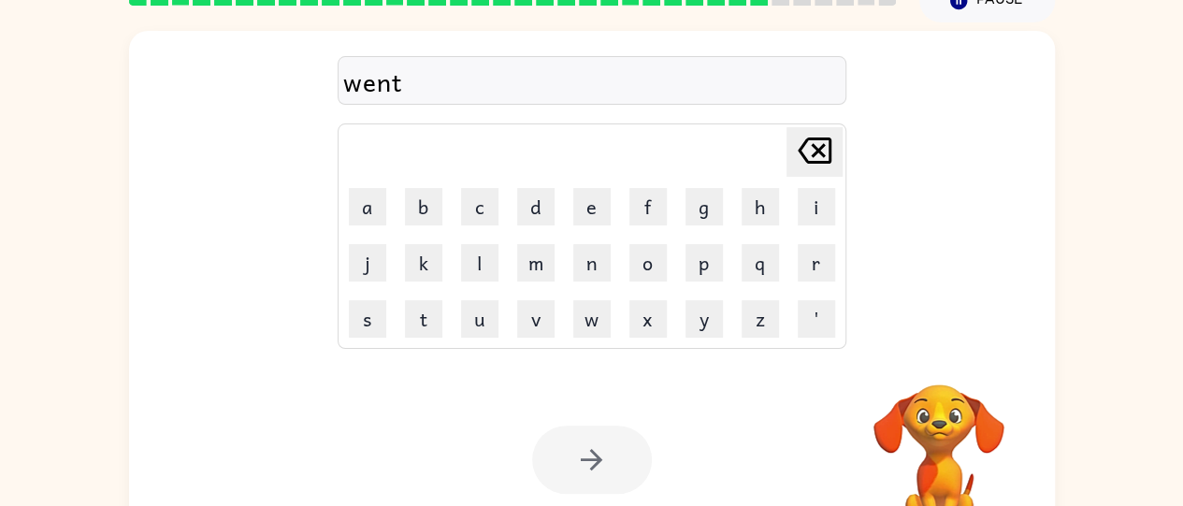
click at [610, 454] on div at bounding box center [592, 460] width 120 height 68
click at [618, 427] on div at bounding box center [592, 460] width 120 height 68
click at [618, 425] on div "Your browser must support playing .mp4 files to use Literably. Please try using…" at bounding box center [592, 459] width 926 height 210
click at [615, 443] on div at bounding box center [592, 460] width 120 height 68
click at [614, 453] on div at bounding box center [592, 460] width 120 height 68
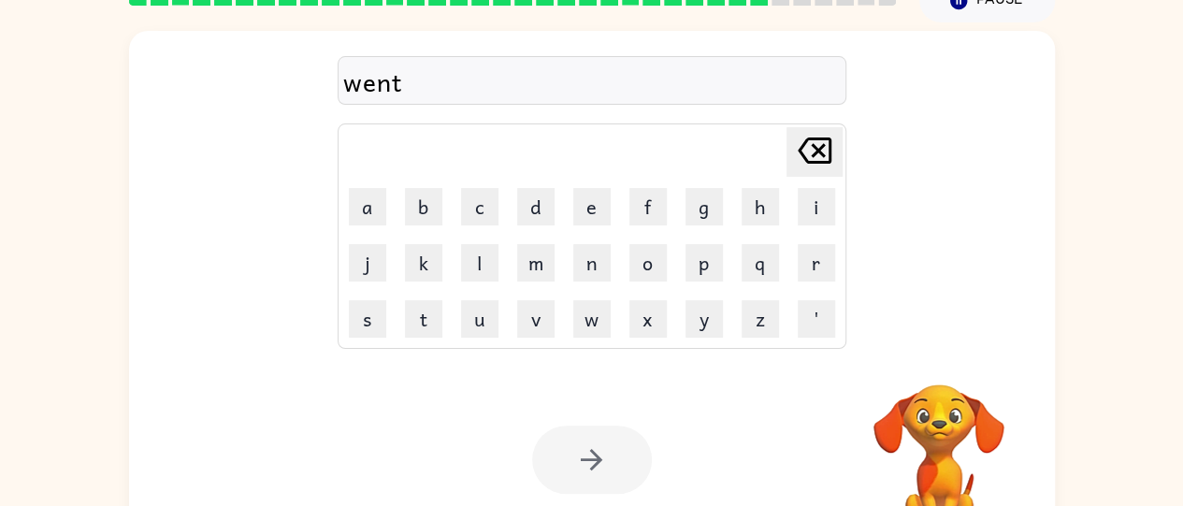
click at [612, 454] on div at bounding box center [592, 460] width 120 height 68
click at [614, 456] on div at bounding box center [592, 460] width 120 height 68
click at [617, 462] on div at bounding box center [592, 460] width 120 height 68
click at [619, 465] on div at bounding box center [592, 460] width 120 height 68
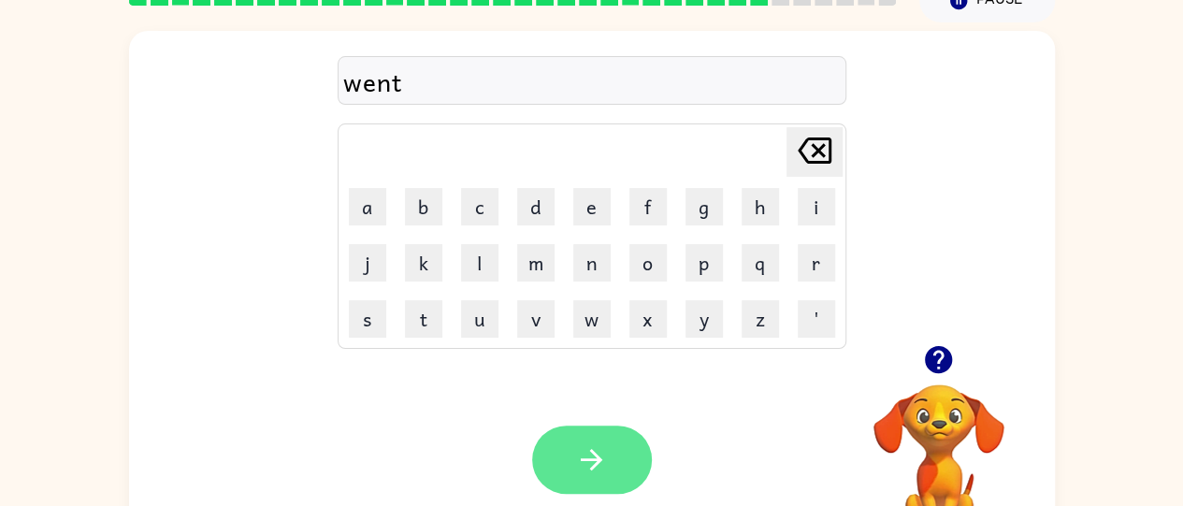
click at [600, 453] on icon "button" at bounding box center [591, 459] width 33 height 33
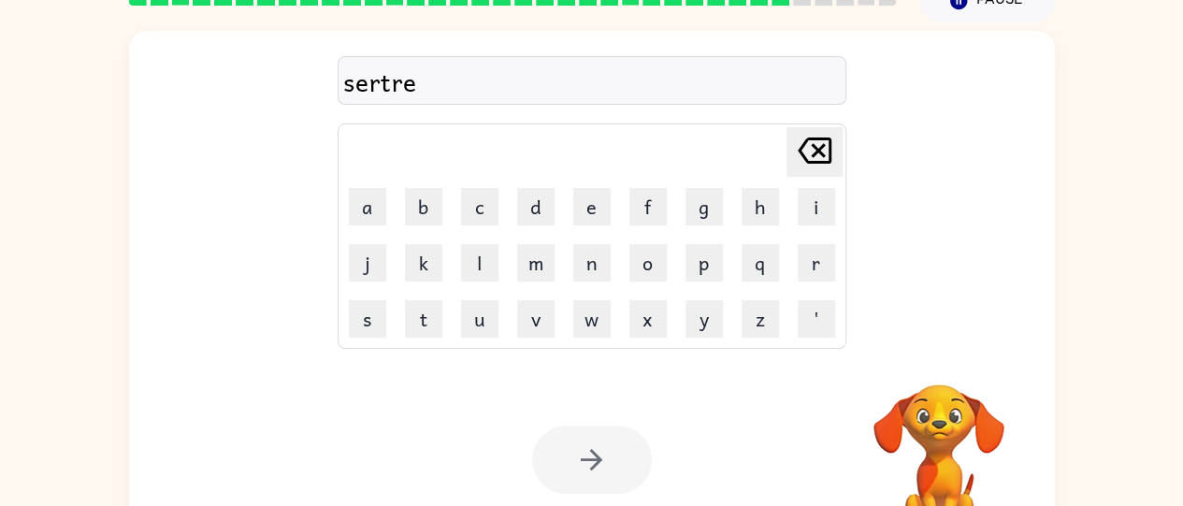
click at [556, 456] on div at bounding box center [592, 460] width 120 height 68
click at [569, 441] on div at bounding box center [592, 460] width 120 height 68
click at [572, 415] on div "Your browser must support playing .mp4 files to use Literably. Please try using…" at bounding box center [592, 459] width 926 height 210
click at [569, 412] on div "Your browser must support playing .mp4 files to use Literably. Please try using…" at bounding box center [592, 459] width 926 height 210
click at [566, 419] on div "Your browser must support playing .mp4 files to use Literably. Please try using…" at bounding box center [592, 459] width 926 height 210
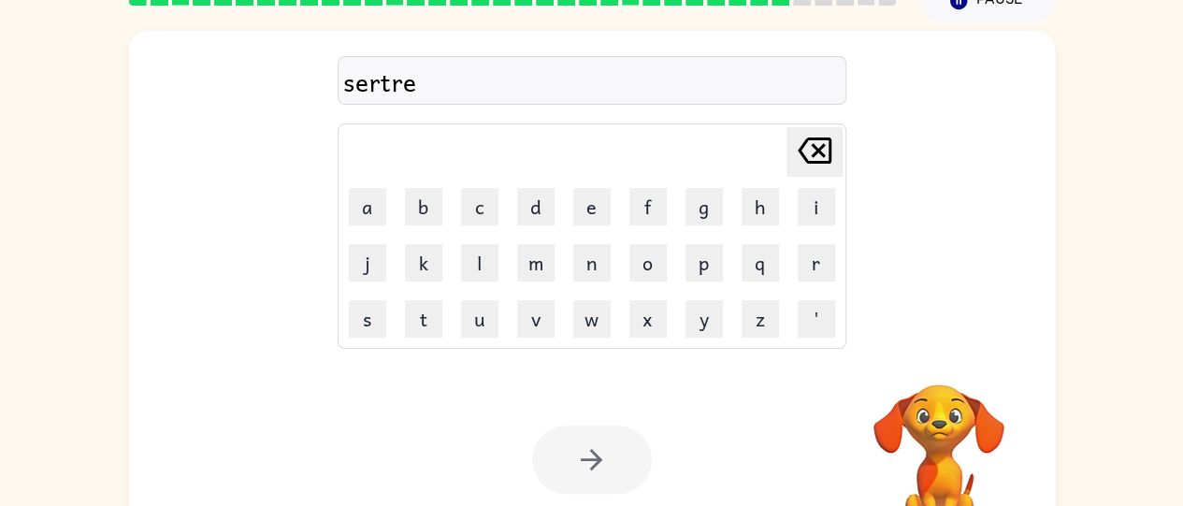
click at [561, 450] on div at bounding box center [592, 460] width 120 height 68
click at [573, 481] on div at bounding box center [592, 460] width 120 height 68
click at [574, 463] on div at bounding box center [592, 460] width 120 height 68
click at [587, 464] on div at bounding box center [592, 460] width 120 height 68
click at [593, 464] on div at bounding box center [592, 460] width 120 height 68
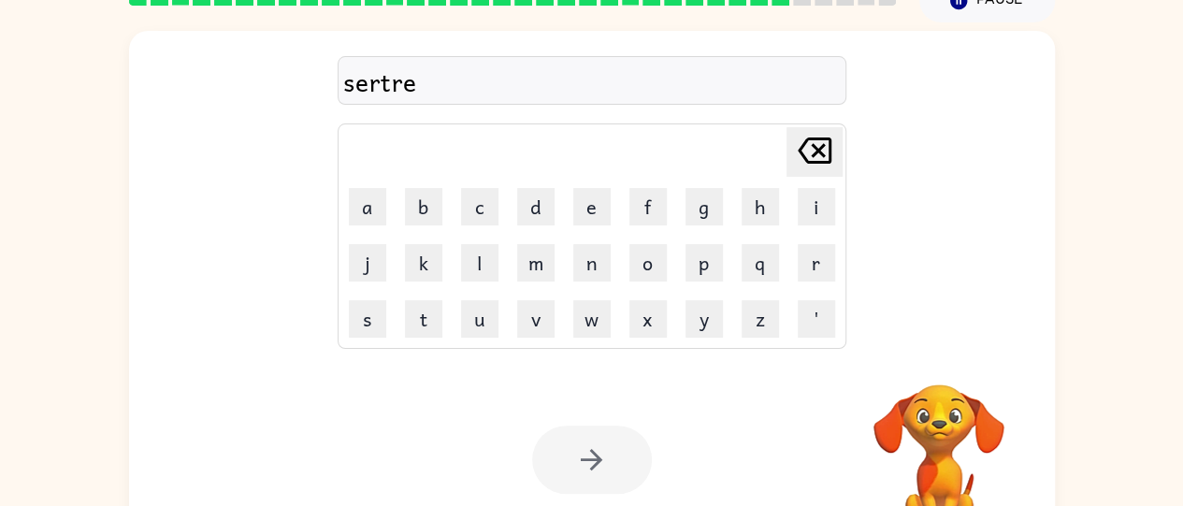
click at [591, 455] on div at bounding box center [592, 460] width 120 height 68
click at [599, 462] on div at bounding box center [592, 460] width 120 height 68
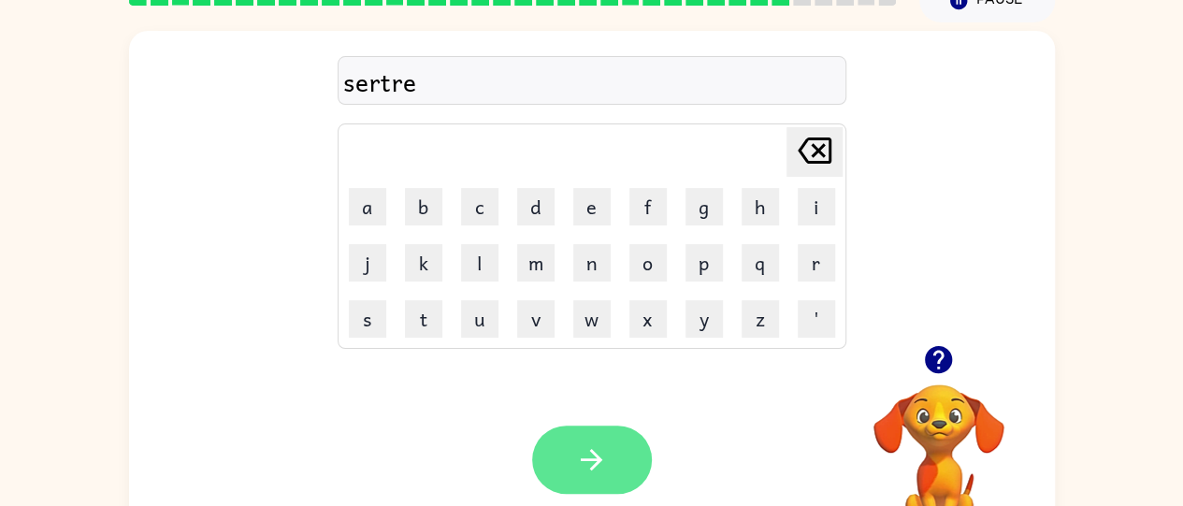
click at [590, 463] on icon "button" at bounding box center [591, 459] width 33 height 33
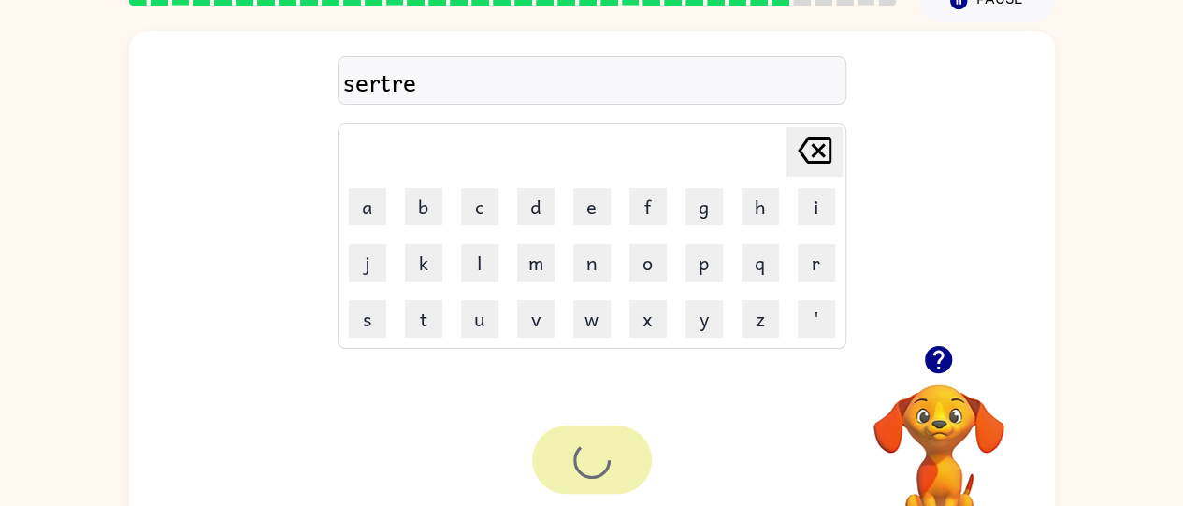
click at [584, 469] on div at bounding box center [592, 460] width 120 height 68
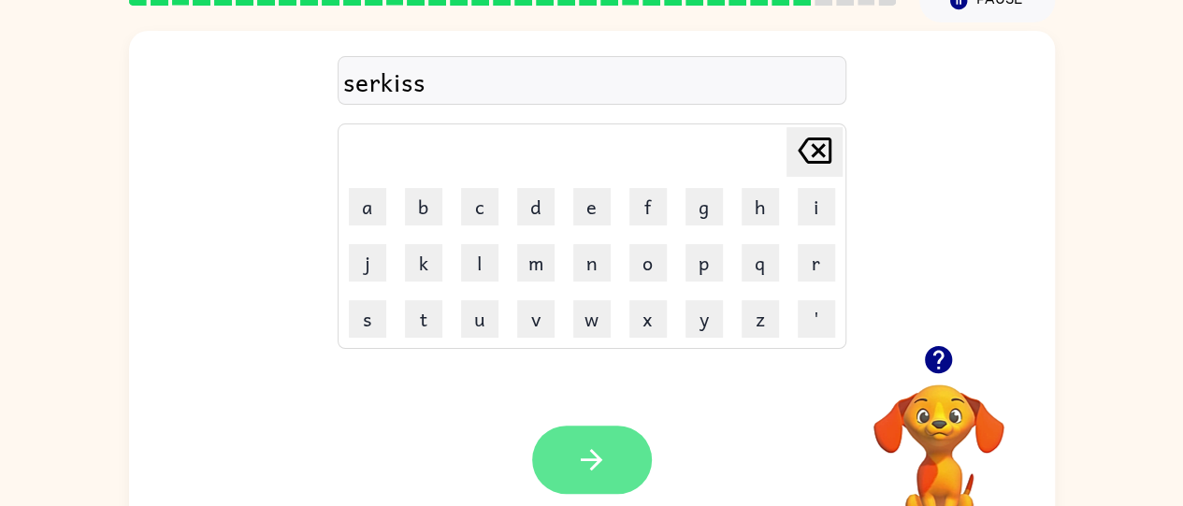
click at [570, 464] on button "button" at bounding box center [592, 460] width 120 height 68
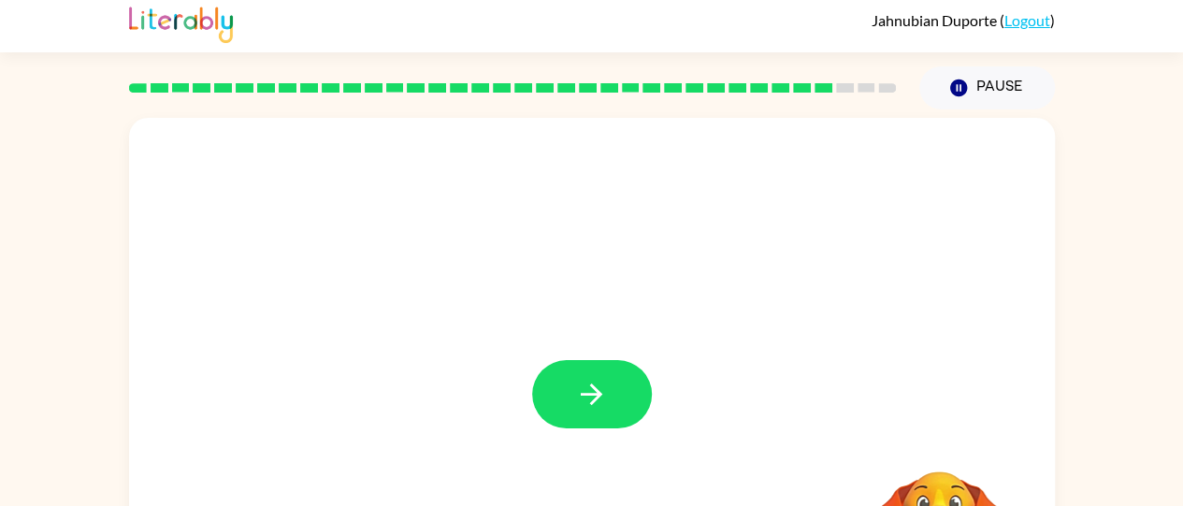
scroll to position [7, 0]
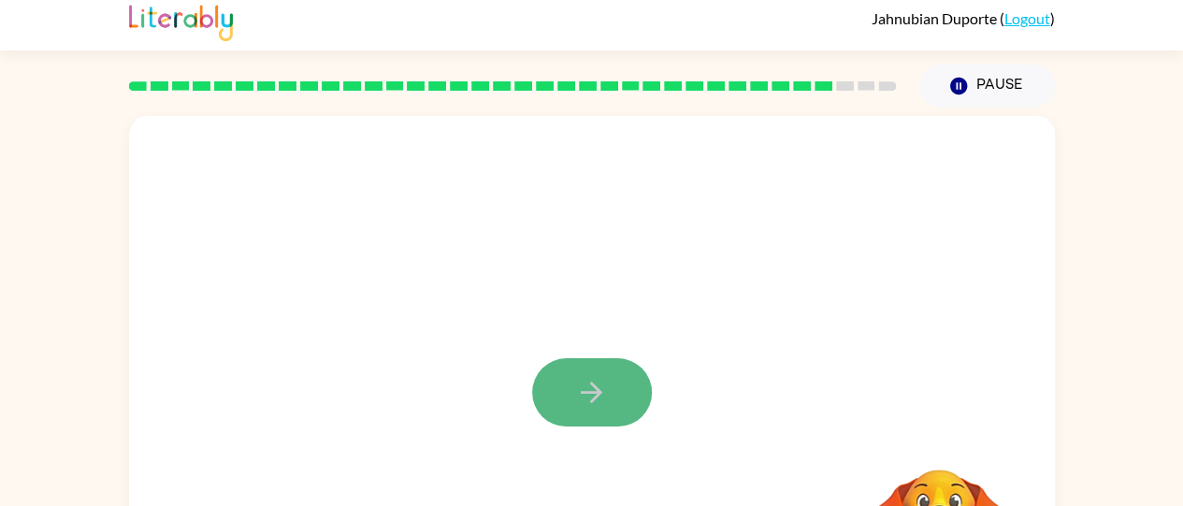
click at [587, 412] on button "button" at bounding box center [592, 392] width 120 height 68
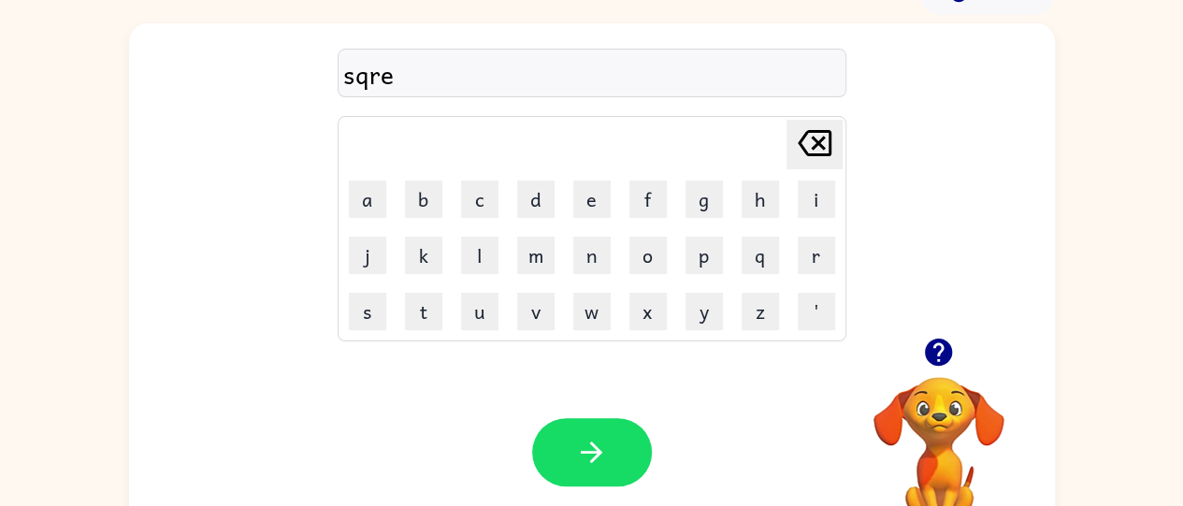
scroll to position [152, 0]
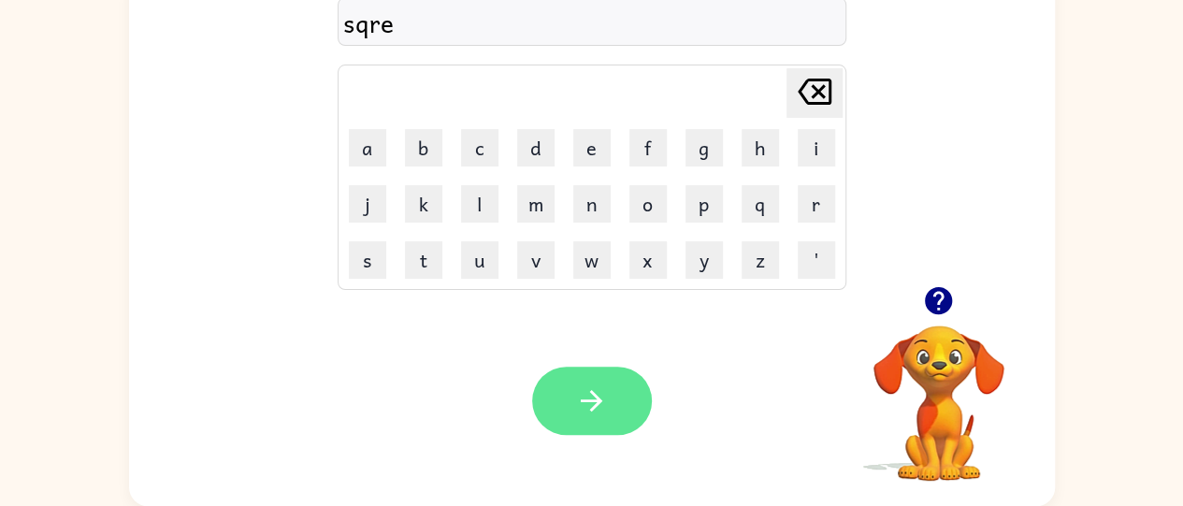
click at [610, 406] on button "button" at bounding box center [592, 401] width 120 height 68
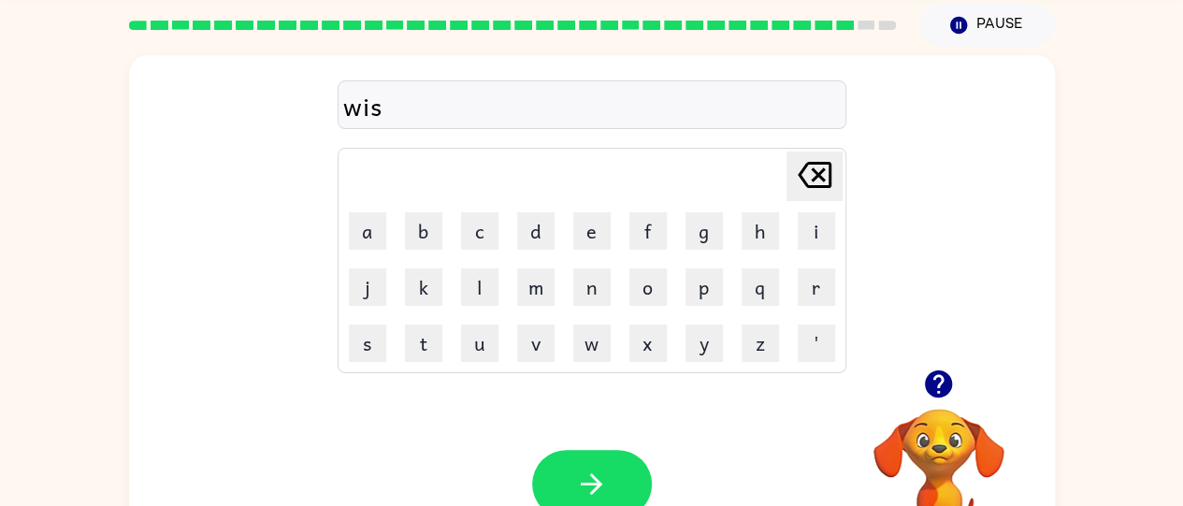
scroll to position [74, 0]
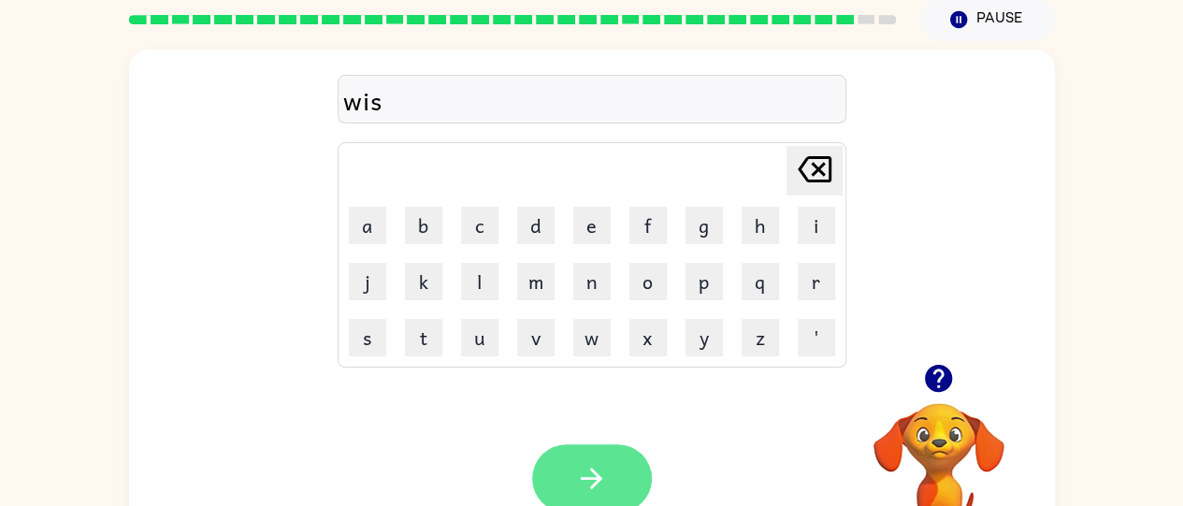
click at [603, 468] on icon "button" at bounding box center [591, 478] width 33 height 33
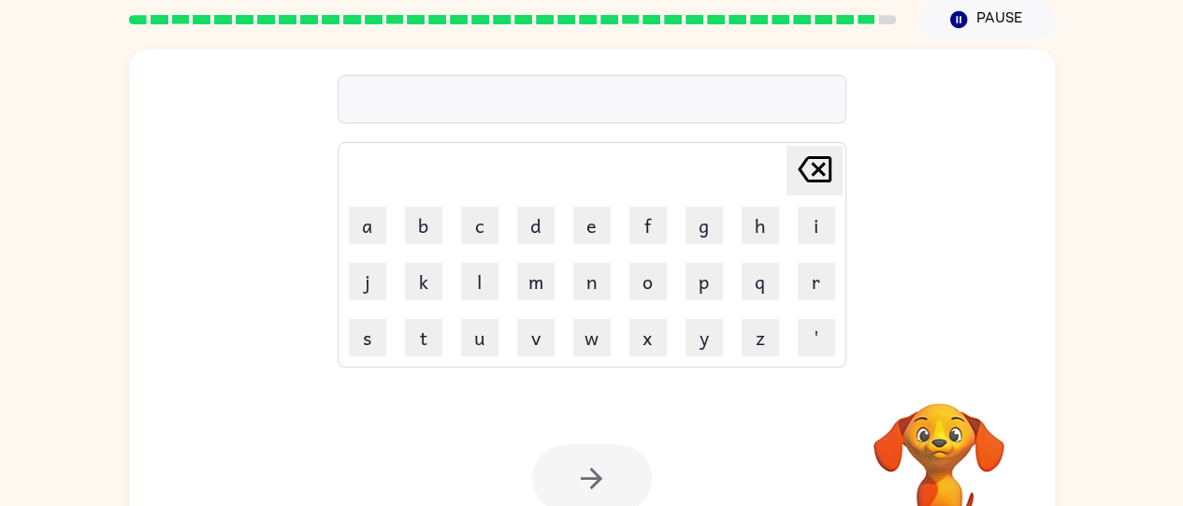
scroll to position [152, 0]
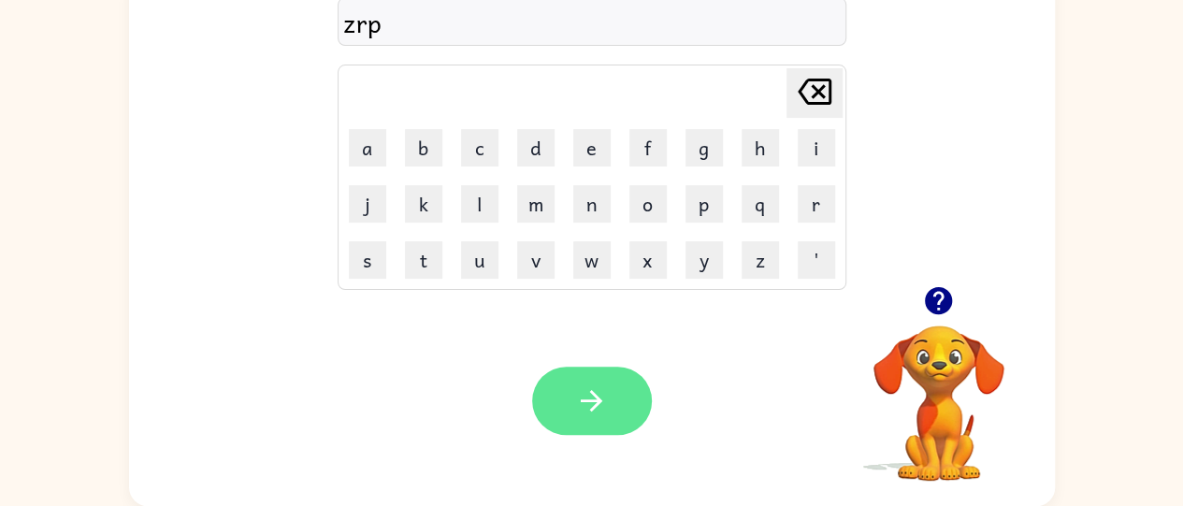
click at [573, 371] on button "button" at bounding box center [592, 401] width 120 height 68
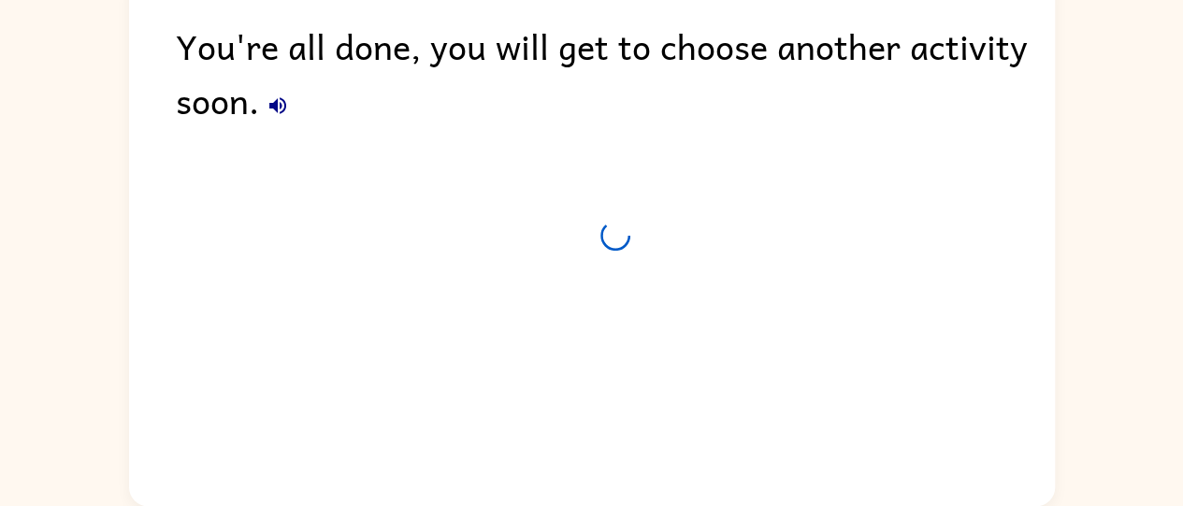
scroll to position [118, 0]
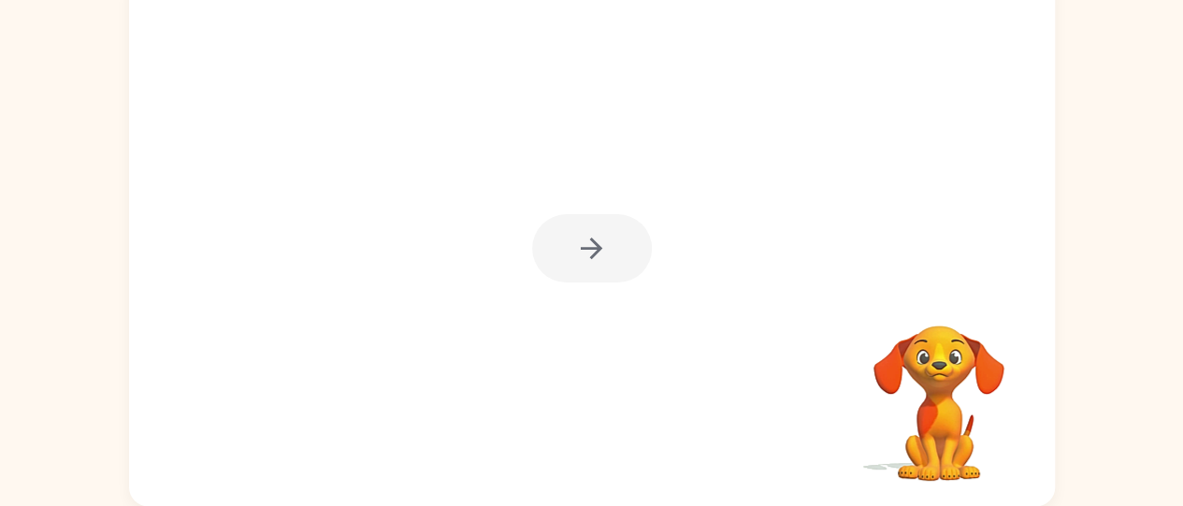
scroll to position [114, 0]
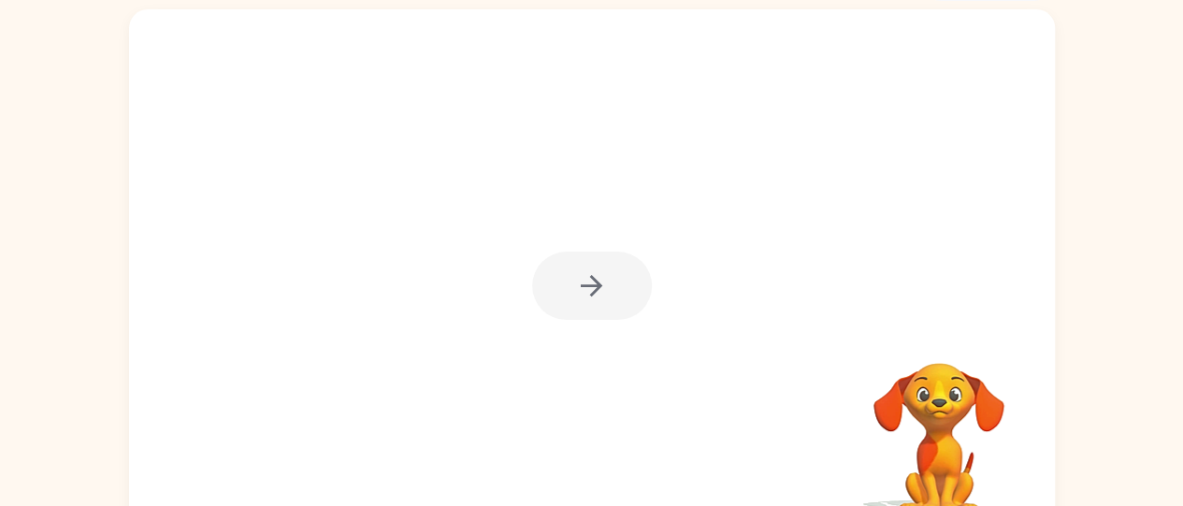
click at [1177, 371] on div "Your browser must support playing .mp4 files to use Literably. Please try using…" at bounding box center [591, 272] width 1183 height 543
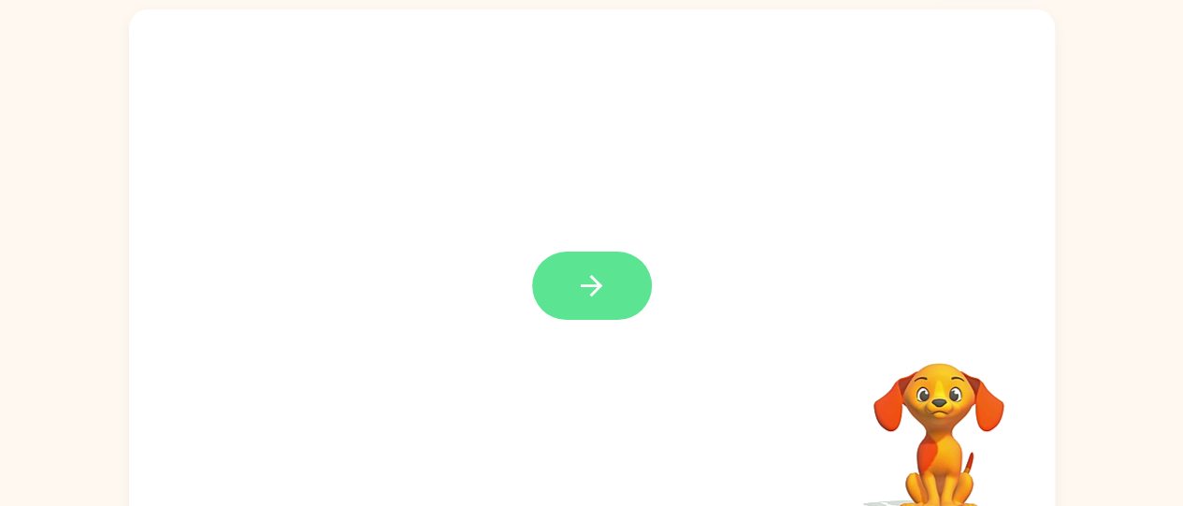
click at [557, 293] on button "button" at bounding box center [592, 286] width 120 height 68
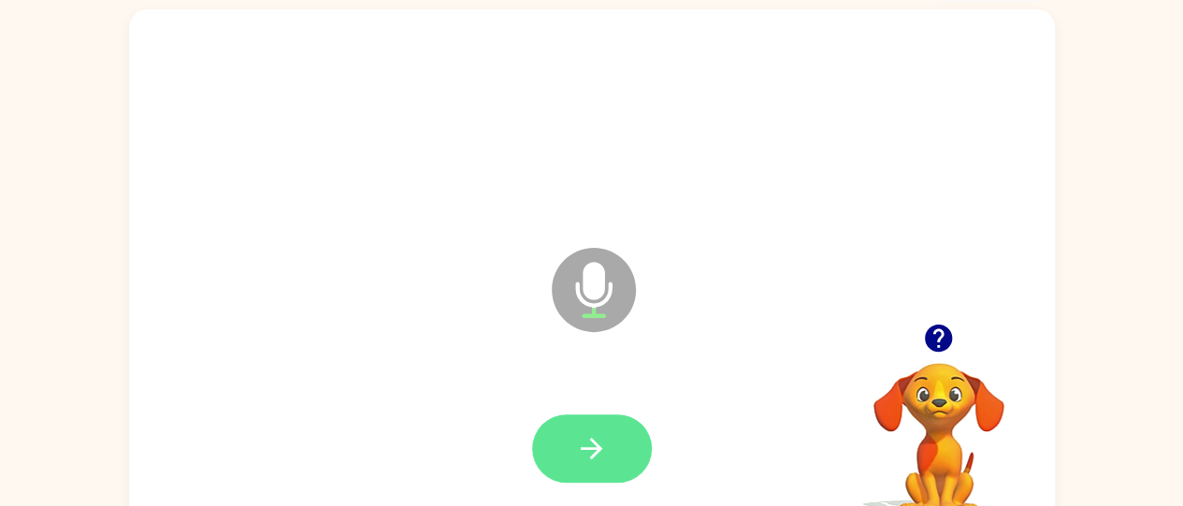
click at [629, 427] on button "button" at bounding box center [592, 448] width 120 height 68
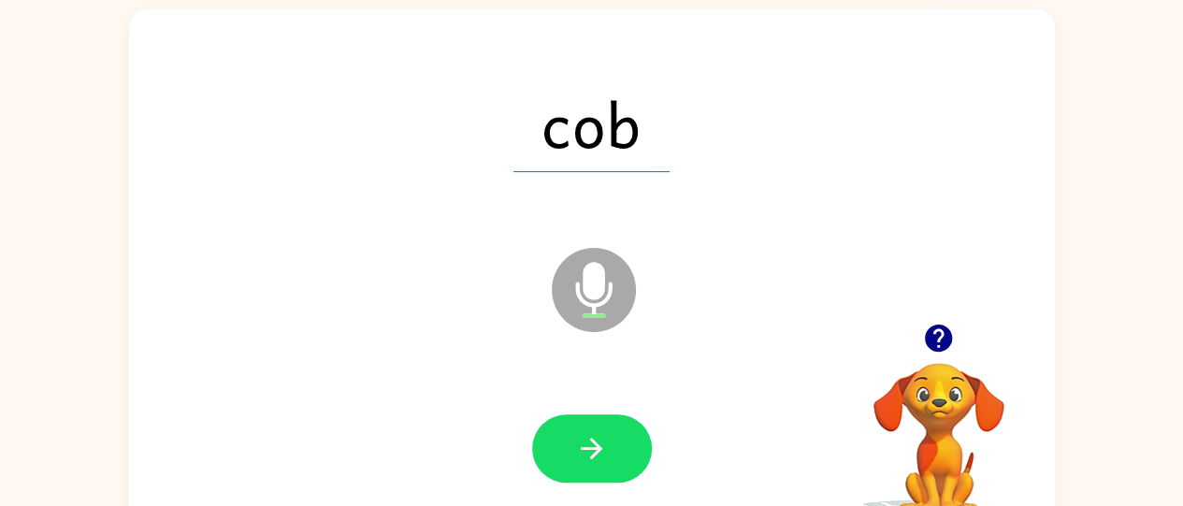
click at [1181, 491] on div "cob Microphone The Microphone is here when it is your turn to talk Your browser…" at bounding box center [591, 272] width 1183 height 543
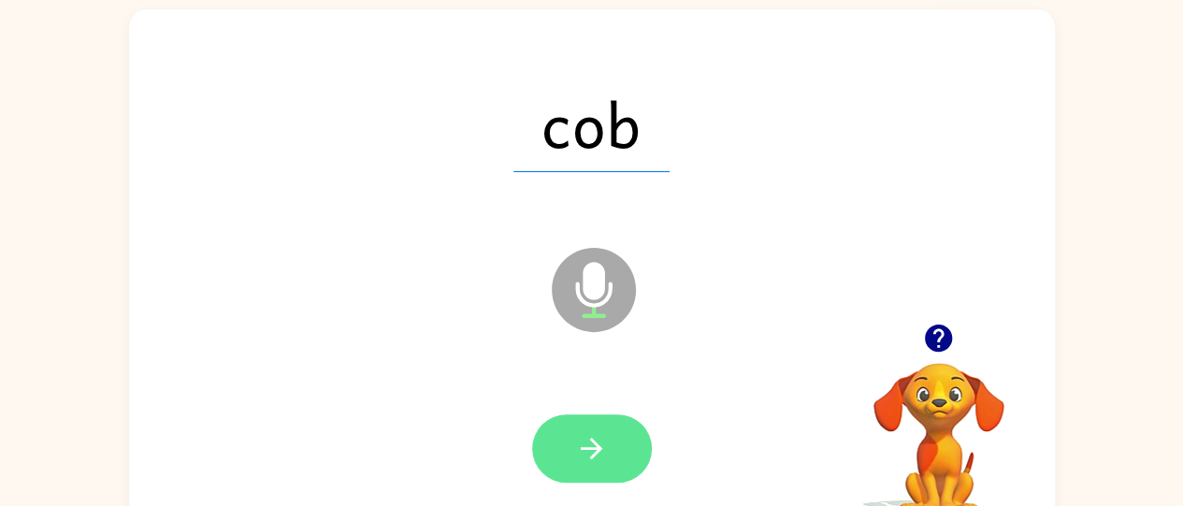
click at [586, 471] on button "button" at bounding box center [592, 448] width 120 height 68
click at [629, 444] on button "button" at bounding box center [592, 448] width 120 height 68
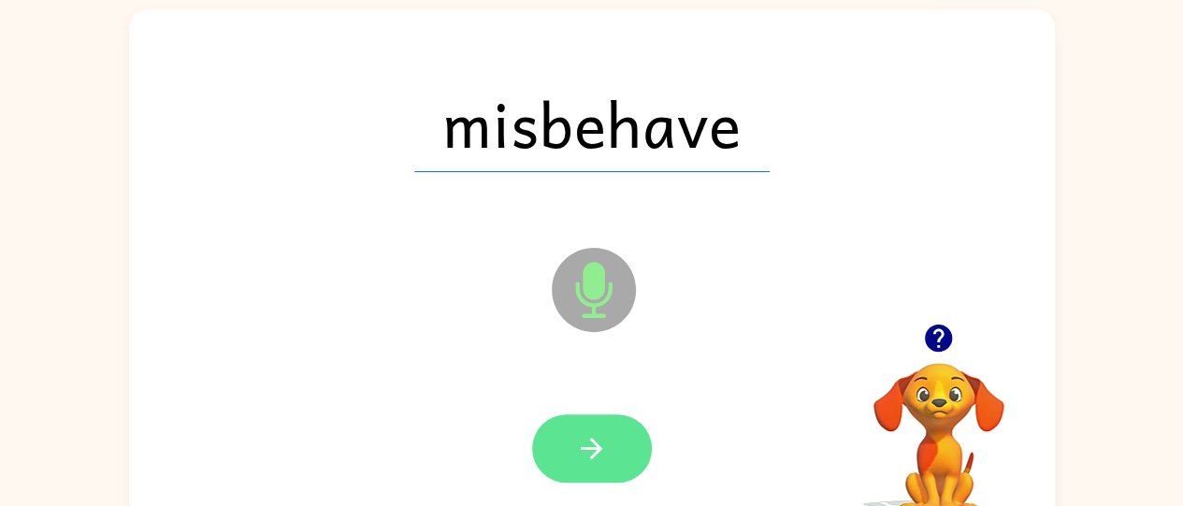
click at [606, 440] on icon "button" at bounding box center [591, 448] width 33 height 33
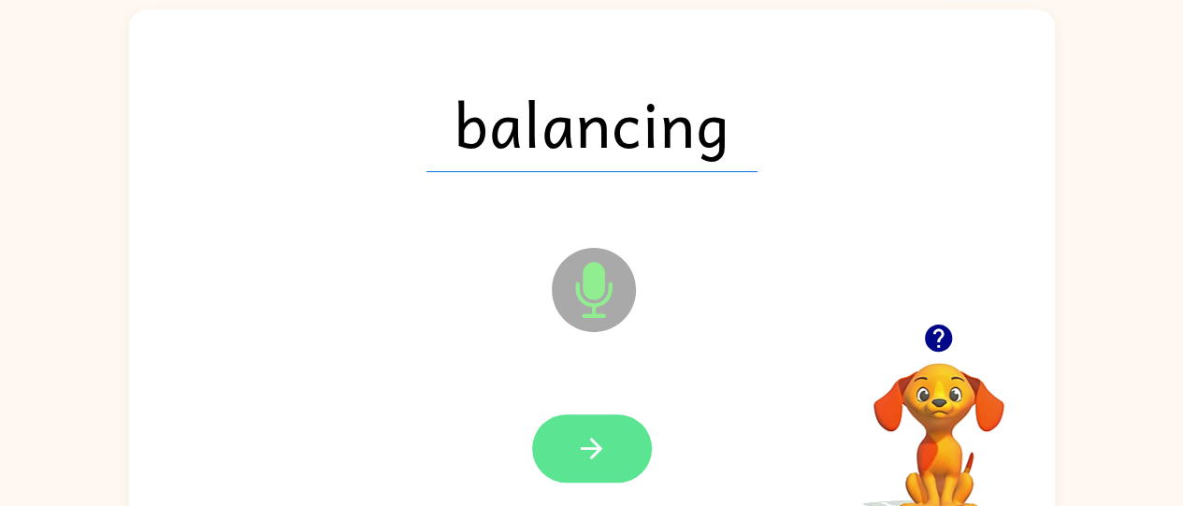
click at [615, 445] on button "button" at bounding box center [592, 448] width 120 height 68
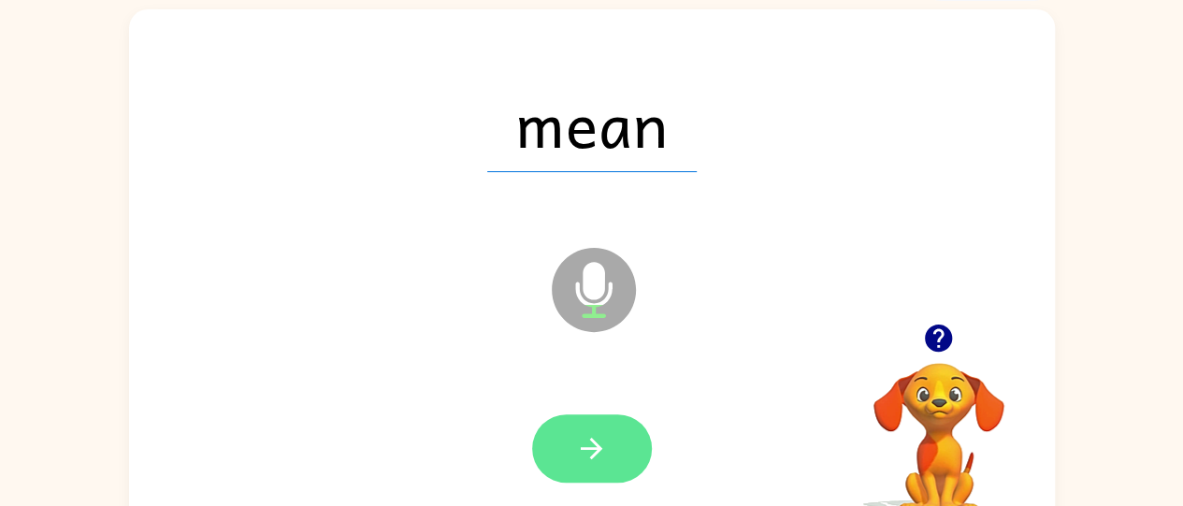
click at [651, 444] on button "button" at bounding box center [592, 448] width 120 height 68
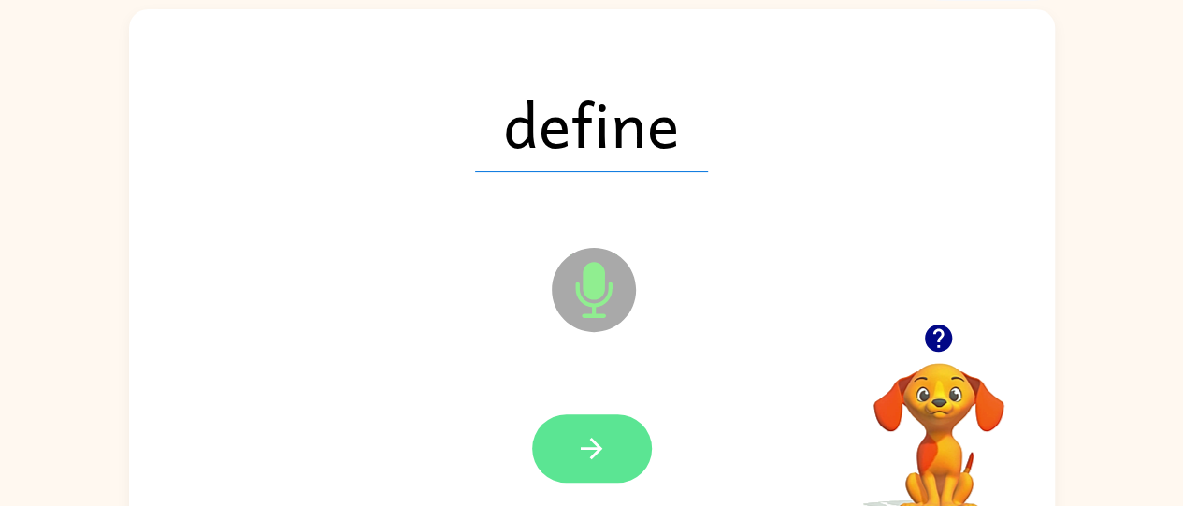
click at [571, 437] on button "button" at bounding box center [592, 448] width 120 height 68
click at [615, 464] on button "button" at bounding box center [592, 448] width 120 height 68
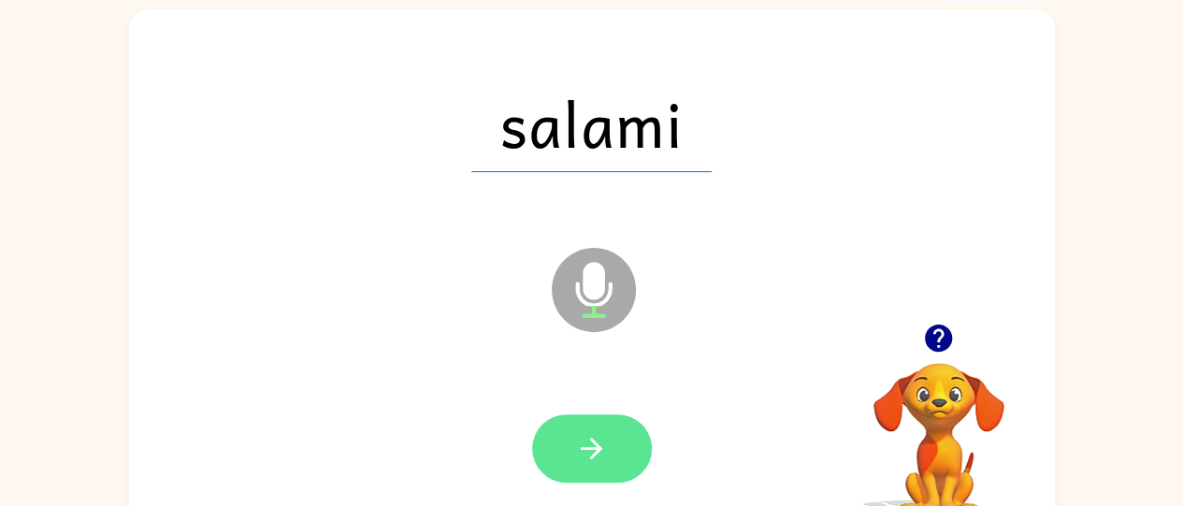
click at [636, 436] on button "button" at bounding box center [592, 448] width 120 height 68
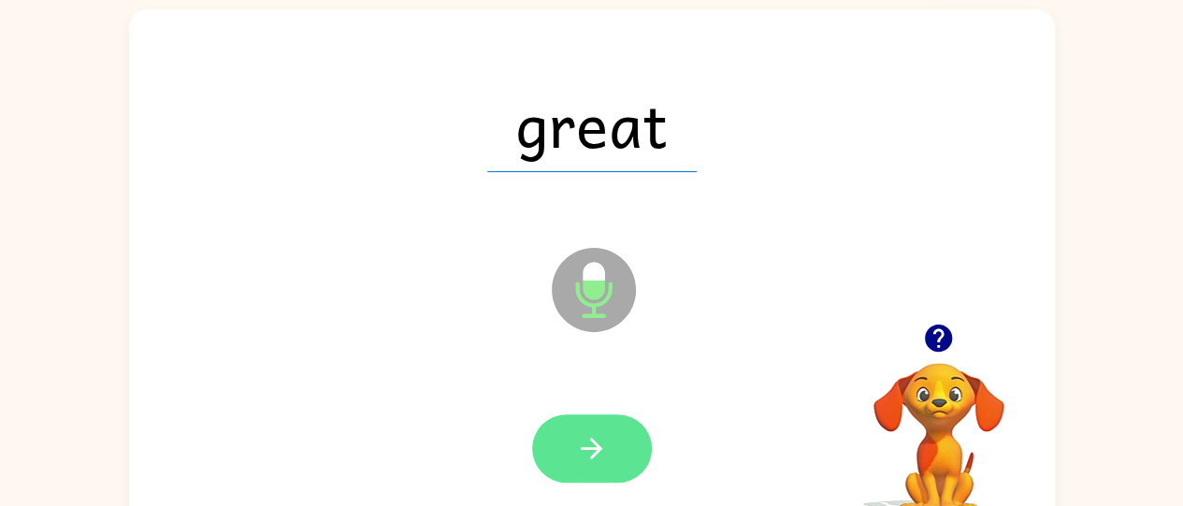
click at [598, 420] on button "button" at bounding box center [592, 448] width 120 height 68
click at [607, 455] on icon "button" at bounding box center [591, 448] width 33 height 33
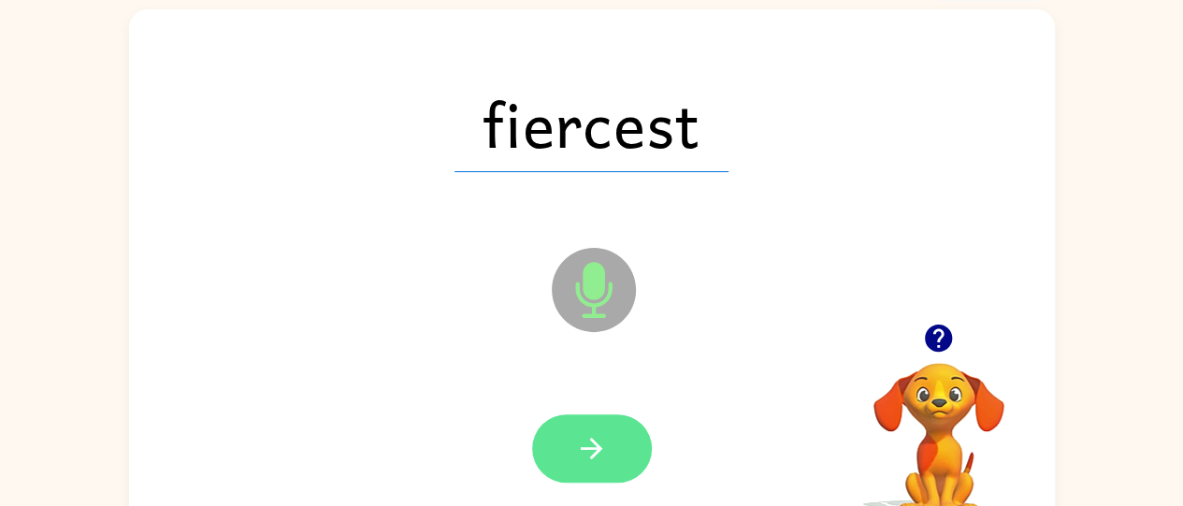
click at [597, 456] on icon "button" at bounding box center [591, 448] width 33 height 33
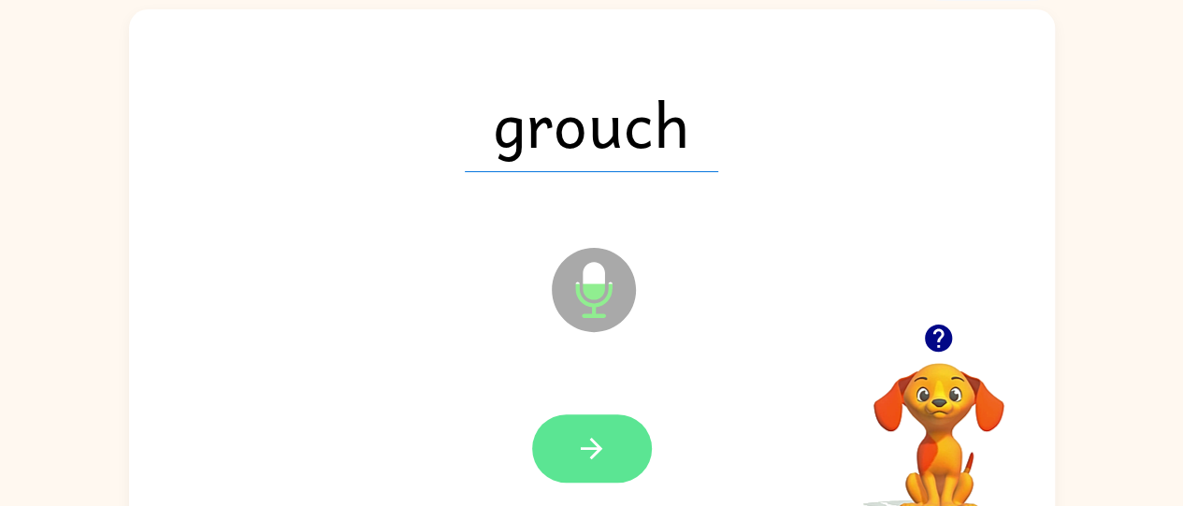
click at [624, 441] on button "button" at bounding box center [592, 448] width 120 height 68
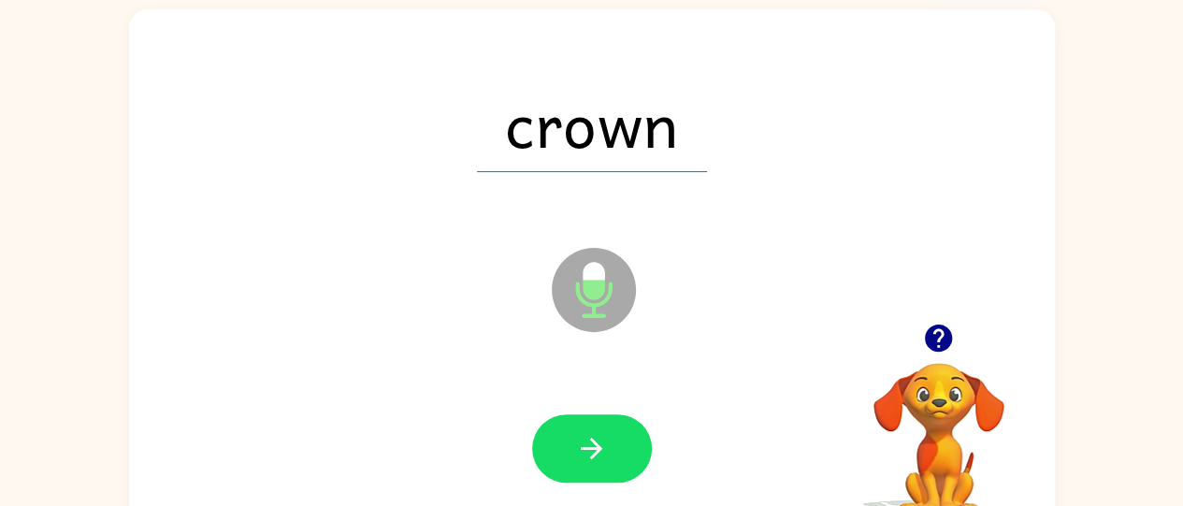
click at [647, 471] on div at bounding box center [592, 448] width 120 height 68
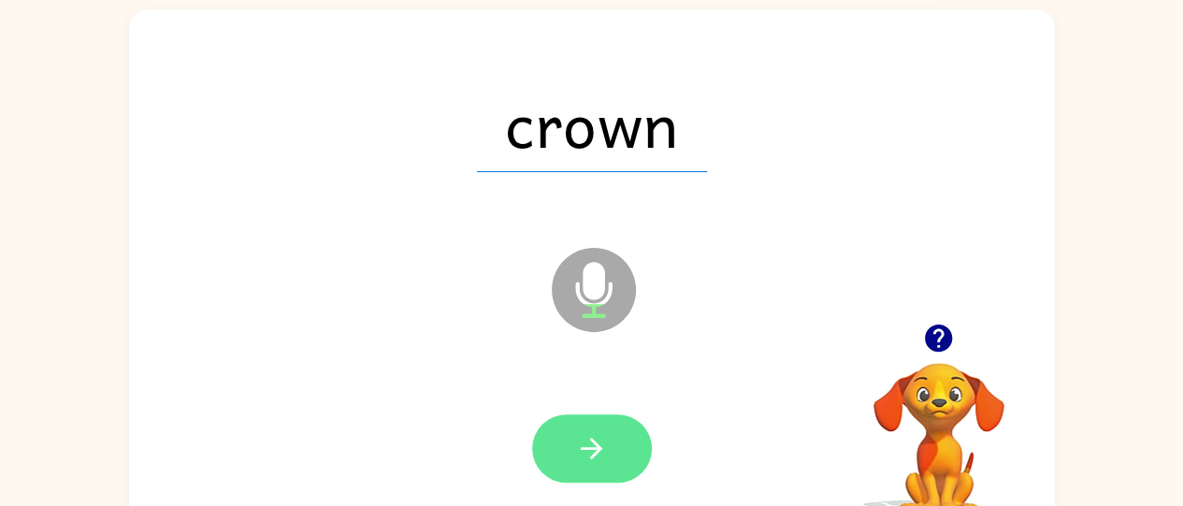
click at [629, 417] on button "button" at bounding box center [592, 448] width 120 height 68
click at [603, 427] on button "button" at bounding box center [592, 448] width 120 height 68
click at [590, 449] on icon "button" at bounding box center [592, 449] width 22 height 22
click at [634, 448] on button "button" at bounding box center [592, 448] width 120 height 68
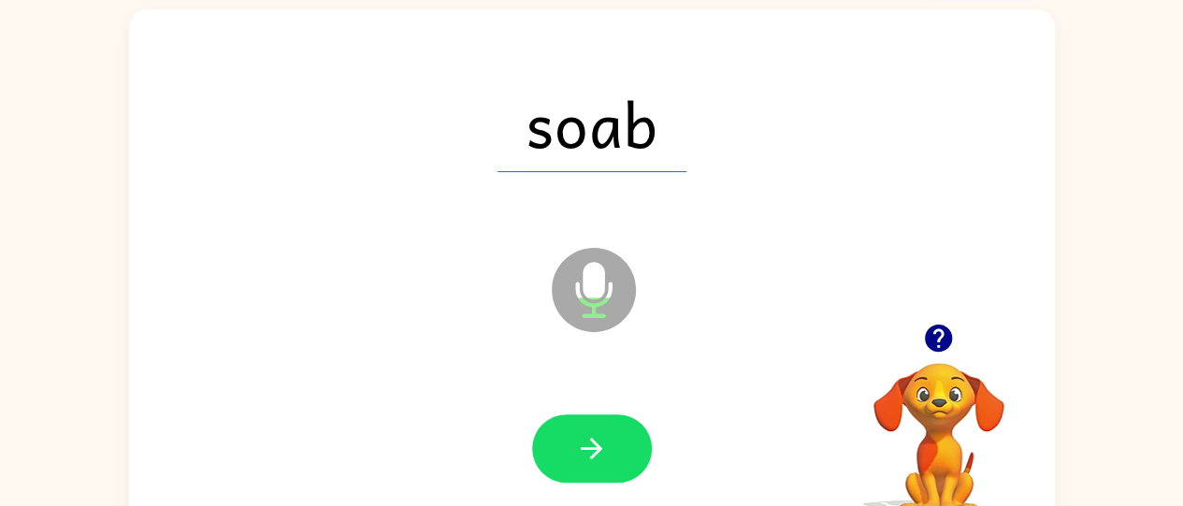
click at [664, 471] on div at bounding box center [592, 448] width 889 height 153
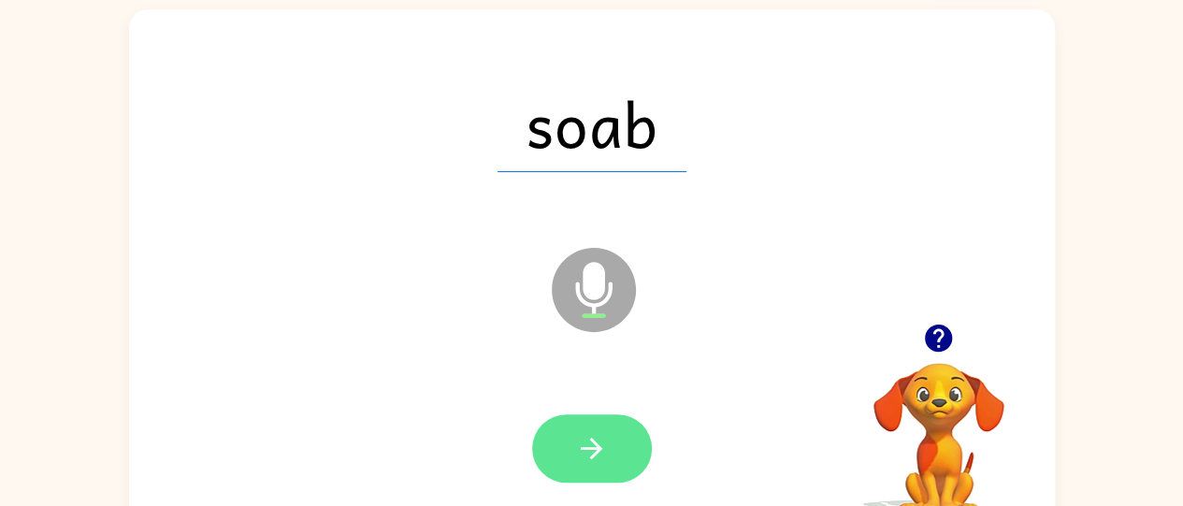
click at [630, 451] on button "button" at bounding box center [592, 448] width 120 height 68
click at [619, 471] on button "button" at bounding box center [592, 448] width 120 height 68
click at [598, 443] on icon "button" at bounding box center [591, 448] width 33 height 33
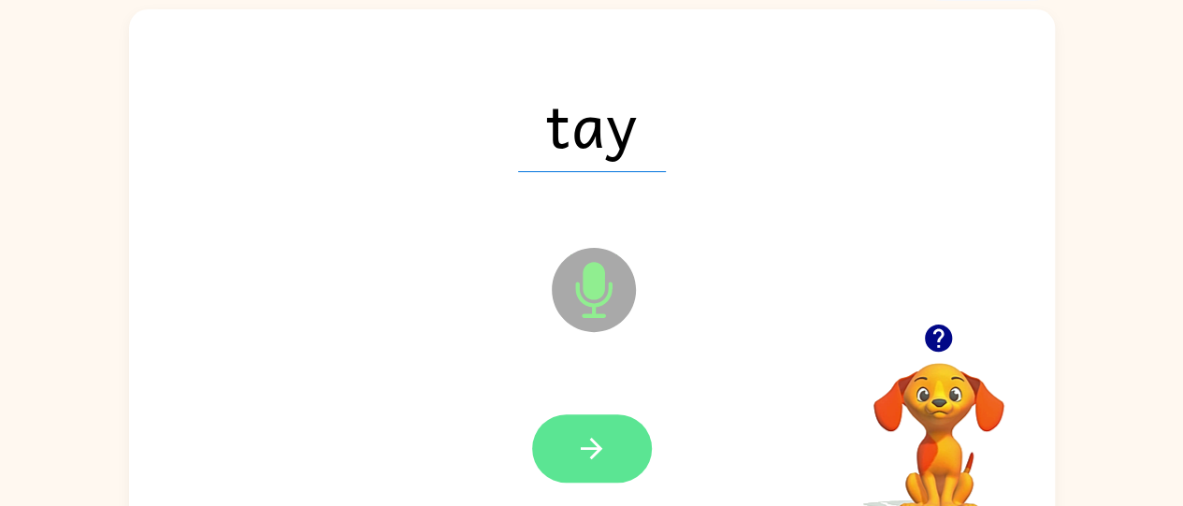
click at [621, 440] on button "button" at bounding box center [592, 448] width 120 height 68
click at [586, 449] on icon "button" at bounding box center [592, 449] width 22 height 22
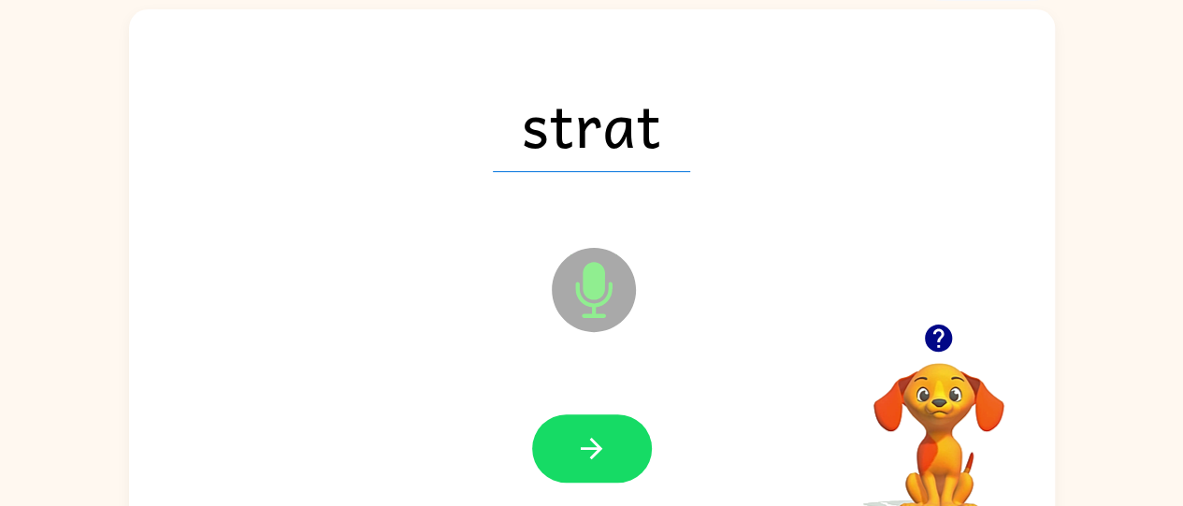
scroll to position [152, 0]
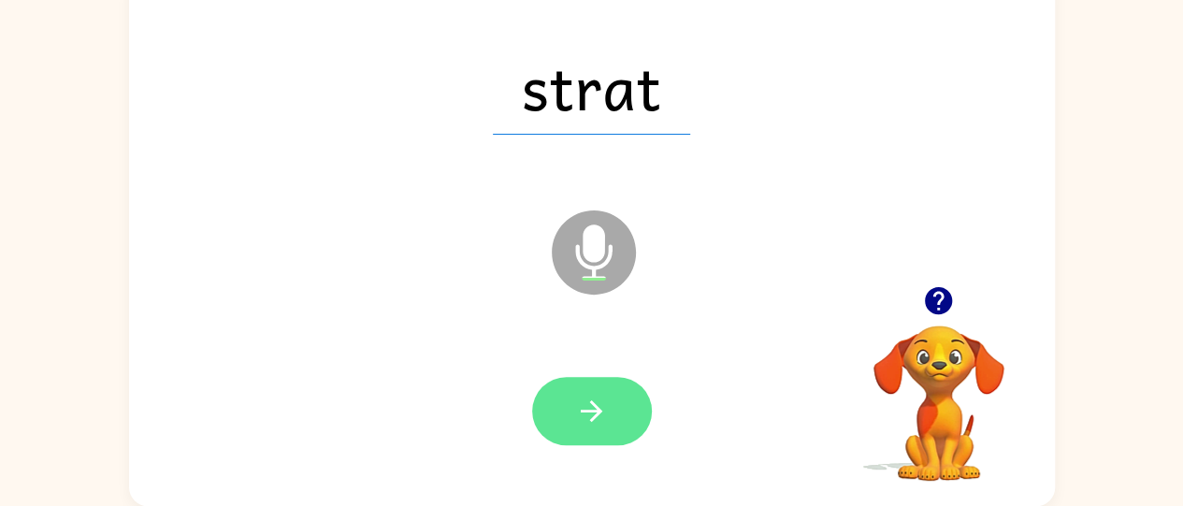
click at [617, 379] on button "button" at bounding box center [592, 411] width 120 height 68
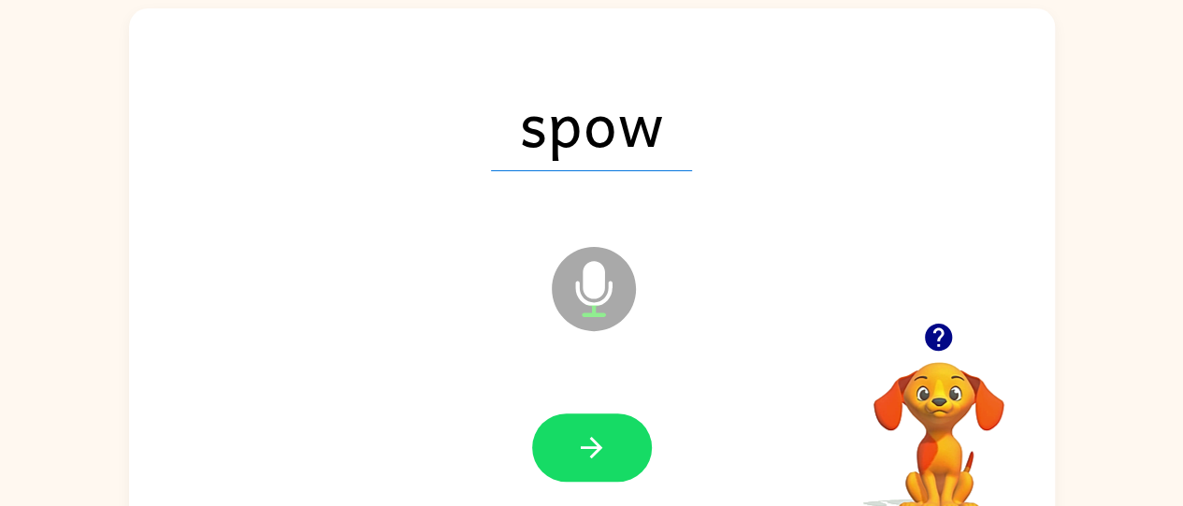
scroll to position [141, 0]
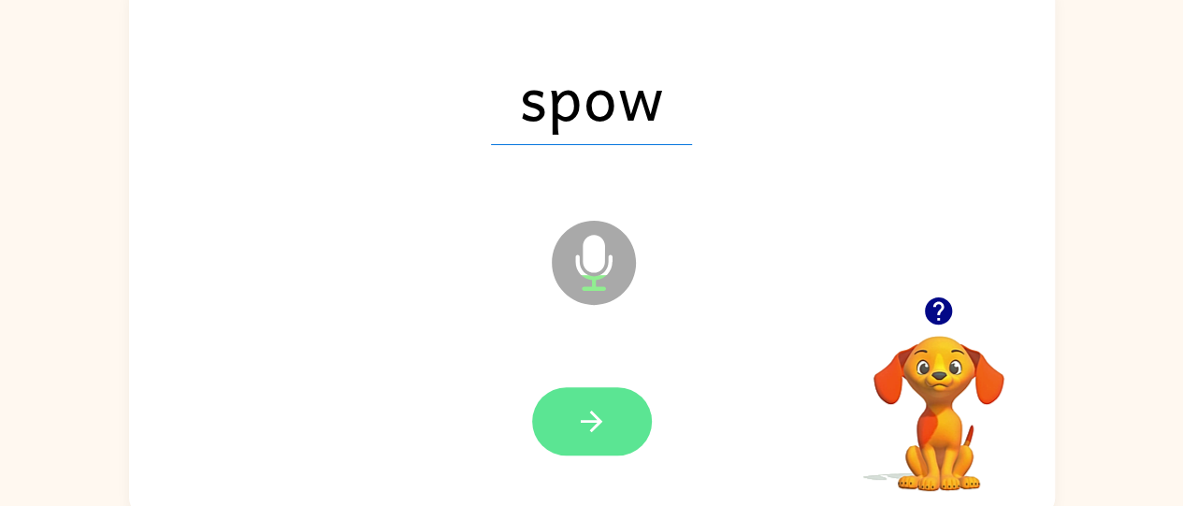
click at [586, 408] on icon "button" at bounding box center [591, 421] width 33 height 33
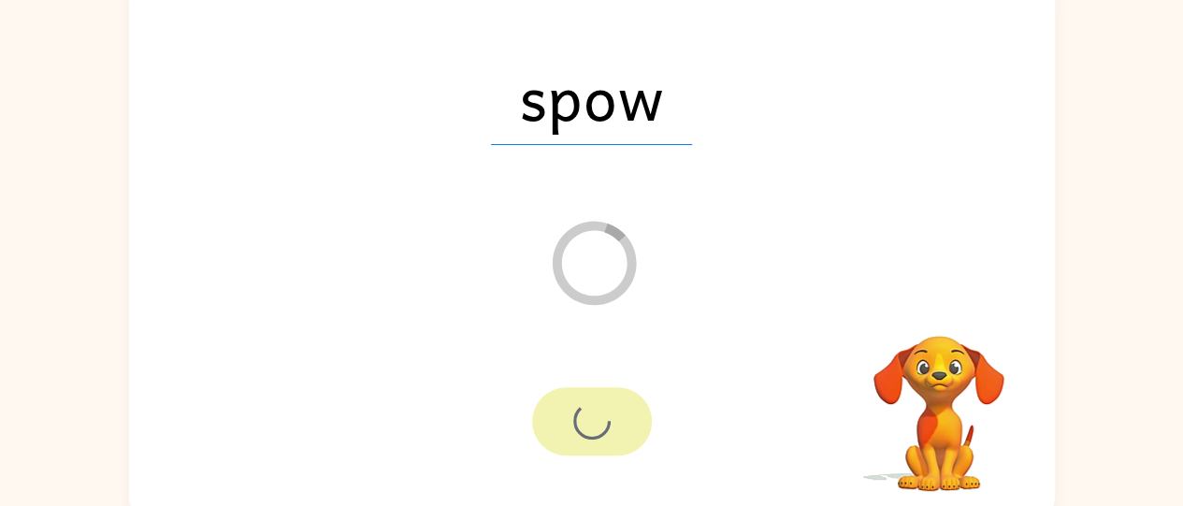
scroll to position [108, 0]
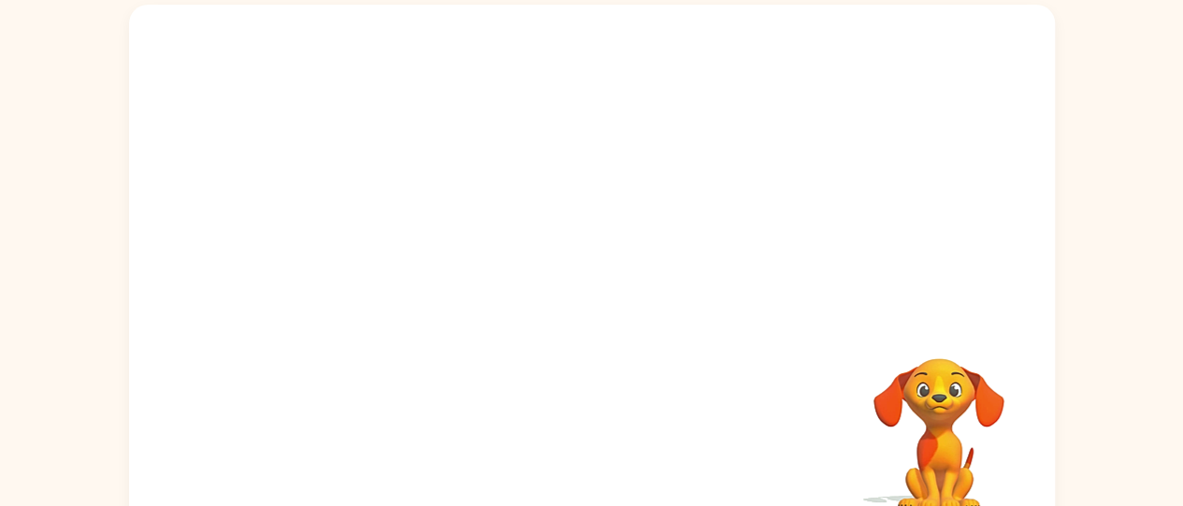
scroll to position [152, 0]
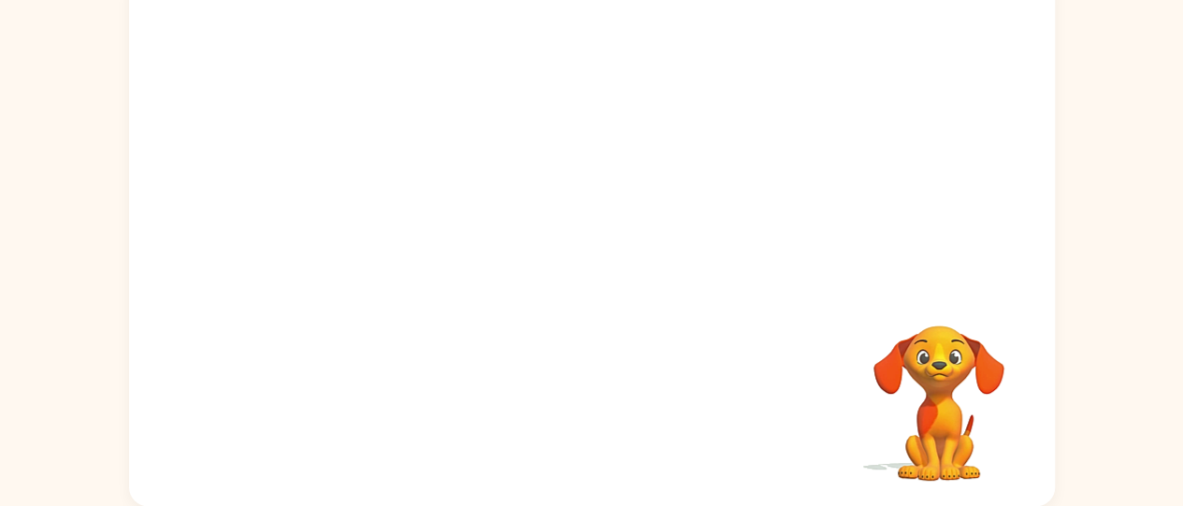
click at [681, 394] on div "Your browser must support playing .mp4 files to use Literably. Please try using…" at bounding box center [592, 239] width 926 height 534
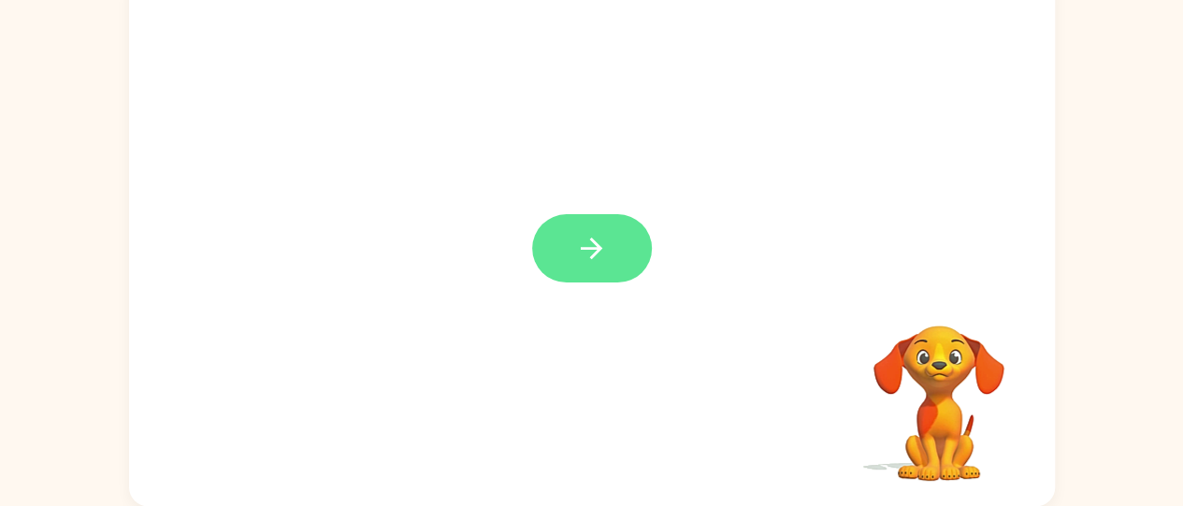
click at [615, 256] on button "button" at bounding box center [592, 248] width 120 height 68
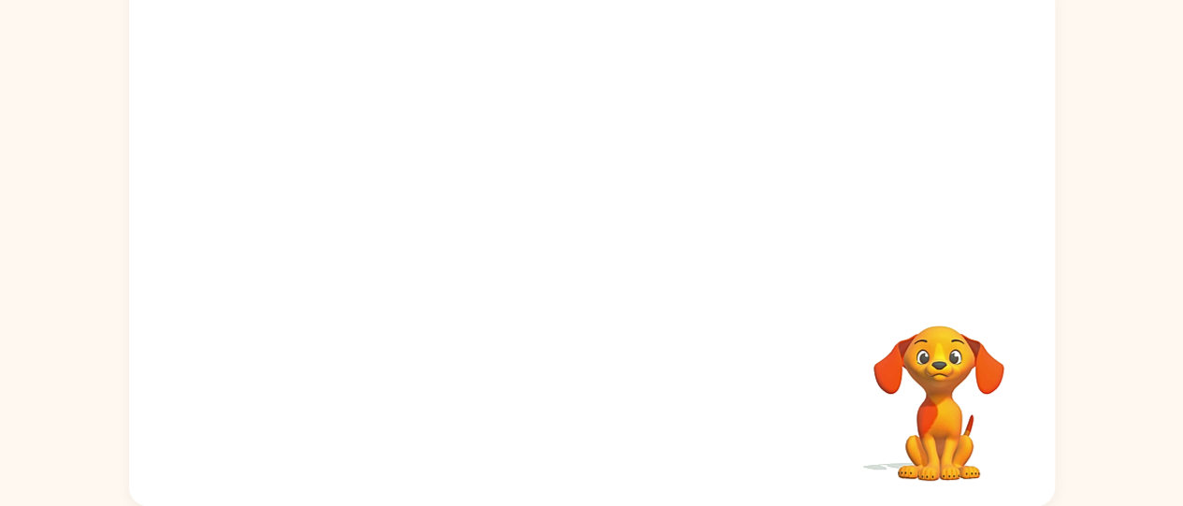
scroll to position [151, 0]
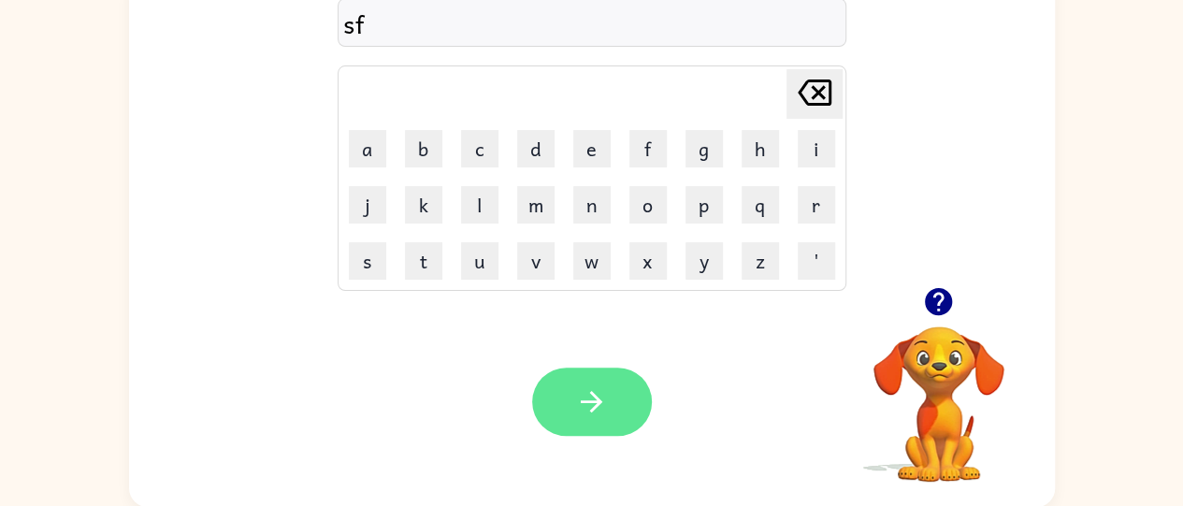
click at [617, 380] on button "button" at bounding box center [592, 402] width 120 height 68
click at [580, 408] on icon "button" at bounding box center [591, 401] width 33 height 33
click at [631, 376] on button "button" at bounding box center [592, 402] width 120 height 68
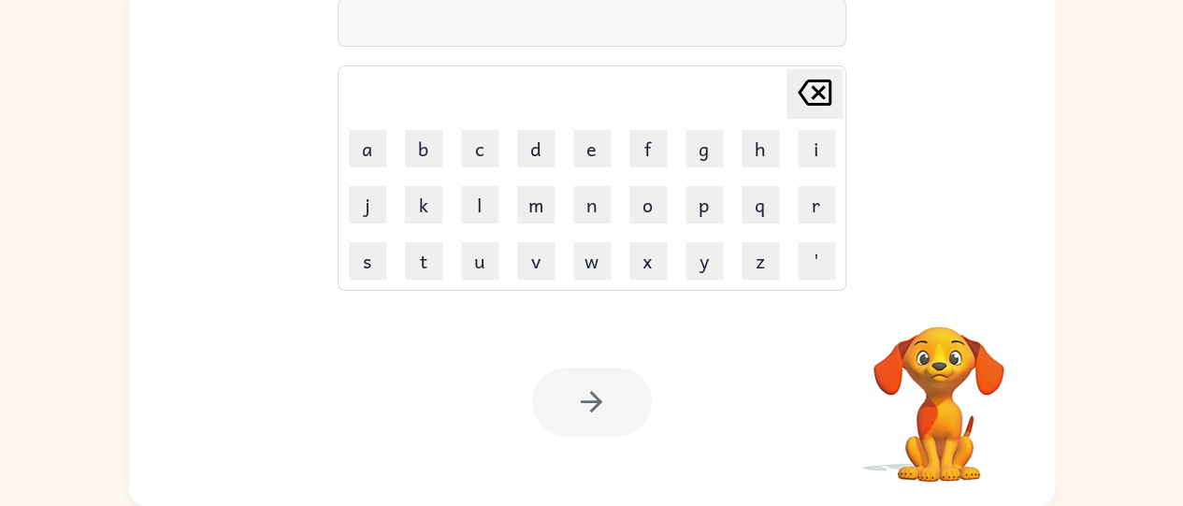
click at [1037, 350] on div "Your browser must support playing .mp4 files to use Literably. Please try using…" at bounding box center [592, 402] width 926 height 210
click at [1125, 351] on div "rr Delete Delete last character input a b c d e f g h i j k l m n o p q r s t u…" at bounding box center [591, 235] width 1183 height 543
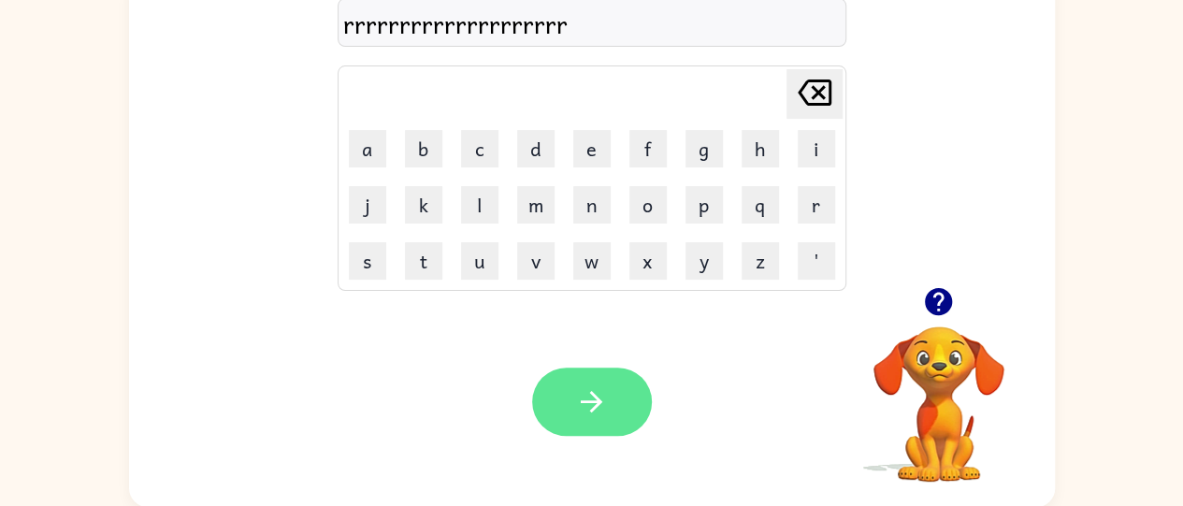
click at [589, 392] on icon "button" at bounding box center [591, 401] width 33 height 33
click at [595, 401] on icon "button" at bounding box center [592, 402] width 22 height 22
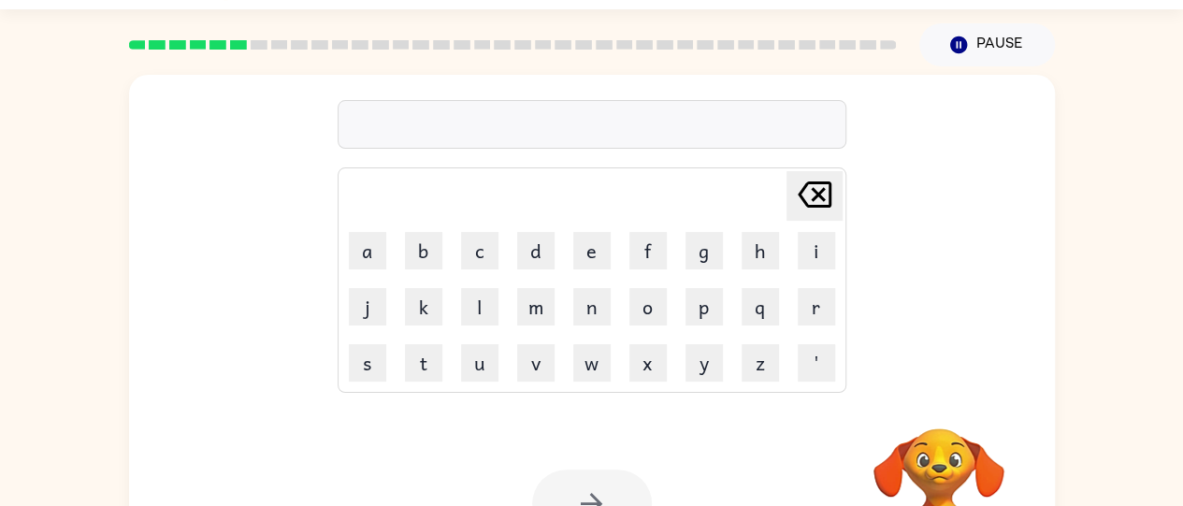
scroll to position [49, 0]
click at [590, 454] on div "Your browser must support playing .mp4 files to use Literably. Please try using…" at bounding box center [592, 503] width 926 height 210
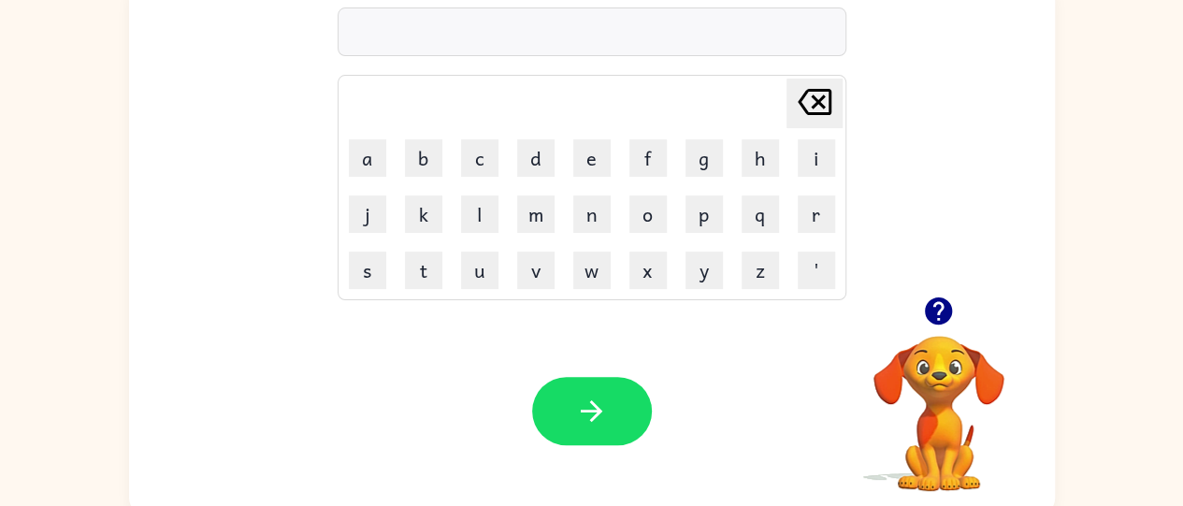
scroll to position [152, 0]
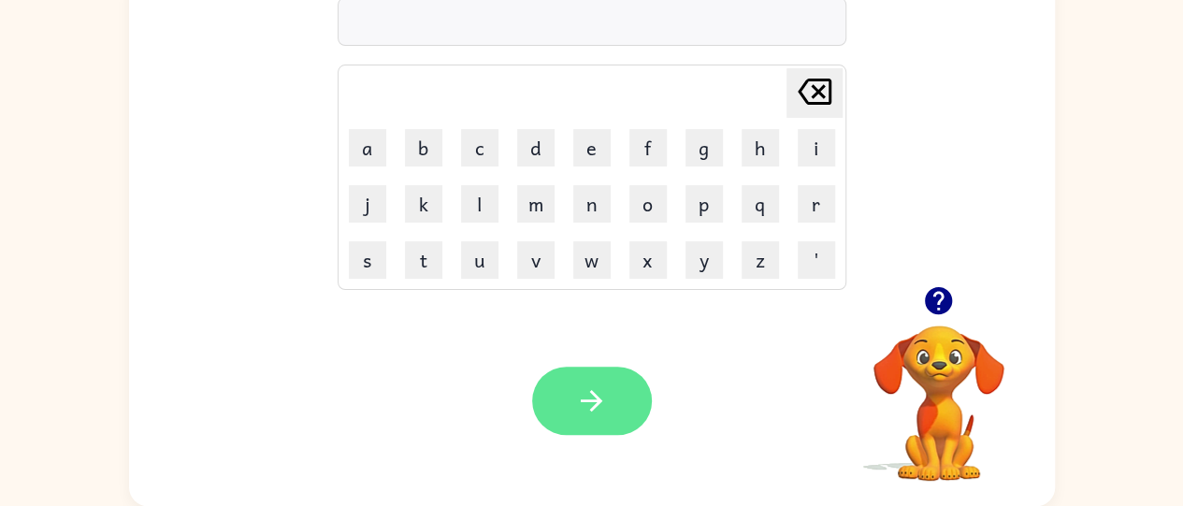
click at [572, 385] on button "button" at bounding box center [592, 401] width 120 height 68
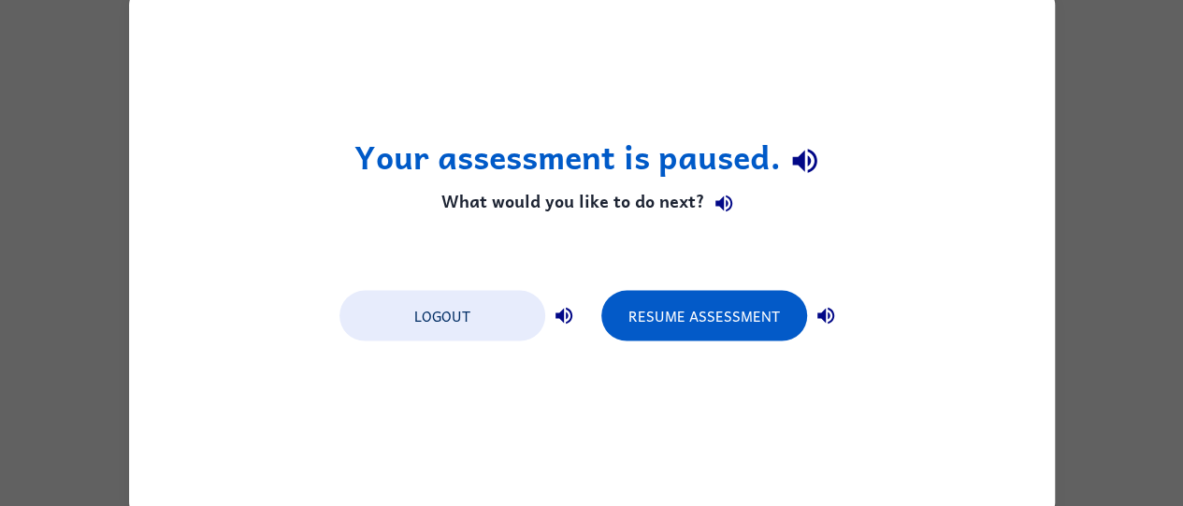
scroll to position [0, 0]
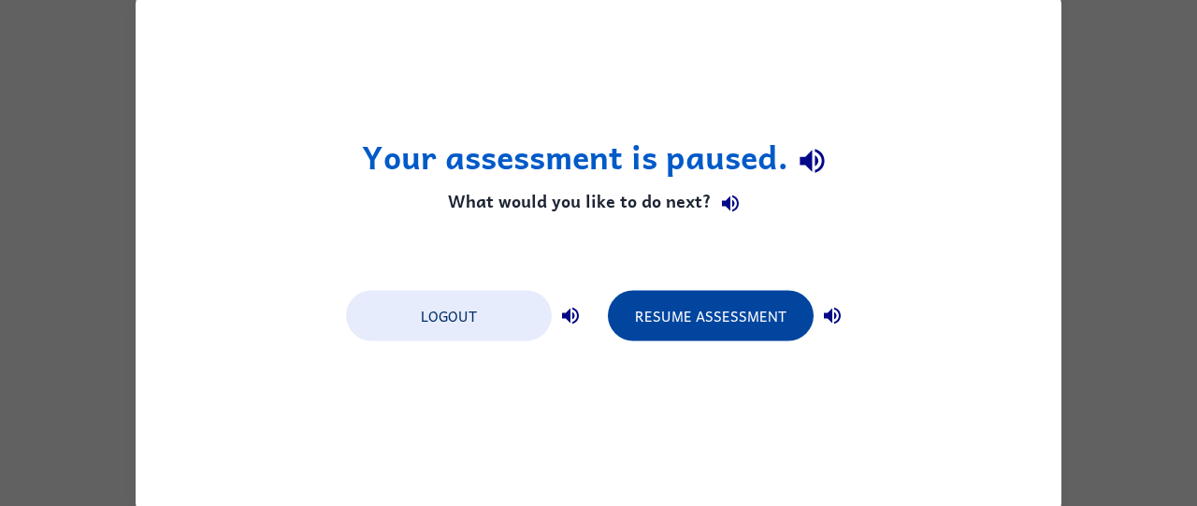
click at [732, 316] on button "Resume Assessment" at bounding box center [711, 315] width 206 height 51
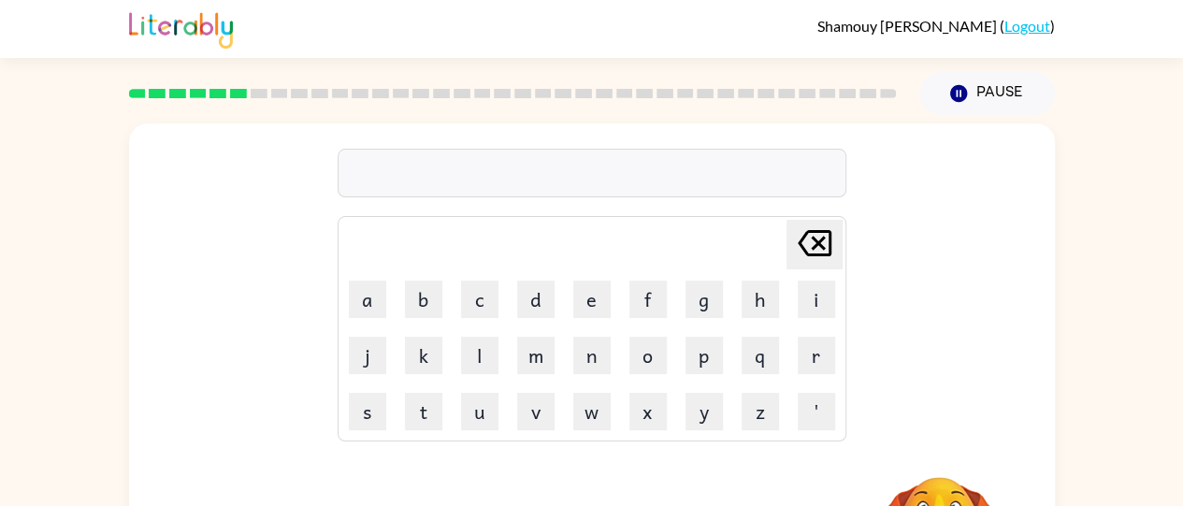
click at [744, 332] on td "q" at bounding box center [760, 355] width 54 height 54
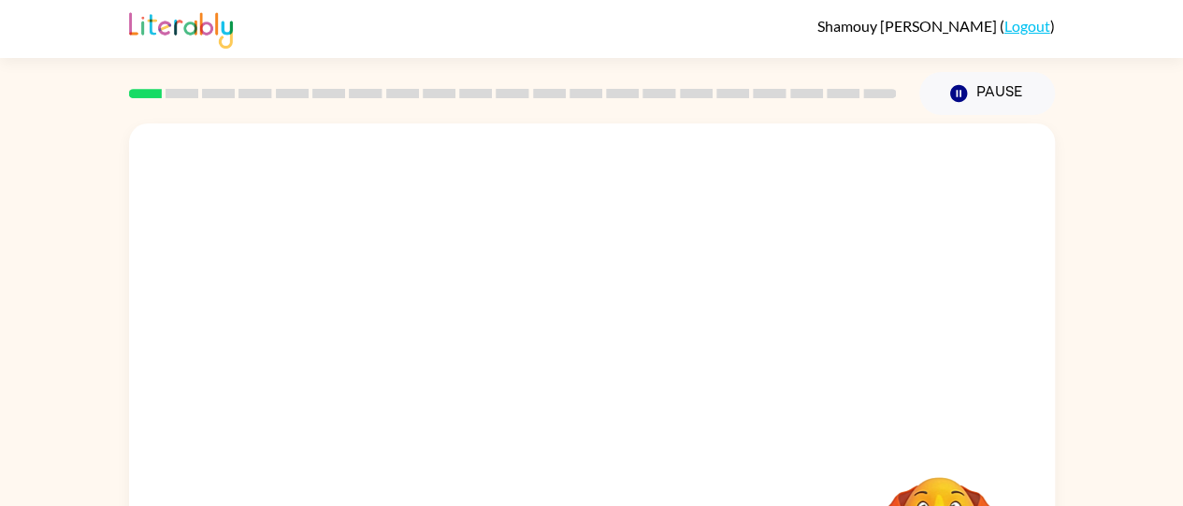
scroll to position [152, 0]
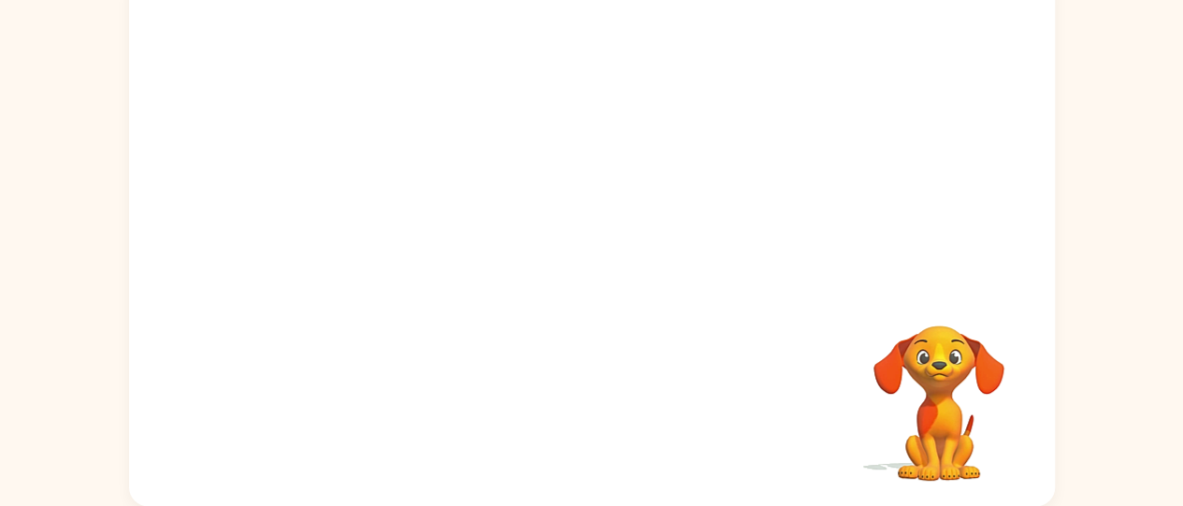
click at [959, 88] on div at bounding box center [592, 129] width 926 height 314
click at [937, 120] on div at bounding box center [592, 129] width 926 height 314
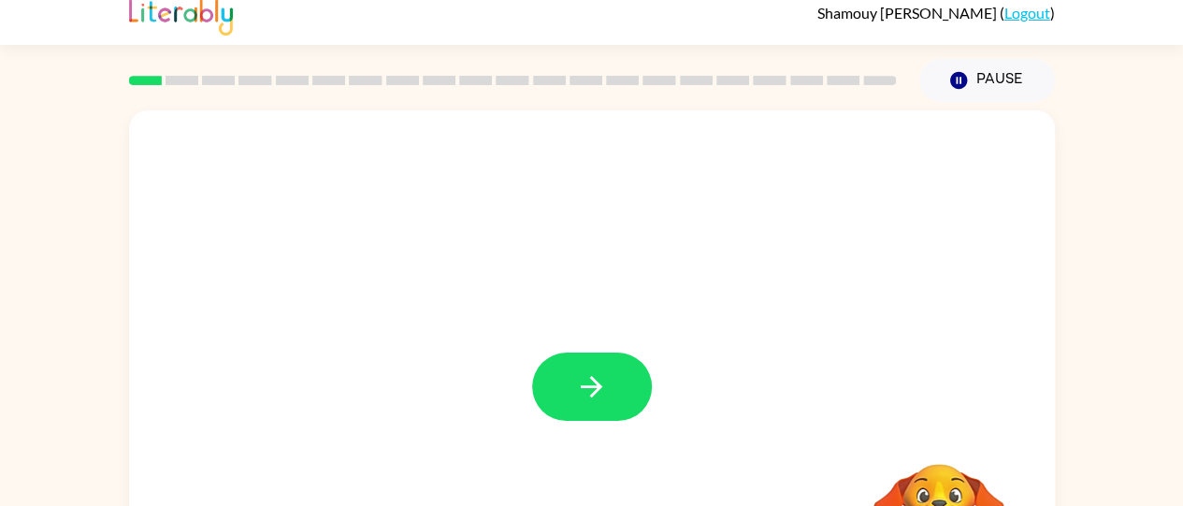
scroll to position [0, 0]
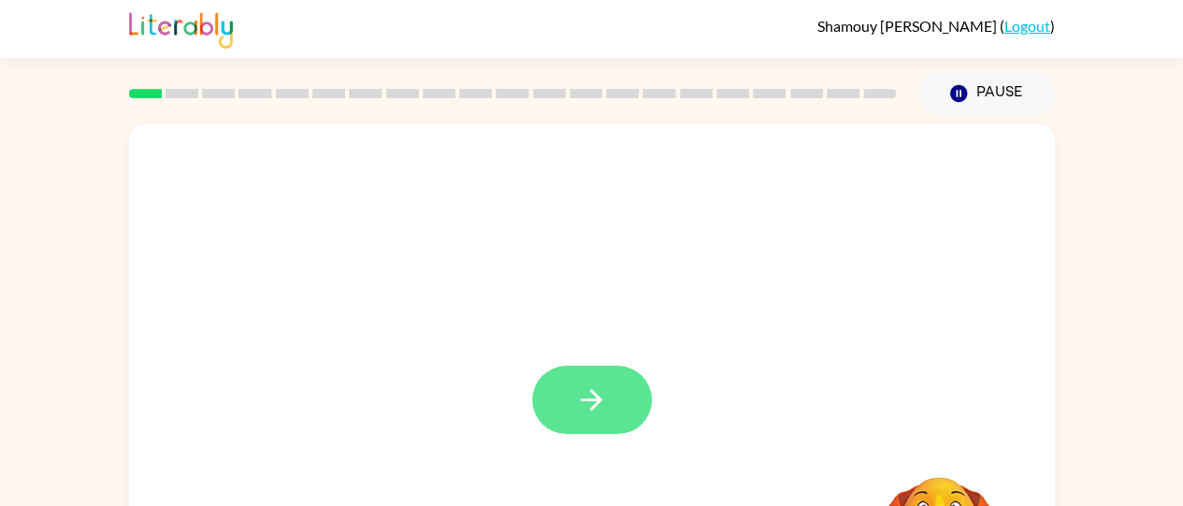
click at [565, 367] on button "button" at bounding box center [592, 400] width 120 height 68
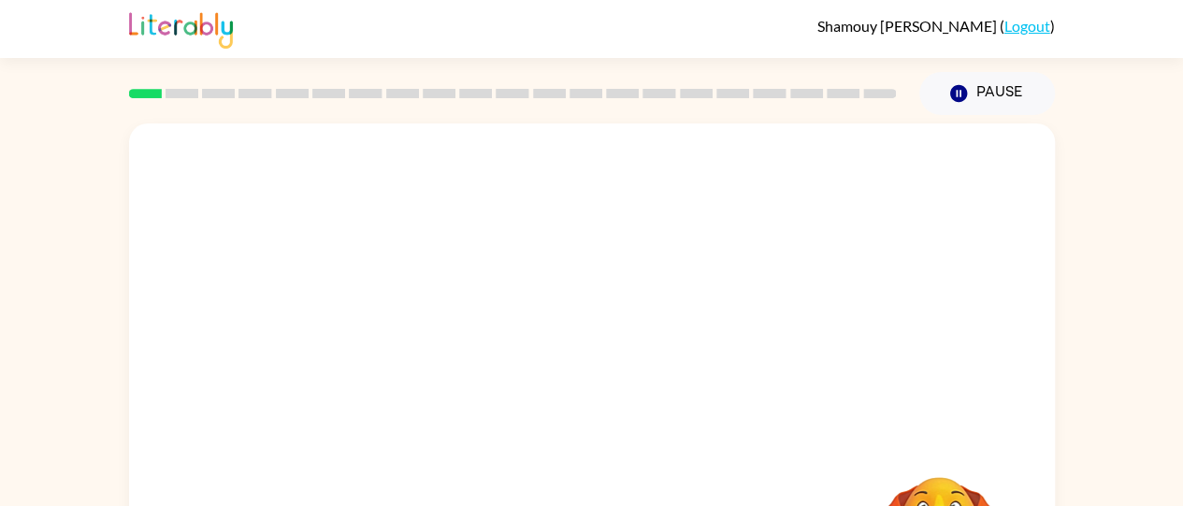
click at [1119, 345] on div "Your browser must support playing .mp4 files to use Literably. Please try using…" at bounding box center [591, 386] width 1183 height 543
click at [718, 362] on icon "Microphone The Microphone is here when it is your turn to talk" at bounding box center [687, 427] width 281 height 140
click at [992, 402] on div "Microphone The Microphone is here when it is your turn to talk" at bounding box center [592, 390] width 926 height 534
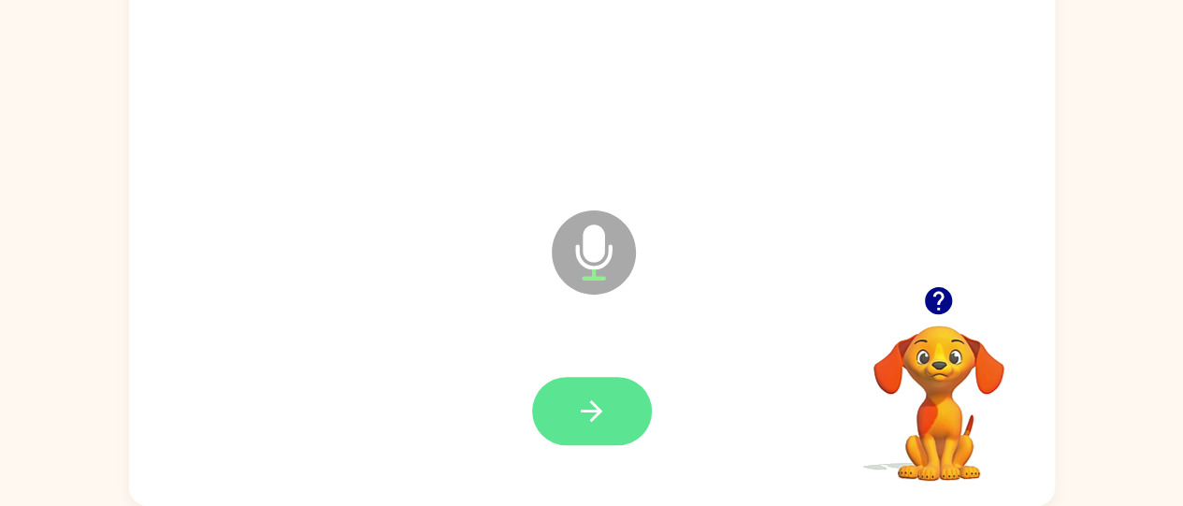
click at [601, 436] on button "button" at bounding box center [592, 411] width 120 height 68
click at [593, 402] on icon "button" at bounding box center [592, 411] width 22 height 22
click at [565, 403] on button "button" at bounding box center [592, 411] width 120 height 68
click at [619, 404] on button "button" at bounding box center [592, 411] width 120 height 68
click at [563, 430] on button "button" at bounding box center [592, 411] width 120 height 68
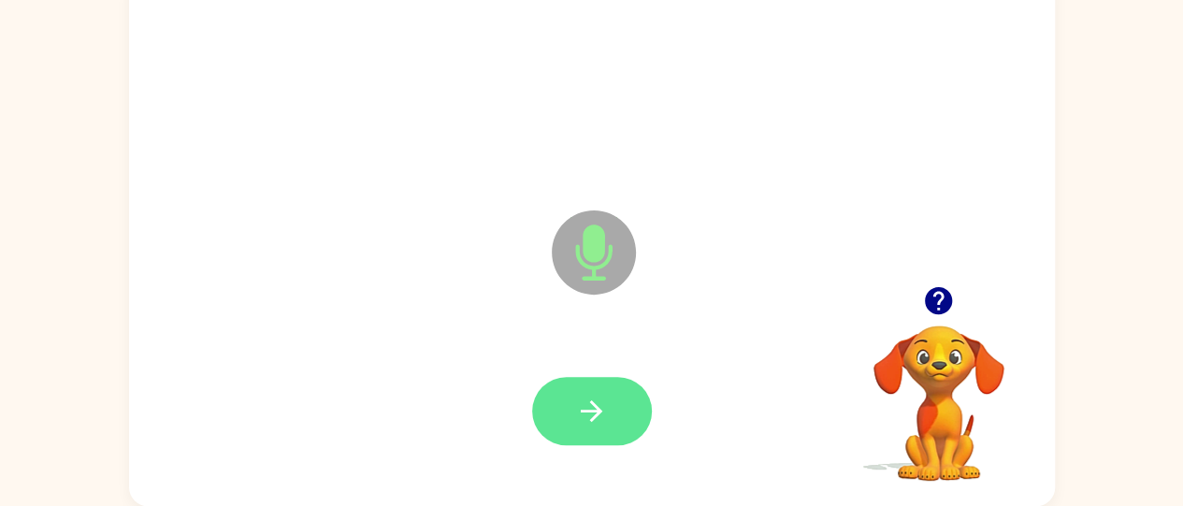
click at [584, 403] on icon "button" at bounding box center [591, 411] width 33 height 33
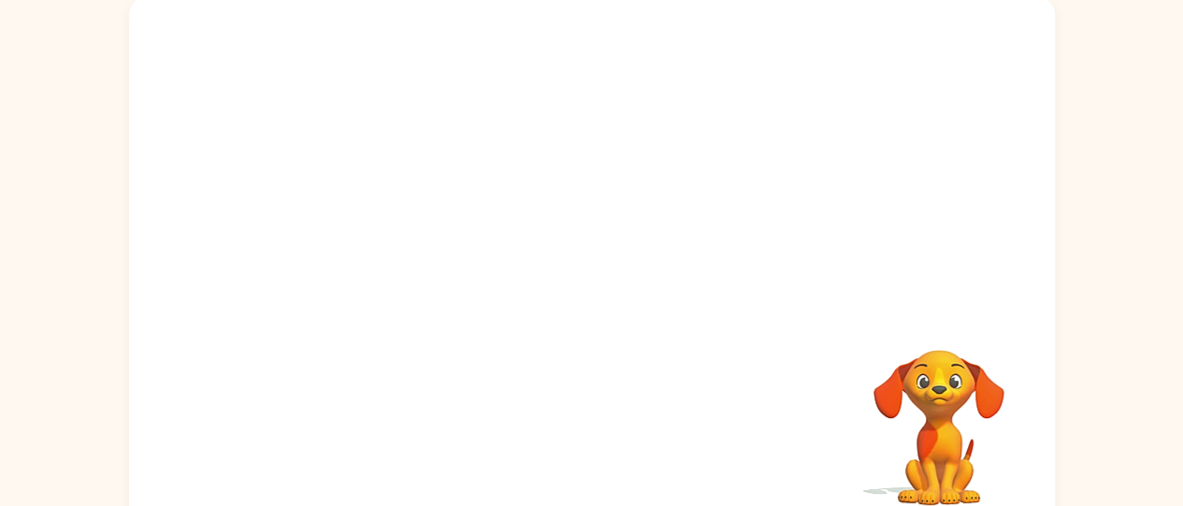
scroll to position [124, 0]
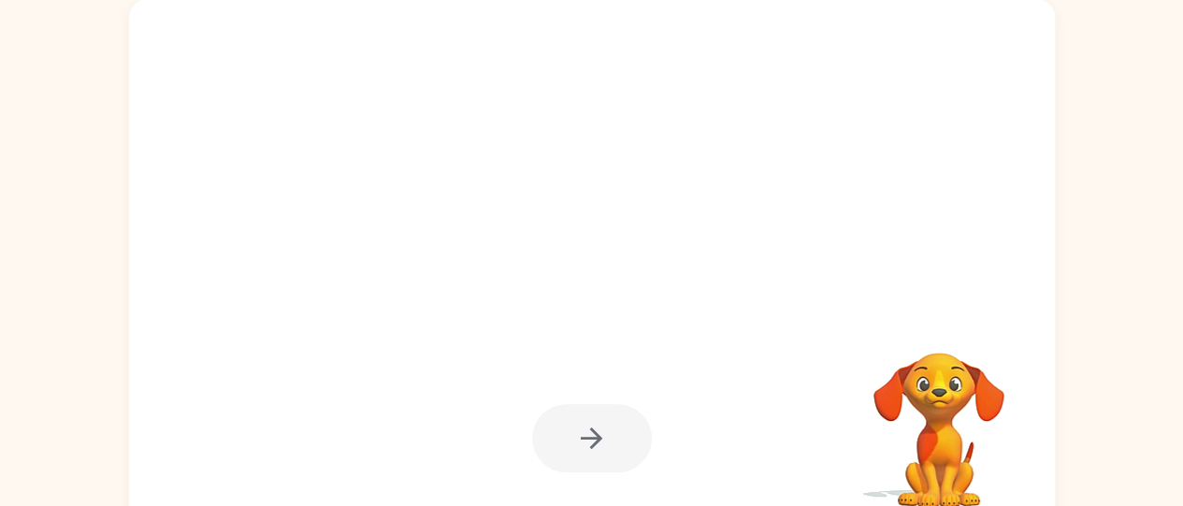
click at [582, 431] on div at bounding box center [592, 438] width 120 height 68
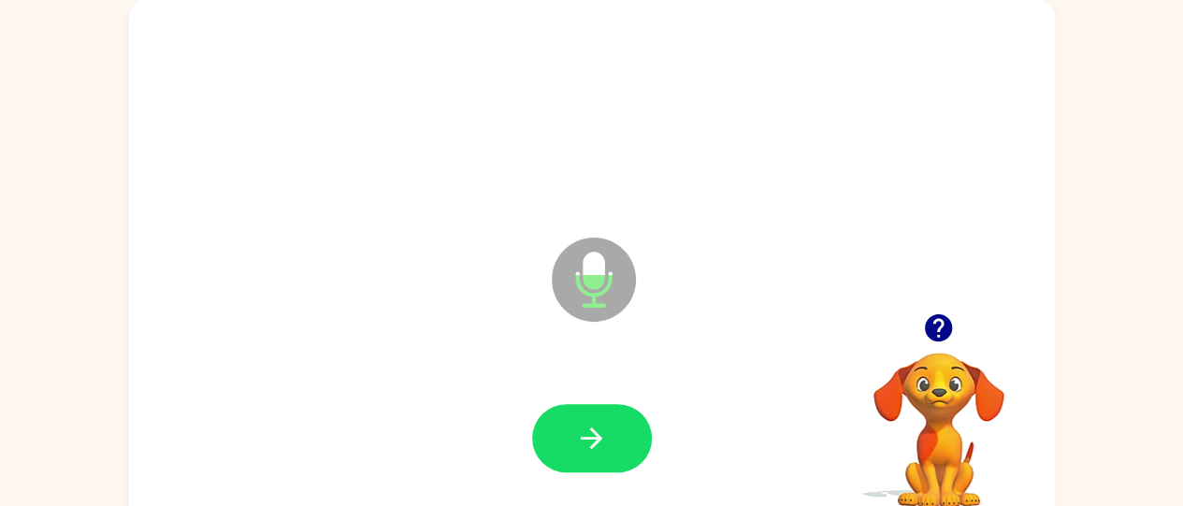
click at [638, 367] on icon "Microphone The Microphone is here when it is your turn to talk" at bounding box center [687, 303] width 281 height 140
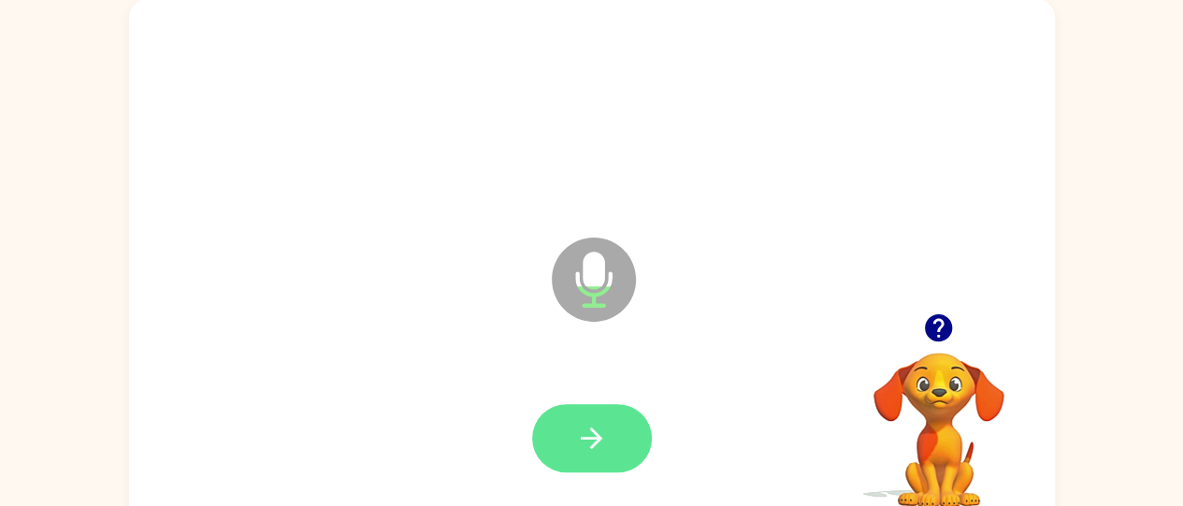
click at [599, 423] on icon "button" at bounding box center [591, 438] width 33 height 33
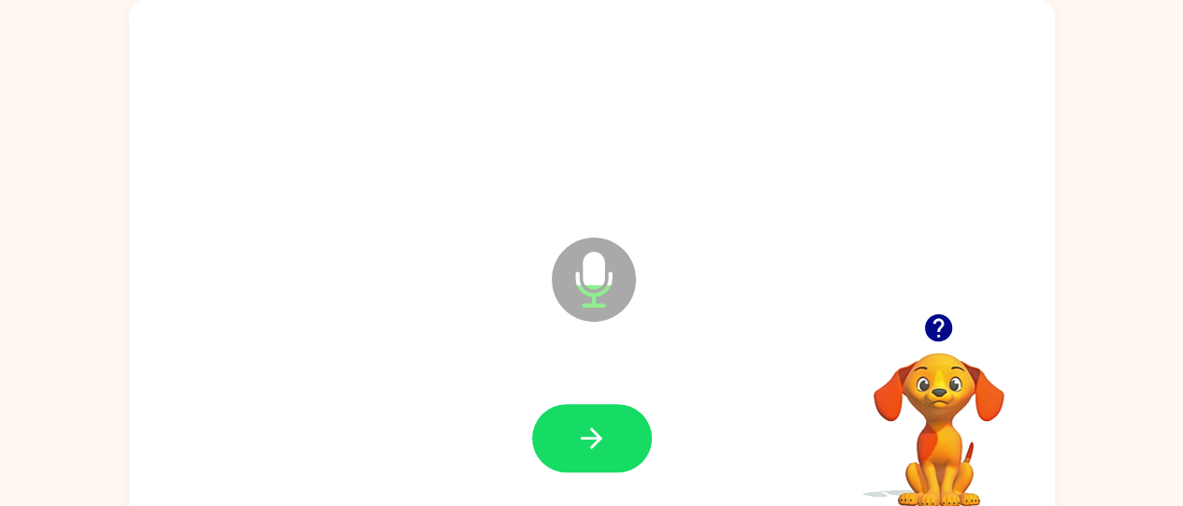
click at [942, 317] on icon "button" at bounding box center [938, 327] width 27 height 27
click at [612, 404] on button "button" at bounding box center [592, 438] width 120 height 68
click at [606, 402] on div at bounding box center [592, 438] width 889 height 153
click at [951, 327] on icon "button" at bounding box center [938, 327] width 27 height 27
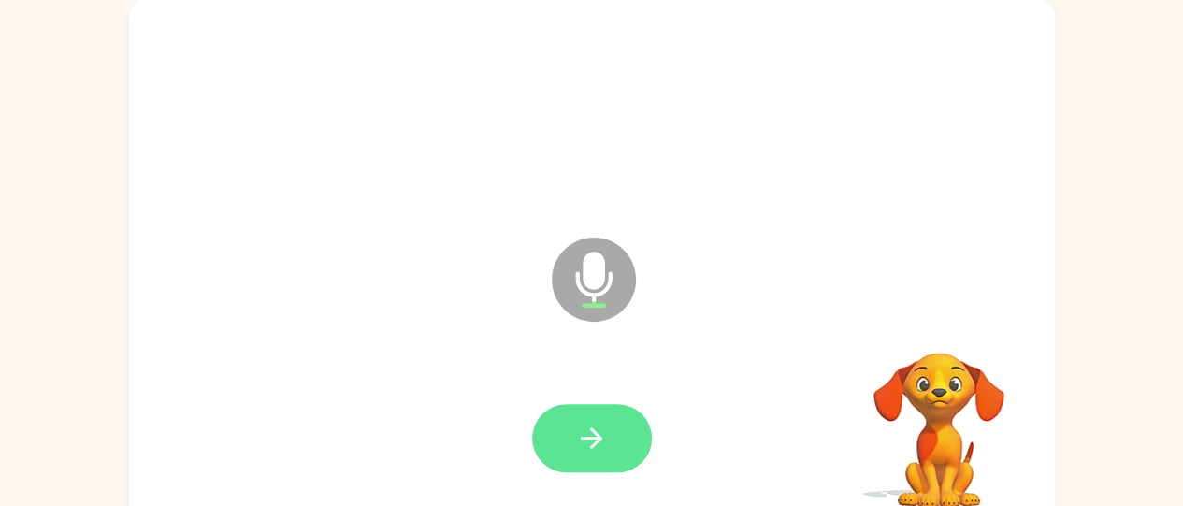
click at [636, 449] on button "button" at bounding box center [592, 438] width 120 height 68
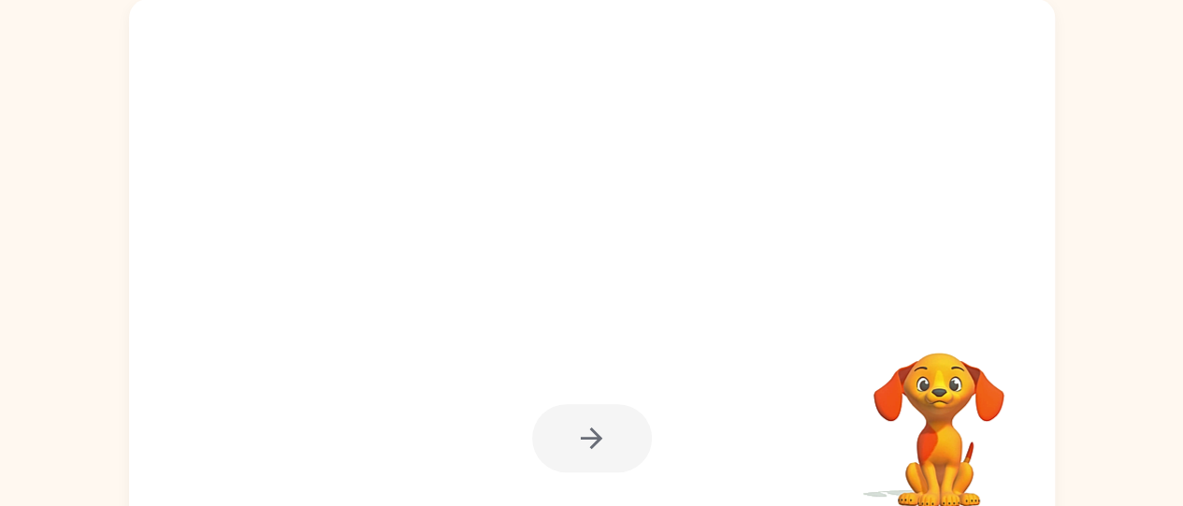
click at [669, 216] on div at bounding box center [547, 232] width 799 height 67
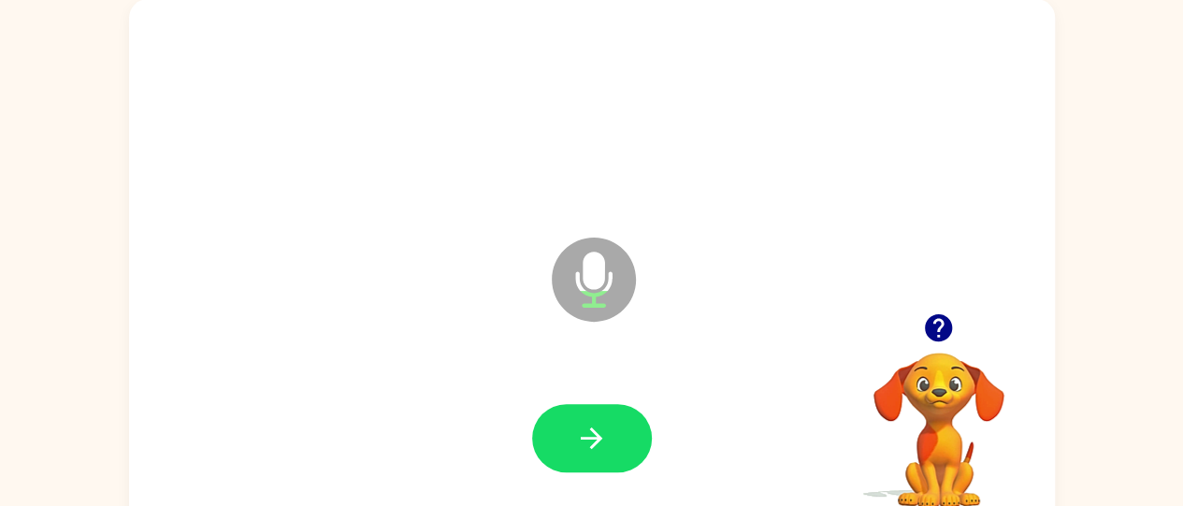
click at [933, 326] on icon "button" at bounding box center [938, 327] width 27 height 27
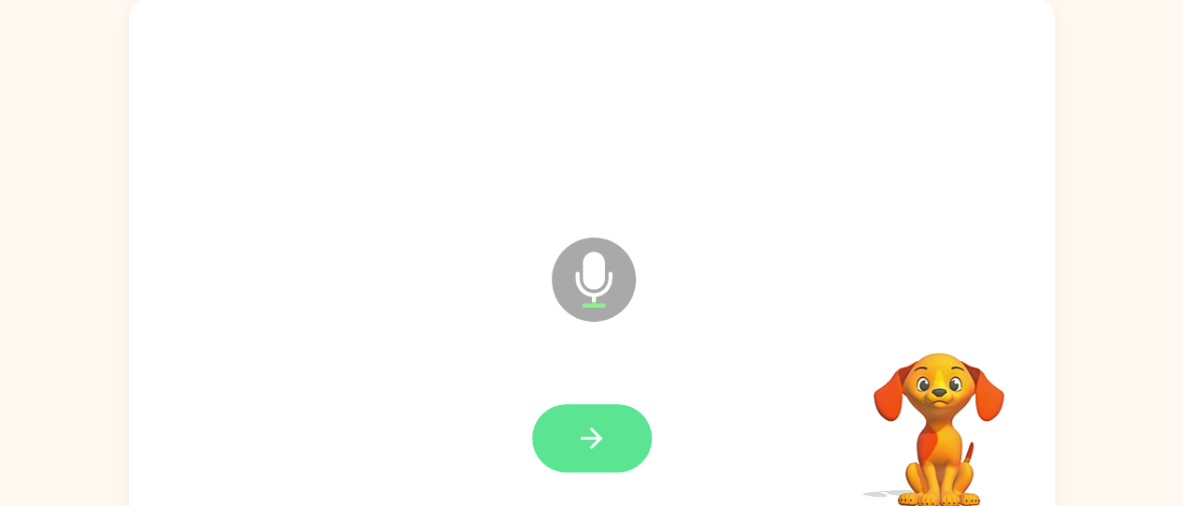
click at [615, 427] on button "button" at bounding box center [592, 438] width 120 height 68
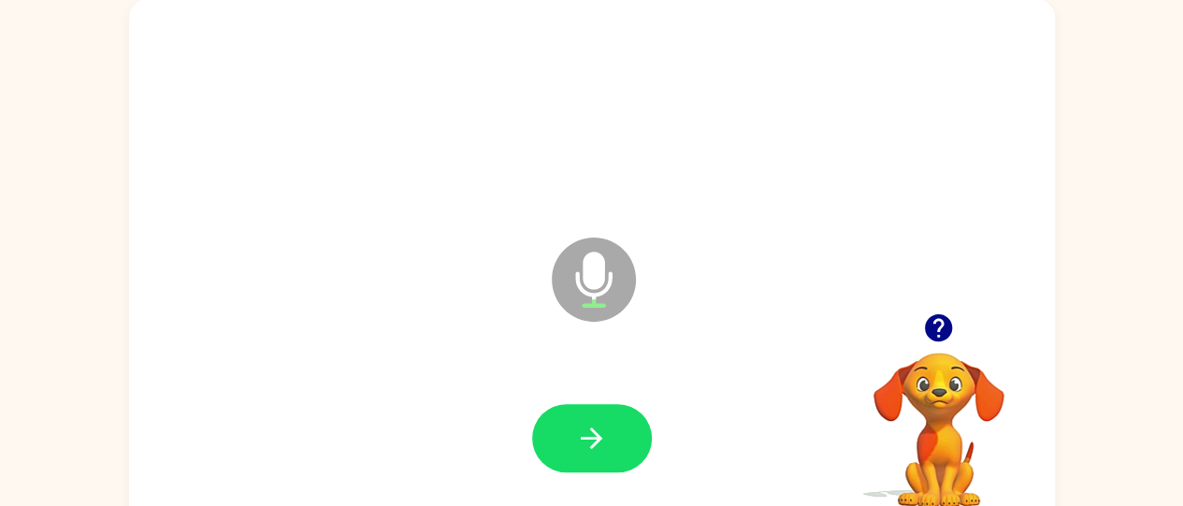
click at [950, 324] on icon "button" at bounding box center [938, 327] width 27 height 27
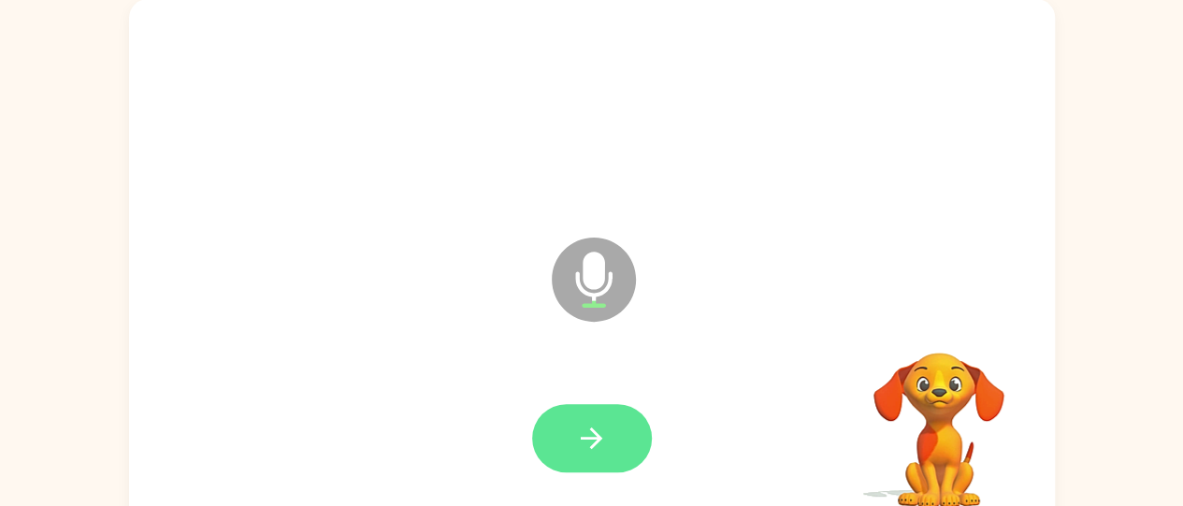
click at [612, 432] on button "button" at bounding box center [592, 438] width 120 height 68
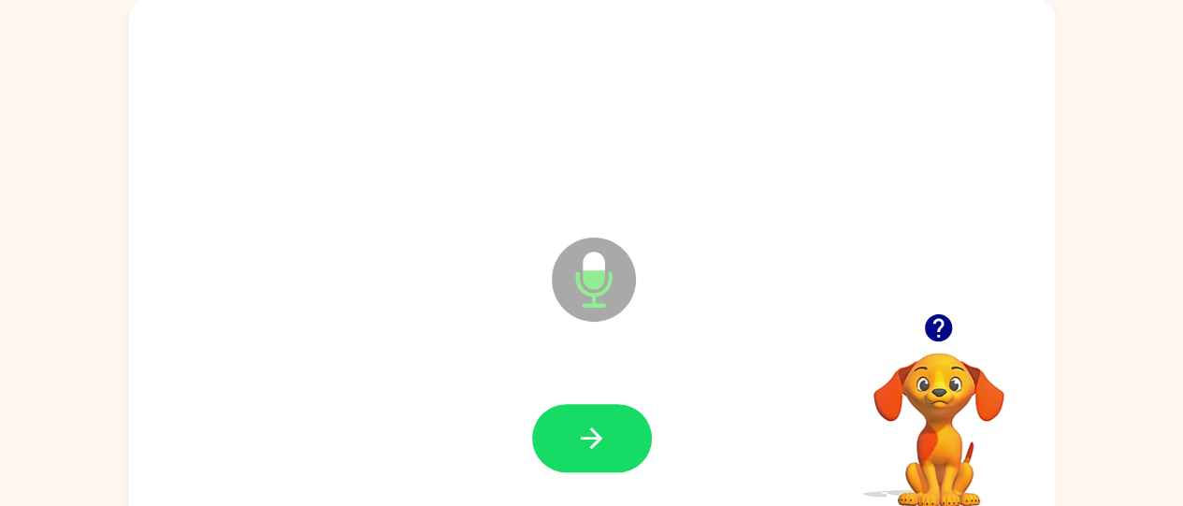
click at [952, 323] on icon "button" at bounding box center [938, 327] width 33 height 33
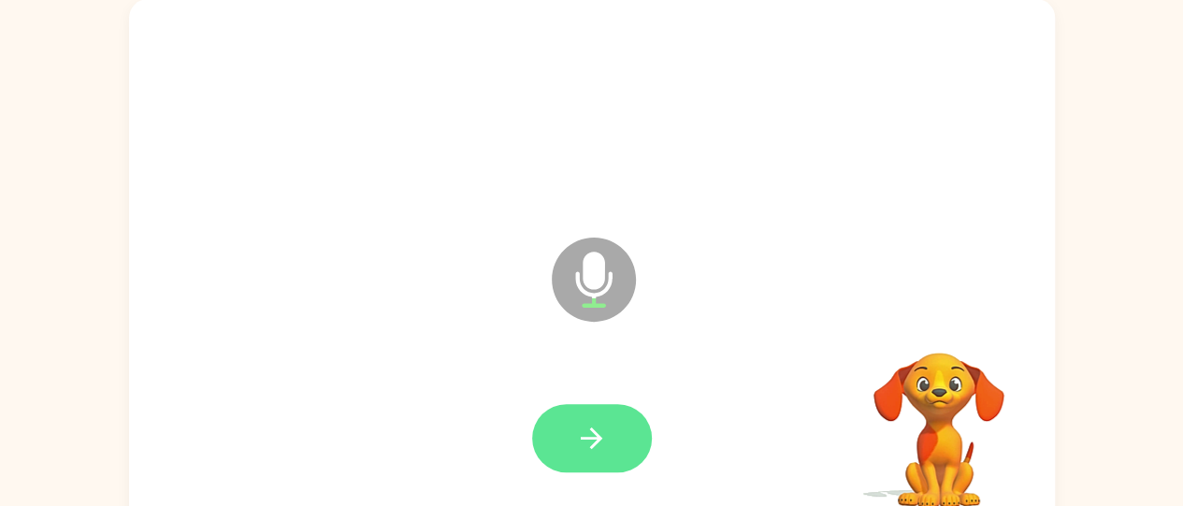
click at [632, 434] on button "button" at bounding box center [592, 438] width 120 height 68
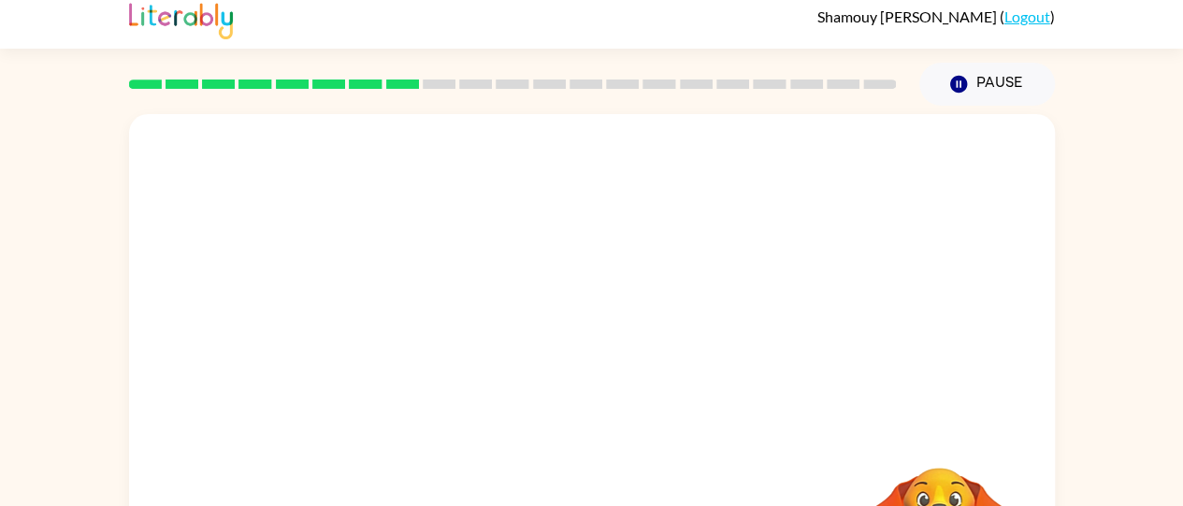
scroll to position [92, 0]
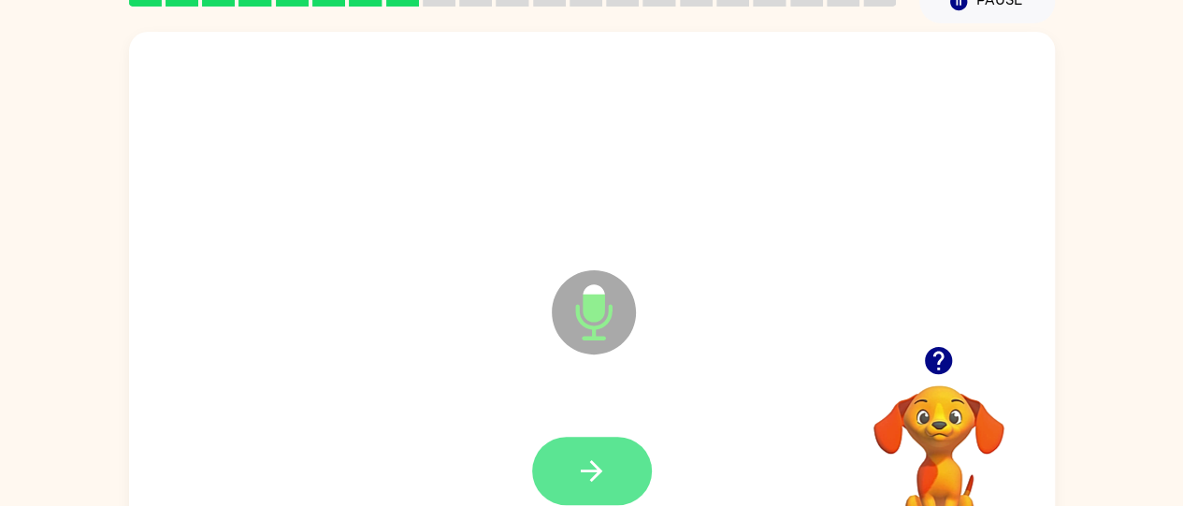
click at [620, 470] on button "button" at bounding box center [592, 471] width 120 height 68
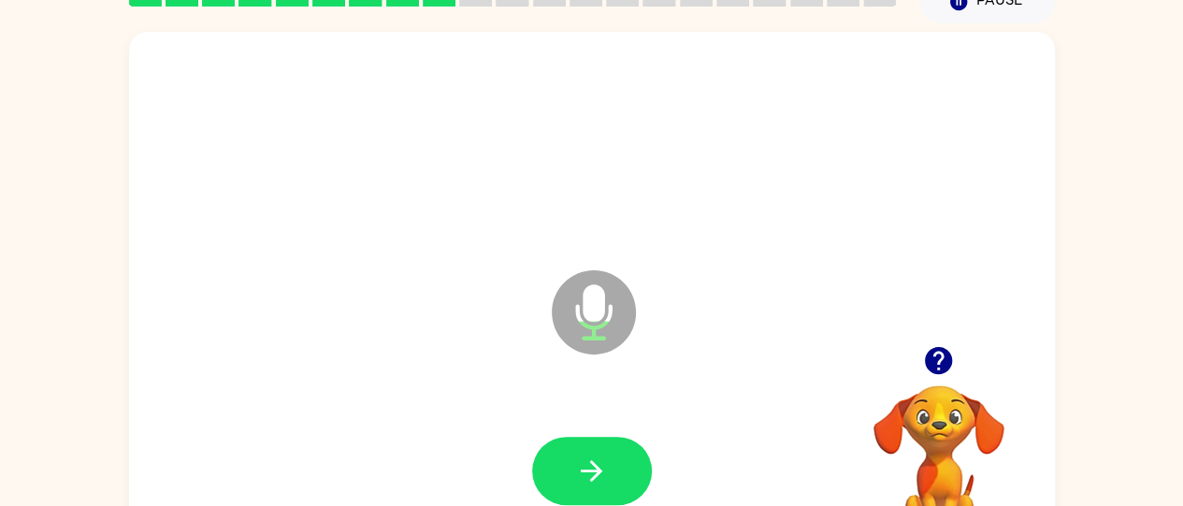
click at [954, 364] on icon "button" at bounding box center [938, 360] width 33 height 33
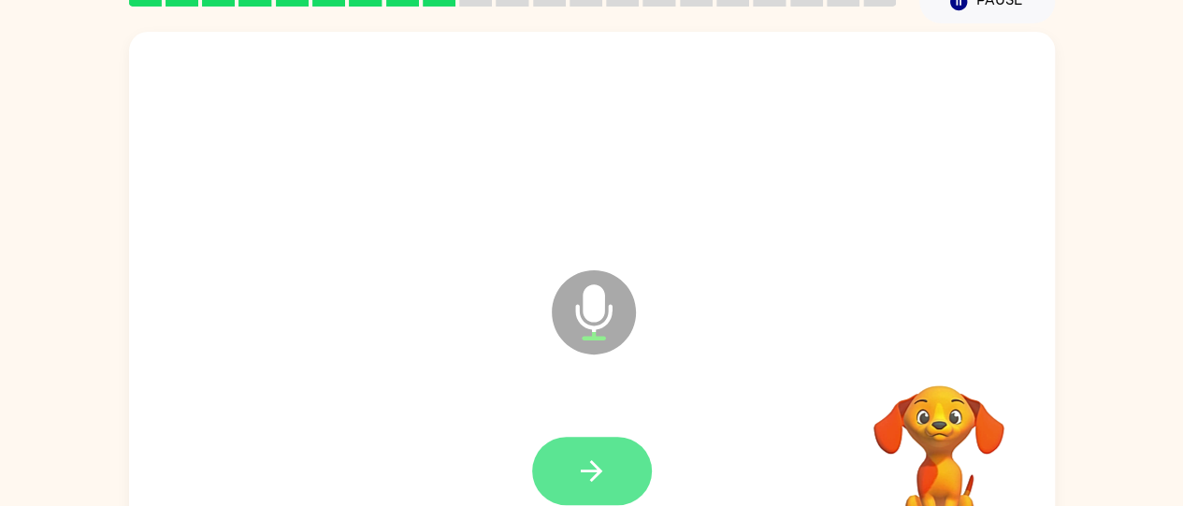
click at [621, 466] on button "button" at bounding box center [592, 471] width 120 height 68
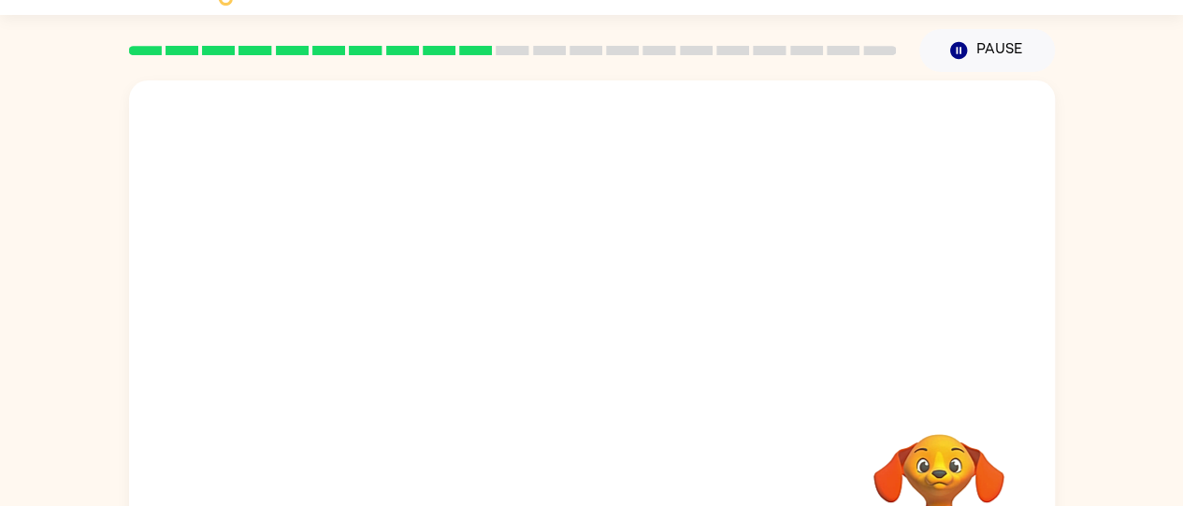
scroll to position [43, 0]
click at [948, 44] on icon "Pause" at bounding box center [958, 50] width 21 height 21
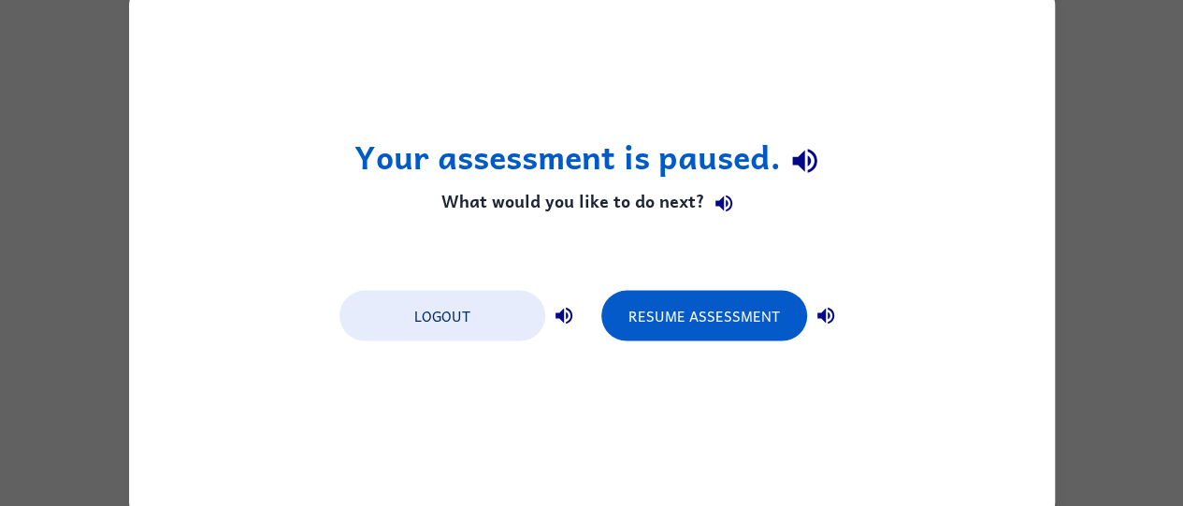
scroll to position [0, 0]
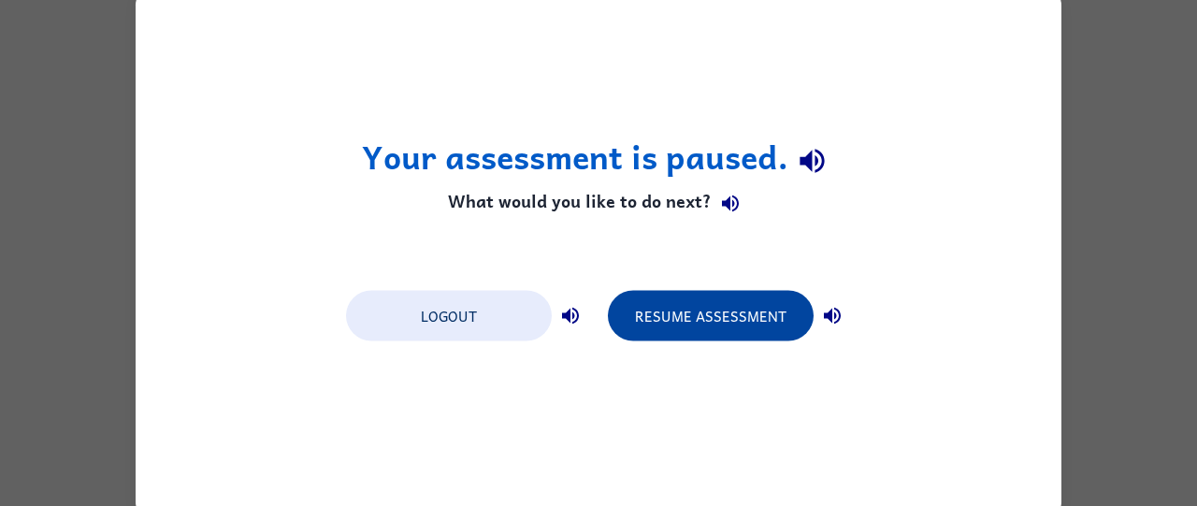
click at [690, 320] on button "Resume Assessment" at bounding box center [711, 315] width 206 height 51
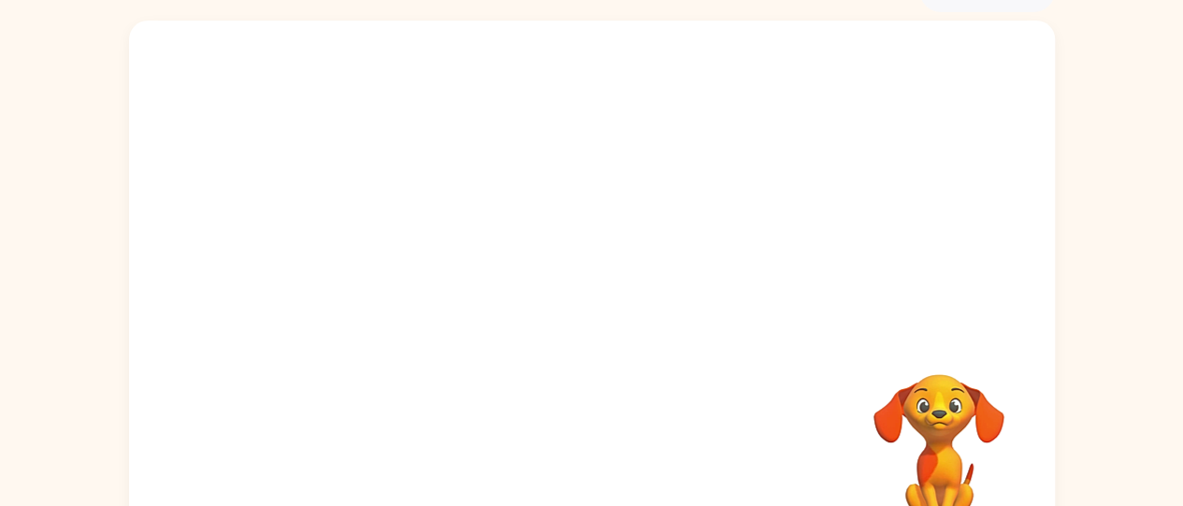
click at [918, 283] on div at bounding box center [592, 178] width 926 height 314
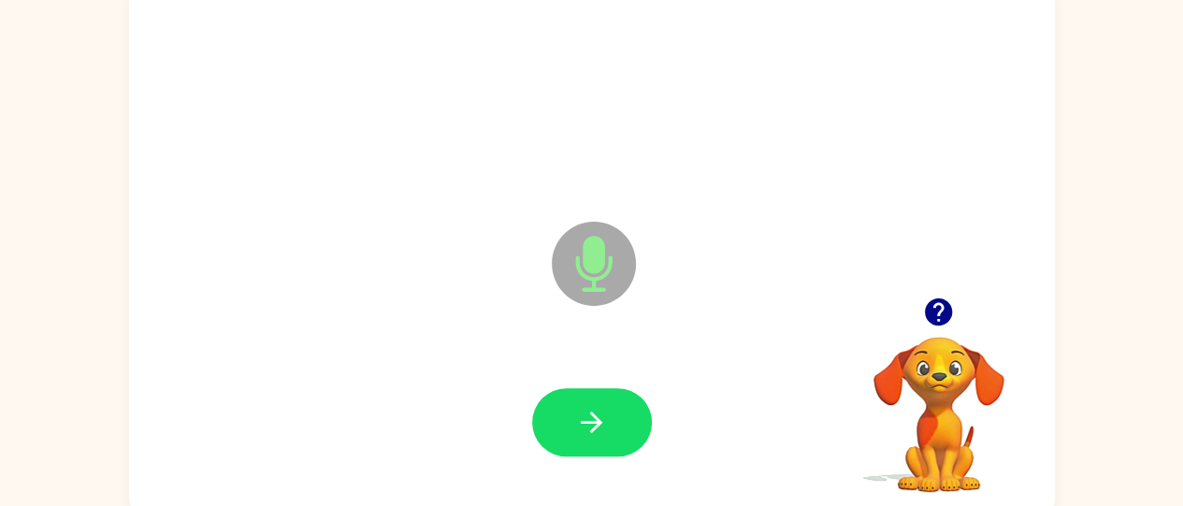
scroll to position [152, 0]
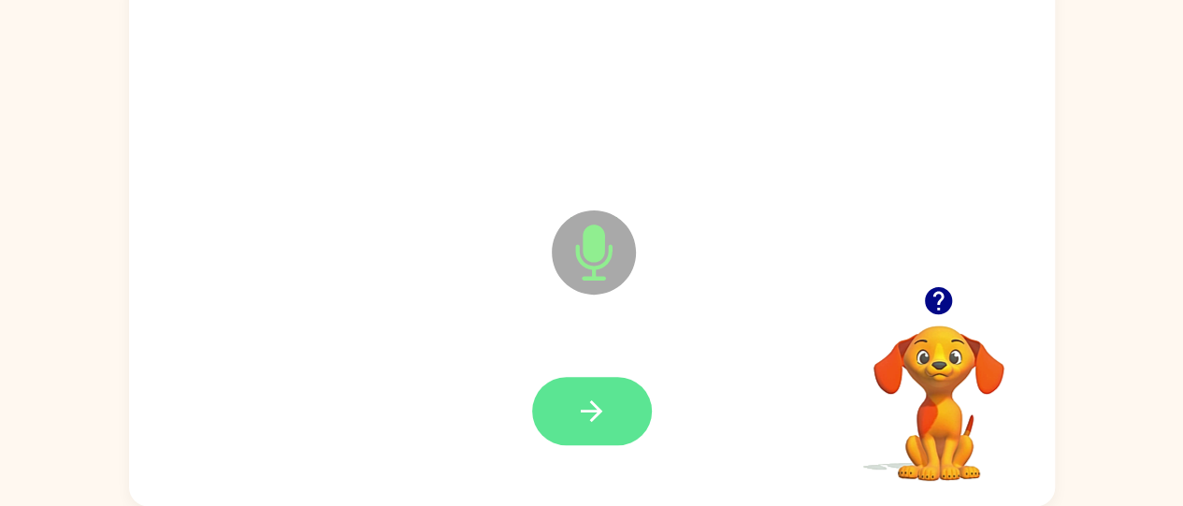
click at [616, 382] on button "button" at bounding box center [592, 411] width 120 height 68
click at [608, 416] on button "button" at bounding box center [592, 411] width 120 height 68
click at [575, 427] on icon "button" at bounding box center [591, 411] width 33 height 33
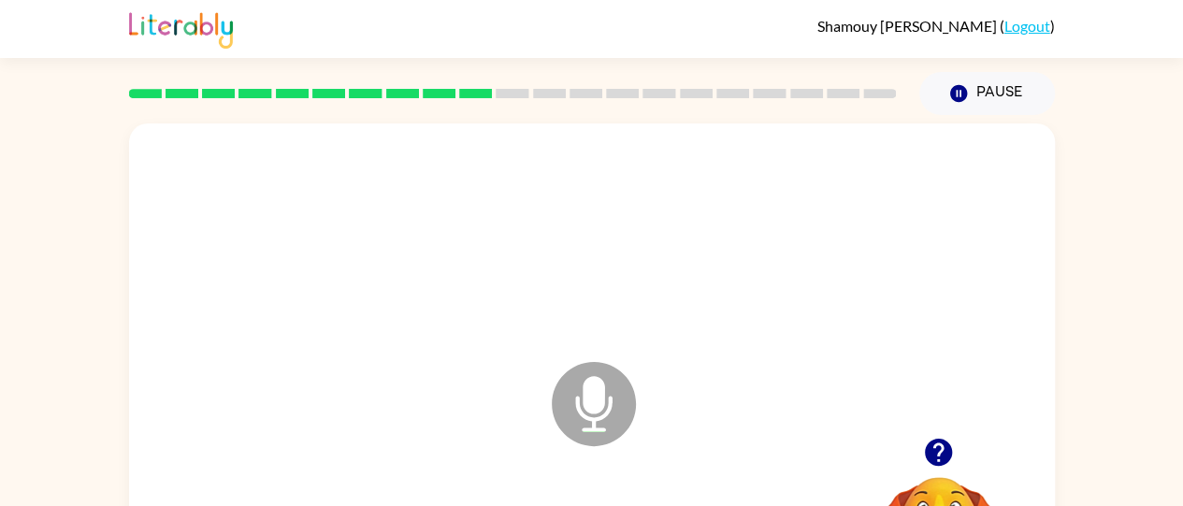
scroll to position [61, 0]
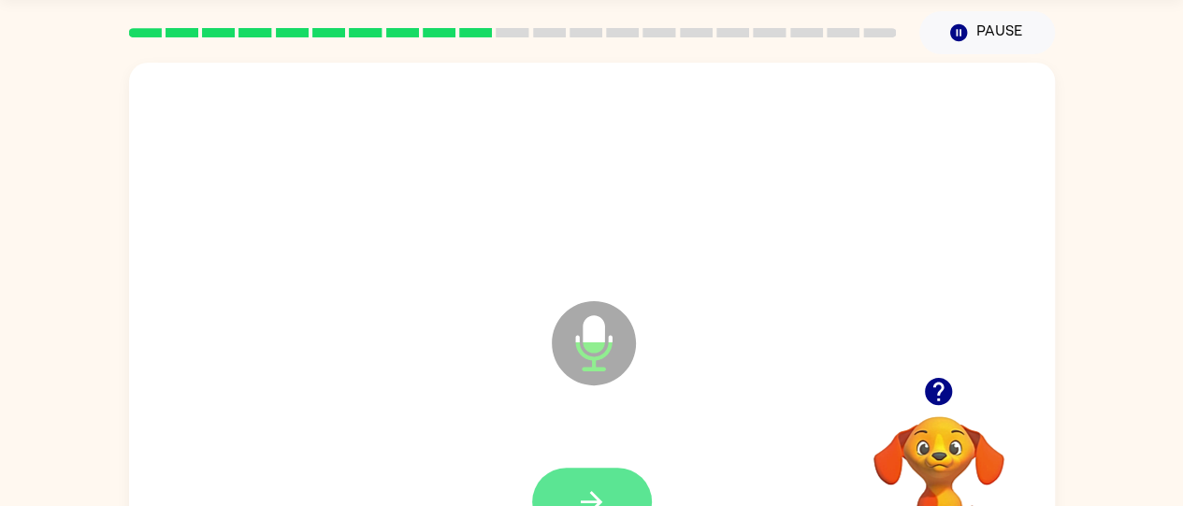
click at [604, 473] on button "button" at bounding box center [592, 502] width 120 height 68
click at [600, 476] on button "button" at bounding box center [592, 502] width 120 height 68
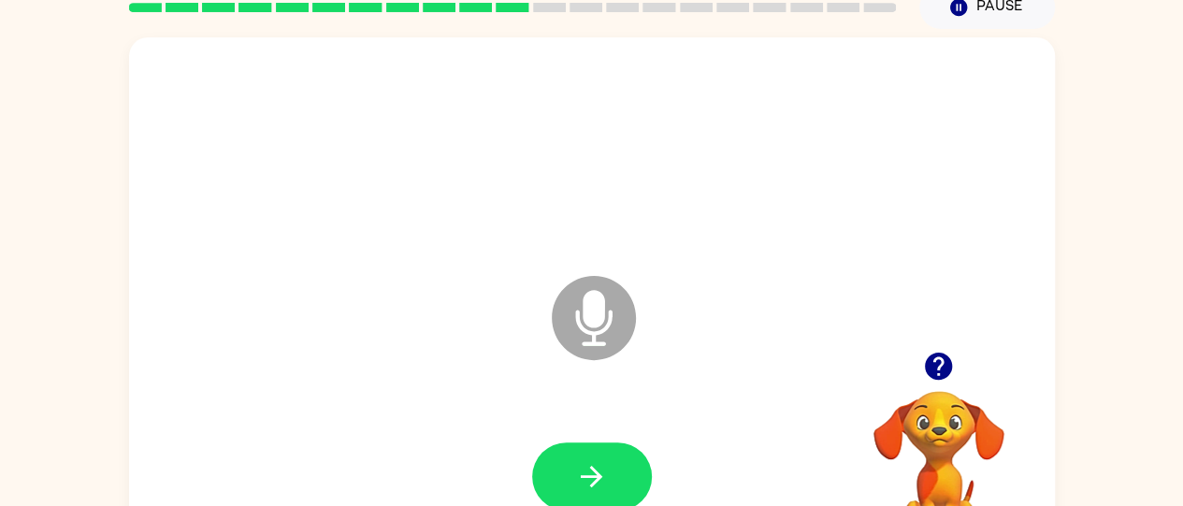
scroll to position [152, 0]
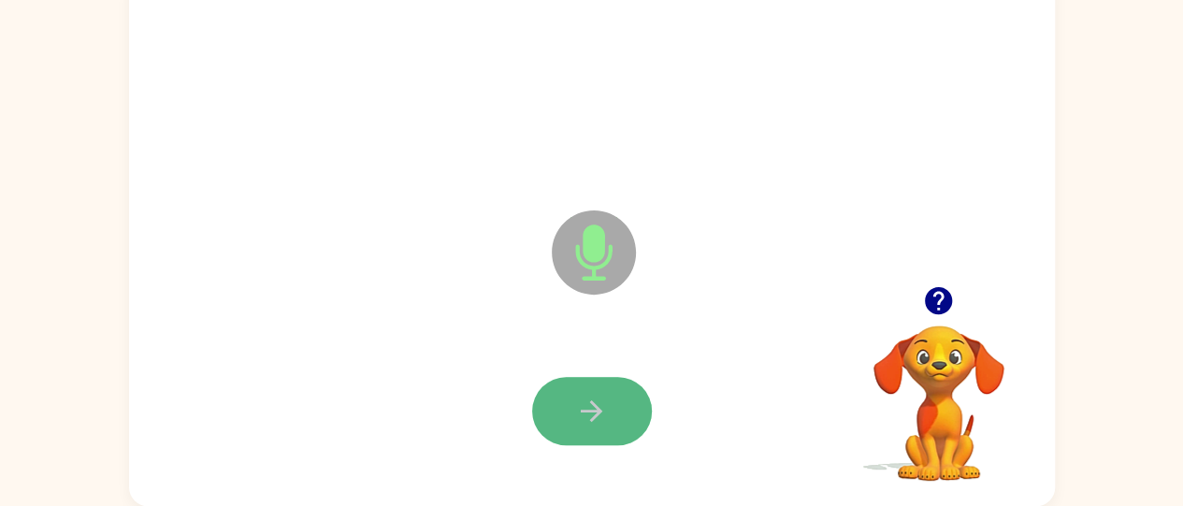
click at [594, 427] on button "button" at bounding box center [592, 411] width 120 height 68
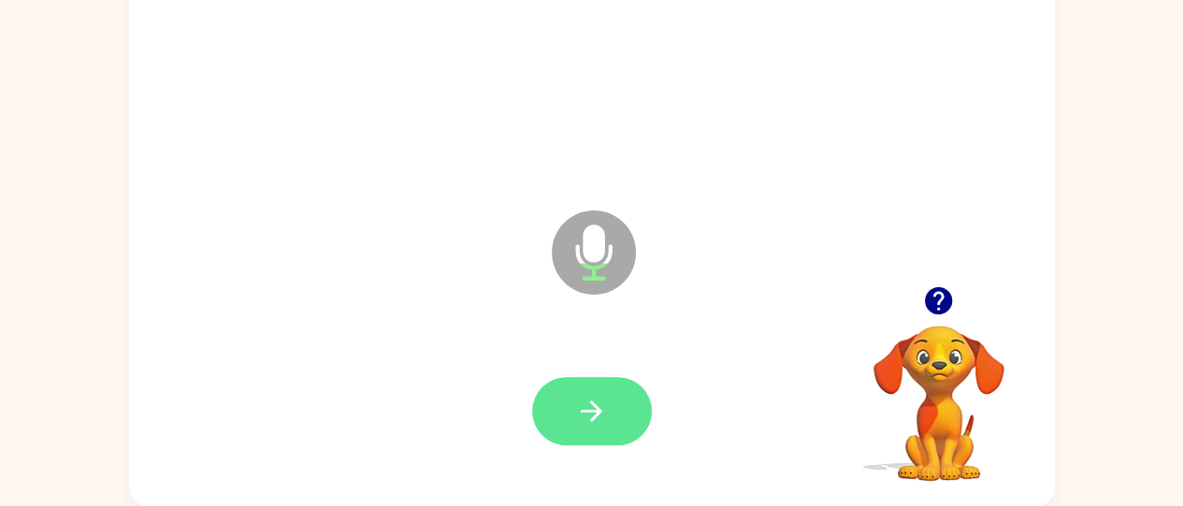
click at [617, 389] on button "button" at bounding box center [592, 411] width 120 height 68
click at [573, 385] on button "button" at bounding box center [592, 411] width 120 height 68
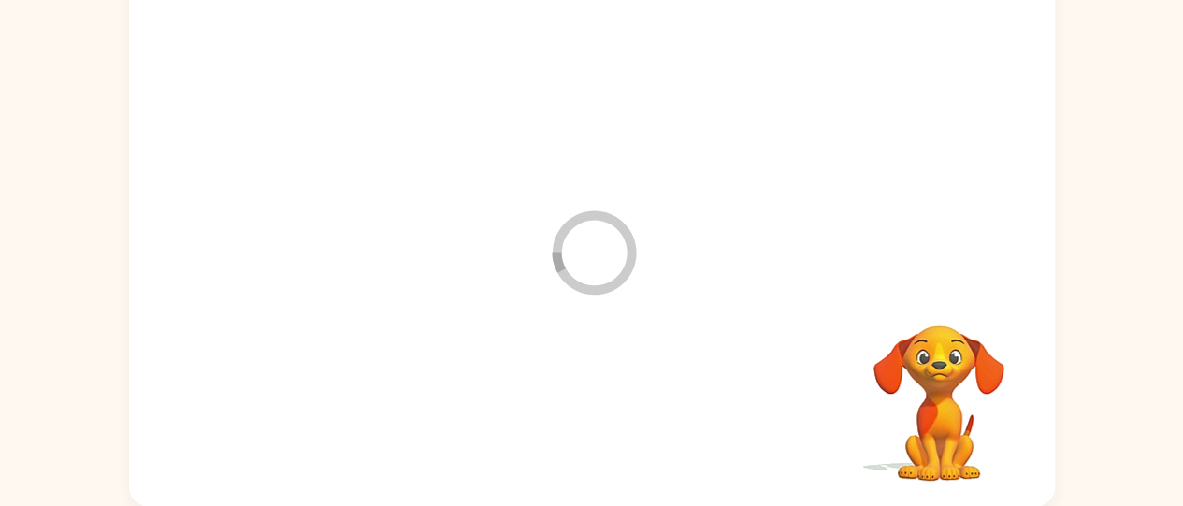
click at [614, 402] on div at bounding box center [592, 411] width 889 height 153
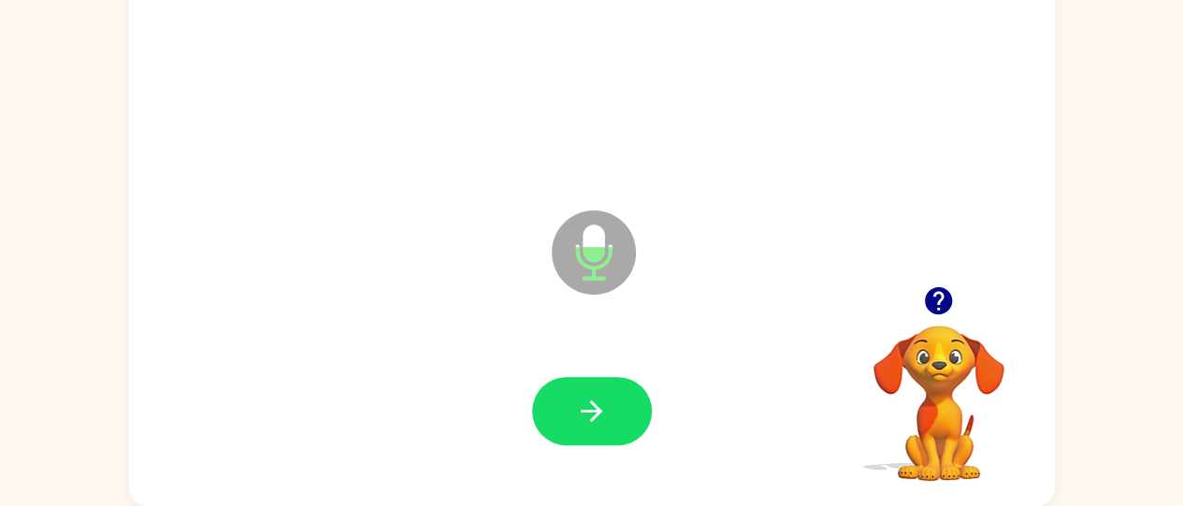
click at [648, 380] on div at bounding box center [592, 411] width 120 height 68
click at [627, 353] on div at bounding box center [592, 411] width 889 height 153
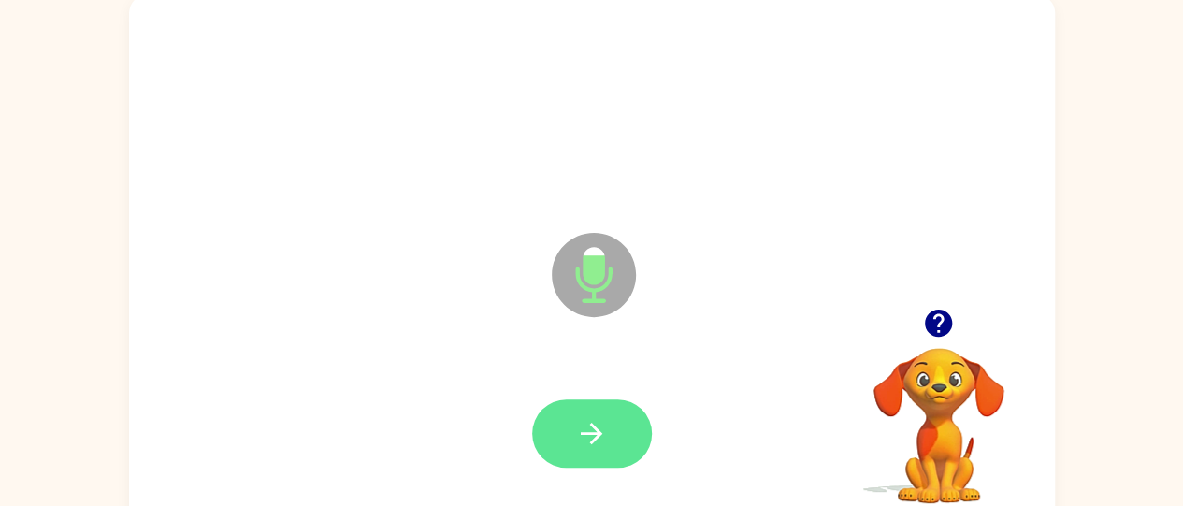
click at [640, 441] on button "button" at bounding box center [592, 433] width 120 height 68
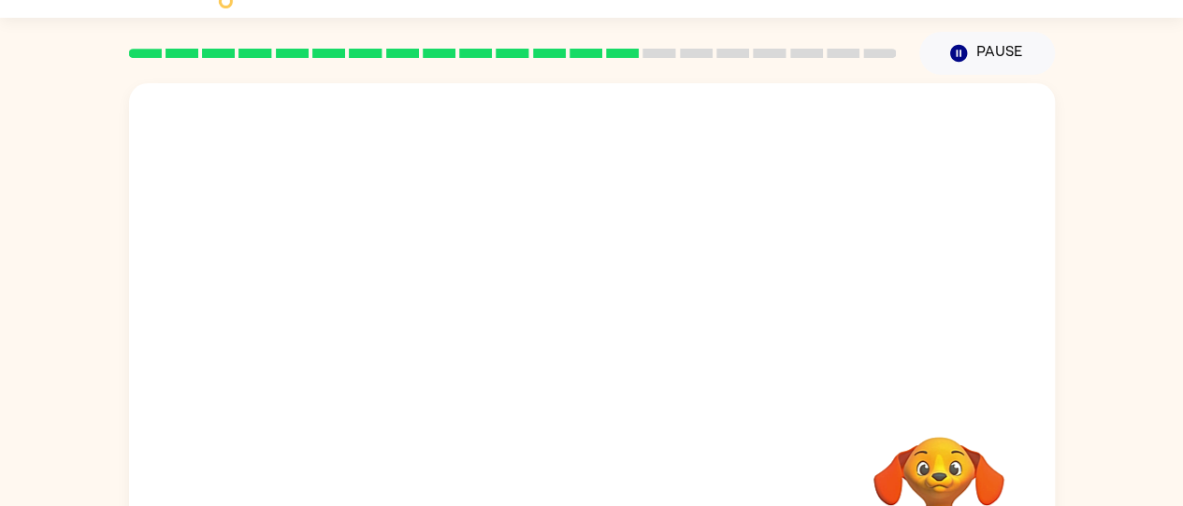
scroll to position [32, 0]
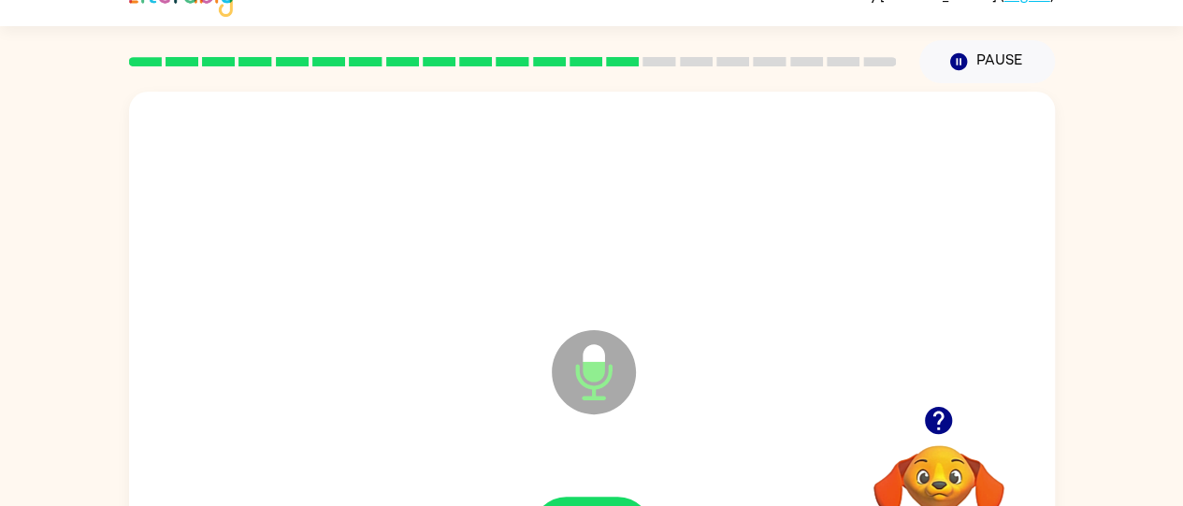
click at [652, 431] on icon "Microphone The Microphone is here when it is your turn to talk" at bounding box center [687, 396] width 281 height 140
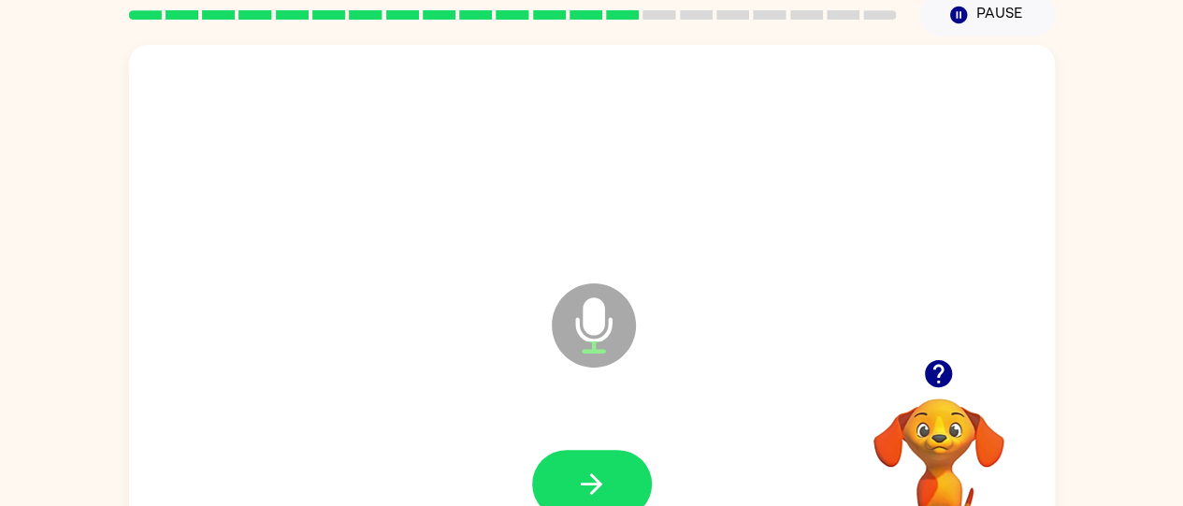
scroll to position [84, 0]
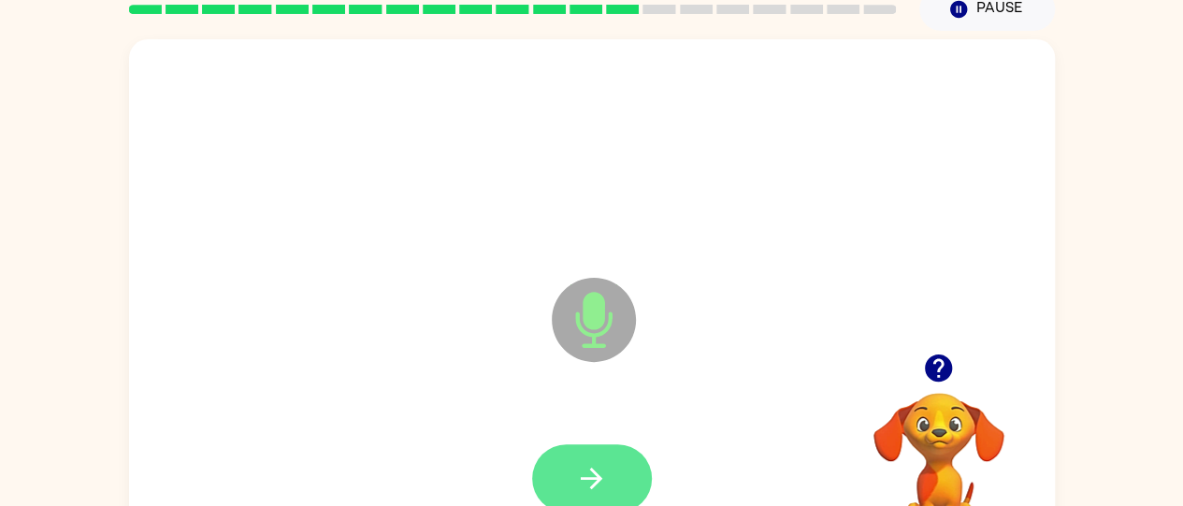
click at [631, 464] on button "button" at bounding box center [592, 478] width 120 height 68
click at [615, 490] on button "button" at bounding box center [592, 478] width 120 height 68
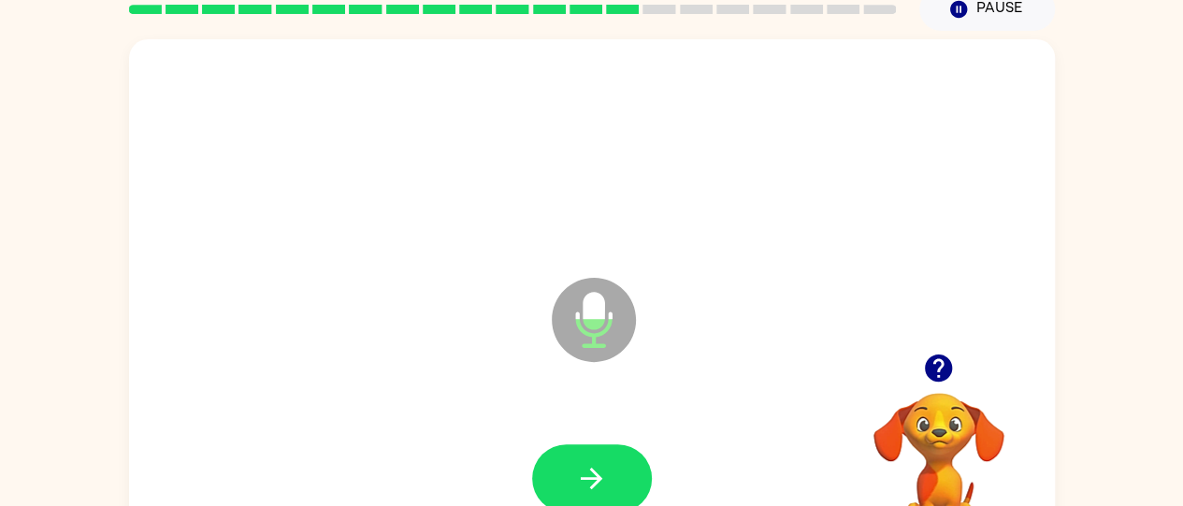
click at [595, 471] on icon "button" at bounding box center [592, 479] width 22 height 22
click at [595, 471] on div at bounding box center [592, 478] width 120 height 68
click at [557, 430] on div at bounding box center [592, 478] width 889 height 153
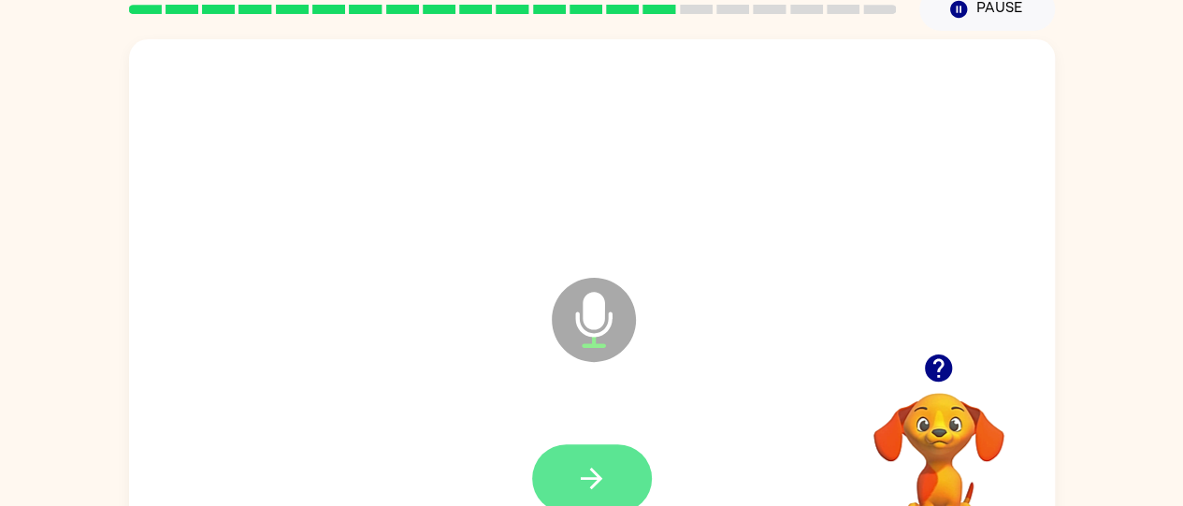
click at [571, 453] on button "button" at bounding box center [592, 478] width 120 height 68
click at [598, 447] on button "button" at bounding box center [592, 478] width 120 height 68
click at [540, 460] on button "button" at bounding box center [592, 478] width 120 height 68
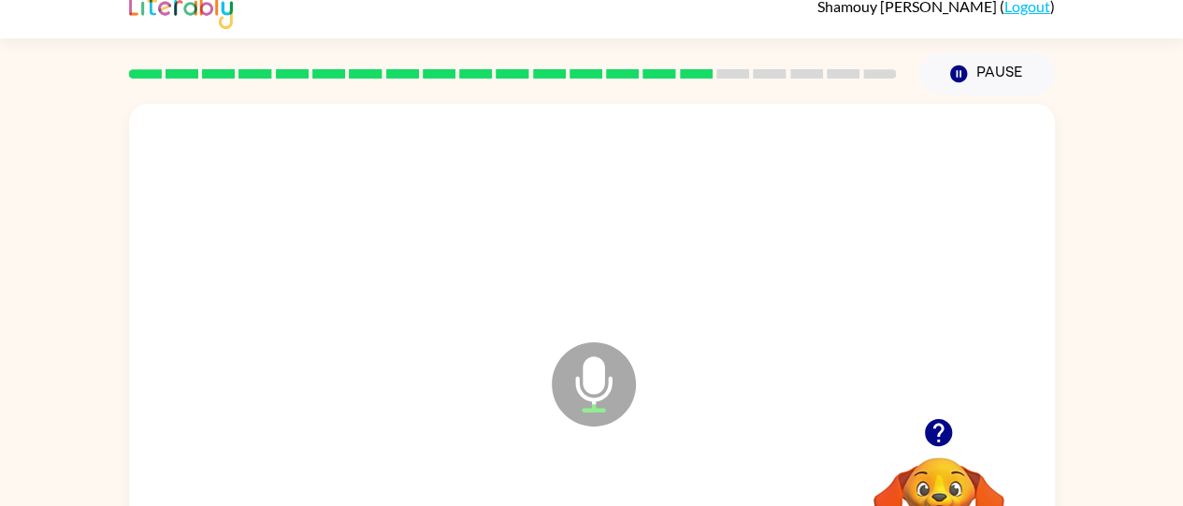
scroll to position [152, 0]
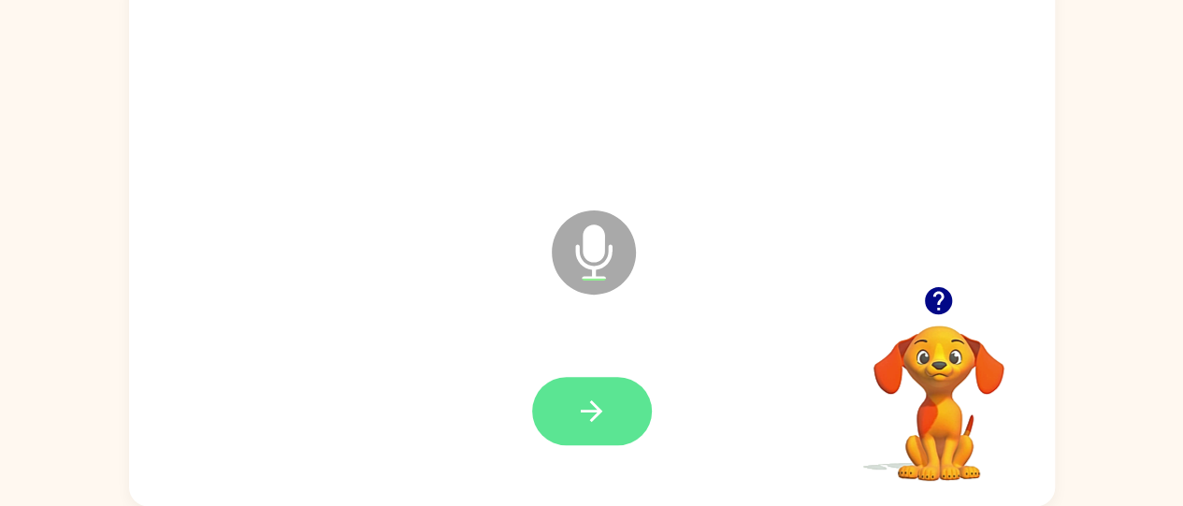
click at [580, 413] on icon "button" at bounding box center [591, 411] width 33 height 33
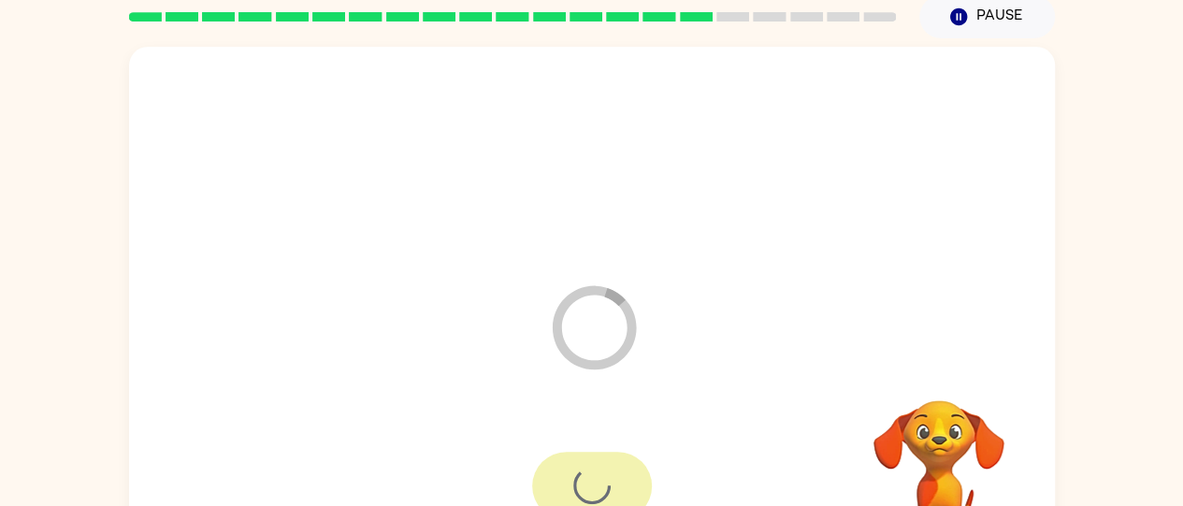
scroll to position [76, 0]
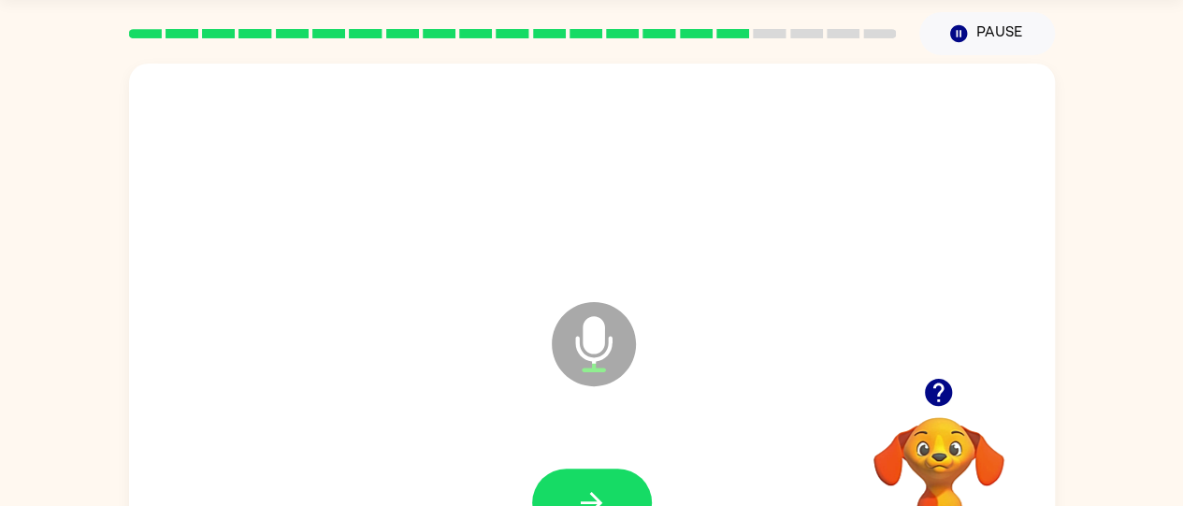
click at [551, 454] on div at bounding box center [592, 503] width 889 height 153
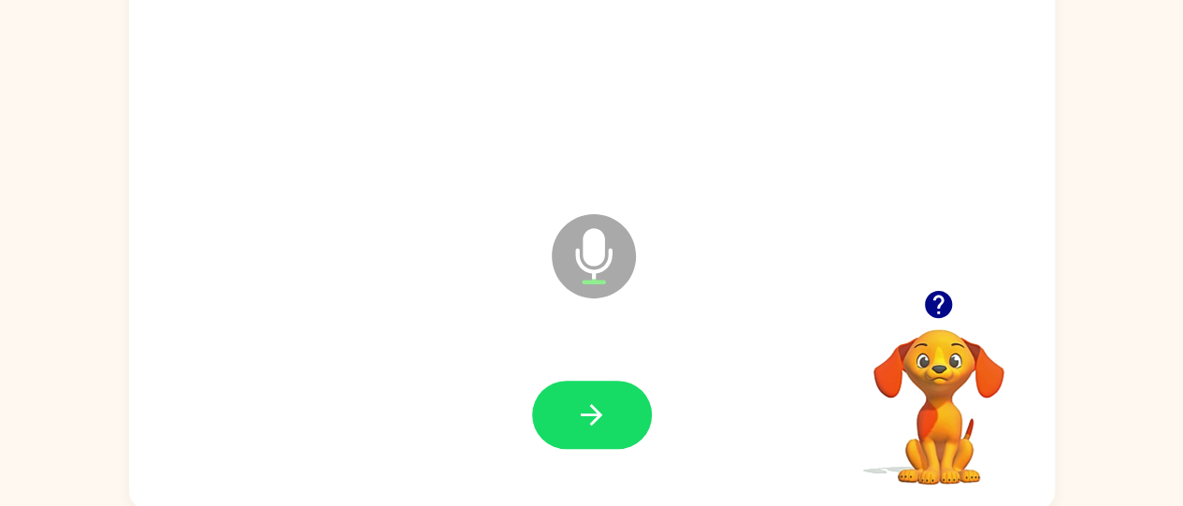
scroll to position [152, 0]
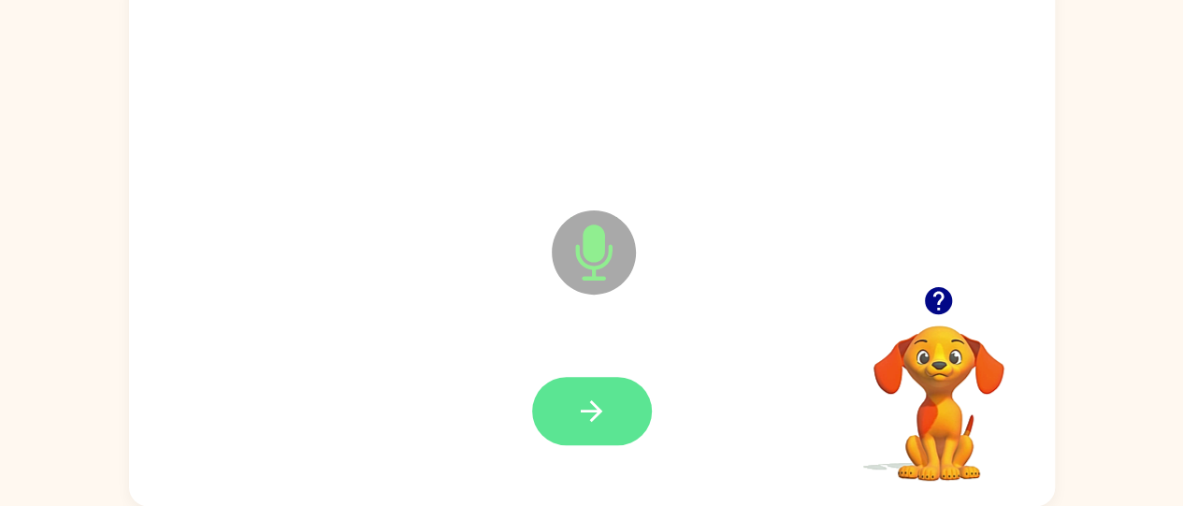
click at [576, 395] on icon "button" at bounding box center [591, 411] width 33 height 33
click at [625, 404] on button "button" at bounding box center [592, 411] width 120 height 68
click at [606, 437] on button "button" at bounding box center [592, 411] width 120 height 68
click at [631, 422] on button "button" at bounding box center [592, 411] width 120 height 68
click at [597, 440] on button "button" at bounding box center [592, 411] width 120 height 68
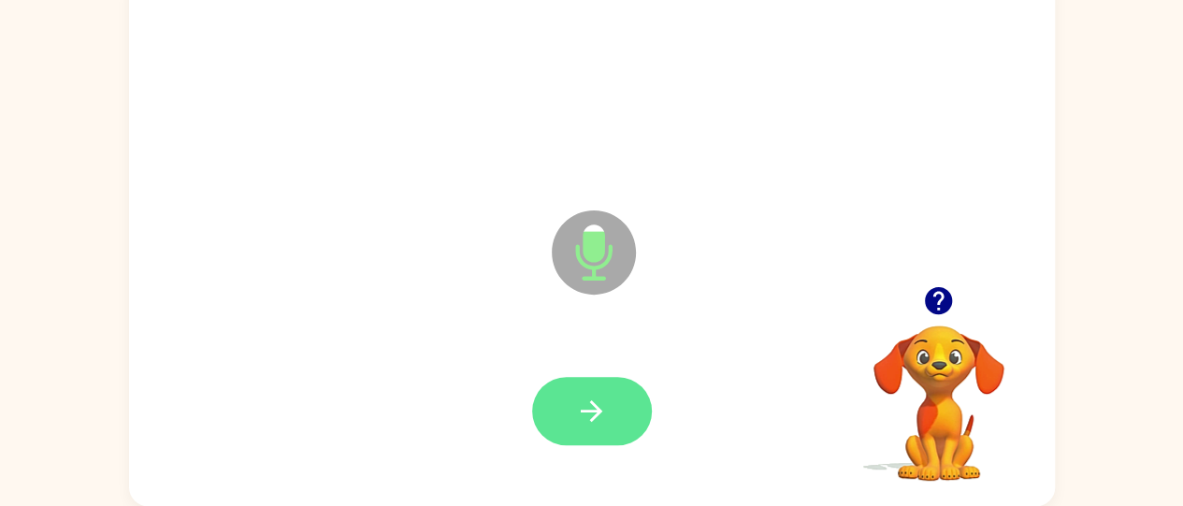
click at [619, 400] on button "button" at bounding box center [592, 411] width 120 height 68
click at [614, 392] on button "button" at bounding box center [592, 411] width 120 height 68
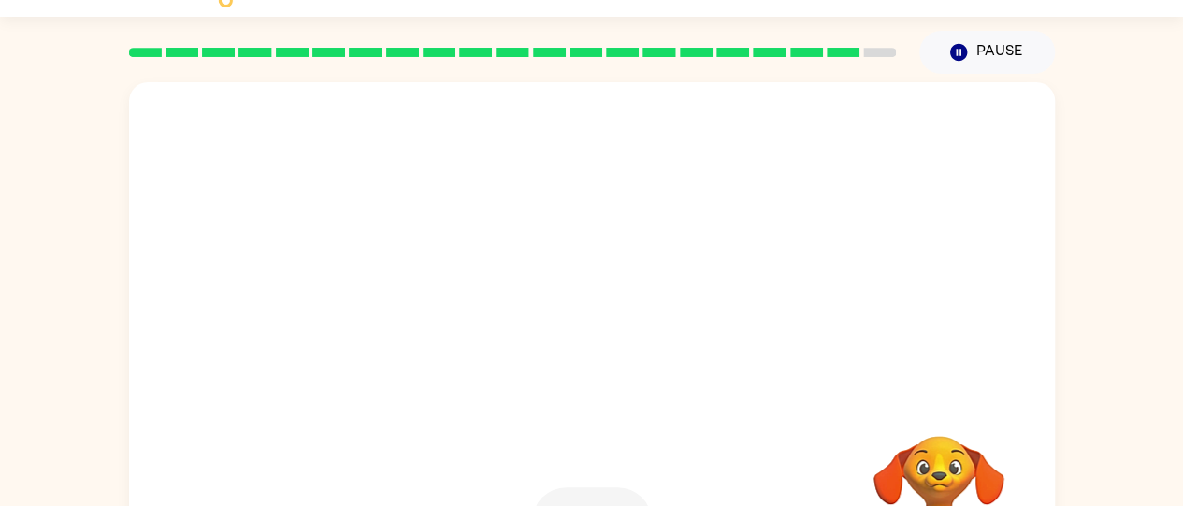
scroll to position [80, 0]
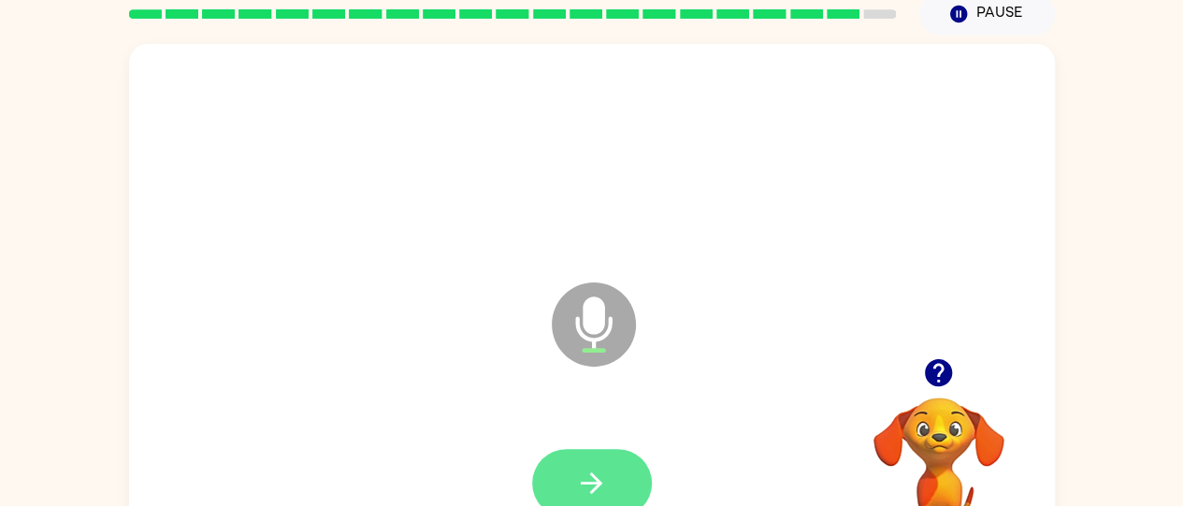
click at [584, 477] on icon "button" at bounding box center [591, 483] width 33 height 33
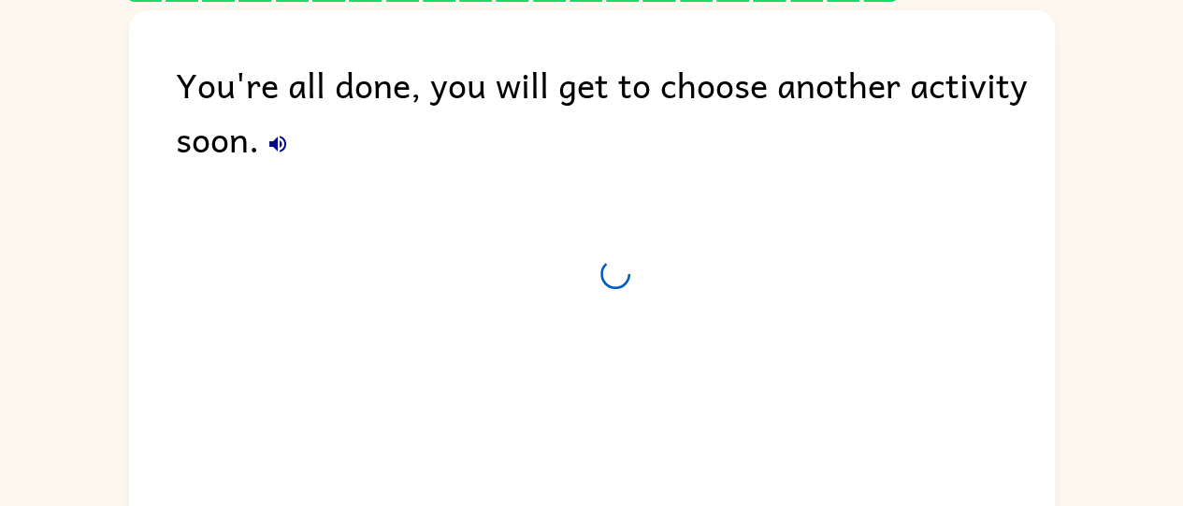
scroll to position [63, 0]
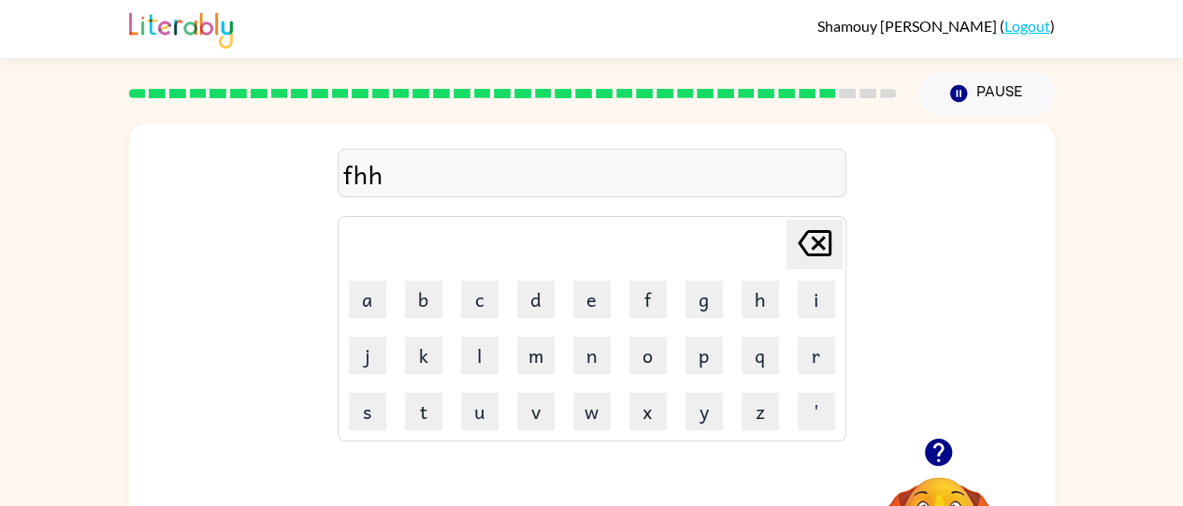
type button "w"
click at [615, 426] on td "w" at bounding box center [592, 411] width 54 height 54
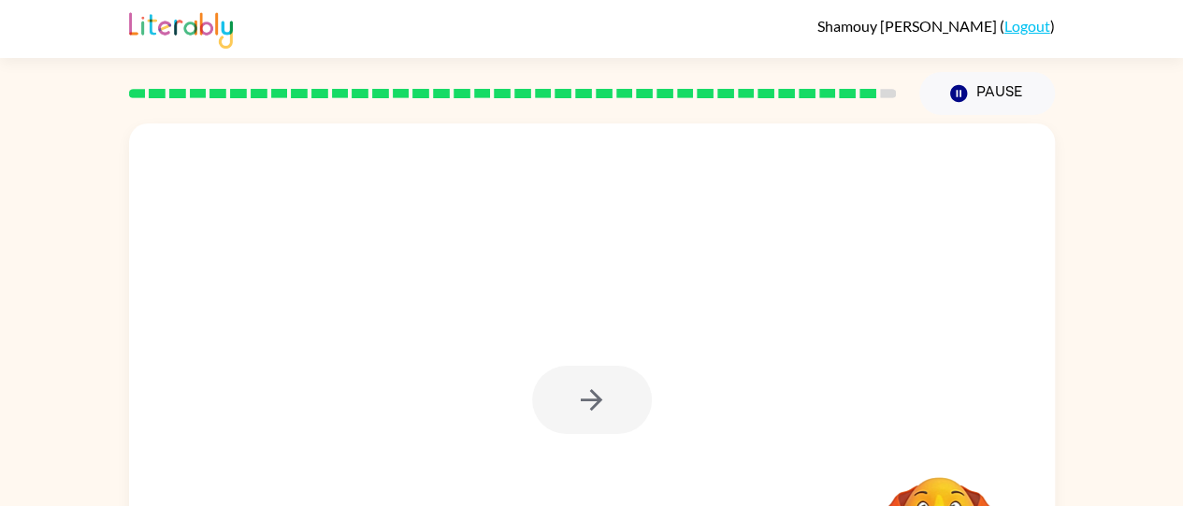
click at [615, 429] on div at bounding box center [592, 400] width 120 height 68
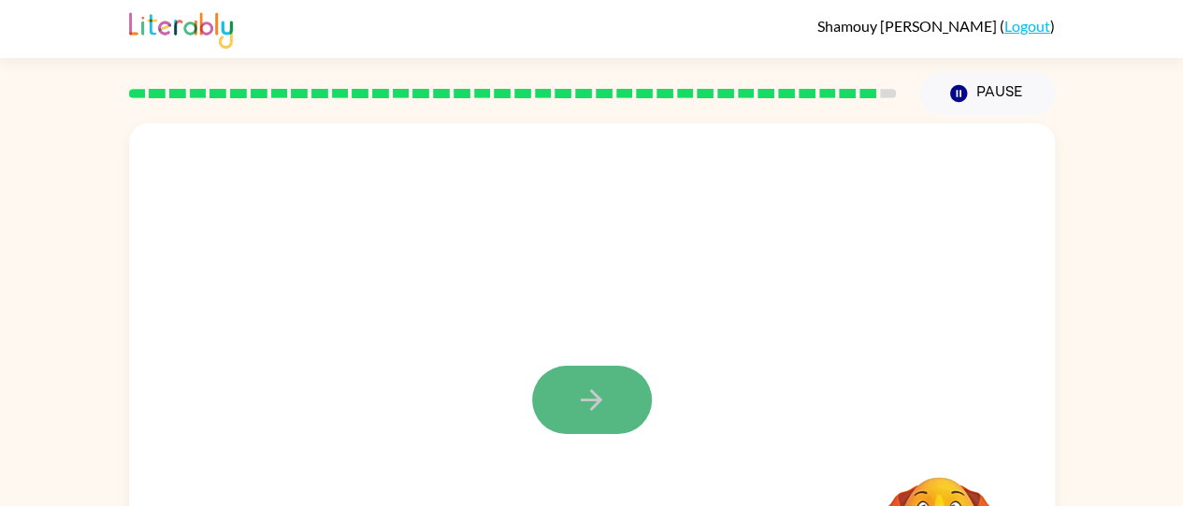
click at [605, 383] on button "button" at bounding box center [592, 400] width 120 height 68
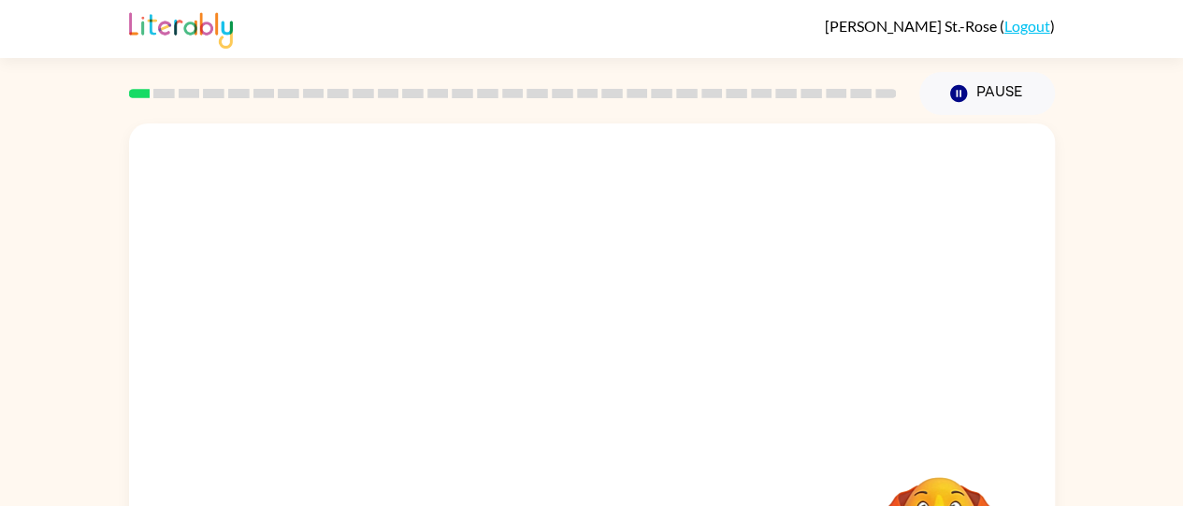
scroll to position [152, 0]
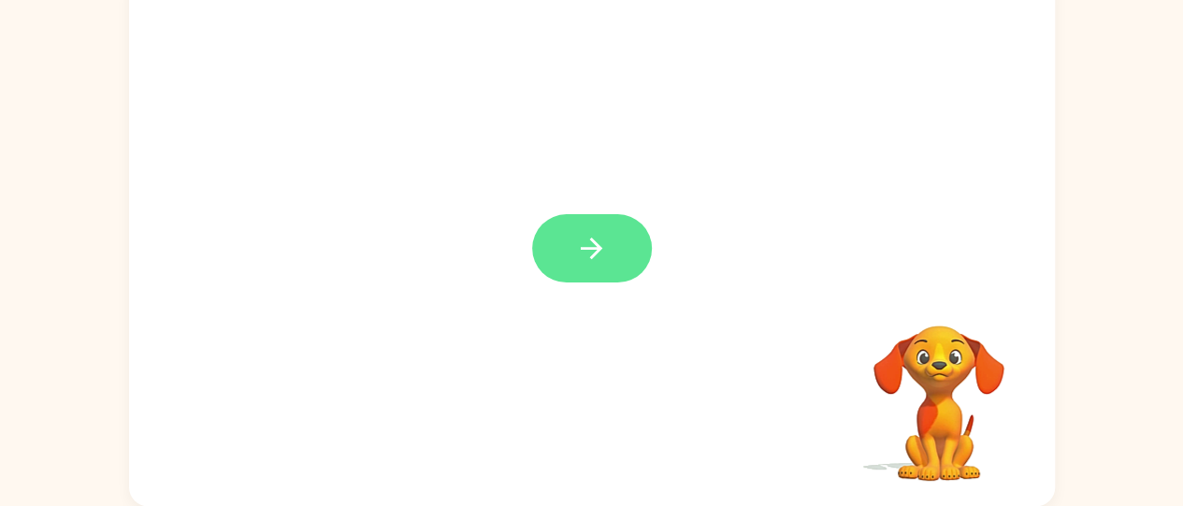
click at [593, 254] on icon "button" at bounding box center [592, 249] width 22 height 22
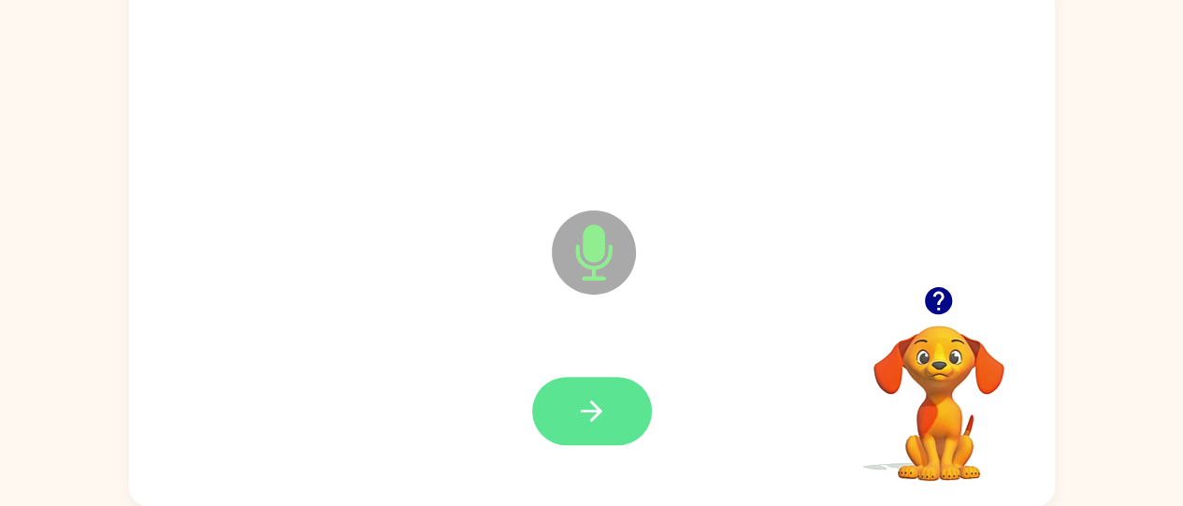
click at [586, 412] on icon "button" at bounding box center [591, 411] width 33 height 33
click at [598, 408] on icon "button" at bounding box center [592, 411] width 22 height 22
click at [593, 411] on icon "button" at bounding box center [592, 411] width 22 height 22
click at [602, 397] on icon "button" at bounding box center [591, 411] width 33 height 33
click at [612, 410] on button "button" at bounding box center [592, 411] width 120 height 68
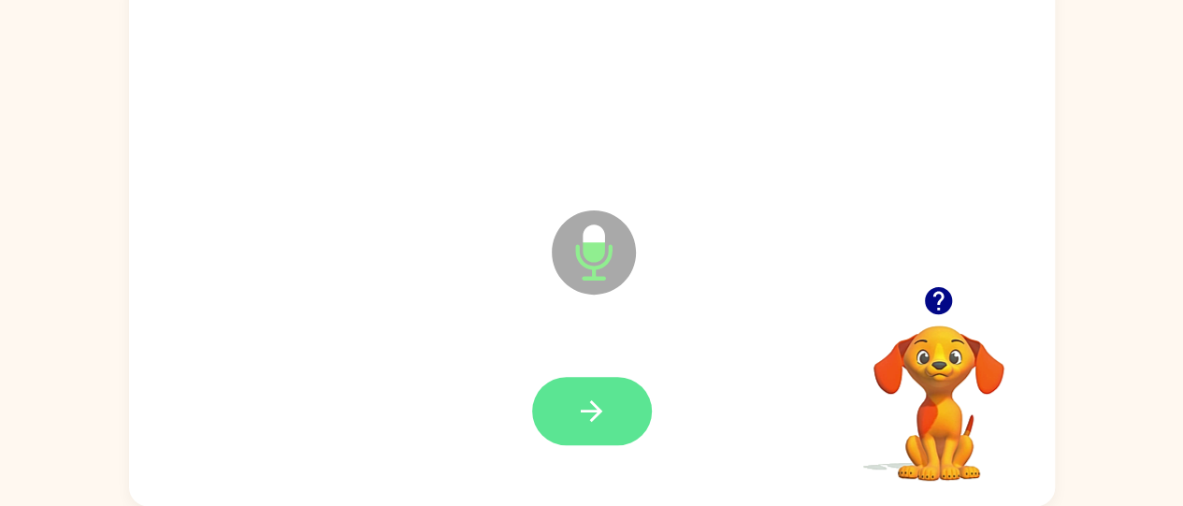
click at [608, 400] on button "button" at bounding box center [592, 411] width 120 height 68
click at [597, 412] on icon "button" at bounding box center [592, 411] width 22 height 22
click at [578, 425] on icon "button" at bounding box center [591, 411] width 33 height 33
click at [600, 404] on icon "button" at bounding box center [591, 411] width 33 height 33
click at [592, 402] on icon "button" at bounding box center [592, 411] width 22 height 22
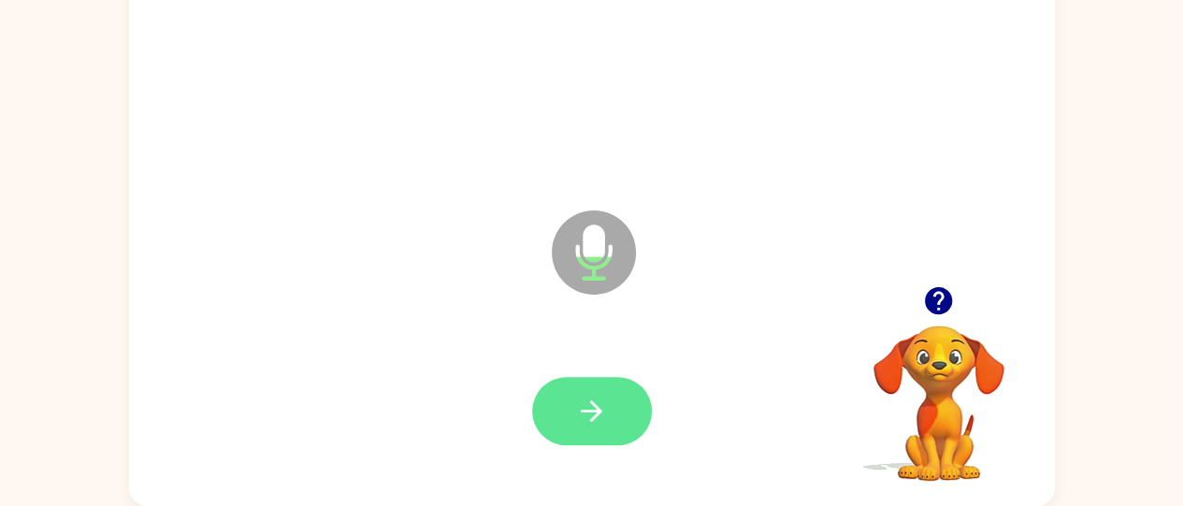
click at [622, 391] on button "button" at bounding box center [592, 411] width 120 height 68
click at [606, 392] on button "button" at bounding box center [592, 411] width 120 height 68
click at [604, 415] on icon "button" at bounding box center [591, 411] width 33 height 33
click at [614, 413] on button "button" at bounding box center [592, 411] width 120 height 68
click at [586, 427] on icon "button" at bounding box center [591, 411] width 33 height 33
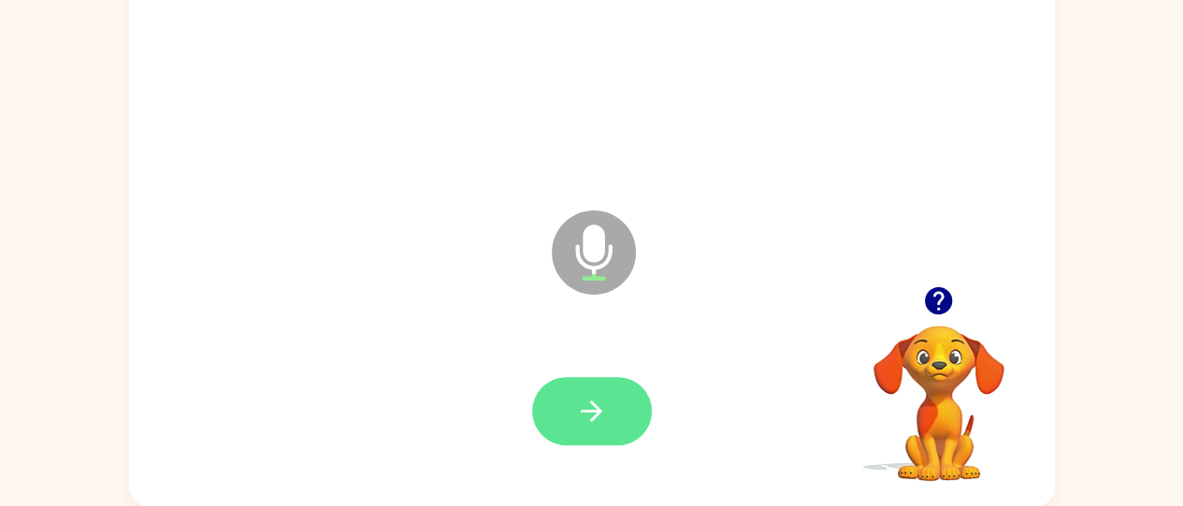
click at [604, 433] on button "button" at bounding box center [592, 411] width 120 height 68
click at [593, 404] on icon "button" at bounding box center [592, 411] width 22 height 22
click at [596, 384] on button "button" at bounding box center [592, 411] width 120 height 68
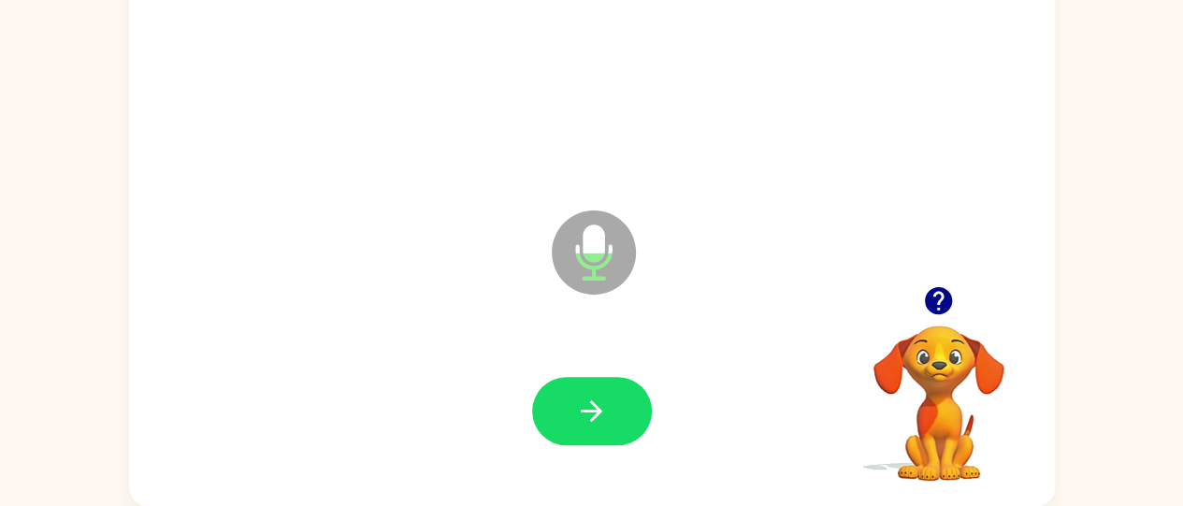
click at [945, 300] on icon "button" at bounding box center [938, 300] width 27 height 27
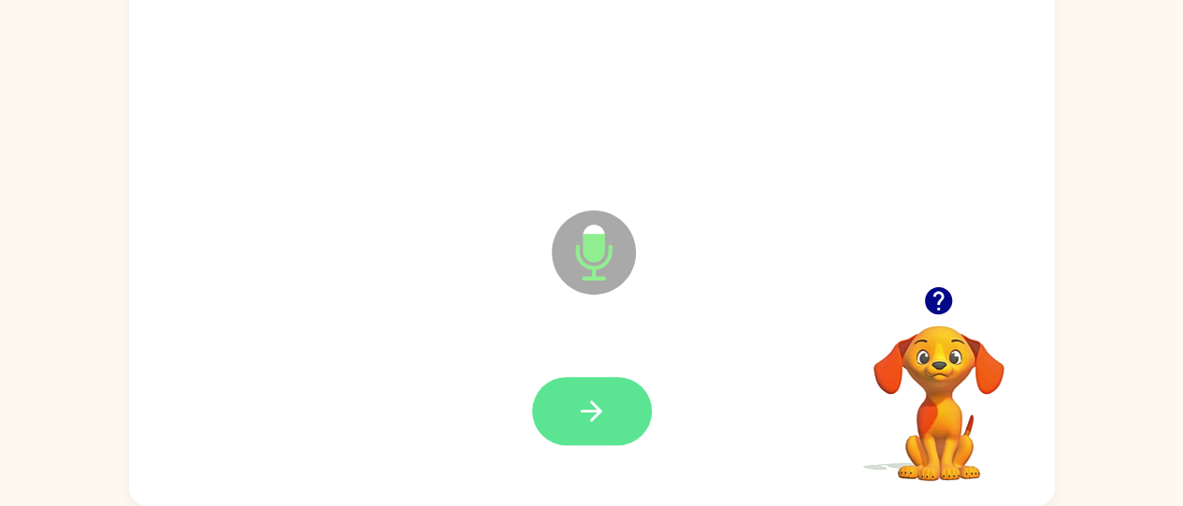
click at [591, 409] on icon "button" at bounding box center [591, 411] width 33 height 33
click at [631, 441] on button "button" at bounding box center [592, 411] width 120 height 68
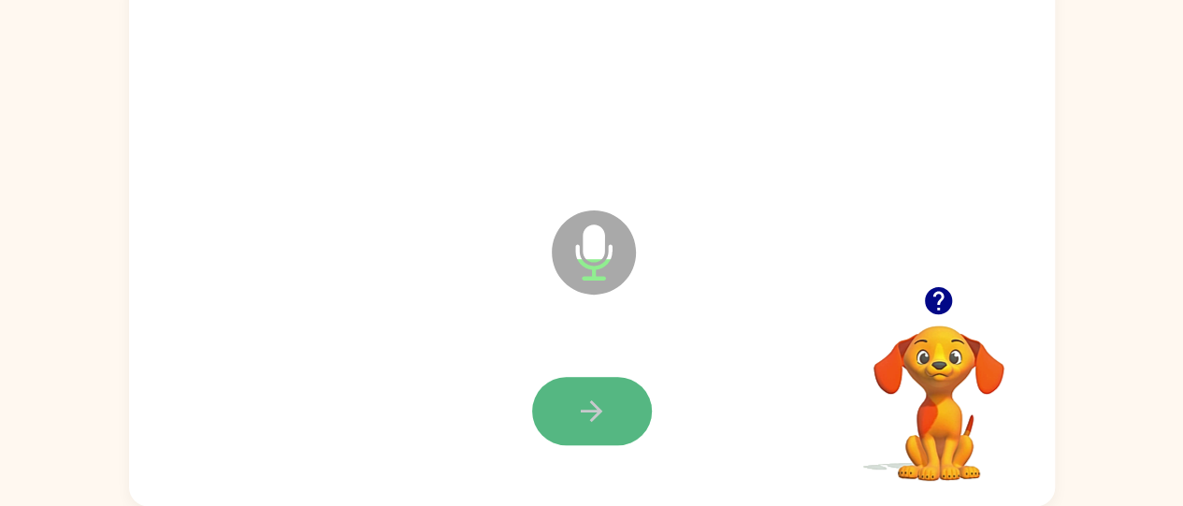
click at [593, 425] on icon "button" at bounding box center [591, 411] width 33 height 33
click at [597, 401] on icon "button" at bounding box center [591, 411] width 33 height 33
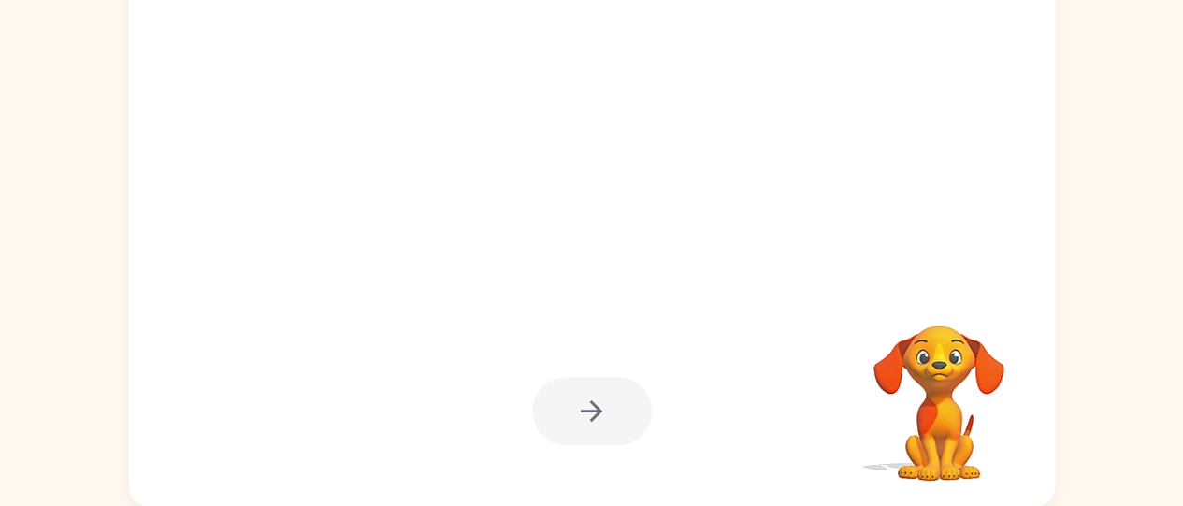
scroll to position [151, 0]
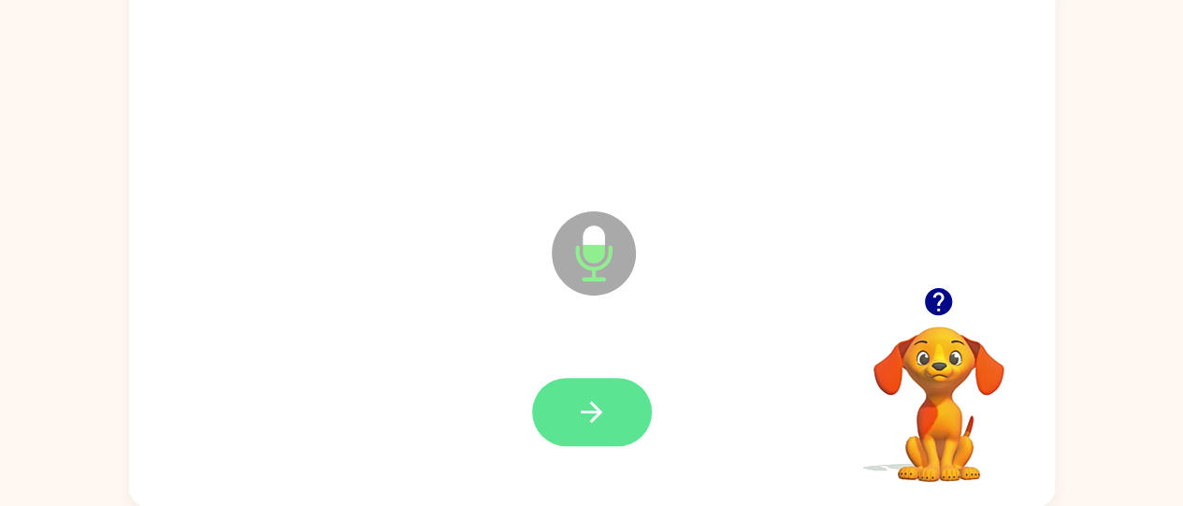
click at [575, 405] on icon "button" at bounding box center [591, 412] width 33 height 33
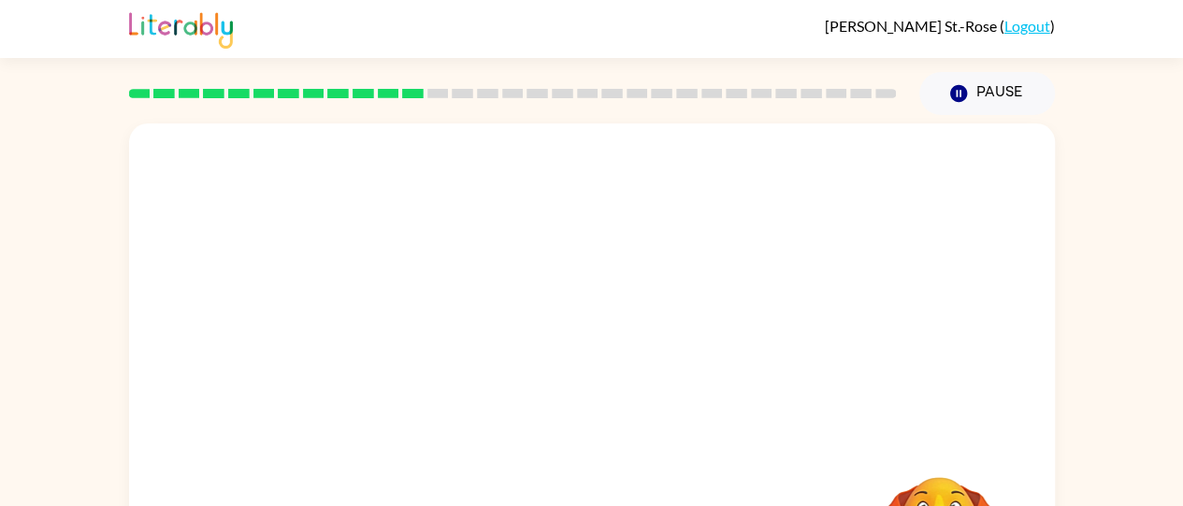
scroll to position [152, 0]
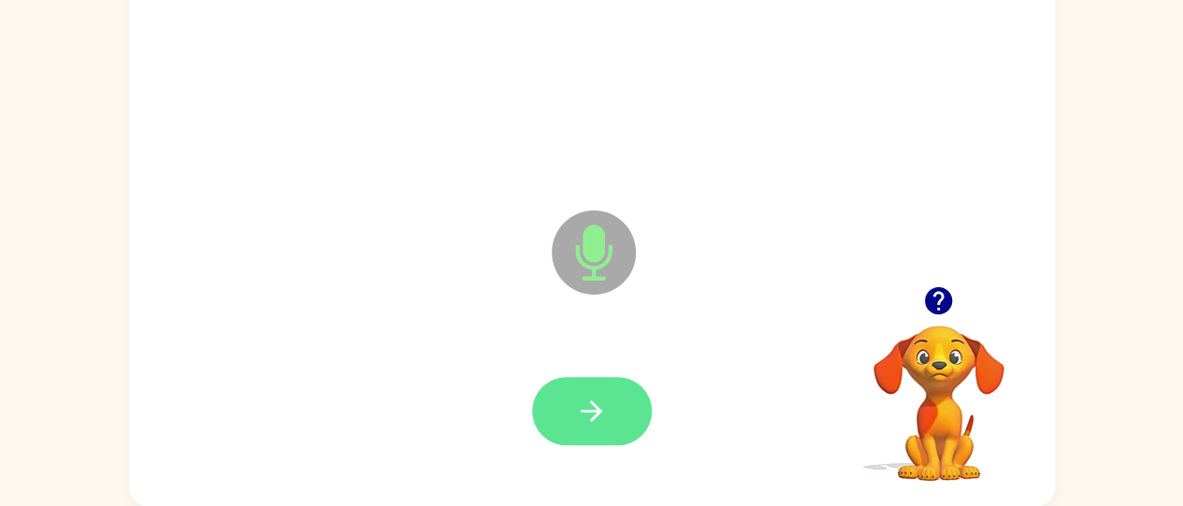
click at [596, 402] on icon "button" at bounding box center [591, 411] width 33 height 33
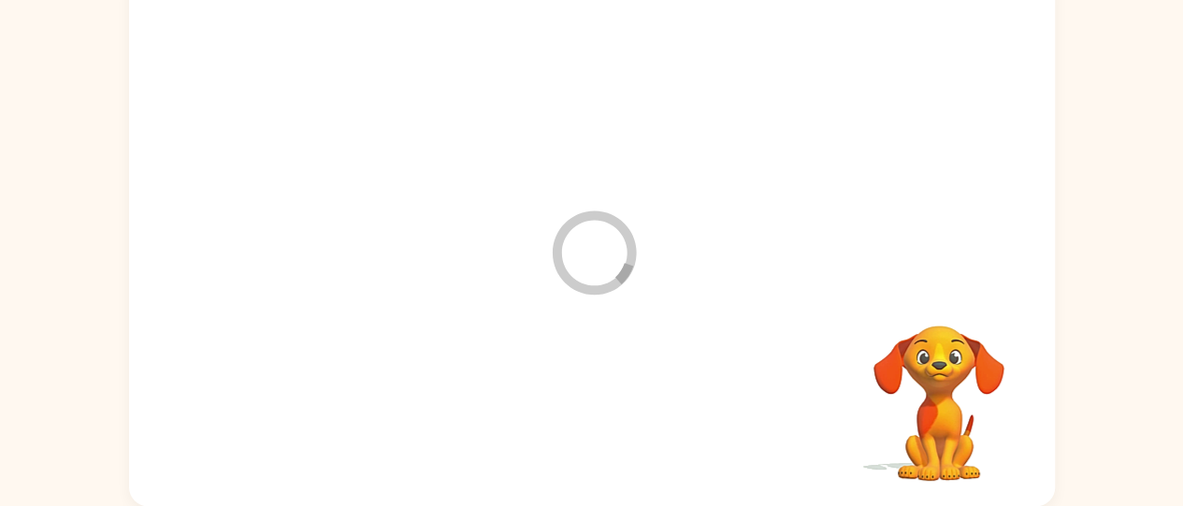
drag, startPoint x: 596, startPoint y: 402, endPoint x: 581, endPoint y: 371, distance: 34.3
click at [581, 371] on div at bounding box center [592, 411] width 889 height 153
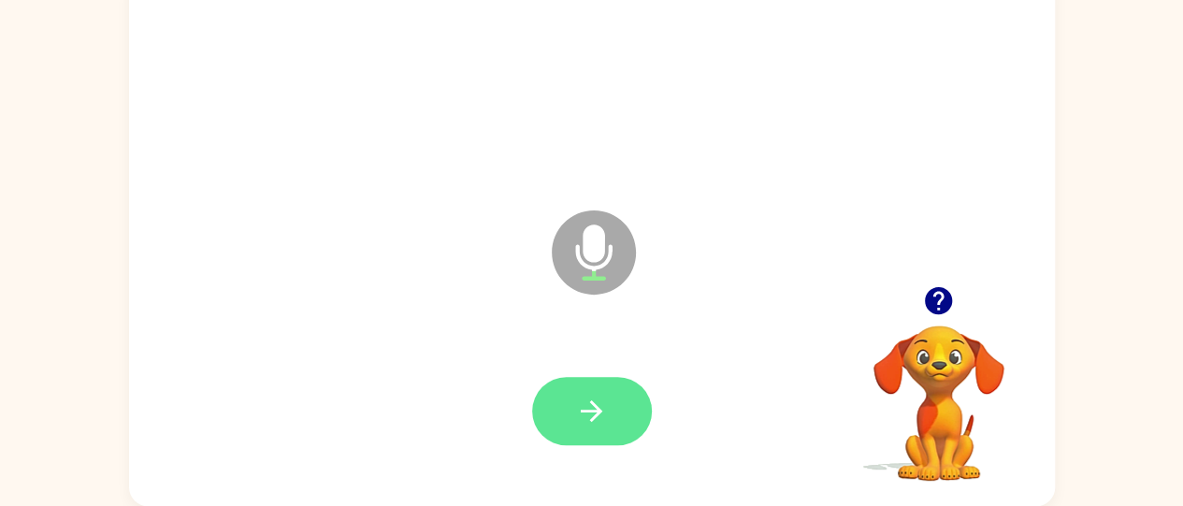
click at [597, 402] on icon "button" at bounding box center [591, 411] width 33 height 33
click at [593, 415] on icon "button" at bounding box center [591, 411] width 33 height 33
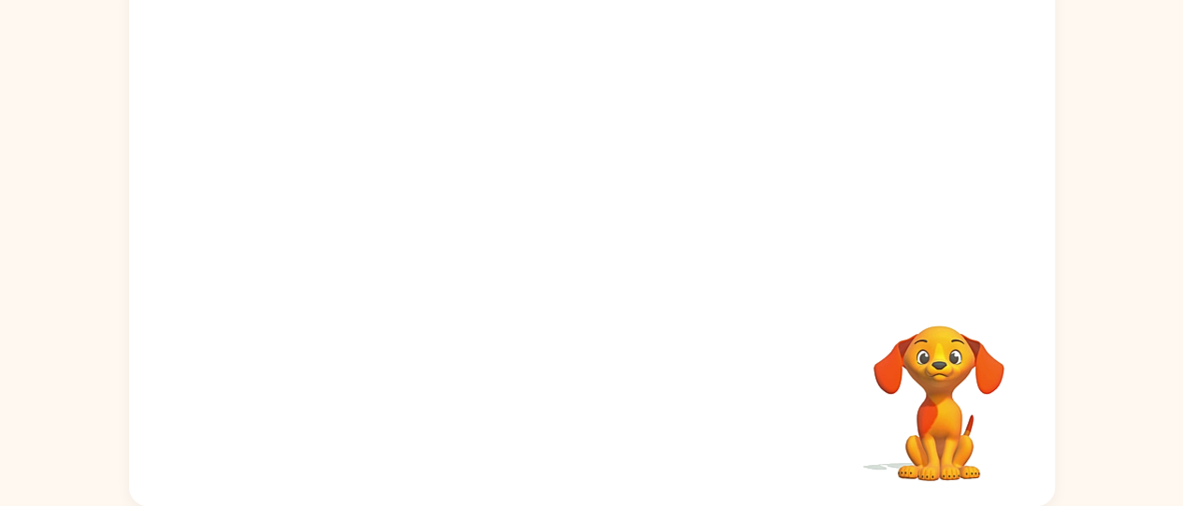
scroll to position [0, 0]
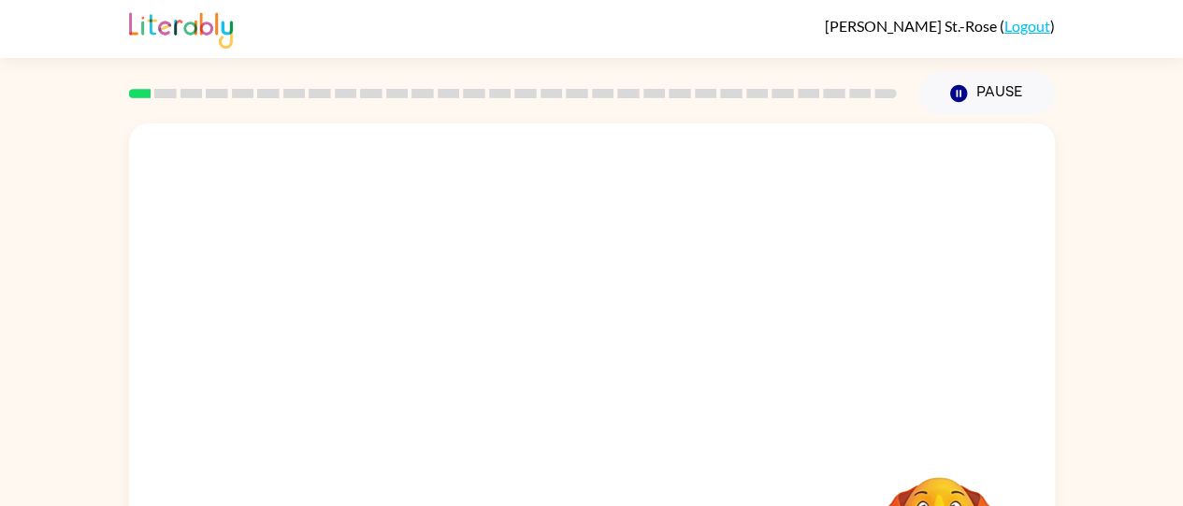
click at [802, 406] on div at bounding box center [592, 280] width 926 height 314
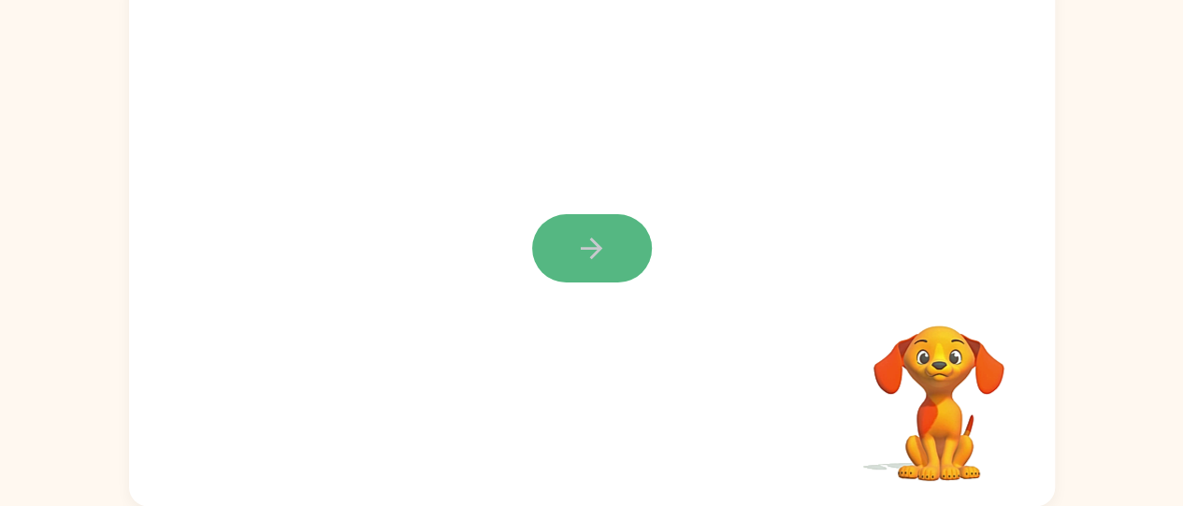
click at [581, 271] on button "button" at bounding box center [592, 248] width 120 height 68
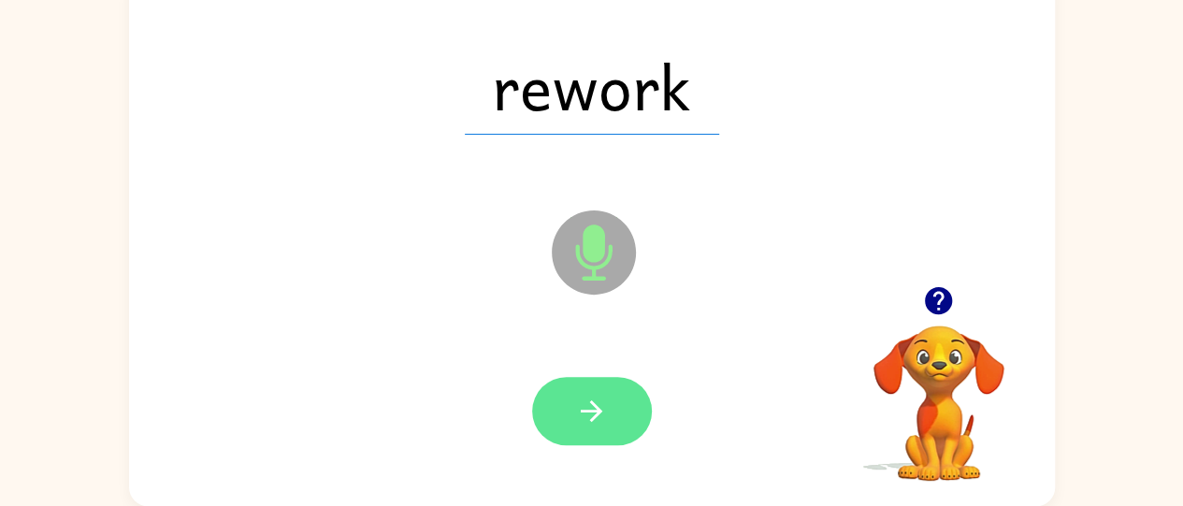
click at [609, 392] on button "button" at bounding box center [592, 411] width 120 height 68
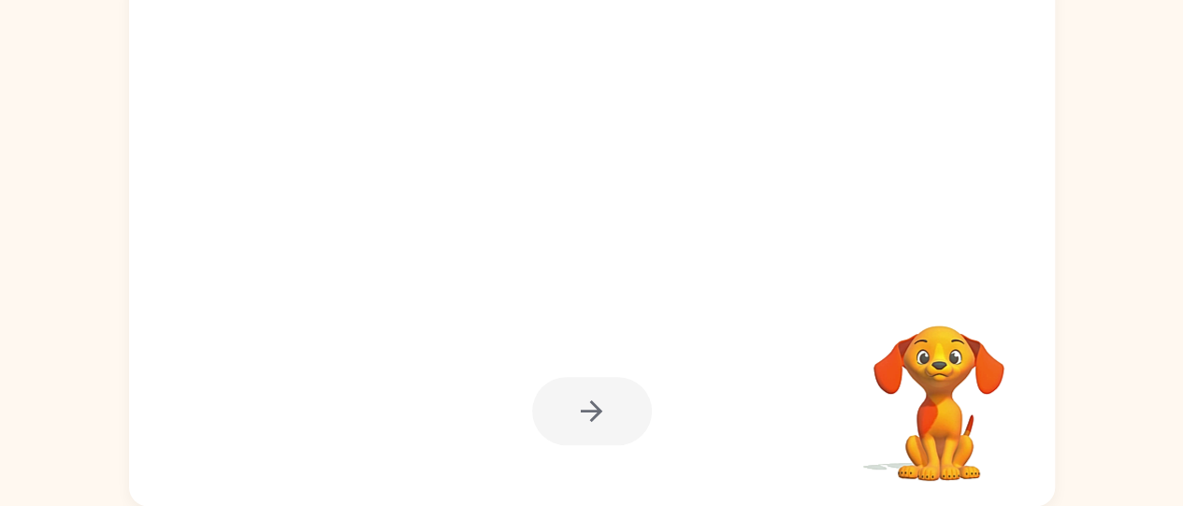
click at [419, 36] on div at bounding box center [592, 85] width 889 height 153
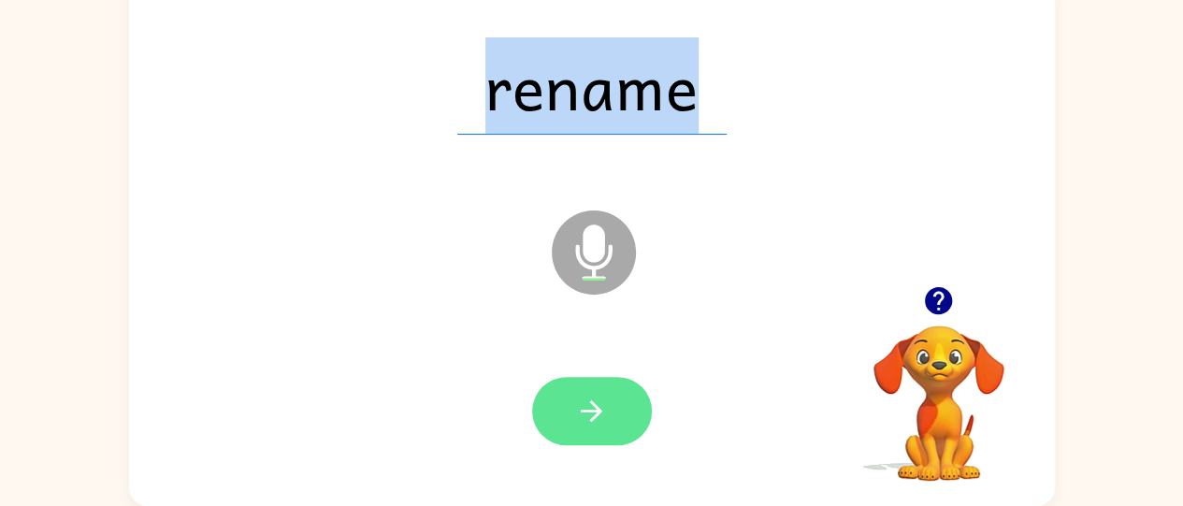
click at [606, 425] on icon "button" at bounding box center [591, 411] width 33 height 33
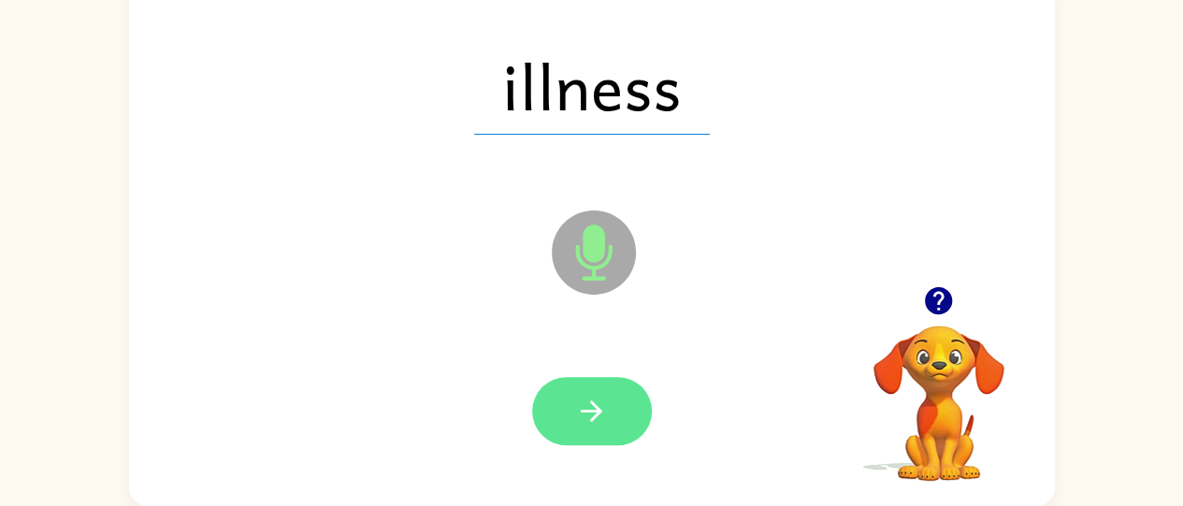
click at [563, 392] on button "button" at bounding box center [592, 411] width 120 height 68
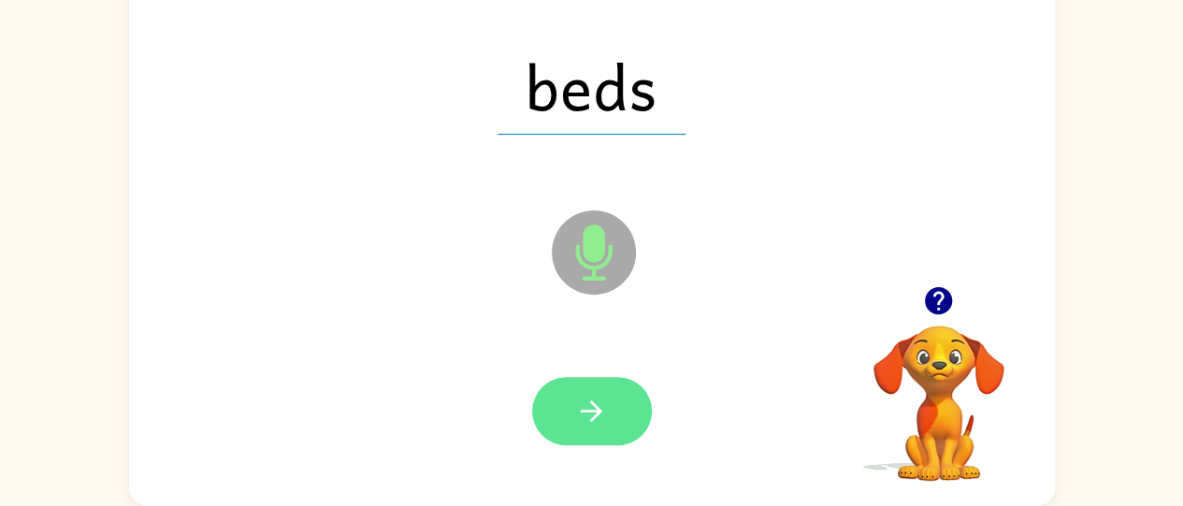
click at [577, 389] on button "button" at bounding box center [592, 411] width 120 height 68
click at [615, 410] on button "button" at bounding box center [592, 411] width 120 height 68
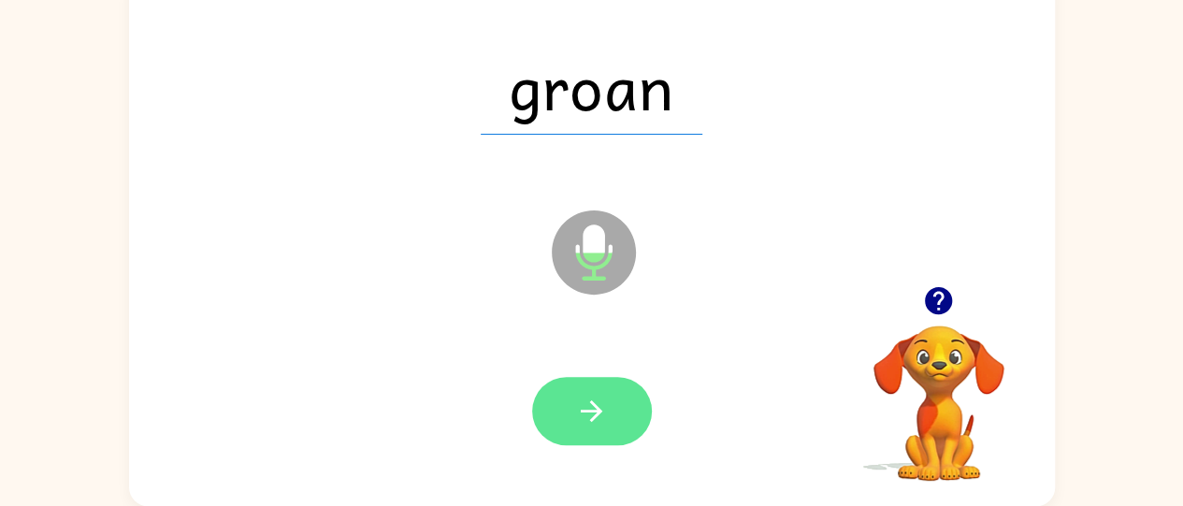
click at [593, 420] on icon "button" at bounding box center [591, 411] width 33 height 33
click at [586, 421] on icon "button" at bounding box center [591, 411] width 33 height 33
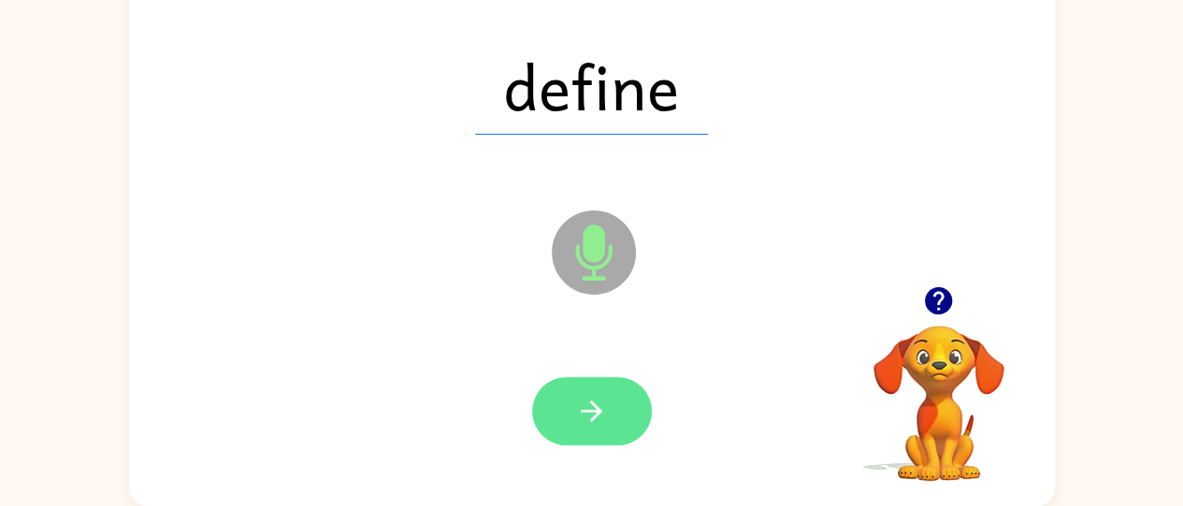
click at [604, 390] on button "button" at bounding box center [592, 411] width 120 height 68
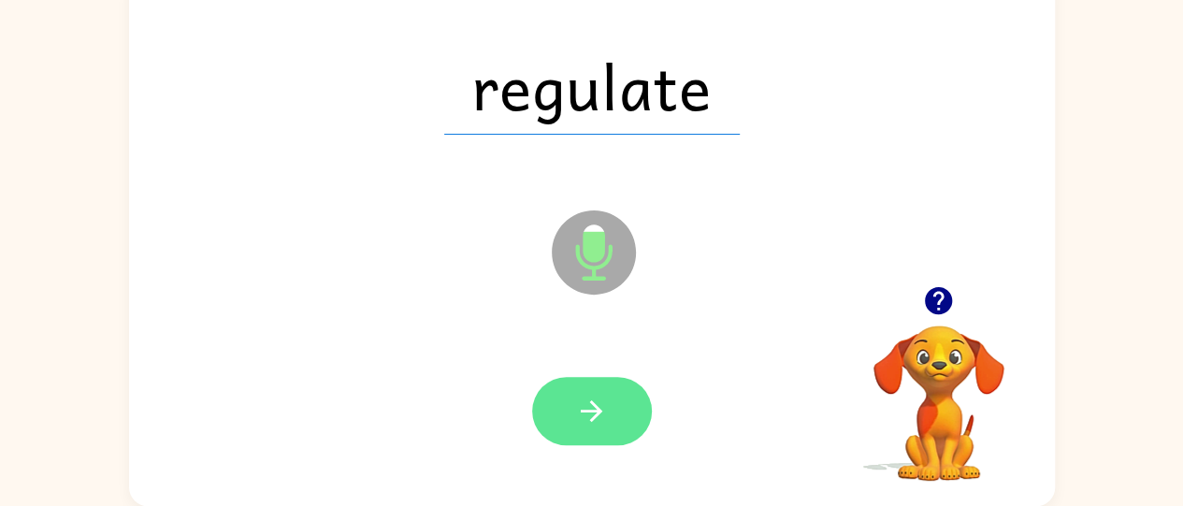
click at [621, 377] on button "button" at bounding box center [592, 411] width 120 height 68
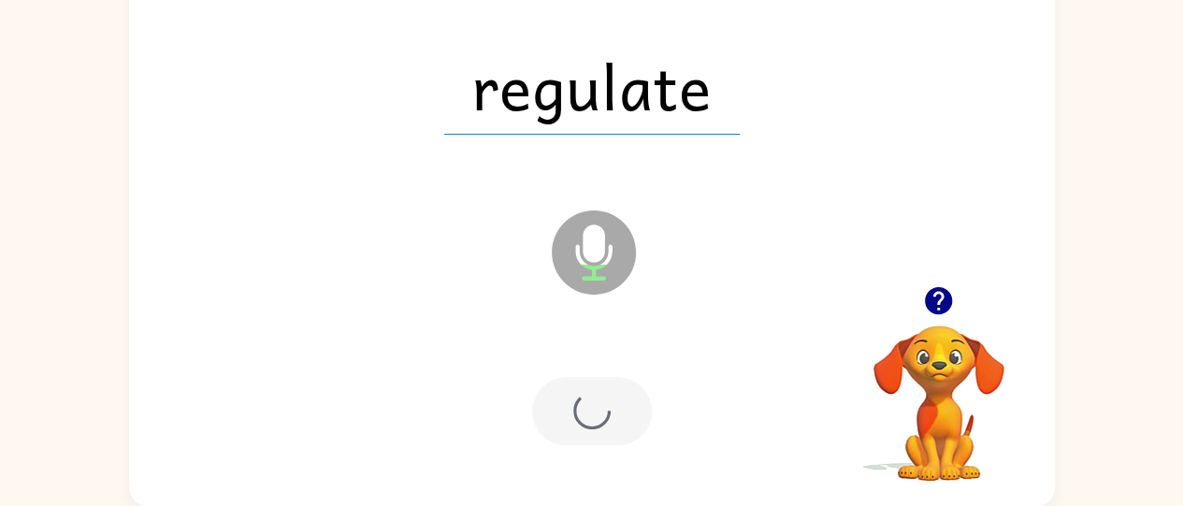
click at [614, 400] on div at bounding box center [592, 411] width 120 height 68
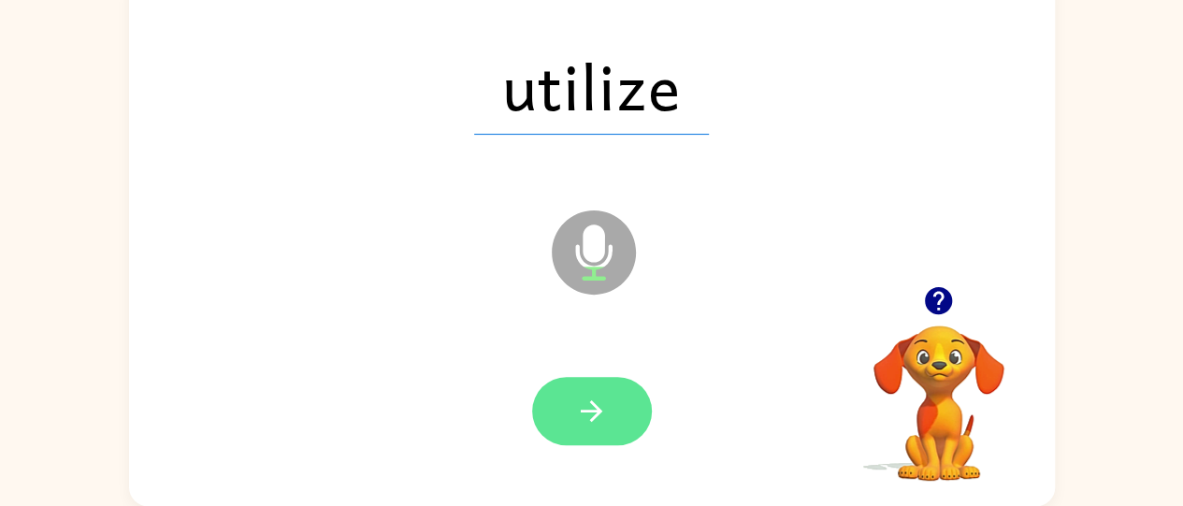
click at [540, 415] on button "button" at bounding box center [592, 411] width 120 height 68
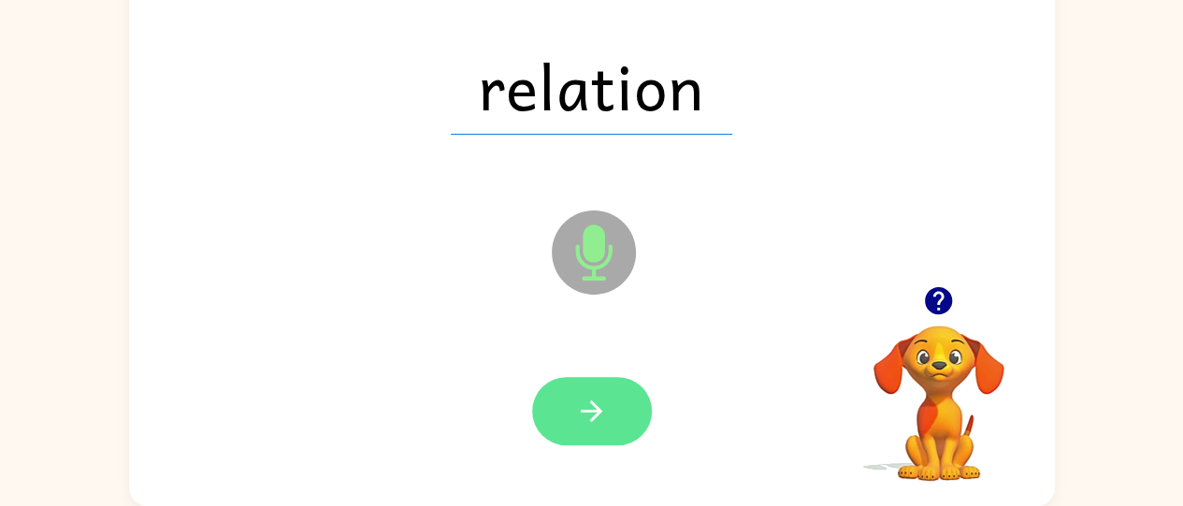
click at [567, 409] on button "button" at bounding box center [592, 411] width 120 height 68
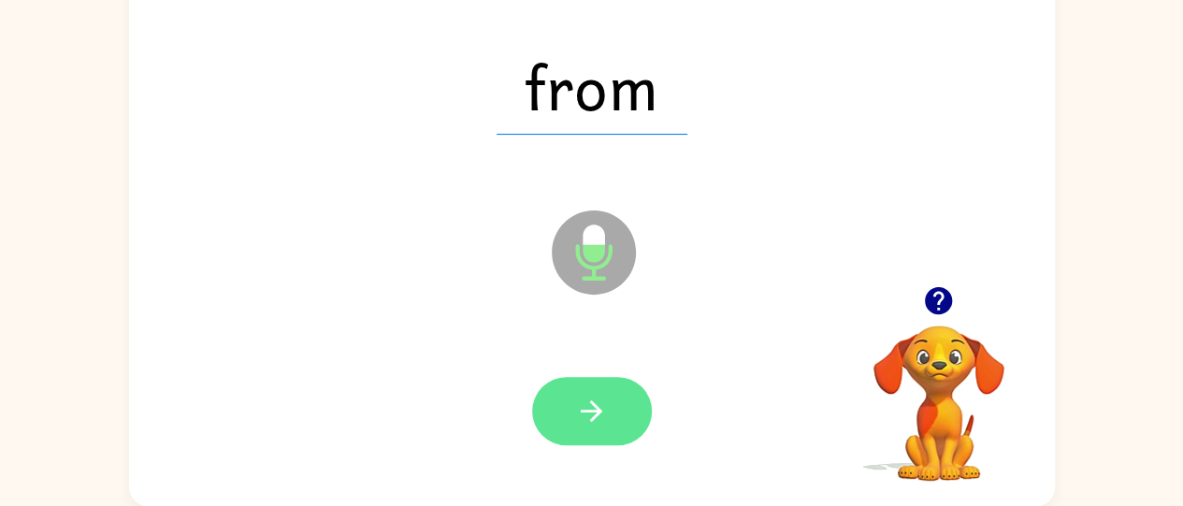
click at [600, 406] on icon "button" at bounding box center [591, 411] width 33 height 33
click at [601, 400] on icon "button" at bounding box center [591, 411] width 33 height 33
click at [569, 386] on button "button" at bounding box center [592, 411] width 120 height 68
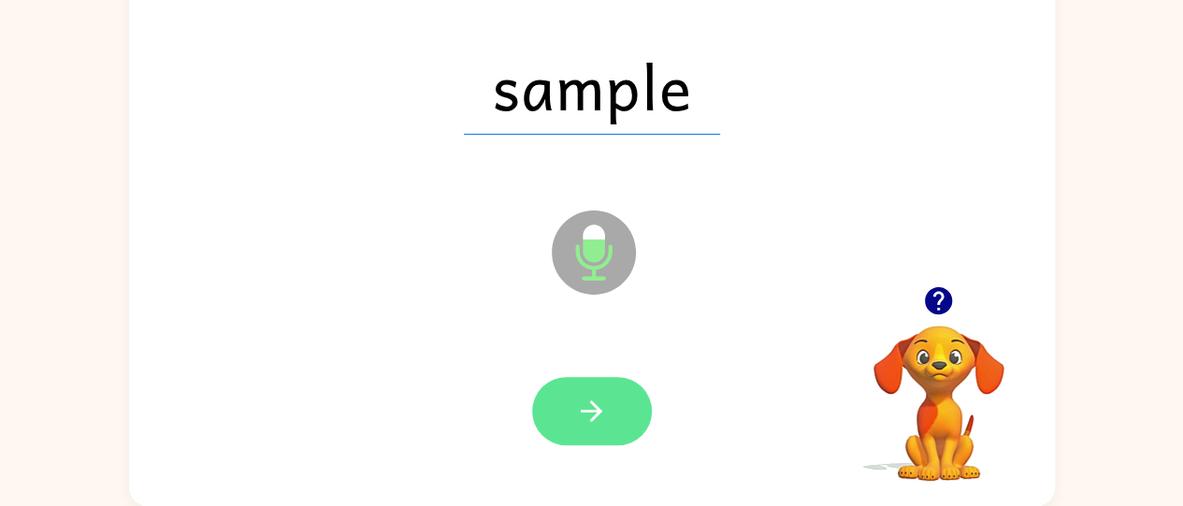
click at [599, 432] on button "button" at bounding box center [592, 411] width 120 height 68
click at [591, 407] on icon "button" at bounding box center [591, 411] width 33 height 33
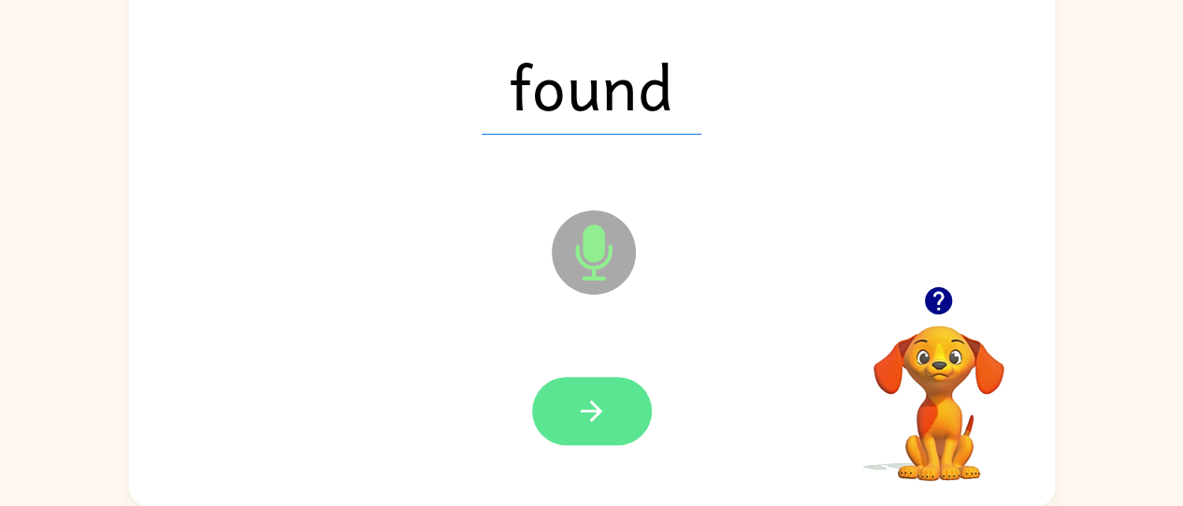
click at [606, 412] on icon "button" at bounding box center [591, 411] width 33 height 33
click at [585, 412] on icon "button" at bounding box center [592, 411] width 22 height 22
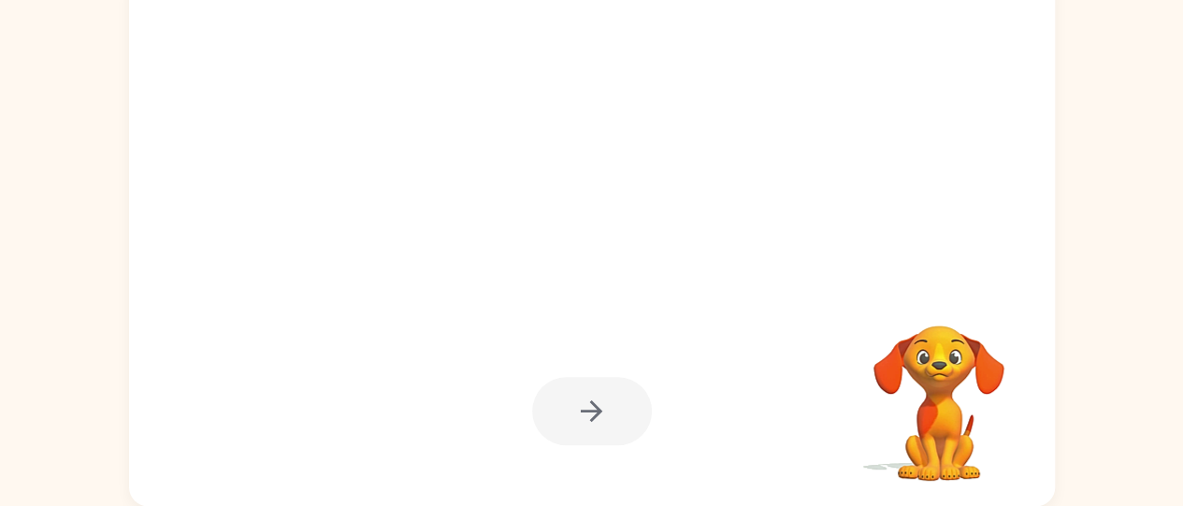
click at [405, 345] on div at bounding box center [592, 411] width 889 height 153
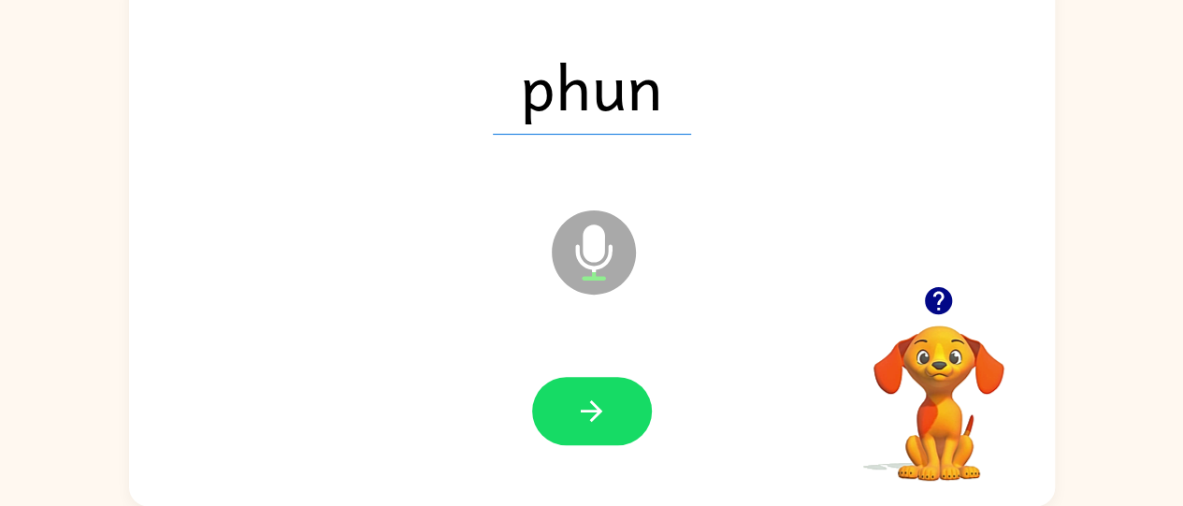
click at [601, 315] on icon "Microphone The Microphone is here when it is your turn to talk" at bounding box center [687, 276] width 281 height 140
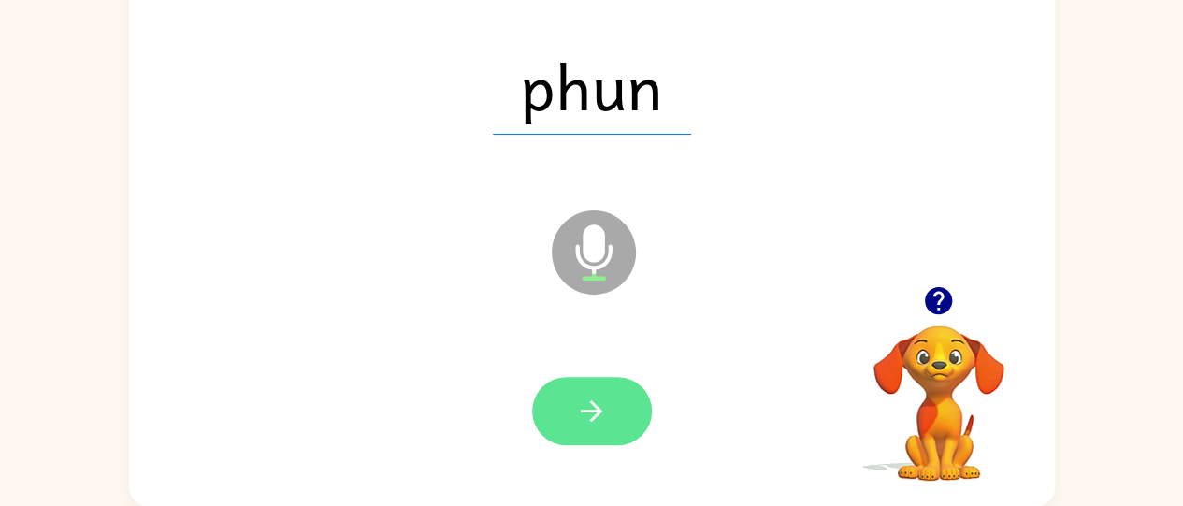
click at [559, 439] on button "button" at bounding box center [592, 411] width 120 height 68
click at [562, 395] on button "button" at bounding box center [592, 411] width 120 height 68
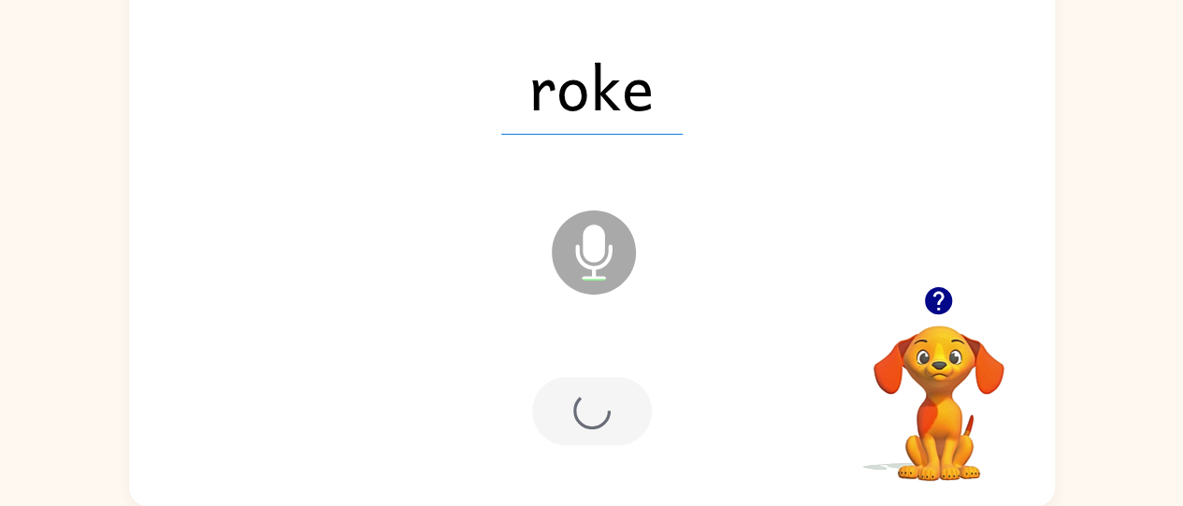
click at [561, 379] on div at bounding box center [592, 411] width 120 height 68
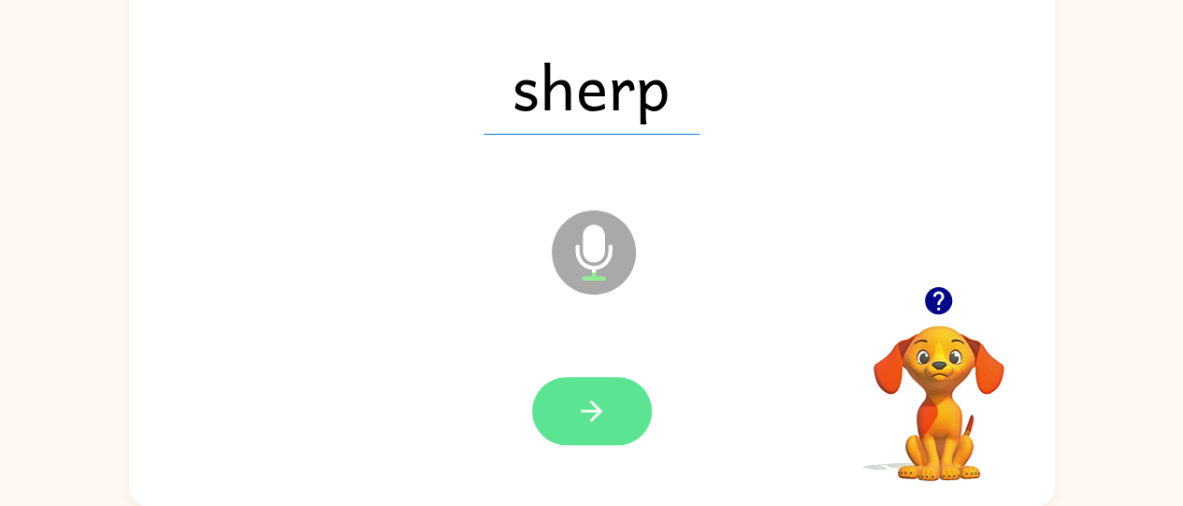
click at [598, 402] on icon "button" at bounding box center [591, 411] width 33 height 33
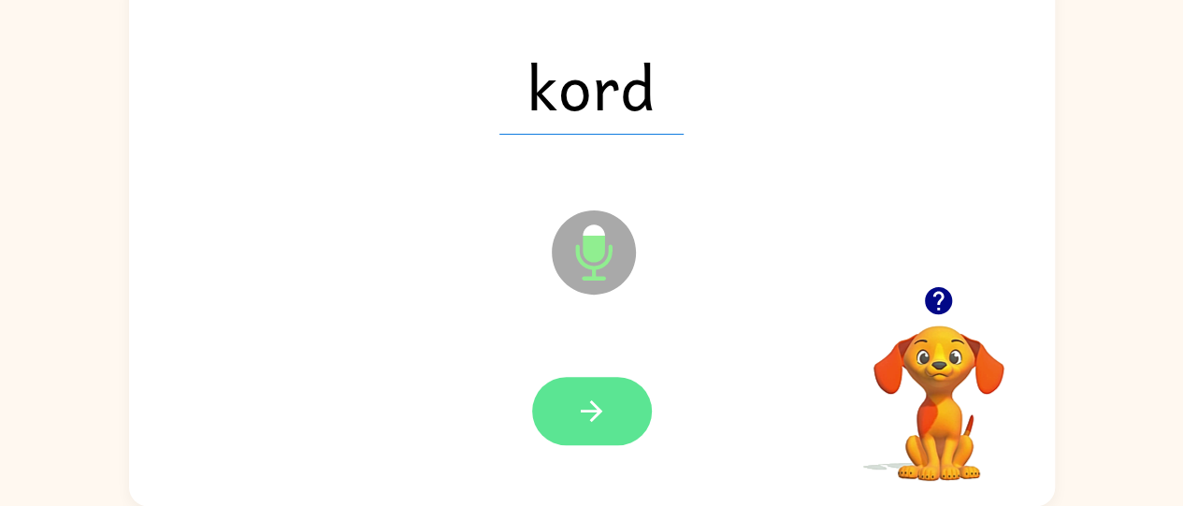
click at [597, 408] on icon "button" at bounding box center [592, 411] width 22 height 22
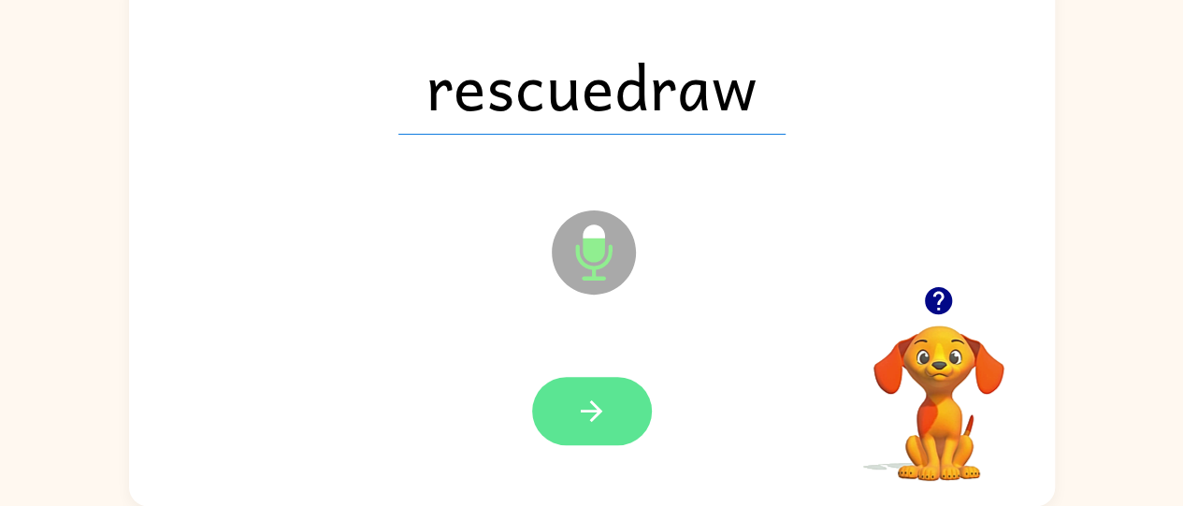
click at [614, 410] on button "button" at bounding box center [592, 411] width 120 height 68
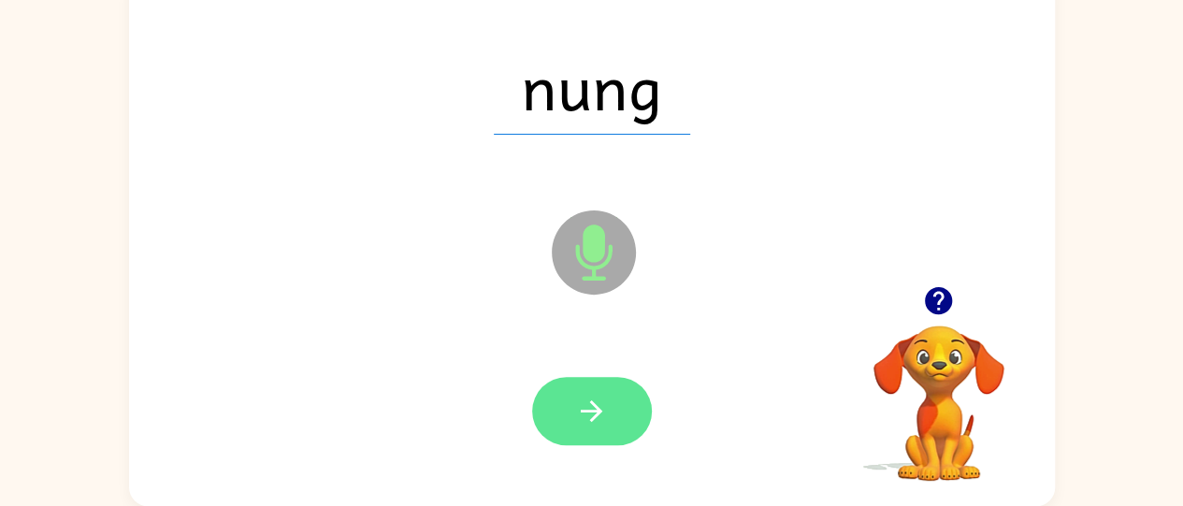
click at [625, 423] on button "button" at bounding box center [592, 411] width 120 height 68
click at [625, 420] on button "button" at bounding box center [592, 411] width 120 height 68
click at [614, 425] on button "button" at bounding box center [592, 411] width 120 height 68
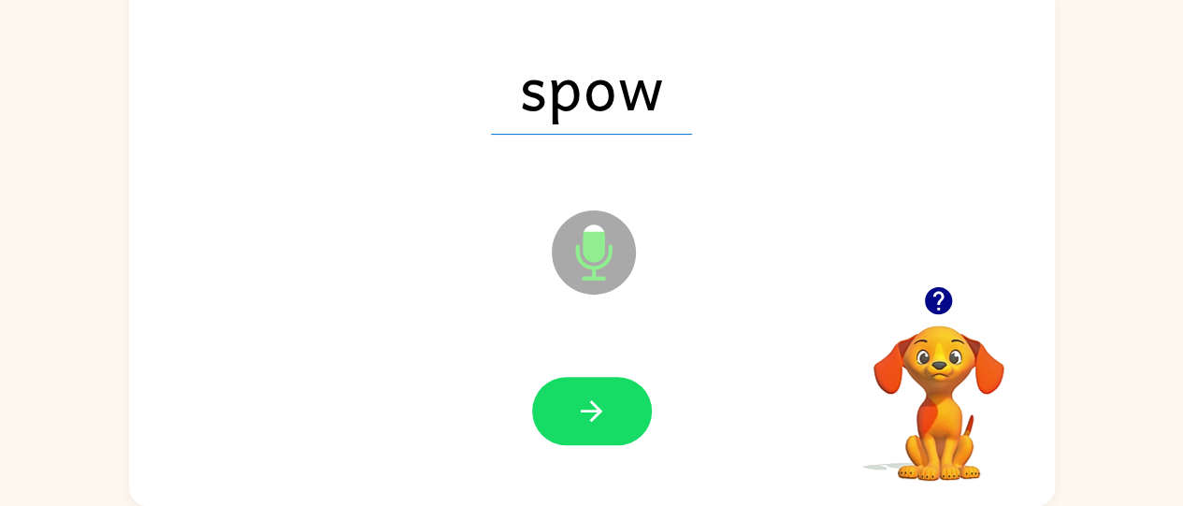
click at [585, 397] on icon "button" at bounding box center [591, 411] width 33 height 33
click at [275, 289] on div "spow Microphone The Microphone is here when it is your turn to talk" at bounding box center [592, 239] width 926 height 534
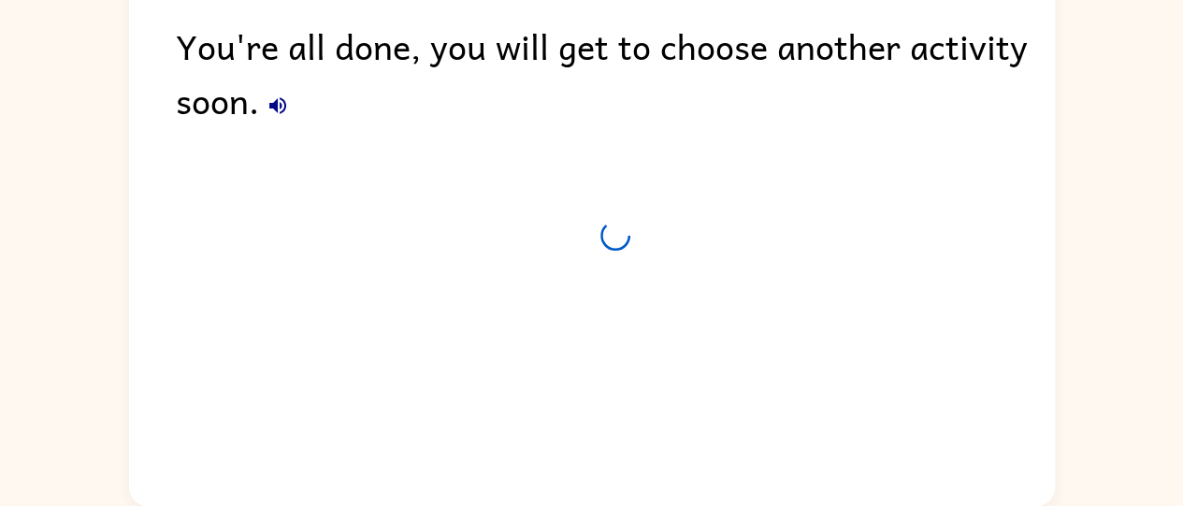
scroll to position [118, 0]
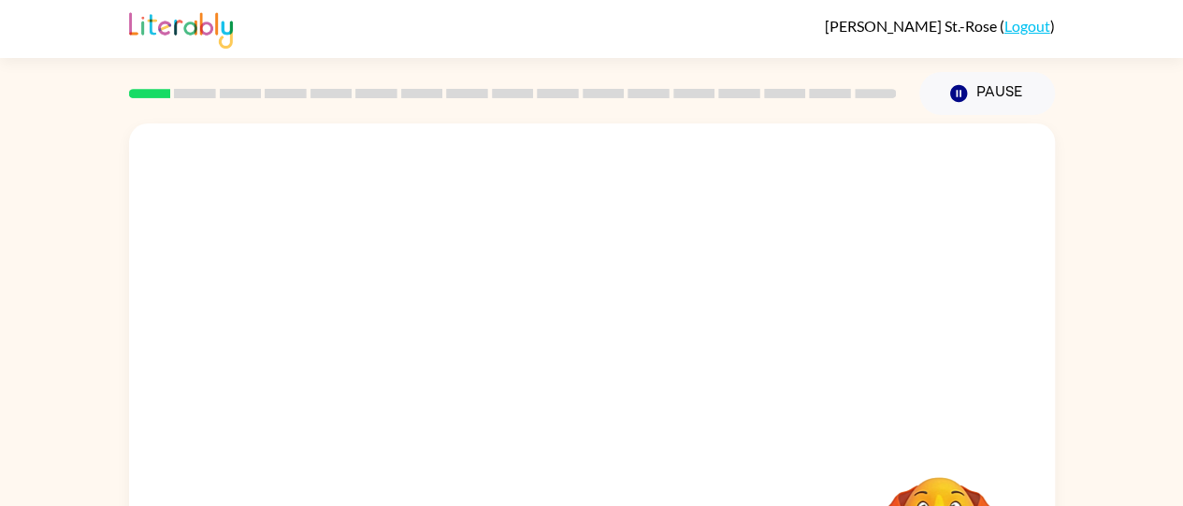
click at [146, 144] on div at bounding box center [592, 280] width 926 height 314
click at [144, 105] on div at bounding box center [513, 93] width 790 height 65
click at [462, 326] on div at bounding box center [592, 280] width 926 height 314
click at [292, 260] on div at bounding box center [592, 280] width 926 height 314
click at [129, 328] on div at bounding box center [592, 280] width 926 height 314
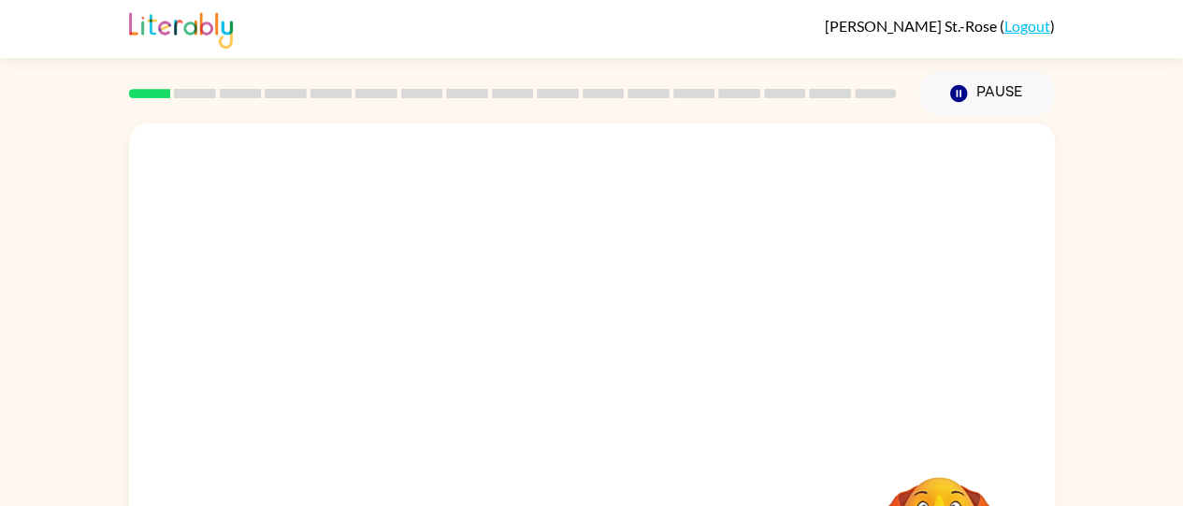
click at [730, 321] on div at bounding box center [592, 280] width 926 height 314
click at [548, 299] on div at bounding box center [592, 280] width 926 height 314
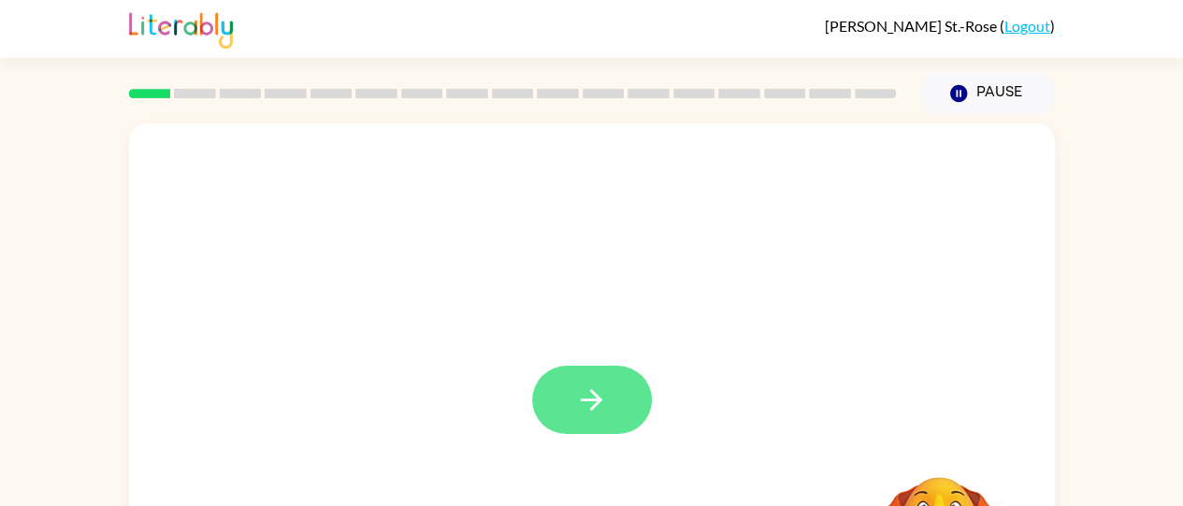
click at [588, 398] on icon "button" at bounding box center [591, 399] width 33 height 33
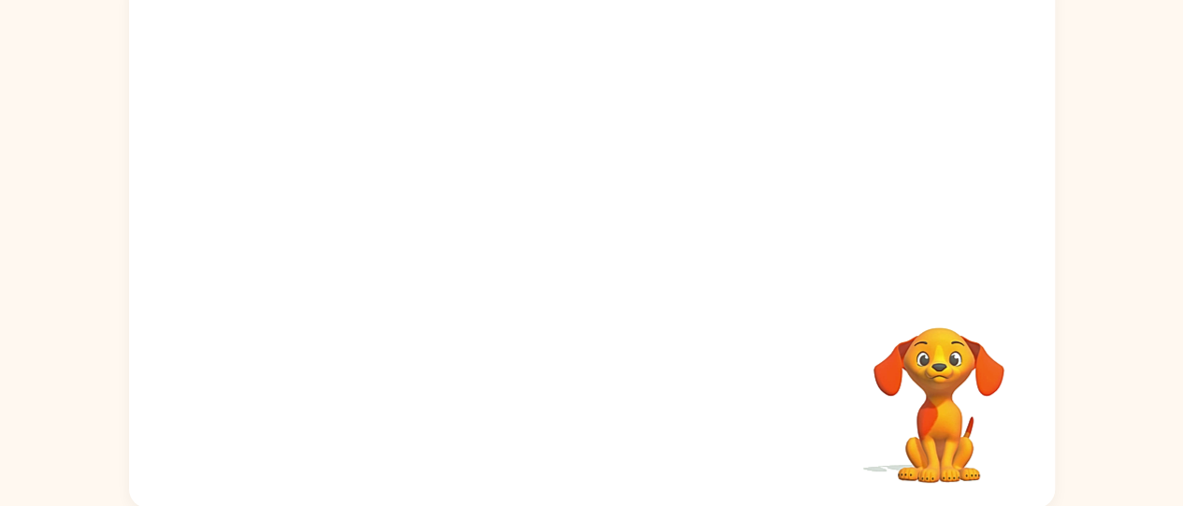
scroll to position [152, 0]
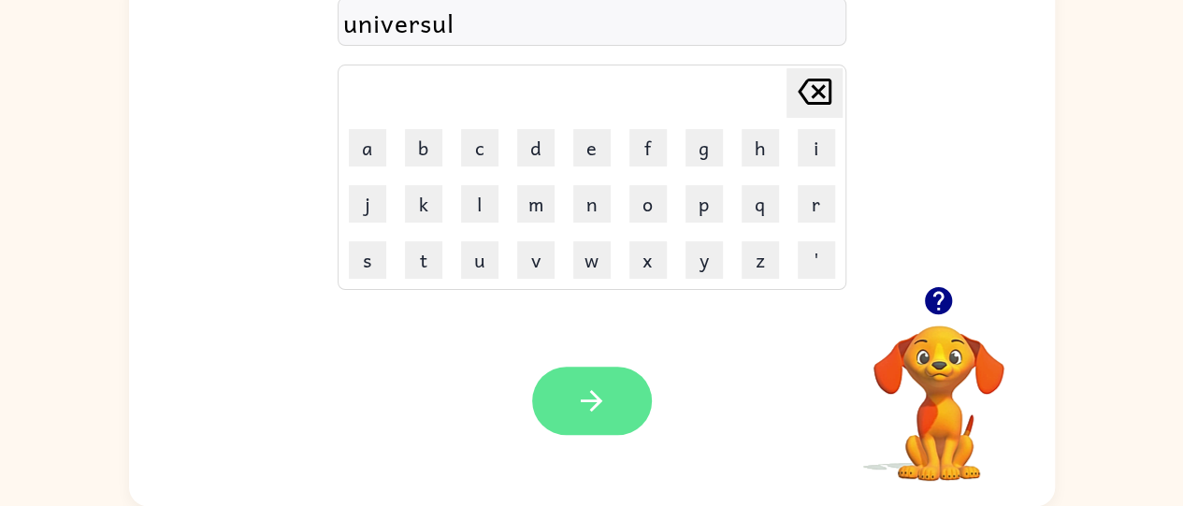
click at [608, 432] on button "button" at bounding box center [592, 401] width 120 height 68
click at [623, 402] on button "button" at bounding box center [592, 401] width 120 height 68
click at [613, 407] on button "button" at bounding box center [592, 401] width 120 height 68
click at [614, 405] on button "button" at bounding box center [592, 401] width 120 height 68
click at [614, 402] on button "button" at bounding box center [592, 401] width 120 height 68
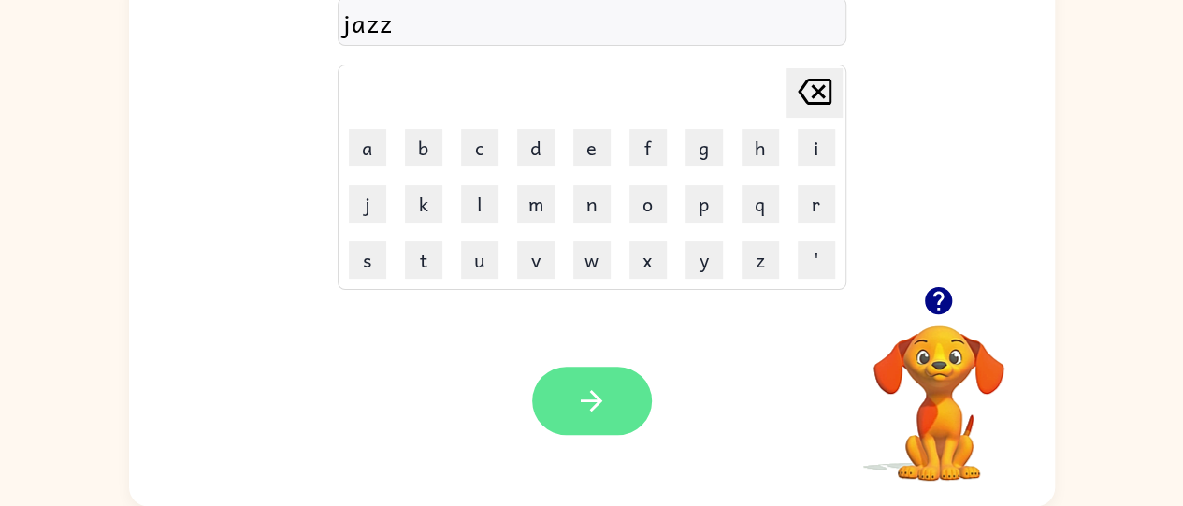
click at [590, 404] on icon "button" at bounding box center [591, 400] width 33 height 33
click at [632, 400] on button "button" at bounding box center [592, 401] width 120 height 68
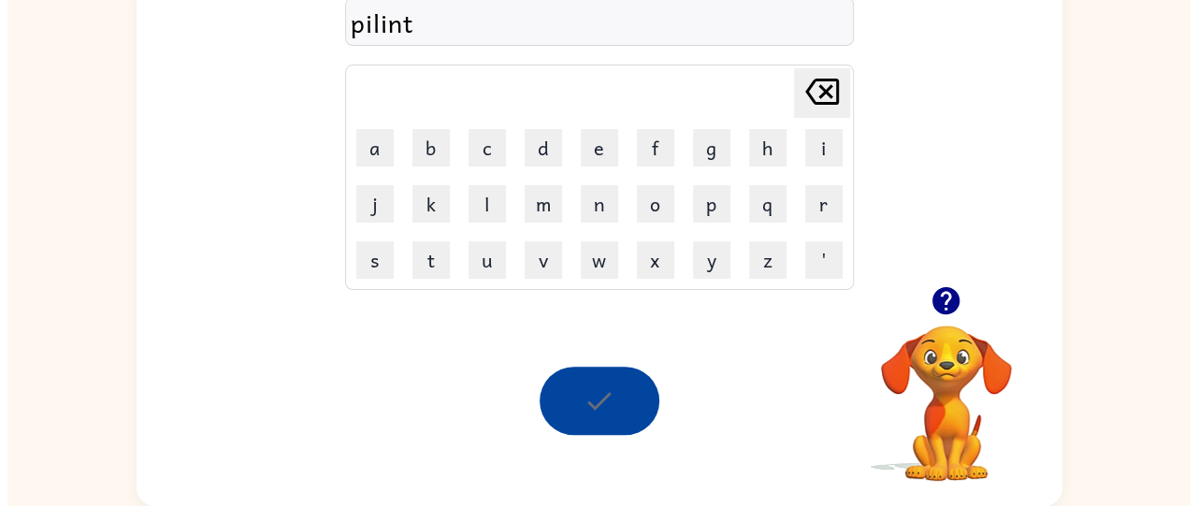
scroll to position [0, 0]
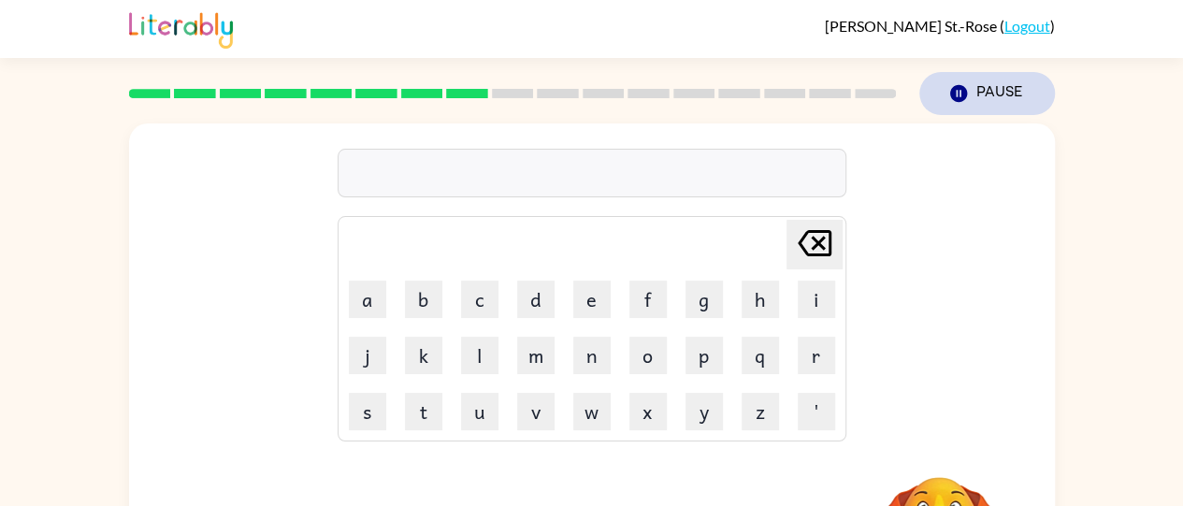
click at [978, 93] on button "Pause Pause" at bounding box center [987, 93] width 136 height 43
